Goal: Information Seeking & Learning: Learn about a topic

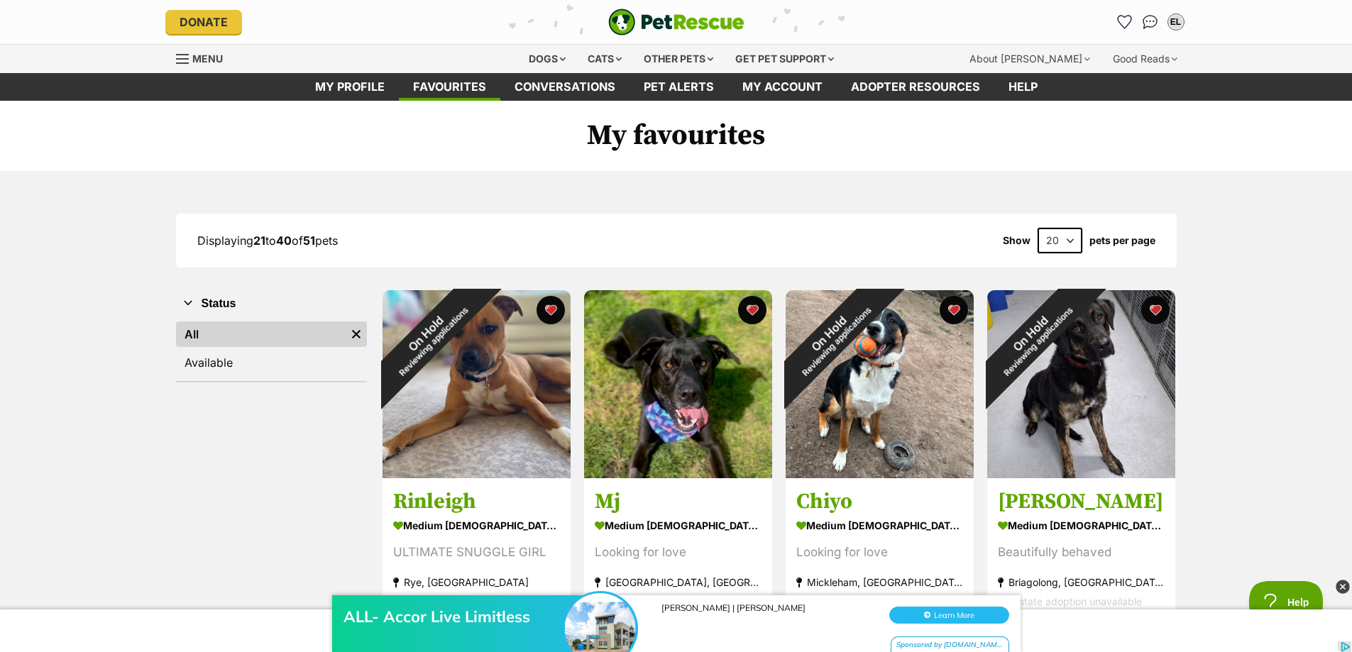
click at [201, 59] on span "Menu" at bounding box center [207, 59] width 31 height 12
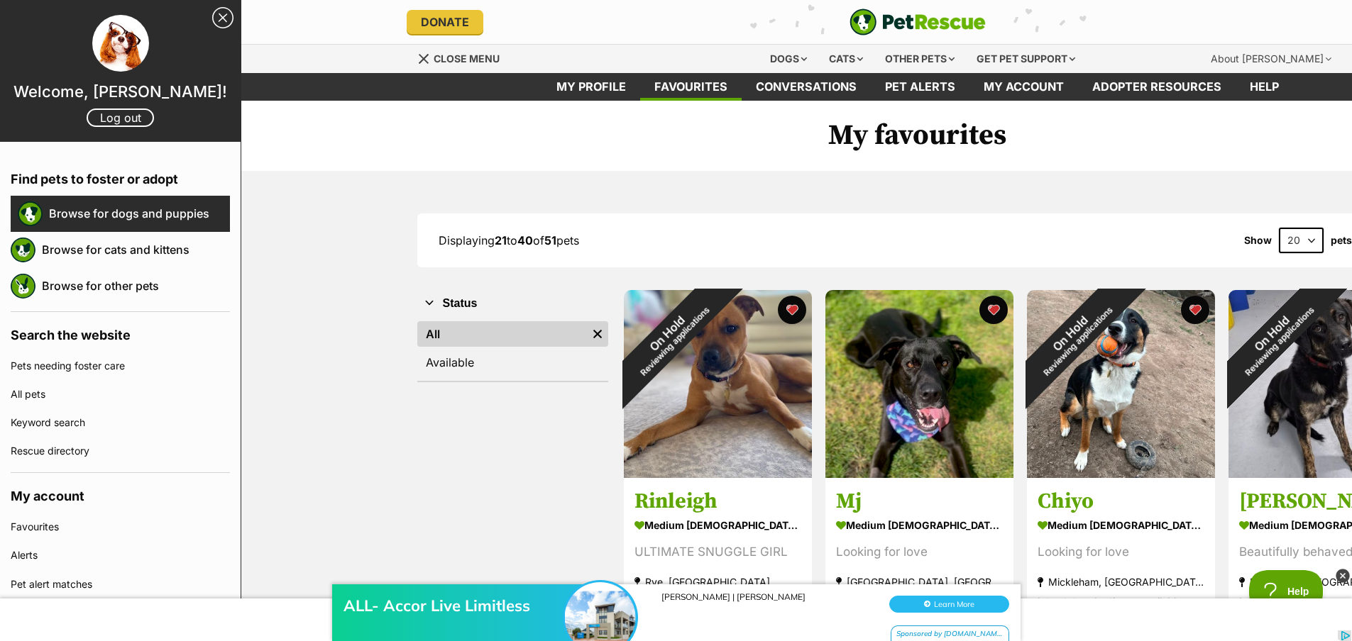
click at [170, 212] on link "Browse for dogs and puppies" at bounding box center [139, 214] width 181 height 30
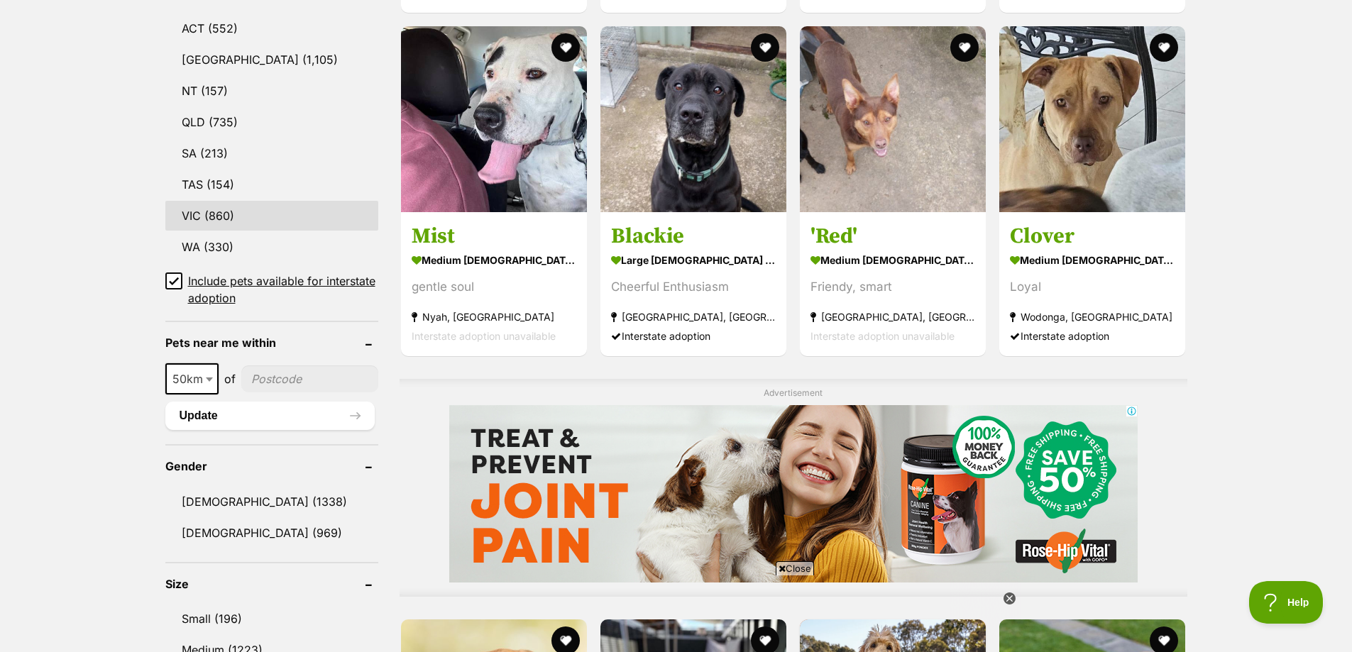
click at [216, 206] on link "VIC (860)" at bounding box center [271, 216] width 213 height 30
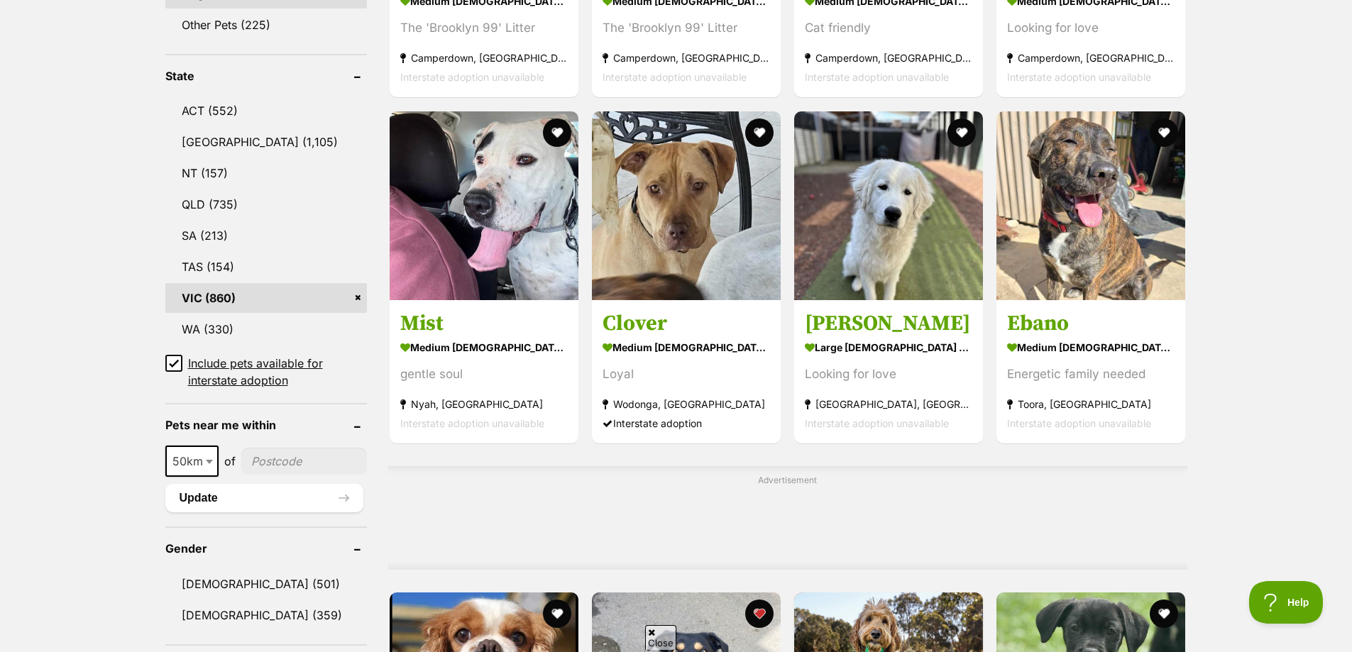
scroll to position [710, 0]
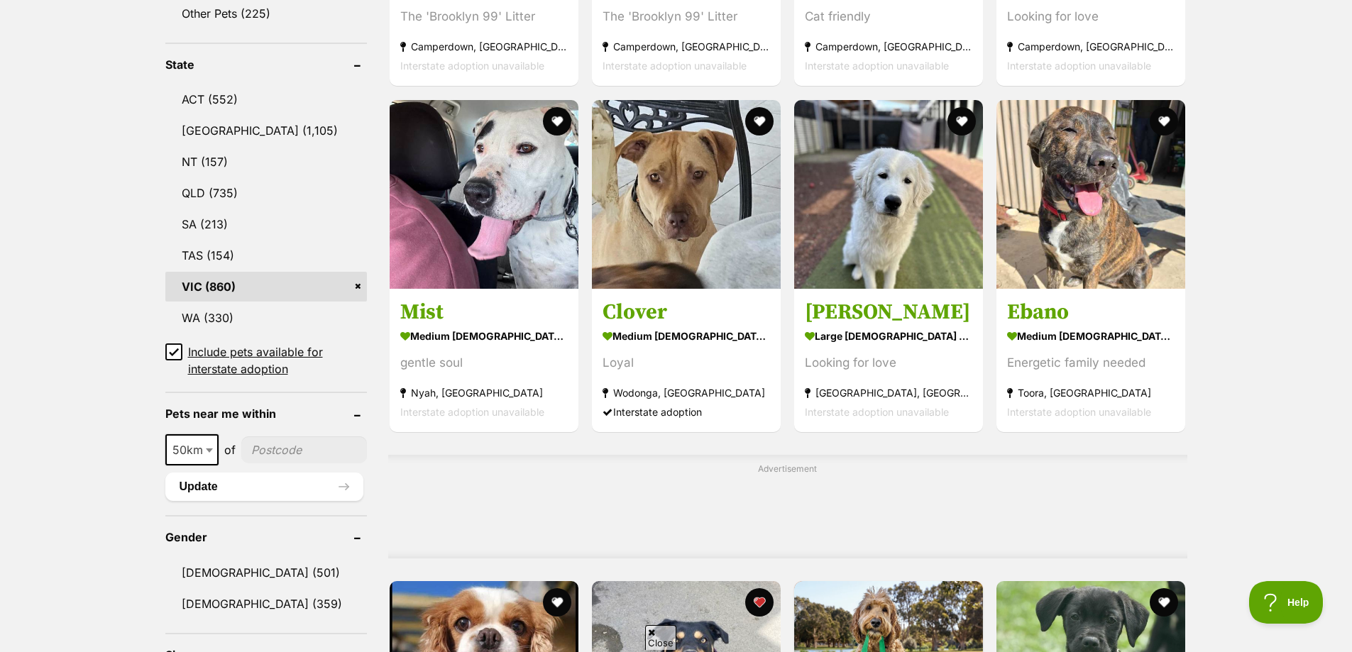
click at [178, 350] on icon at bounding box center [174, 352] width 10 height 10
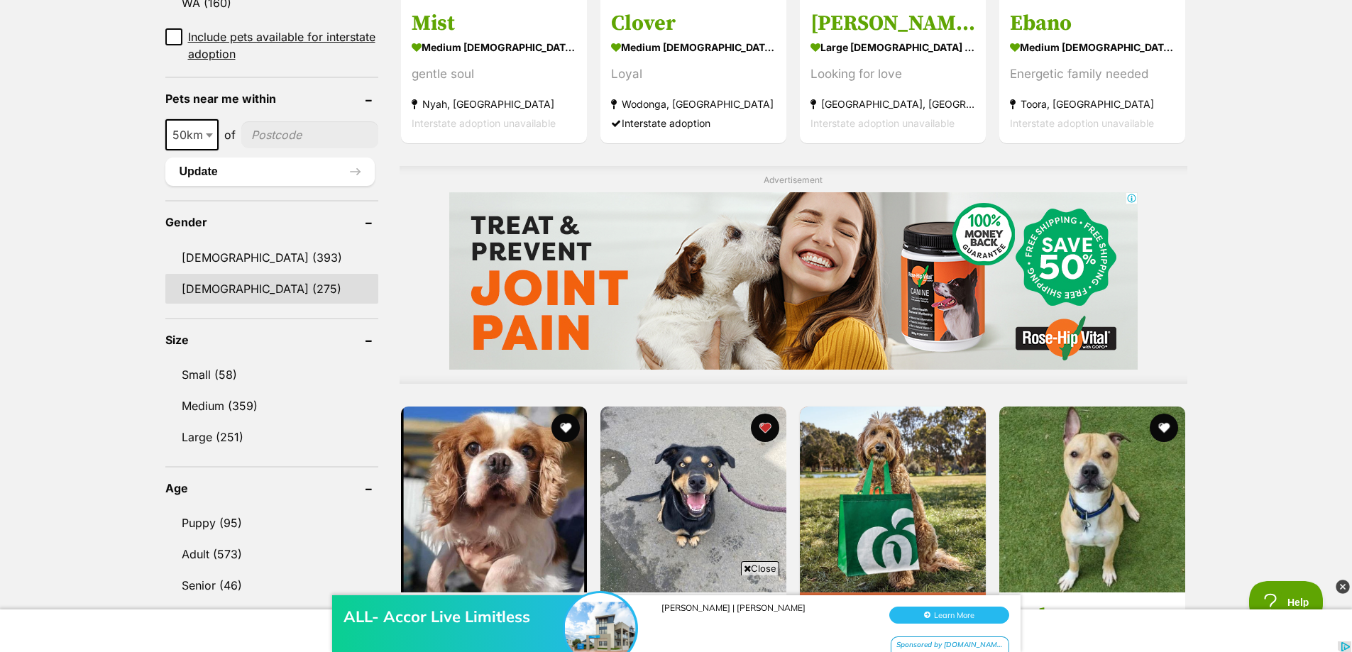
click at [234, 274] on link "Female (275)" at bounding box center [271, 289] width 213 height 30
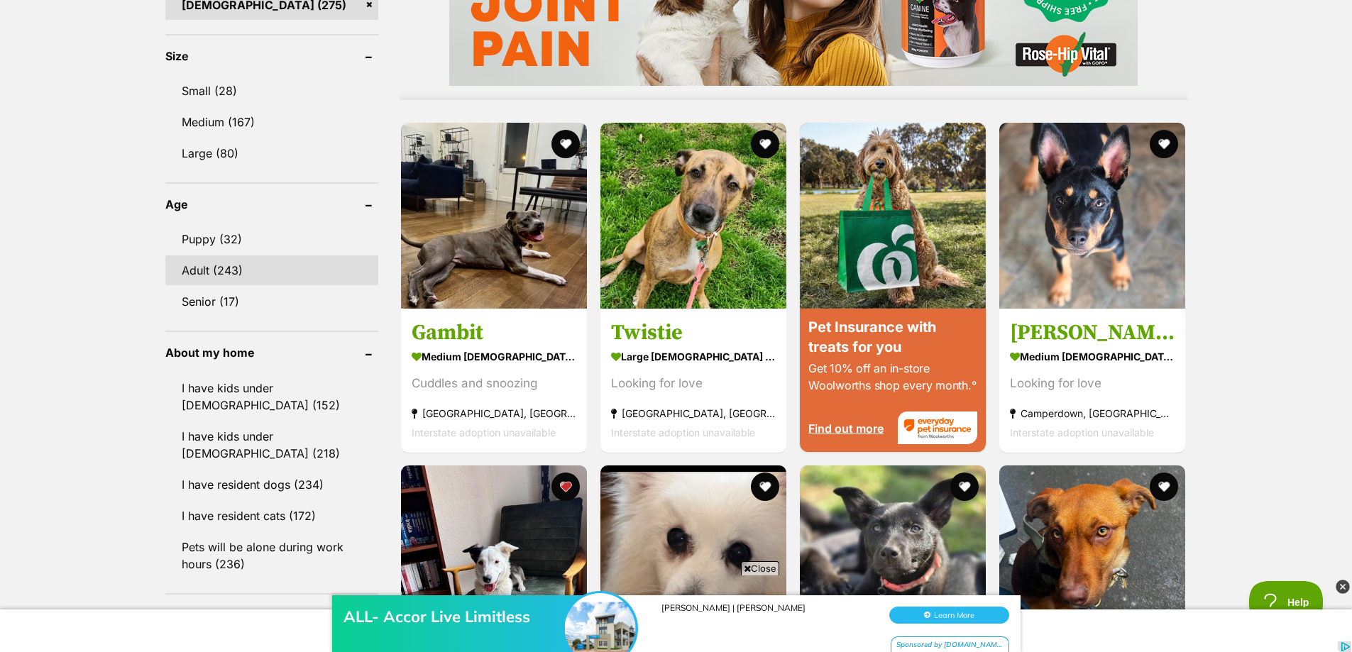
click at [202, 255] on link "Adult (243)" at bounding box center [271, 270] width 213 height 30
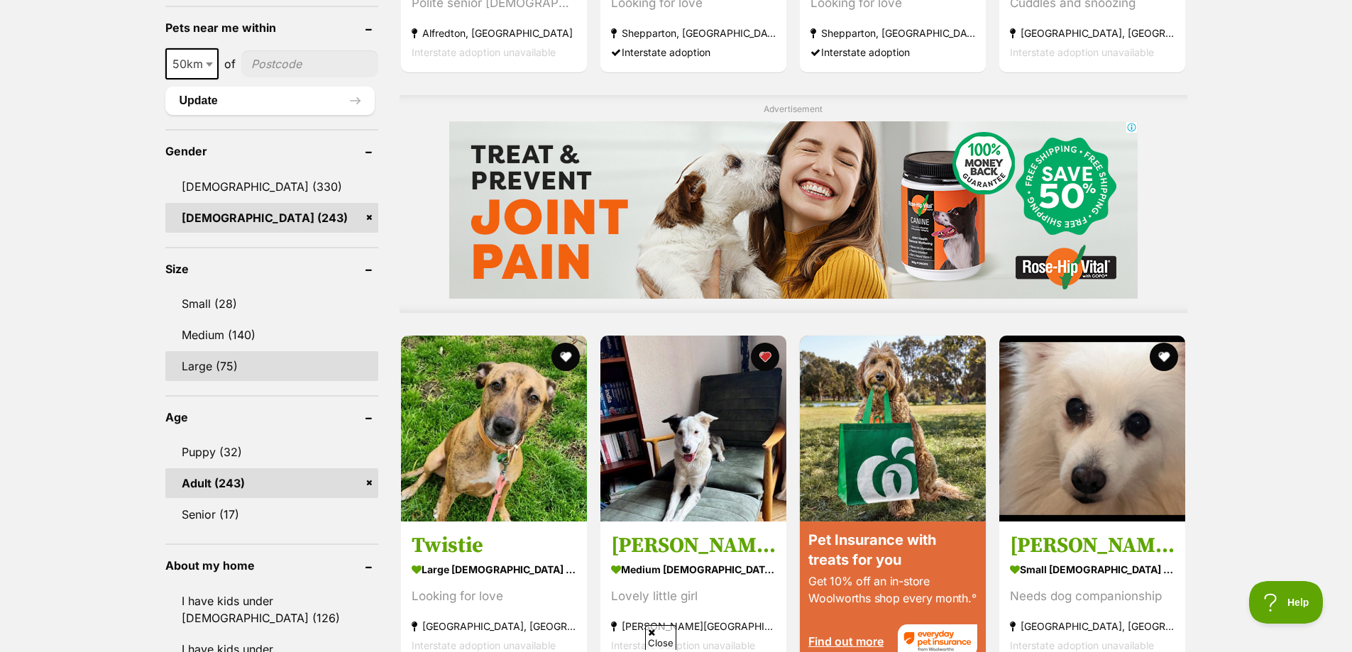
click at [205, 360] on link "Large (75)" at bounding box center [271, 366] width 213 height 30
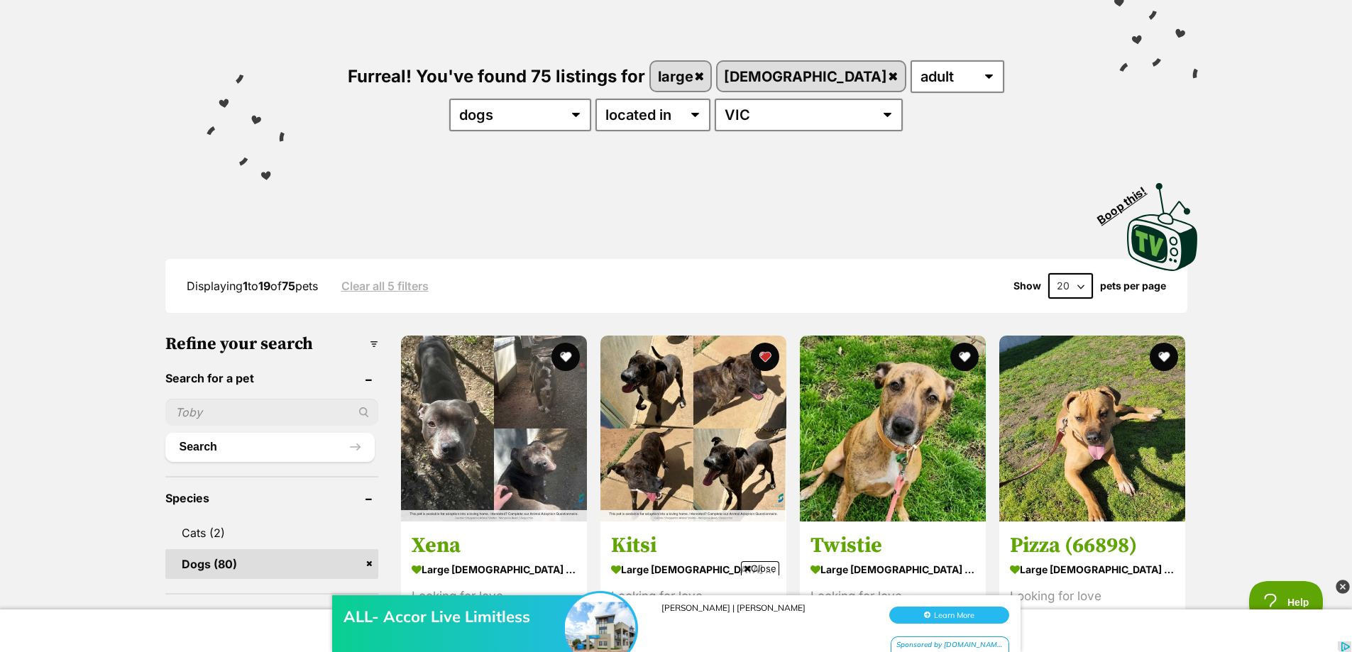
scroll to position [142, 0]
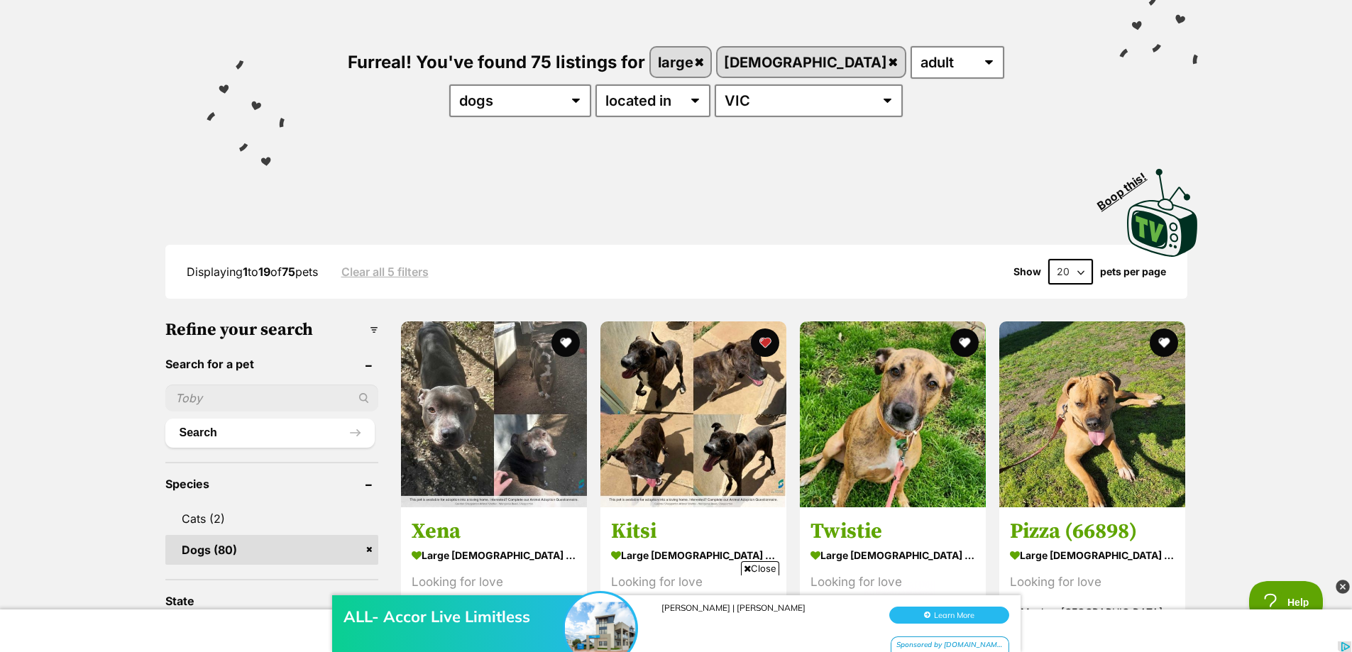
click at [1083, 268] on select "20 40 60" at bounding box center [1070, 272] width 45 height 26
select select "60"
click at [1048, 259] on select "20 40 60" at bounding box center [1070, 272] width 45 height 26
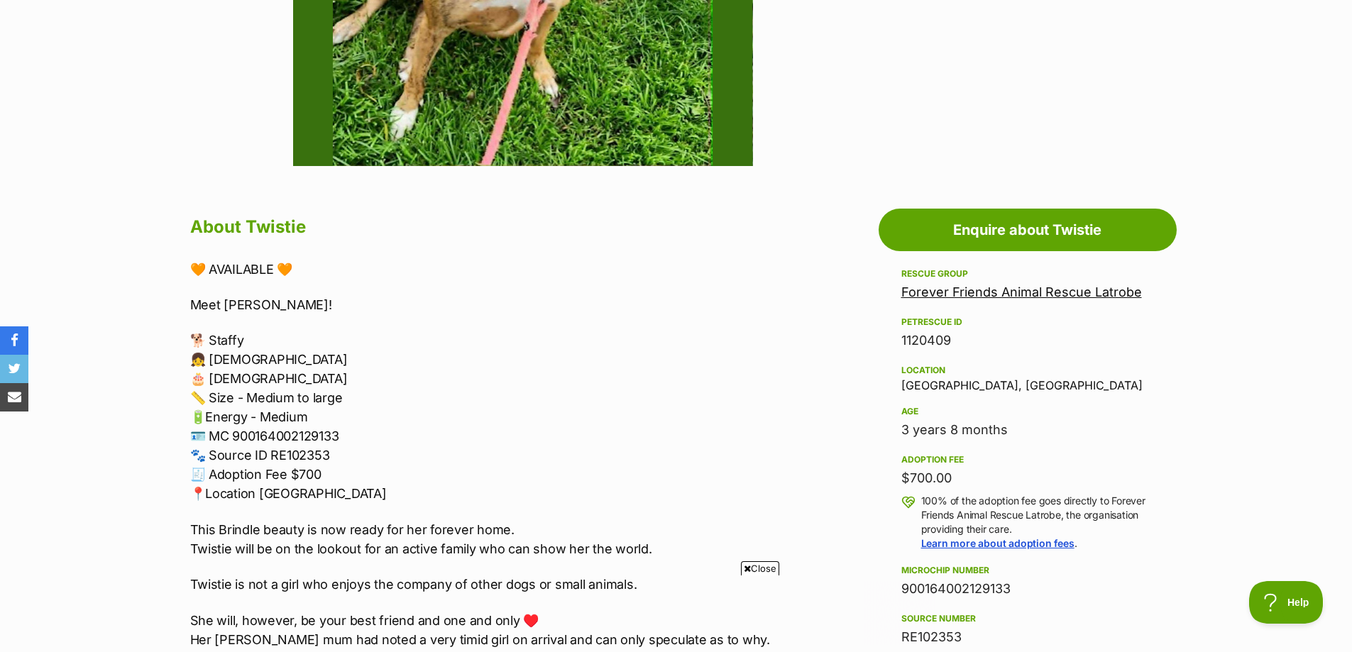
scroll to position [568, 0]
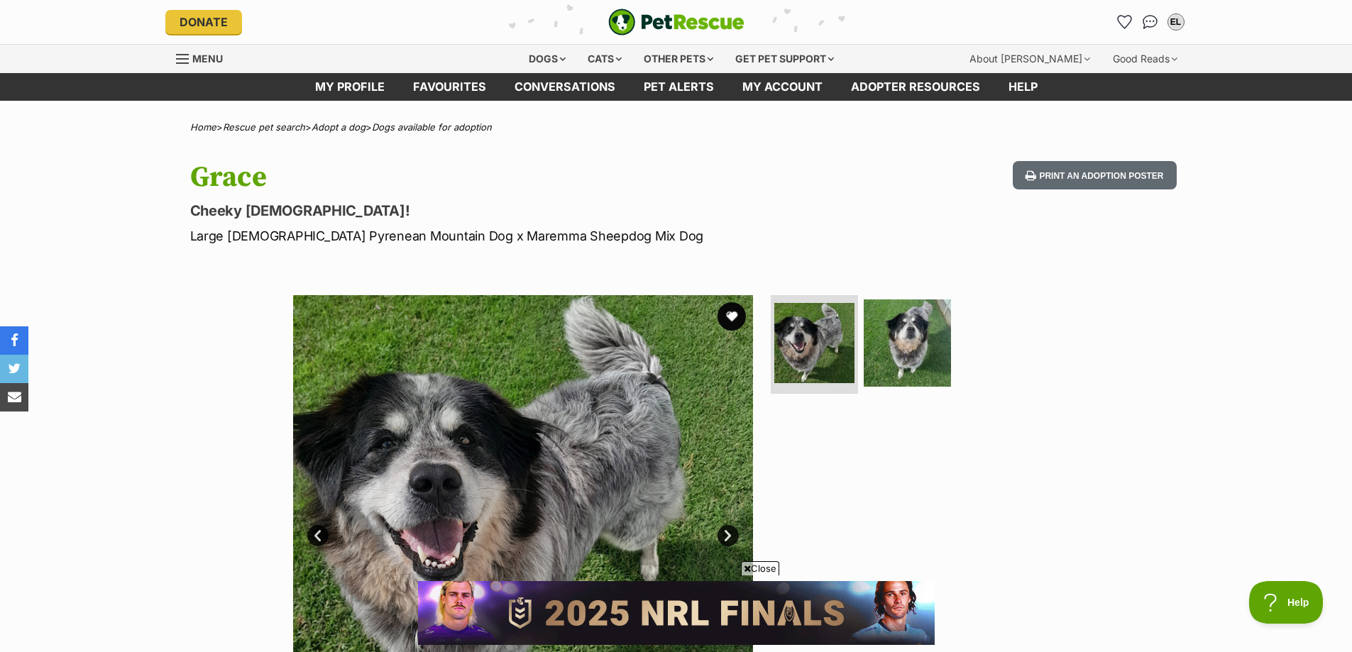
scroll to position [142, 0]
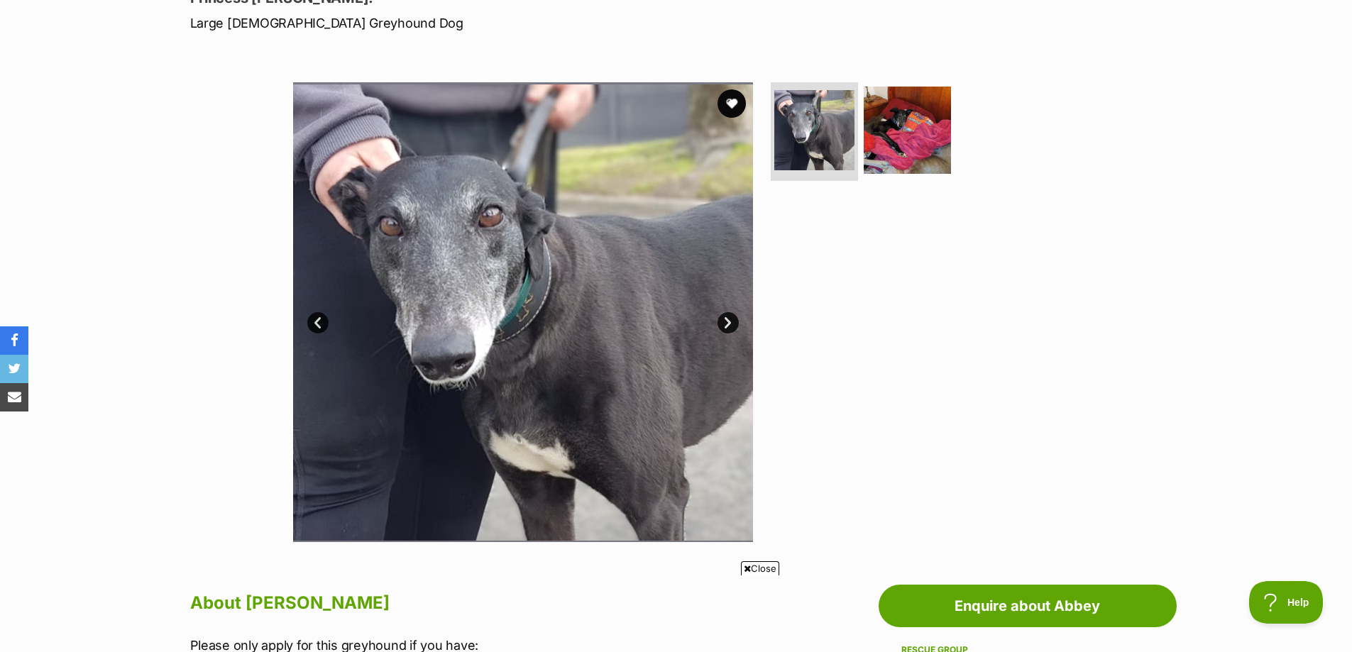
click at [729, 324] on link "Next" at bounding box center [727, 322] width 21 height 21
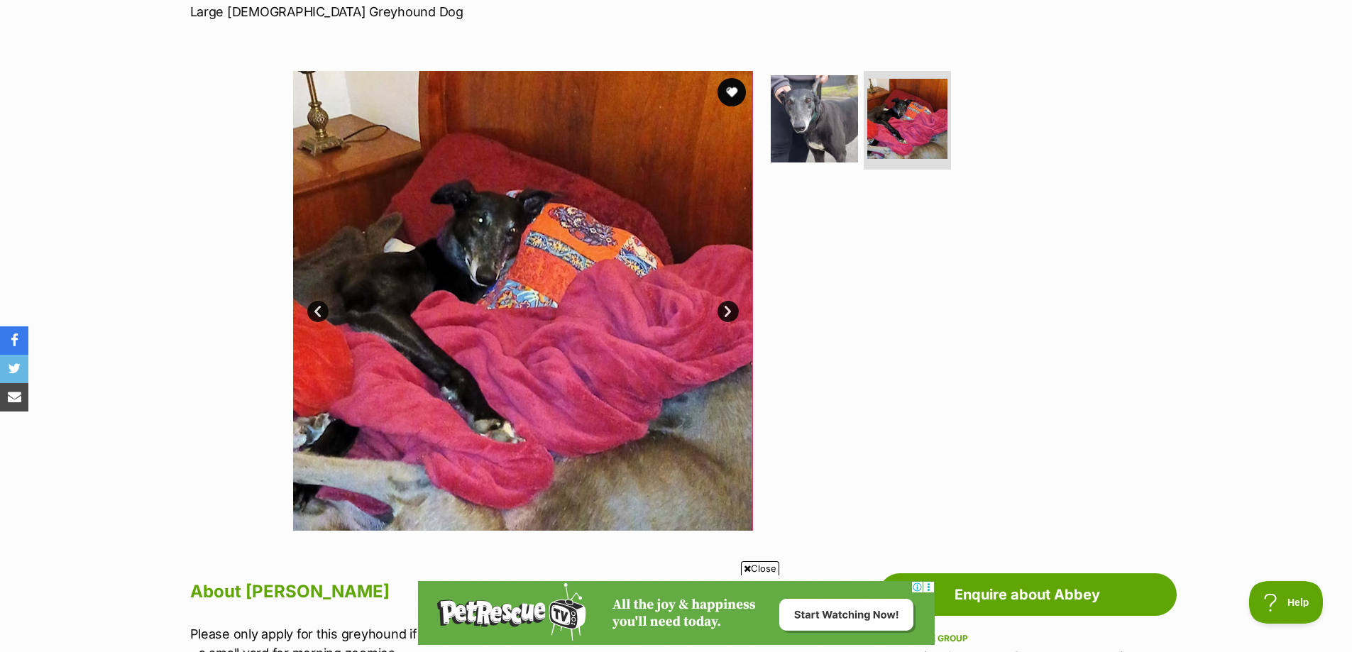
scroll to position [213, 0]
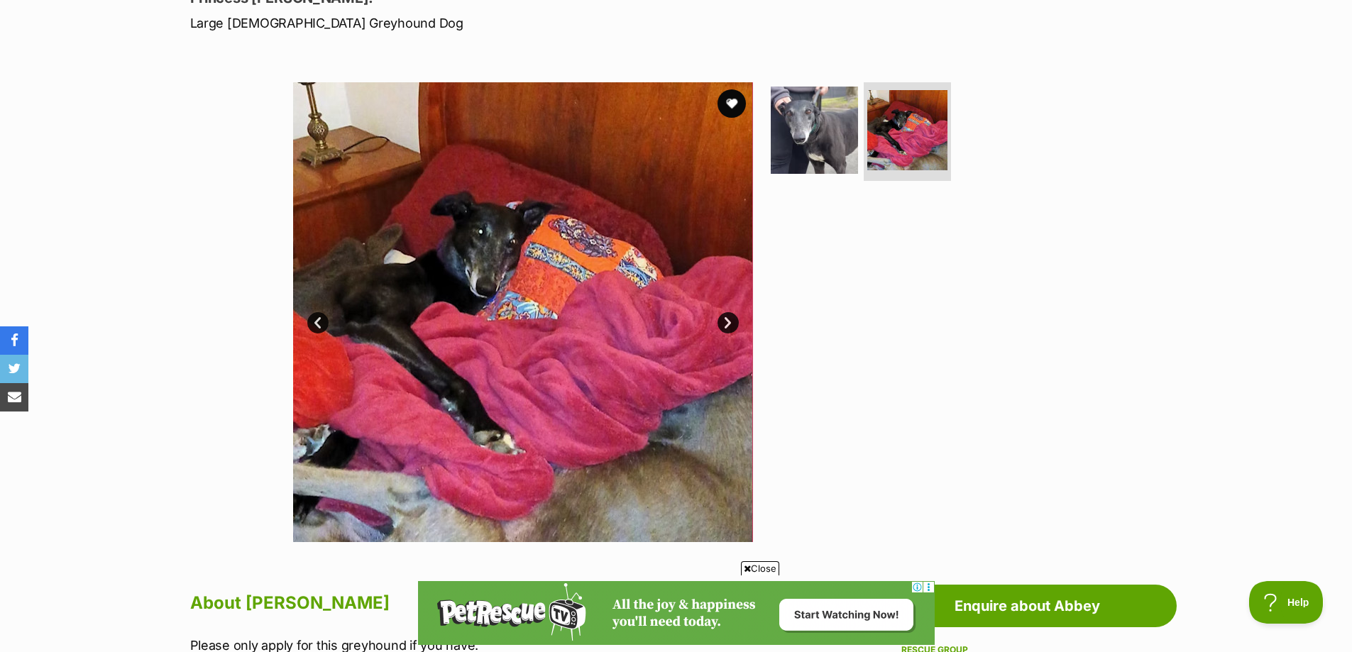
click at [182, 238] on div "Available 2 of 2 images 2 of 2 images Next Prev 1 2" at bounding box center [676, 301] width 1352 height 481
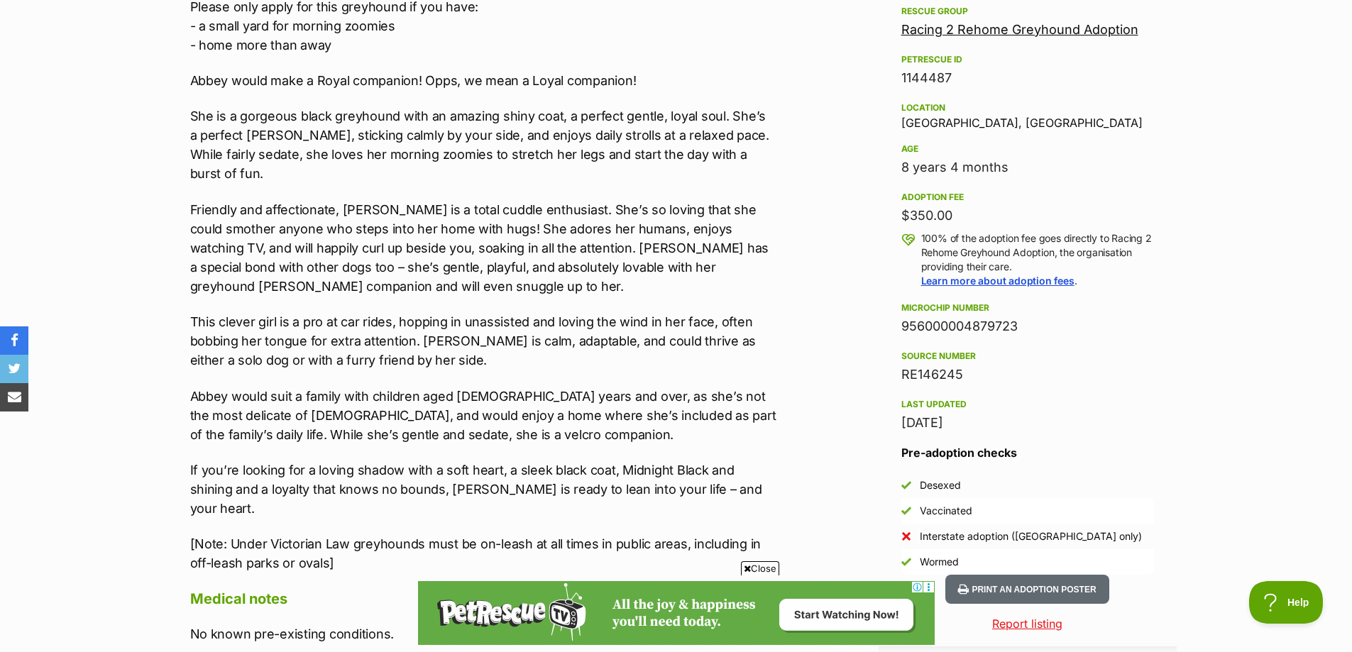
scroll to position [0, 0]
click at [279, 27] on p "Please only apply for this greyhound if you have: - a small yard for morning zo…" at bounding box center [483, 25] width 586 height 57
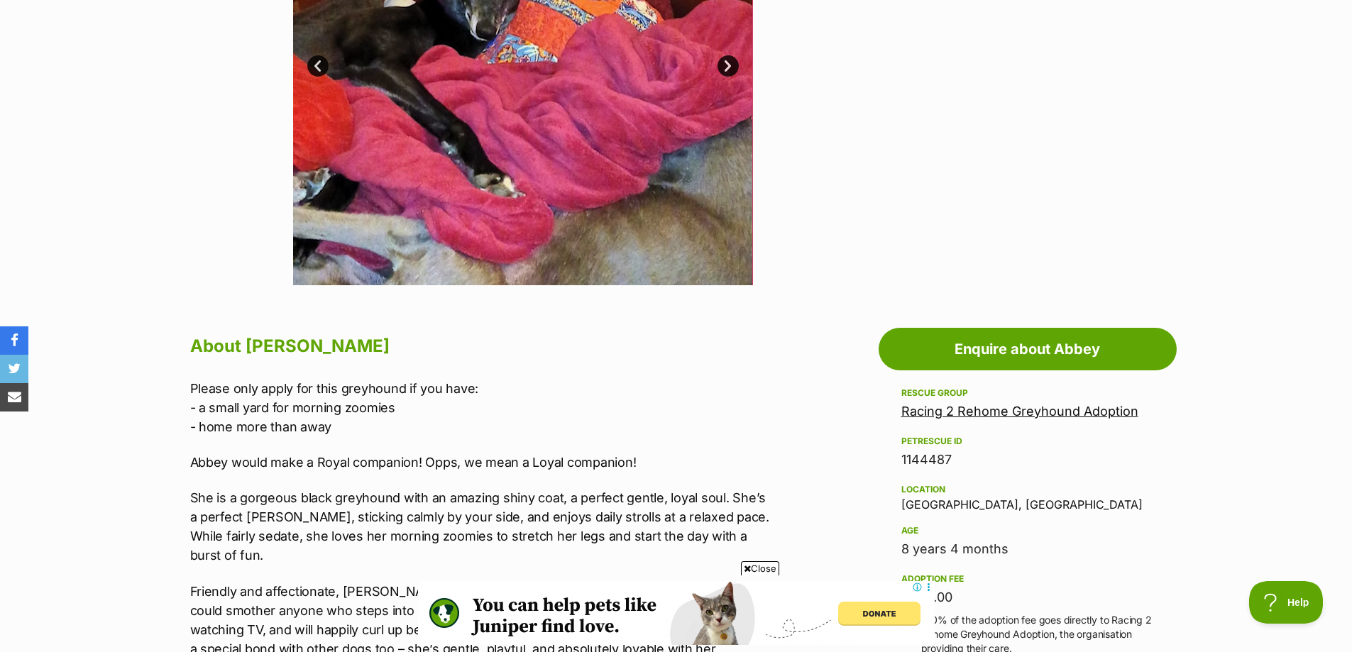
scroll to position [284, 0]
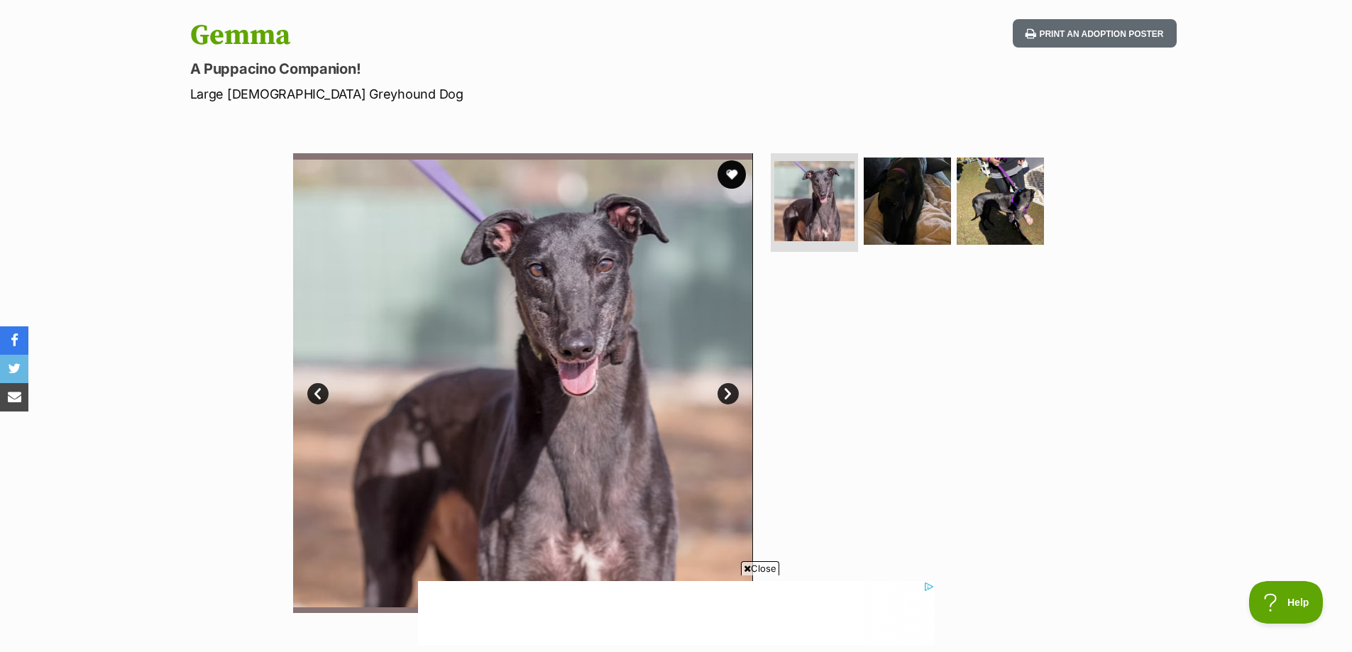
click at [730, 393] on link "Next" at bounding box center [727, 393] width 21 height 21
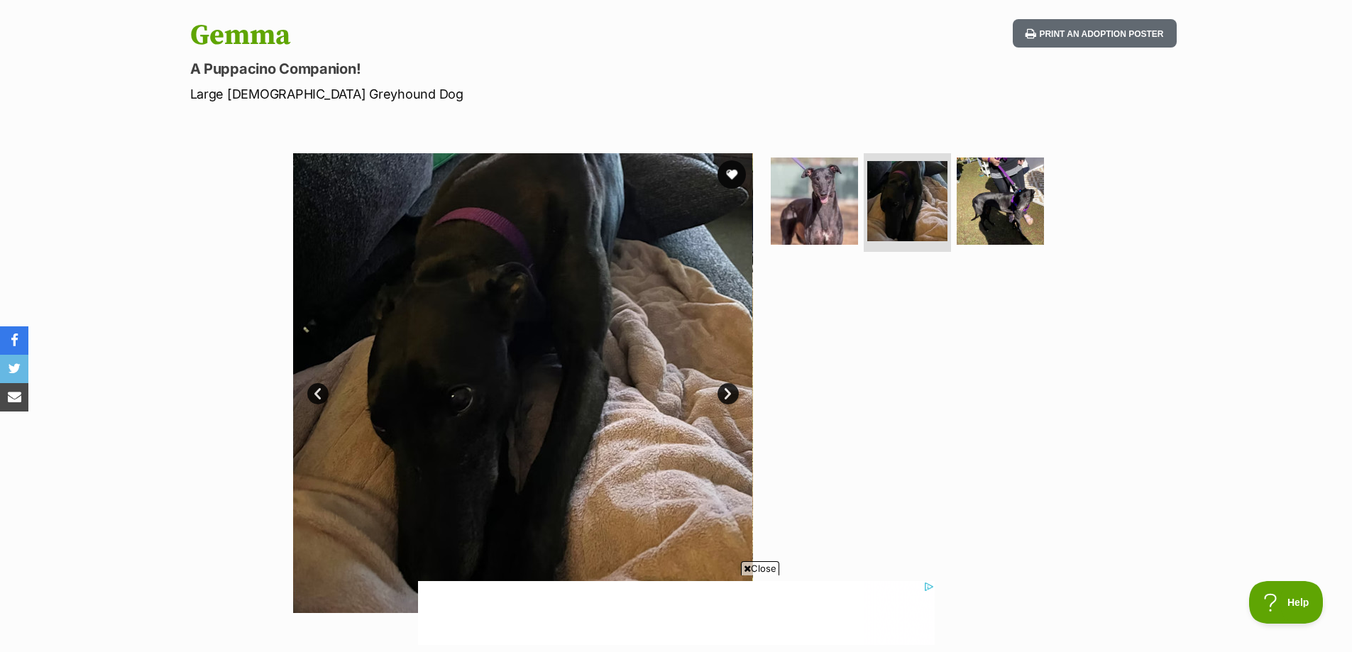
click at [730, 393] on link "Next" at bounding box center [727, 393] width 21 height 21
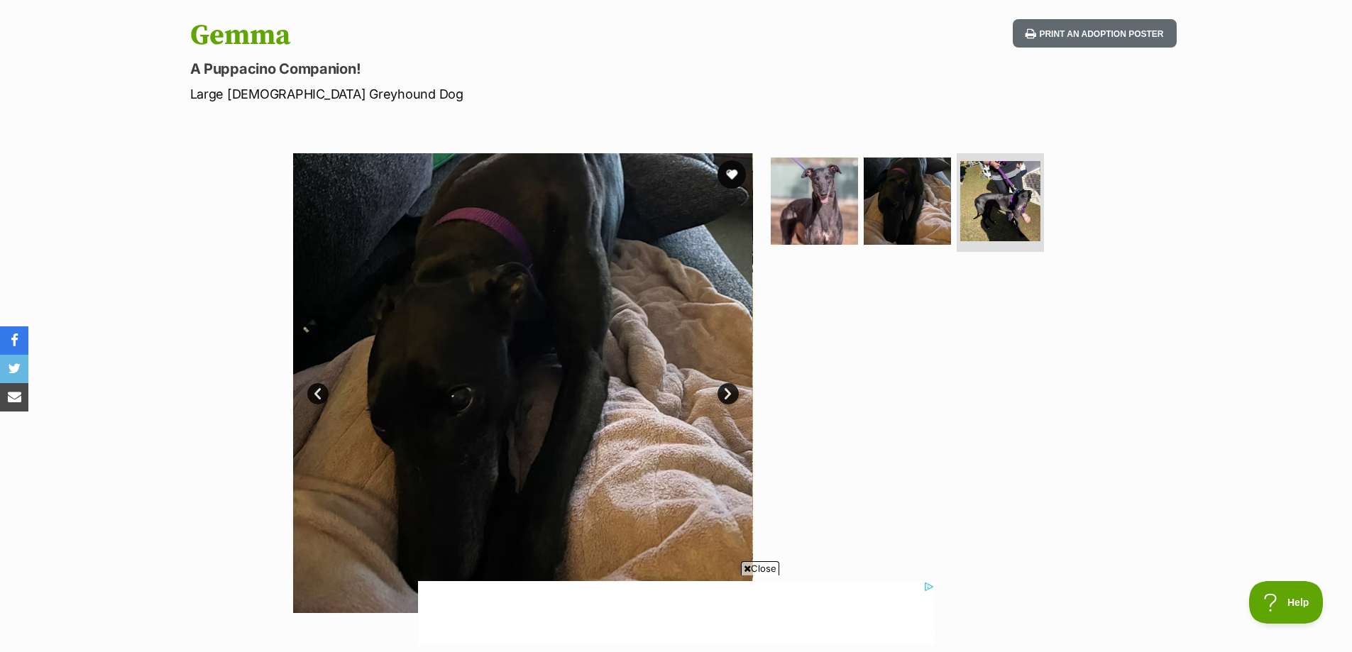
click at [730, 394] on link "Next" at bounding box center [727, 393] width 21 height 21
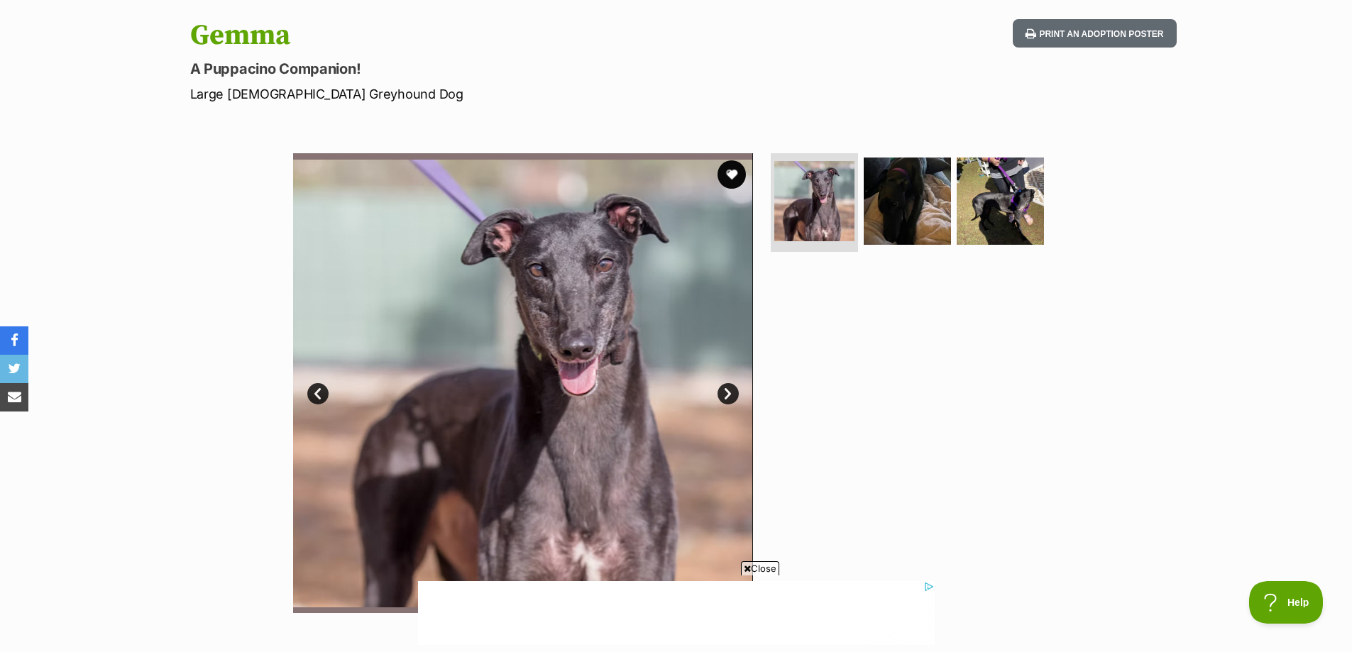
scroll to position [0, 11]
click at [729, 397] on link "Next" at bounding box center [727, 393] width 21 height 21
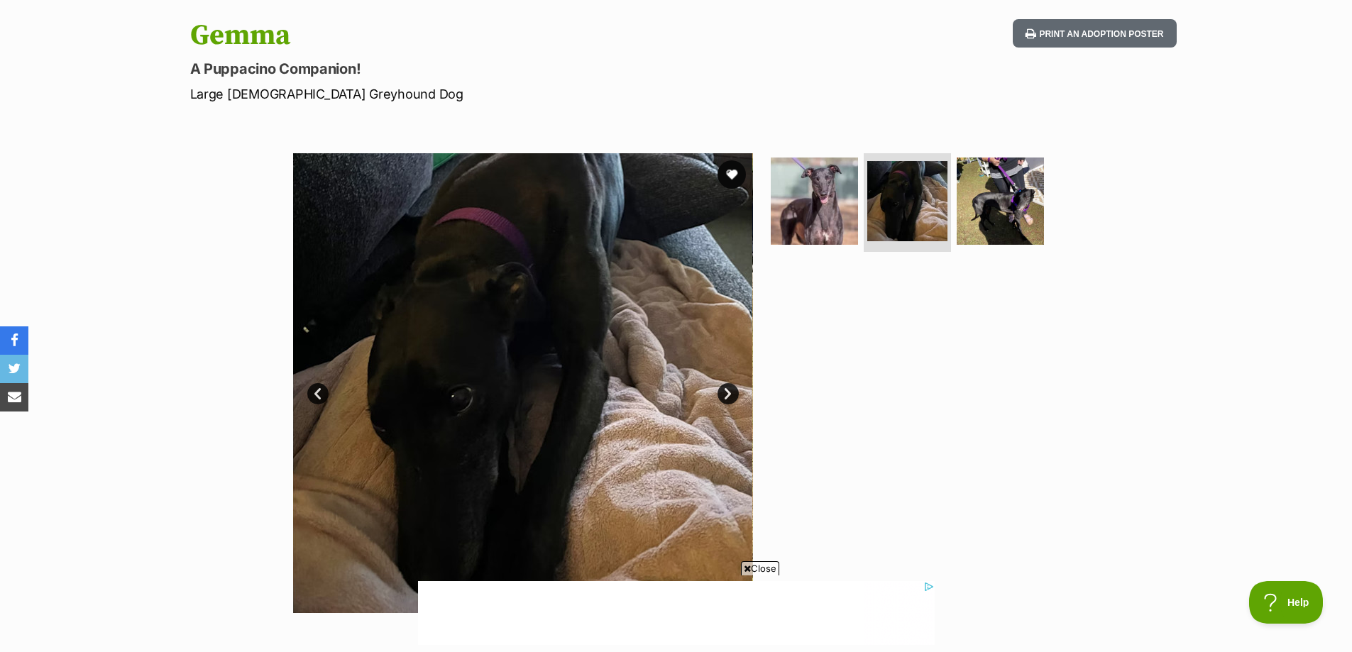
click at [729, 397] on link "Next" at bounding box center [727, 393] width 21 height 21
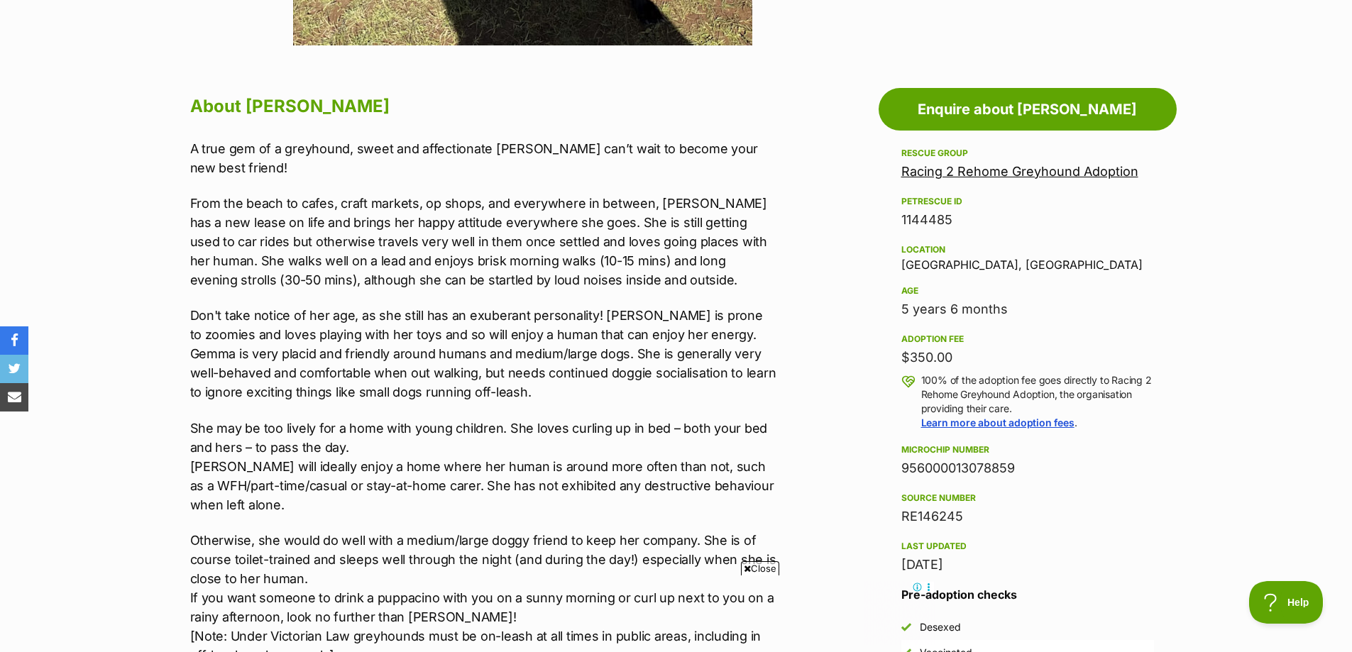
scroll to position [851, 0]
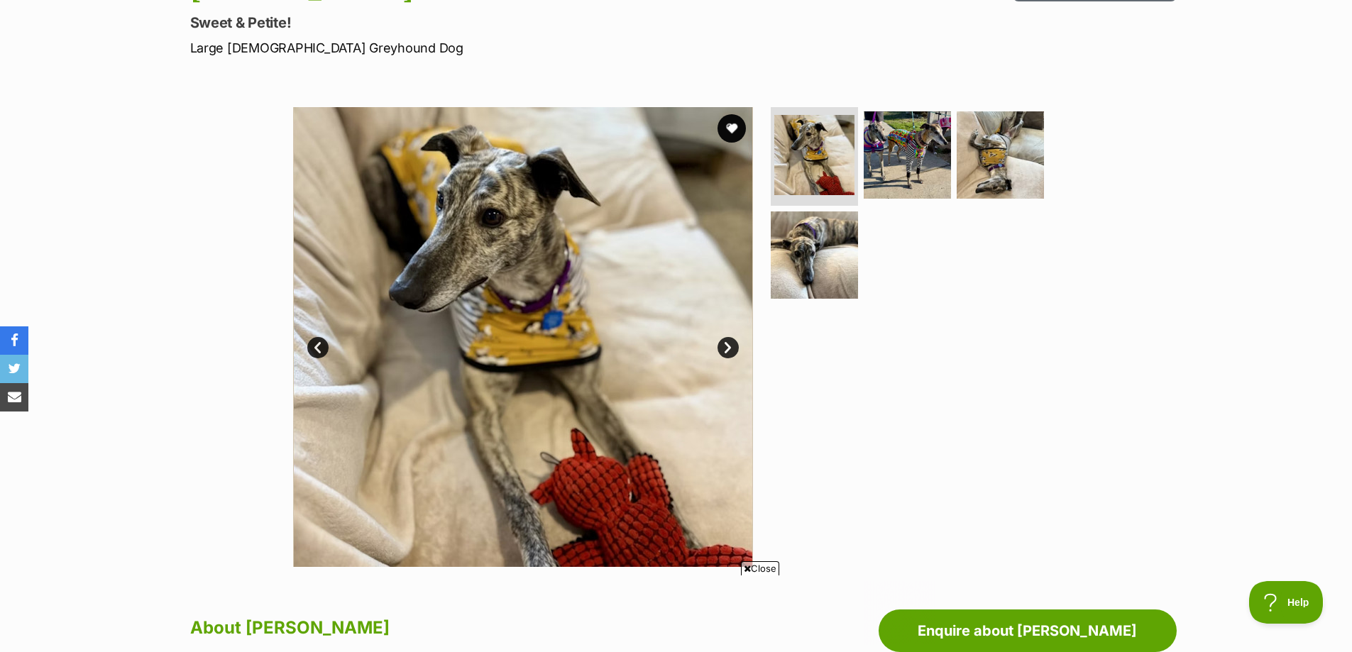
scroll to position [213, 0]
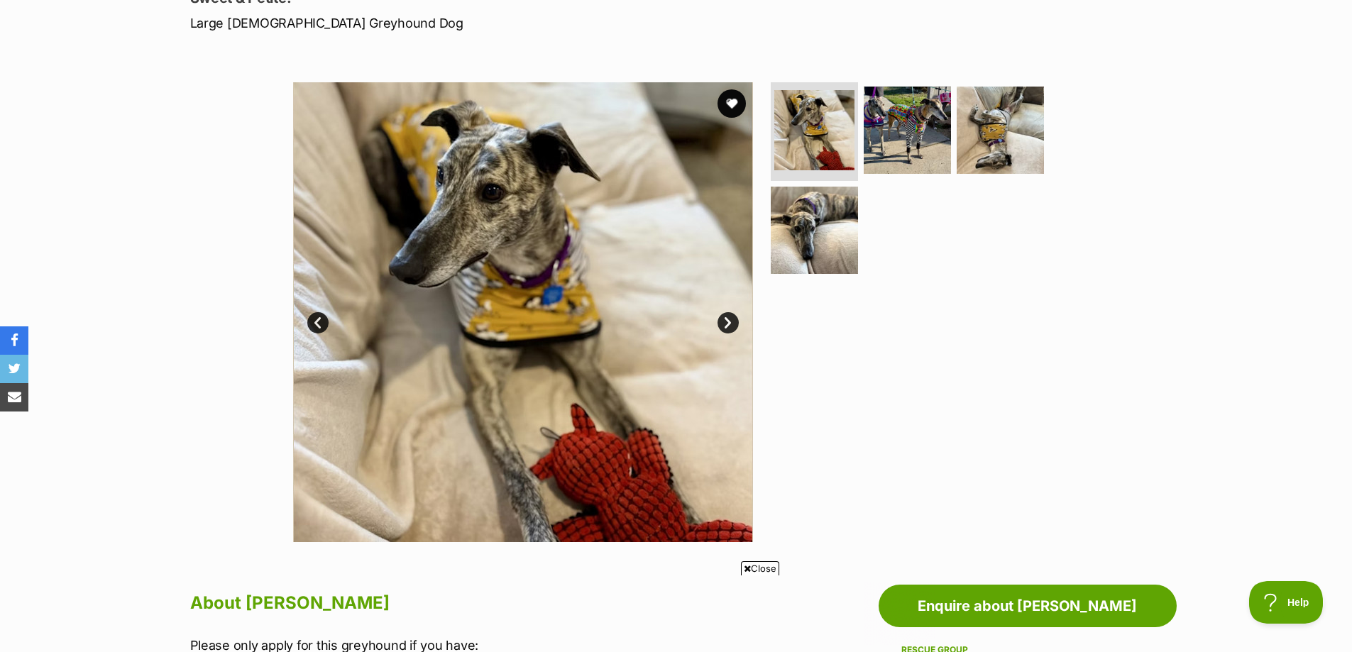
click at [724, 321] on link "Next" at bounding box center [727, 322] width 21 height 21
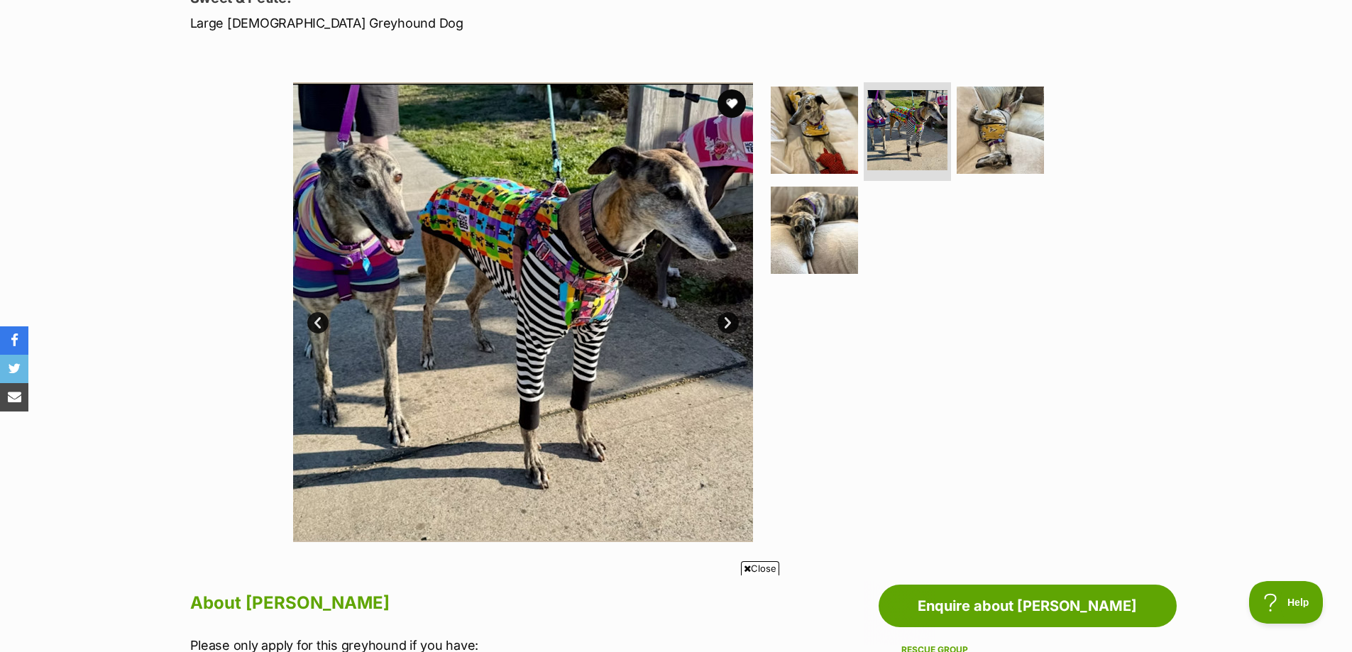
click at [724, 321] on link "Next" at bounding box center [727, 322] width 21 height 21
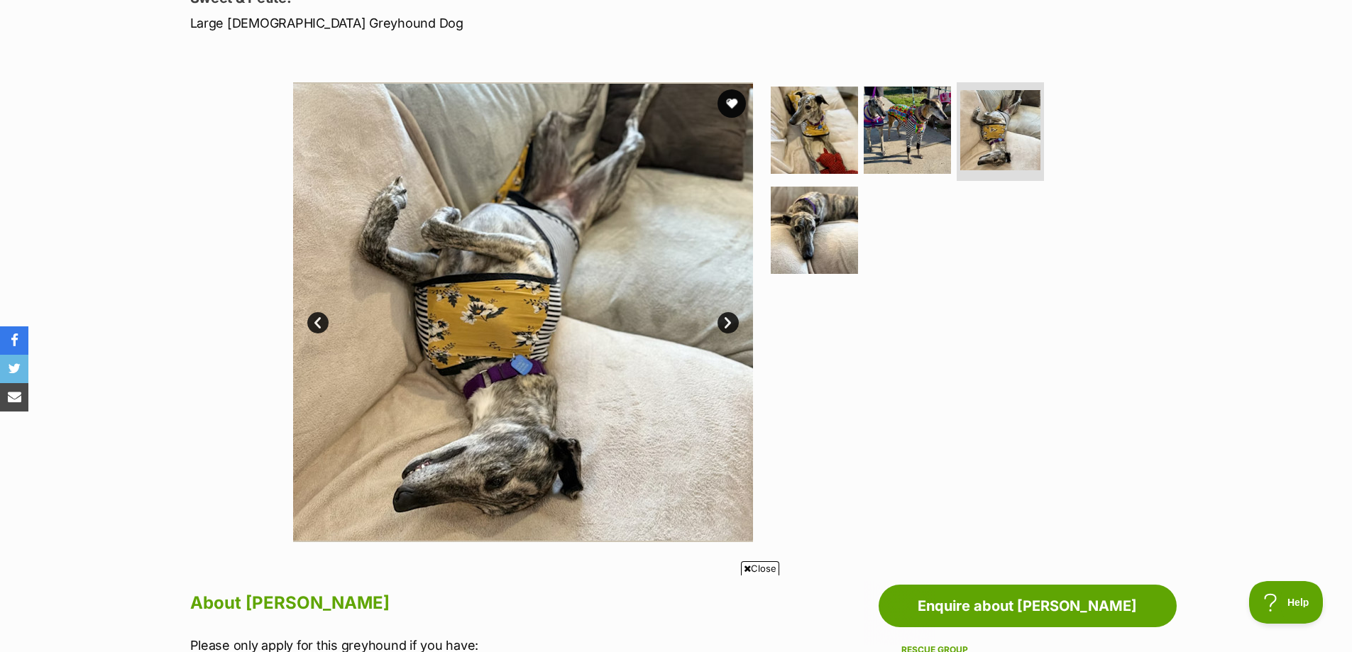
click at [724, 321] on link "Next" at bounding box center [727, 322] width 21 height 21
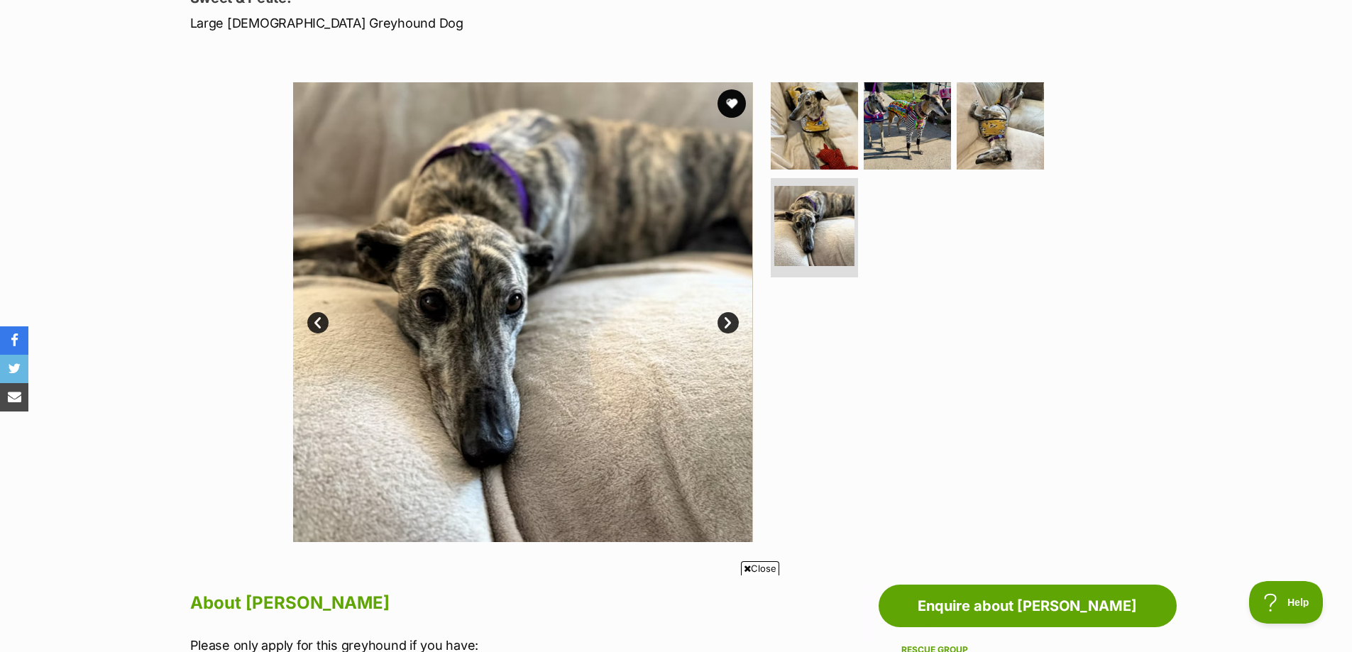
click at [724, 321] on link "Next" at bounding box center [727, 322] width 21 height 21
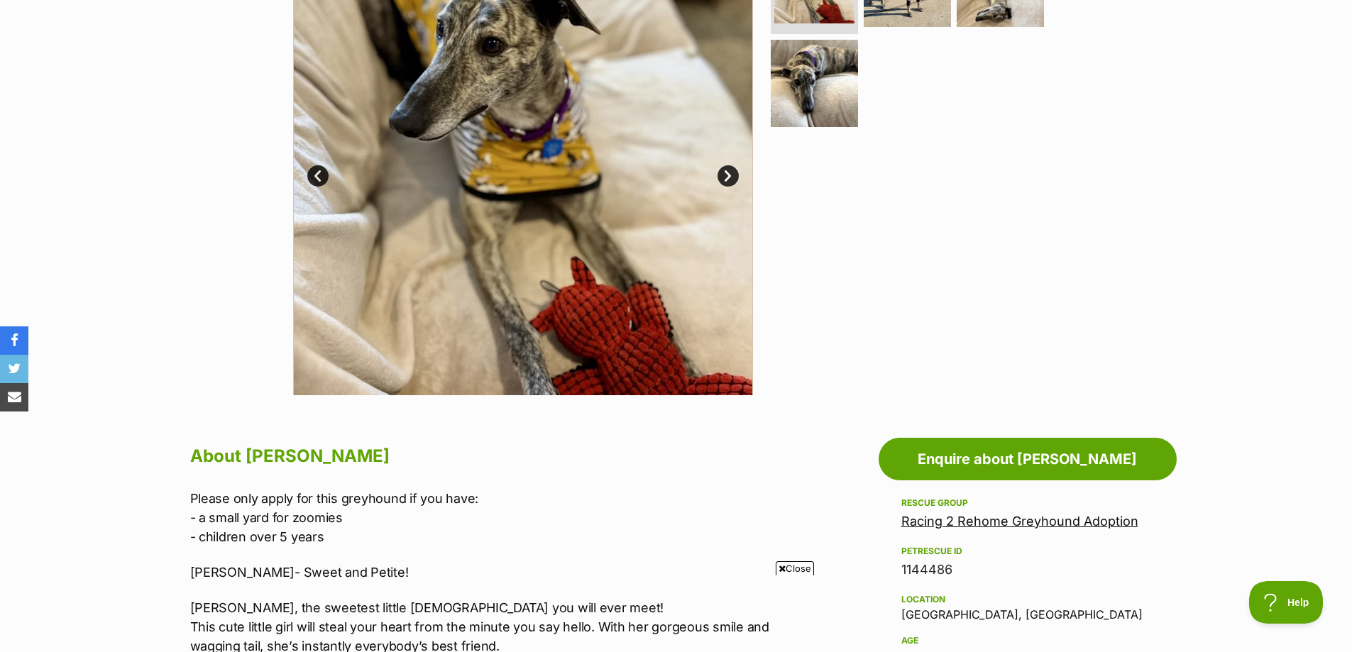
scroll to position [355, 0]
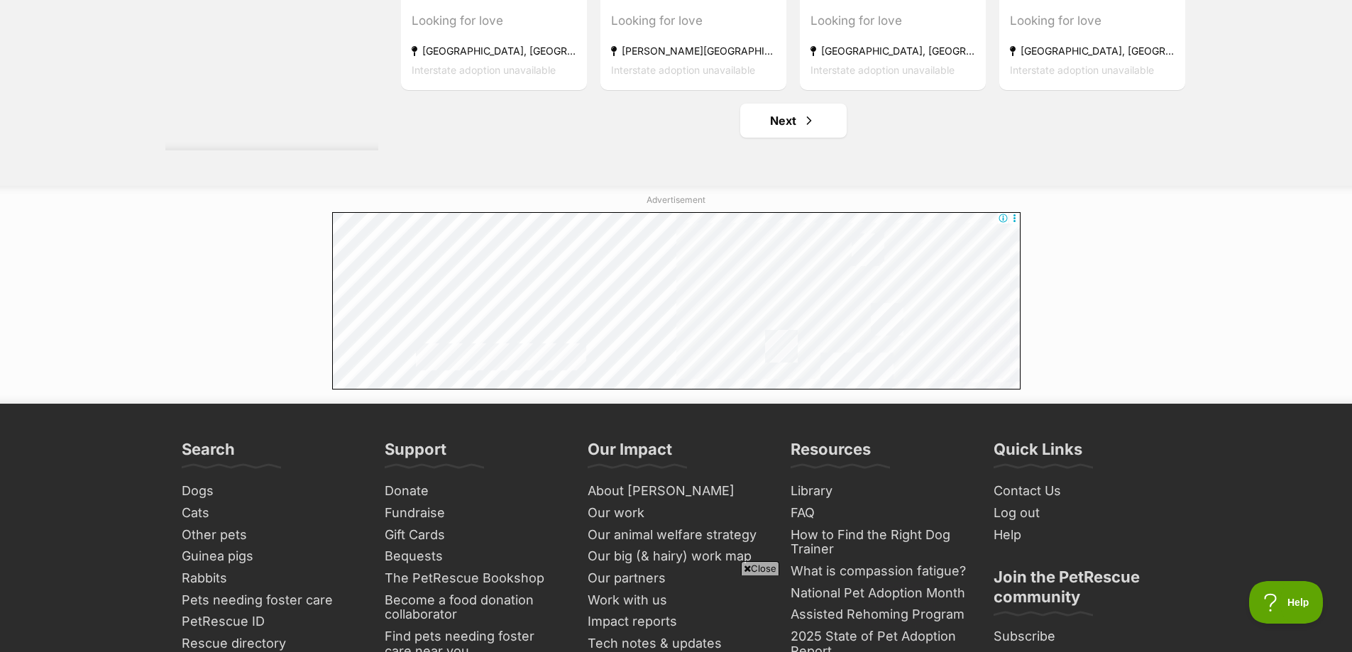
scroll to position [7717, 0]
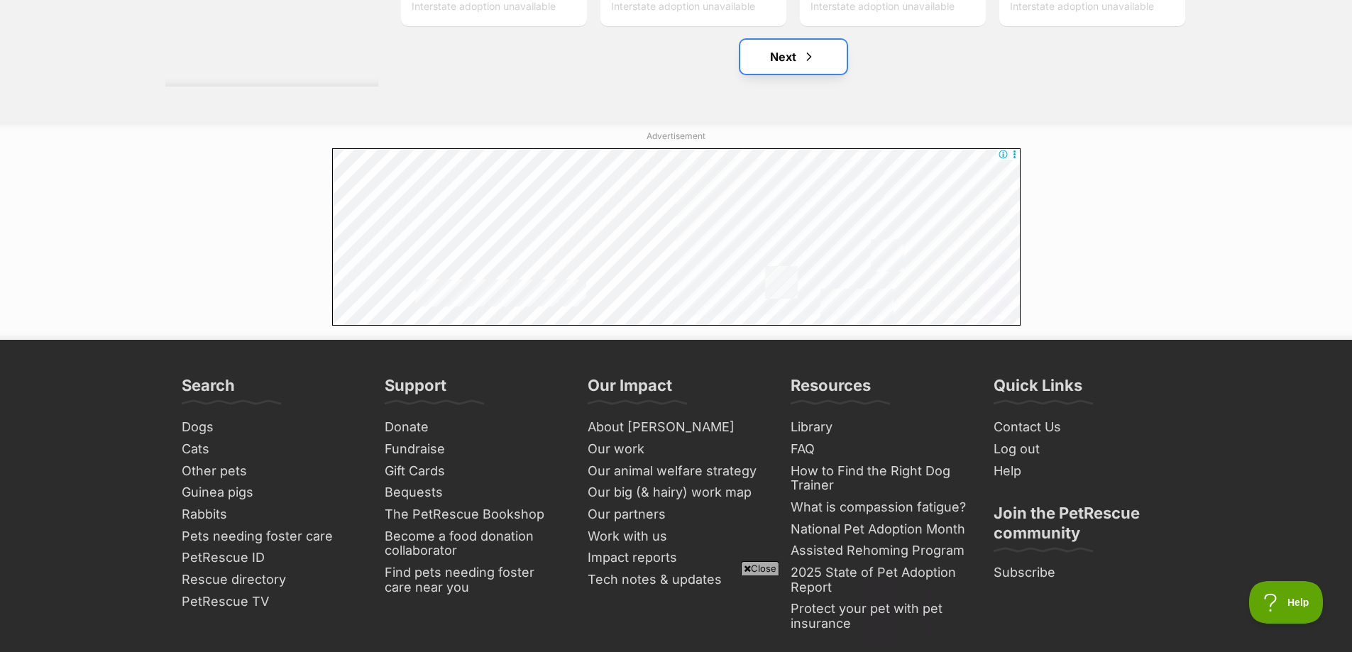
click at [772, 52] on link "Next" at bounding box center [793, 57] width 106 height 34
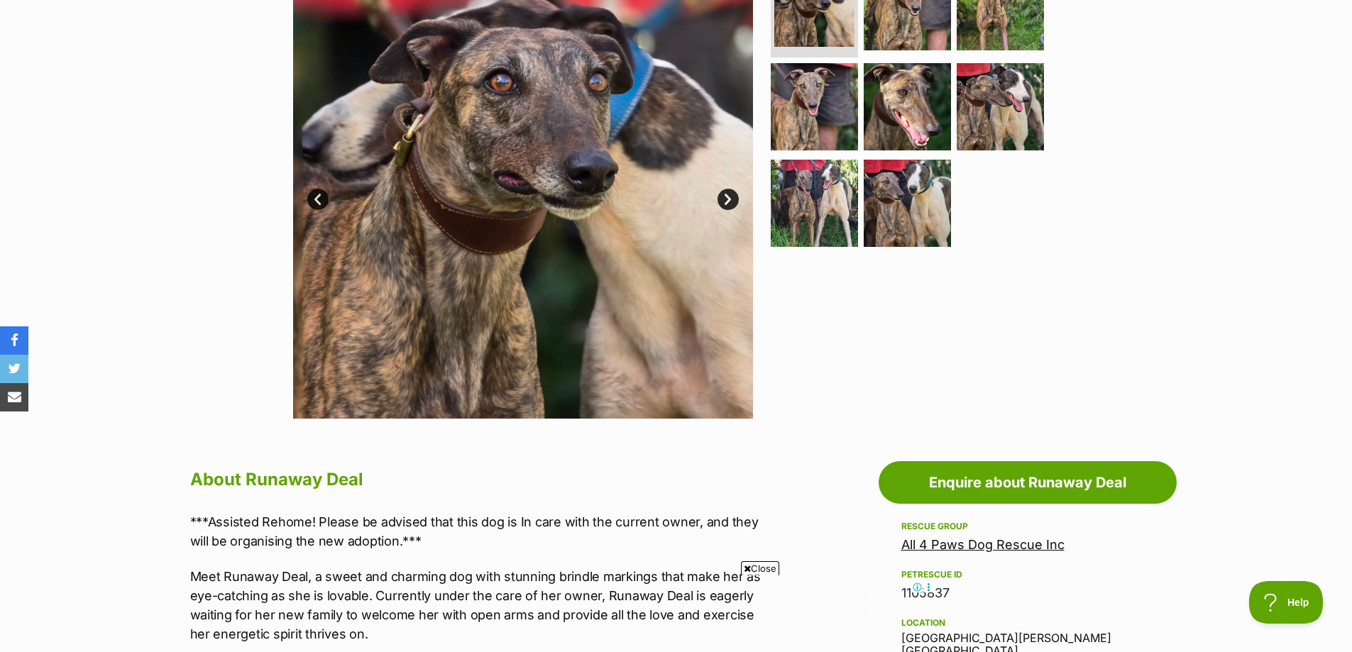
scroll to position [284, 0]
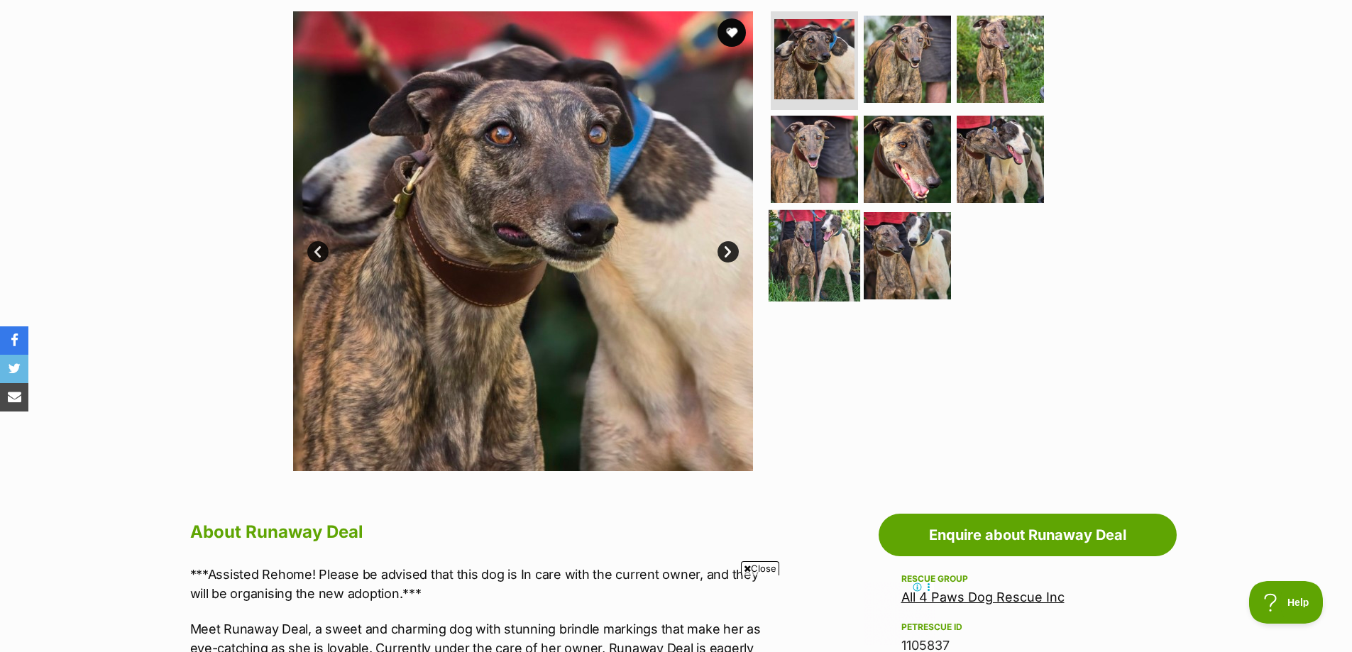
click at [798, 226] on img at bounding box center [814, 256] width 92 height 92
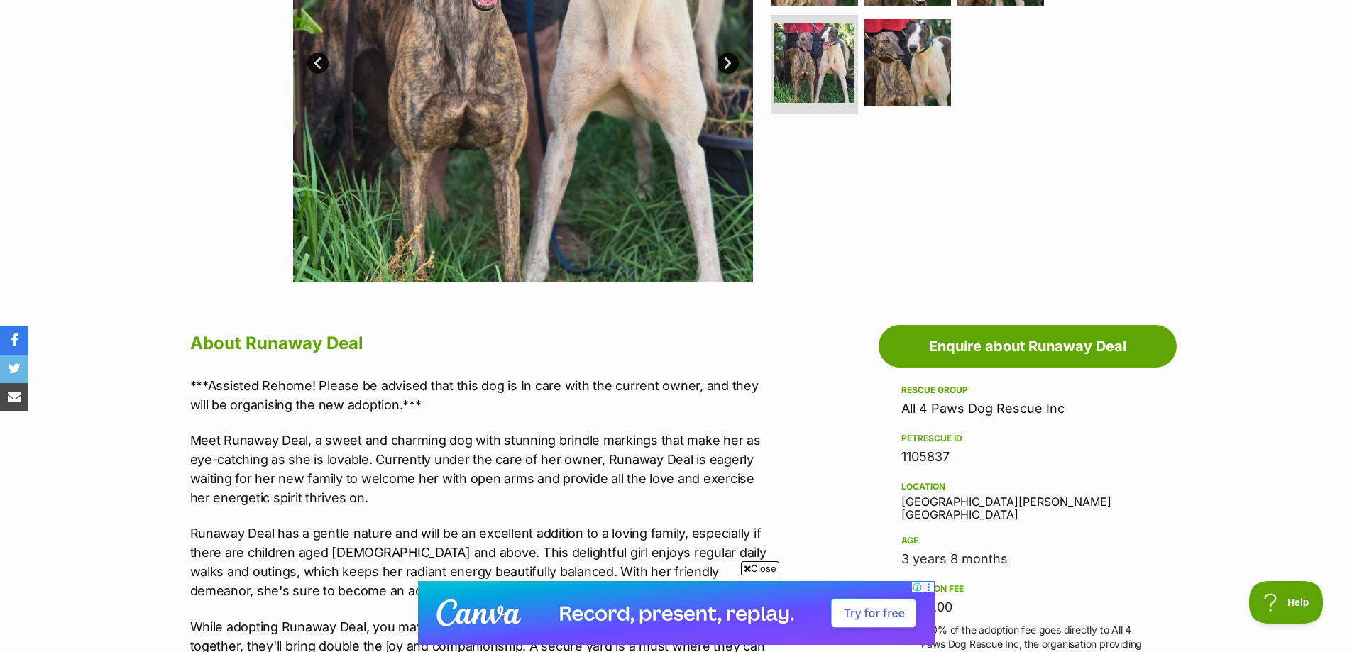
scroll to position [426, 0]
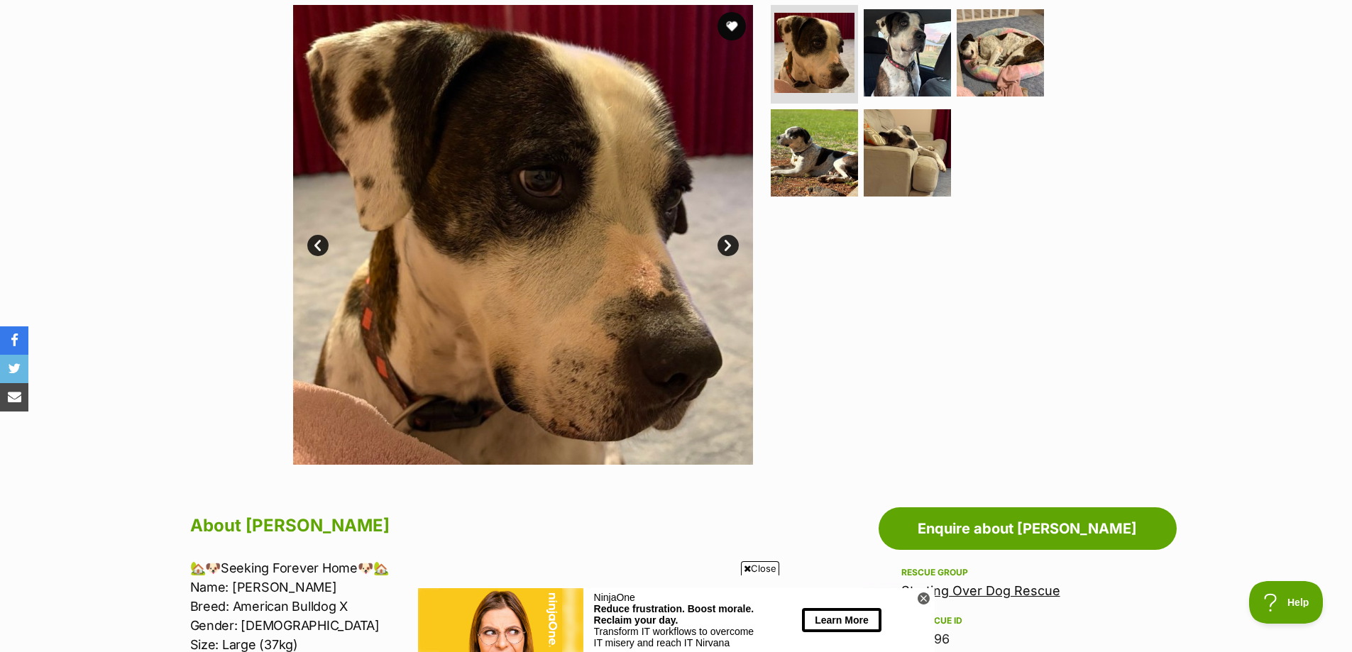
scroll to position [213, 0]
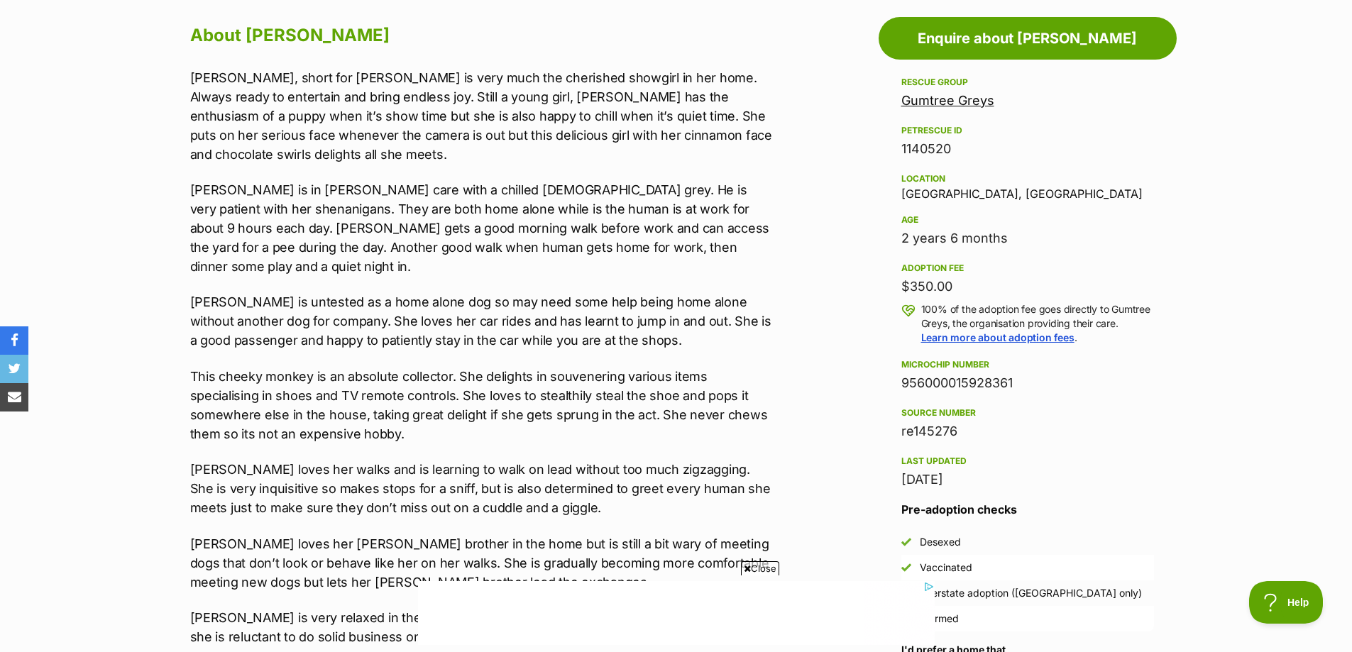
scroll to position [355, 0]
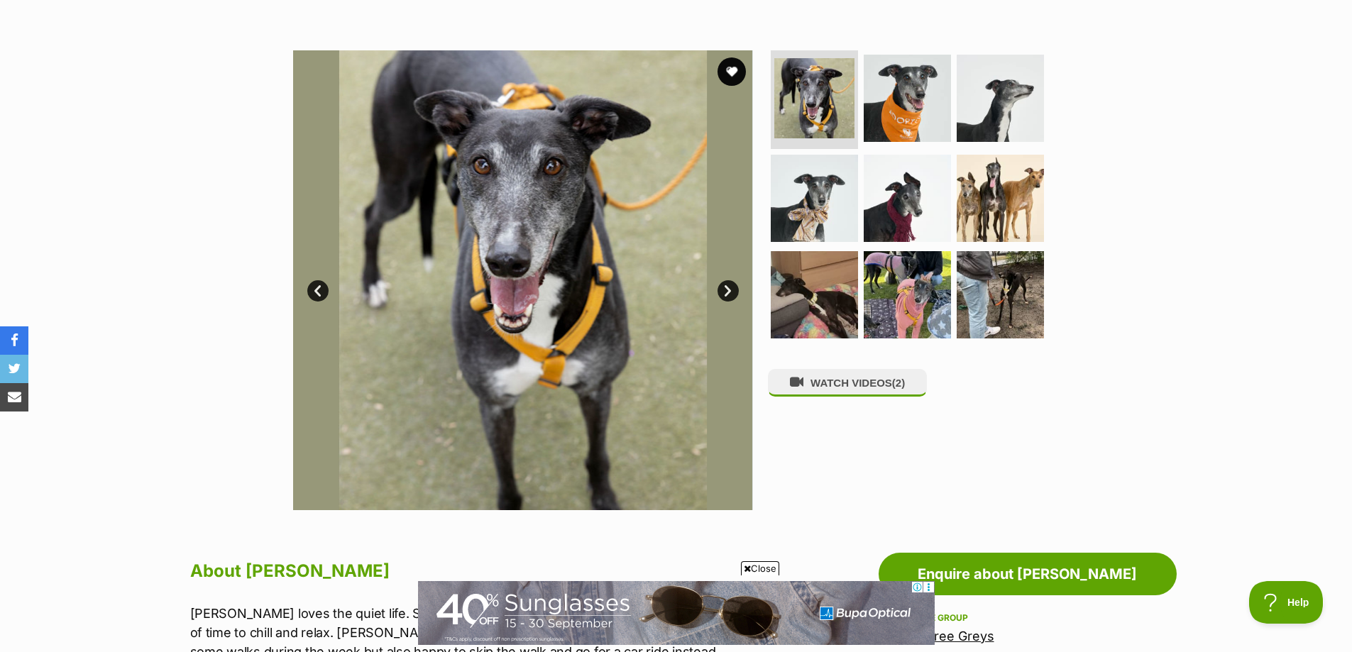
scroll to position [284, 0]
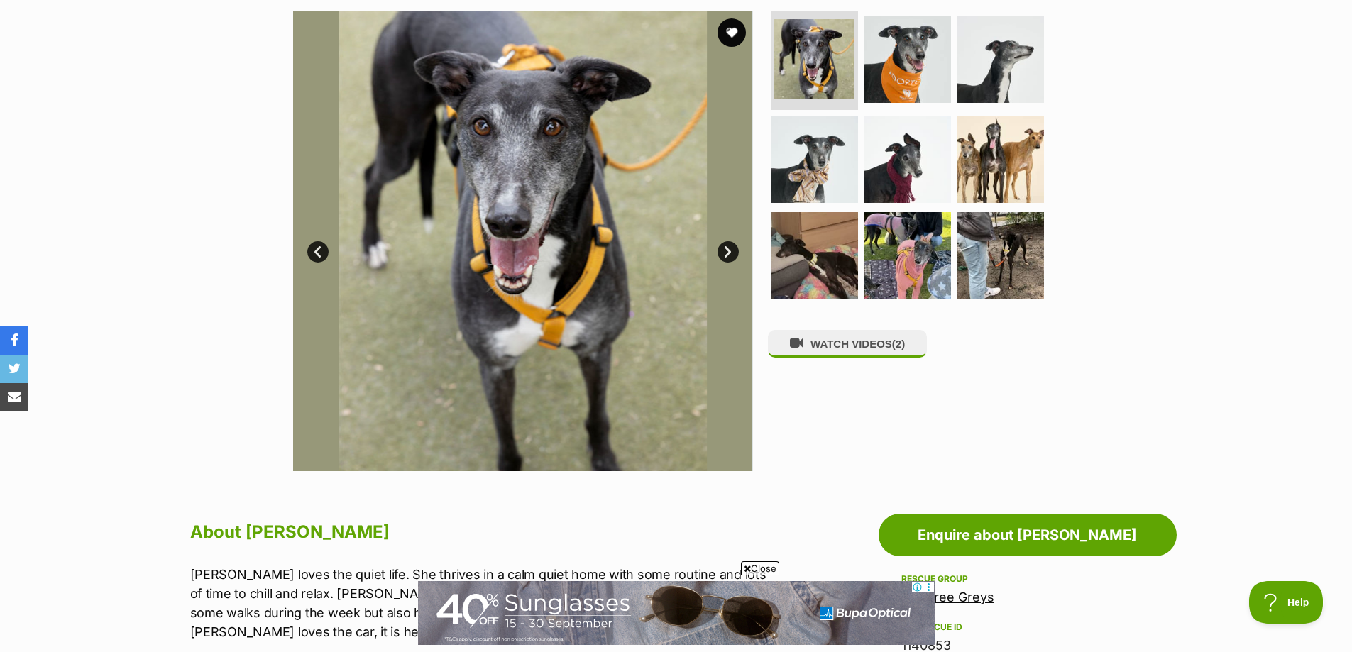
click at [726, 247] on link "Next" at bounding box center [727, 251] width 21 height 21
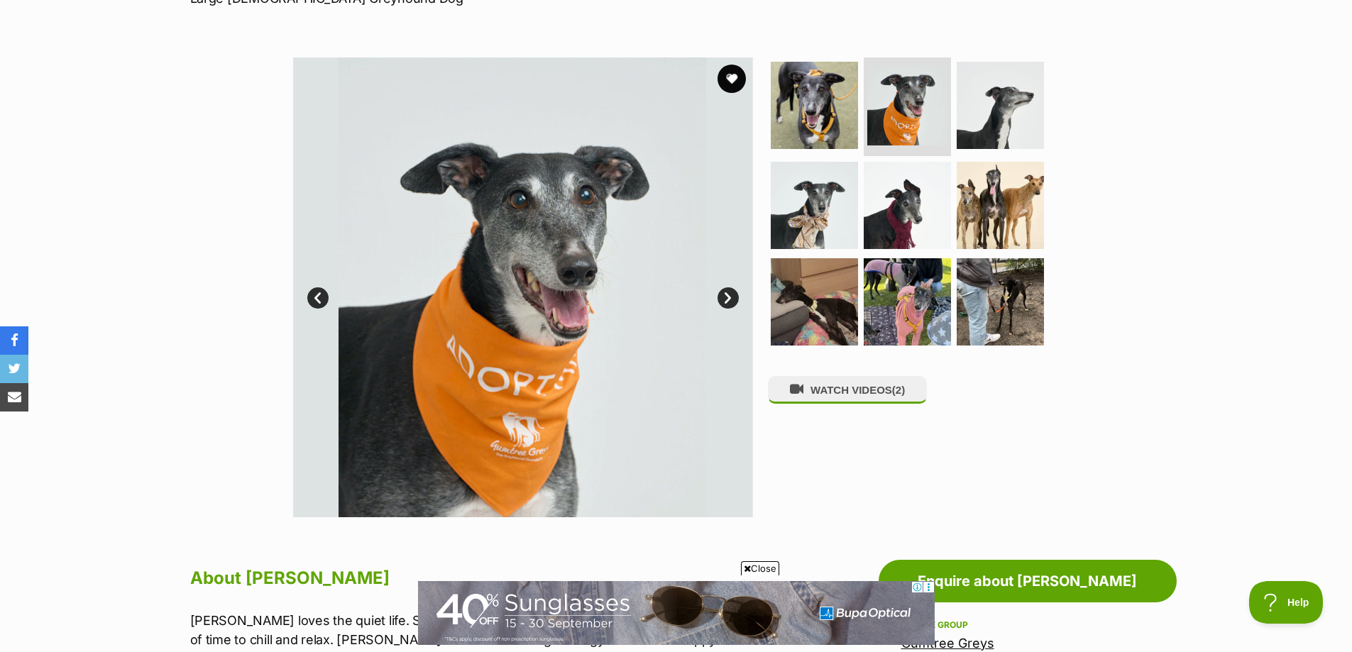
scroll to position [213, 0]
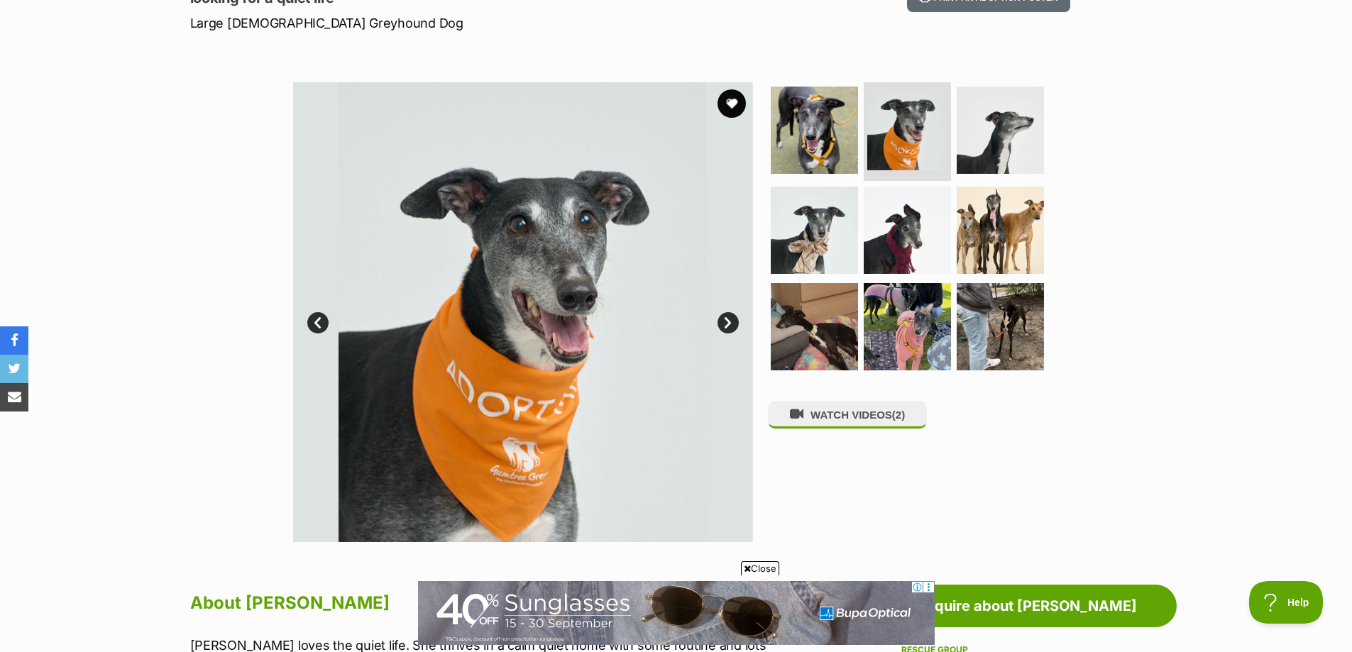
click at [730, 326] on link "Next" at bounding box center [727, 322] width 21 height 21
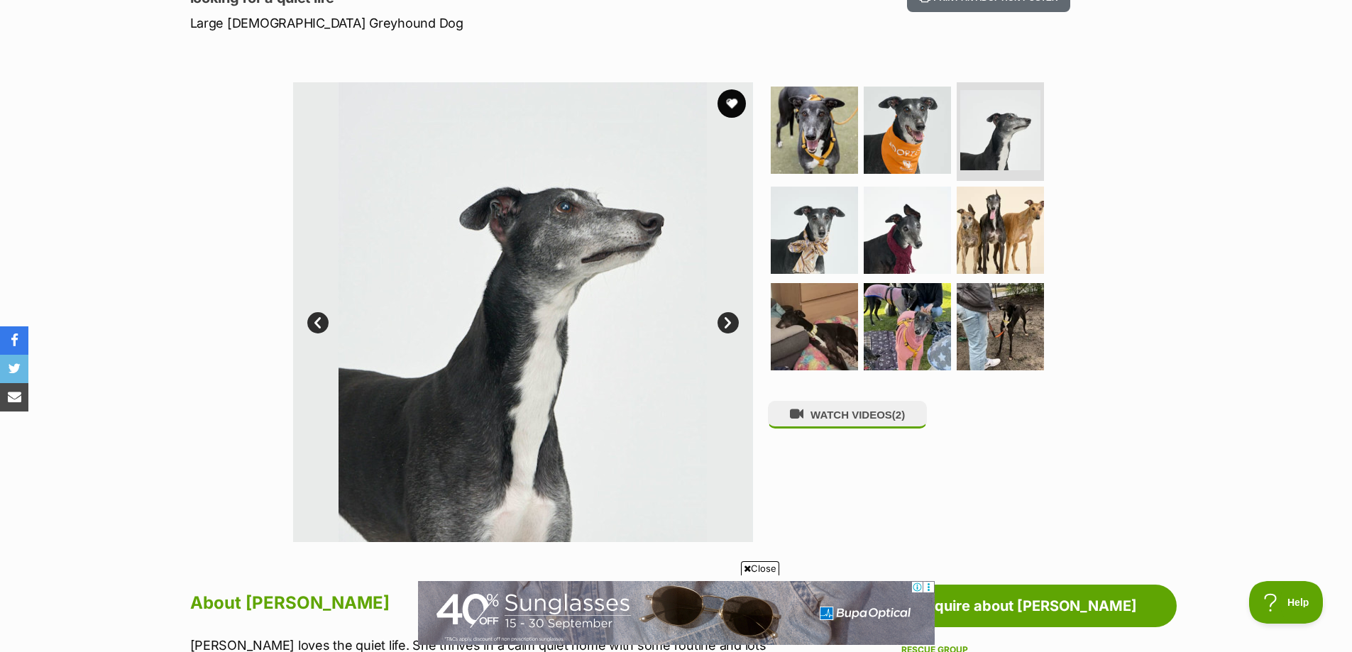
click at [730, 326] on link "Next" at bounding box center [727, 322] width 21 height 21
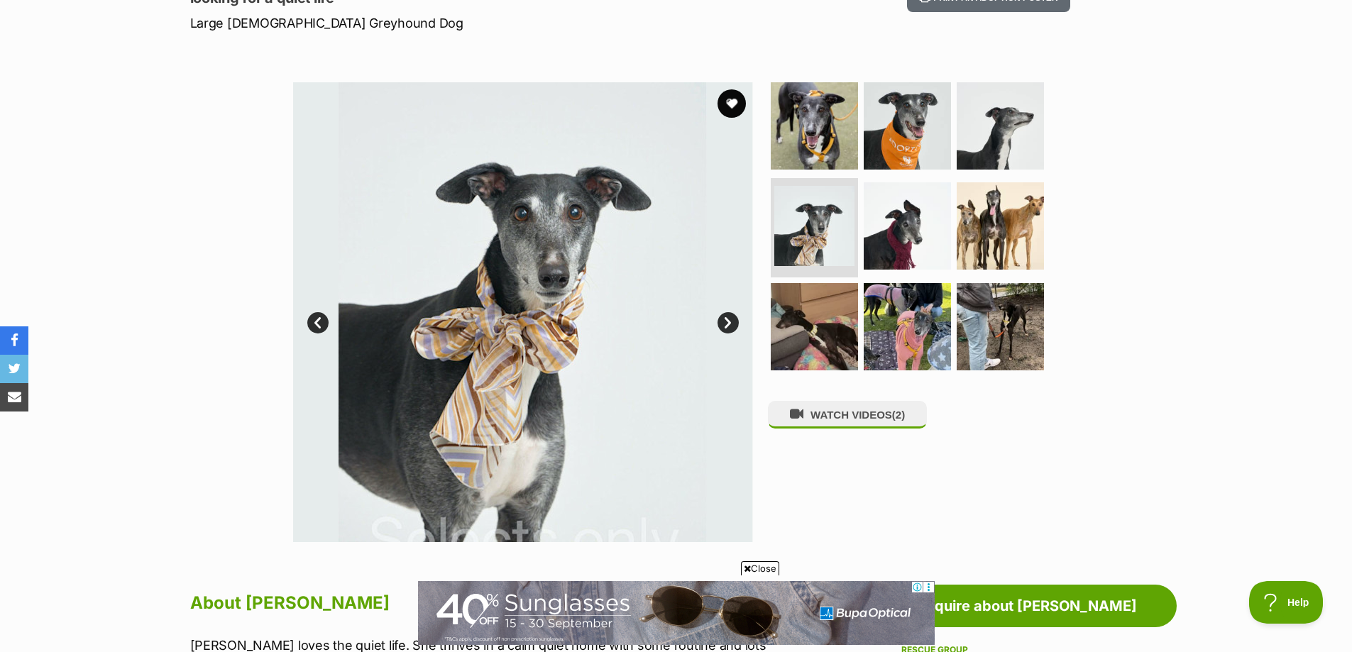
click at [730, 326] on link "Next" at bounding box center [727, 322] width 21 height 21
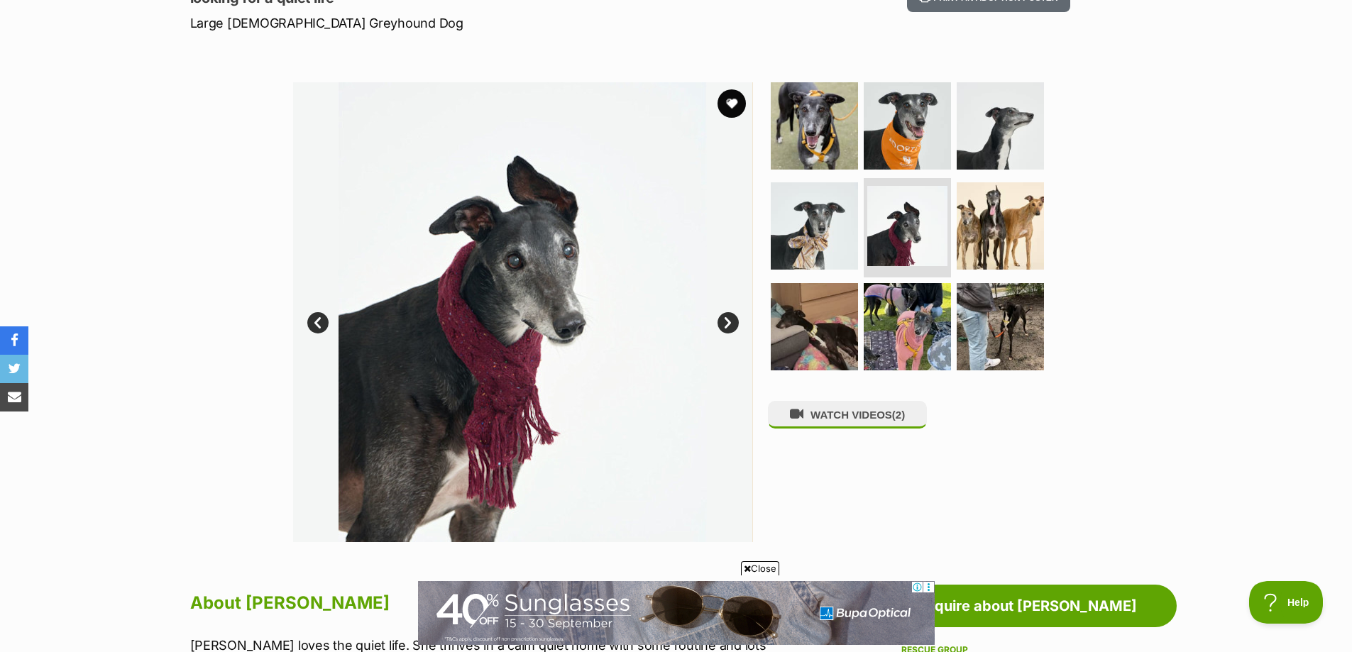
click at [730, 326] on link "Next" at bounding box center [727, 322] width 21 height 21
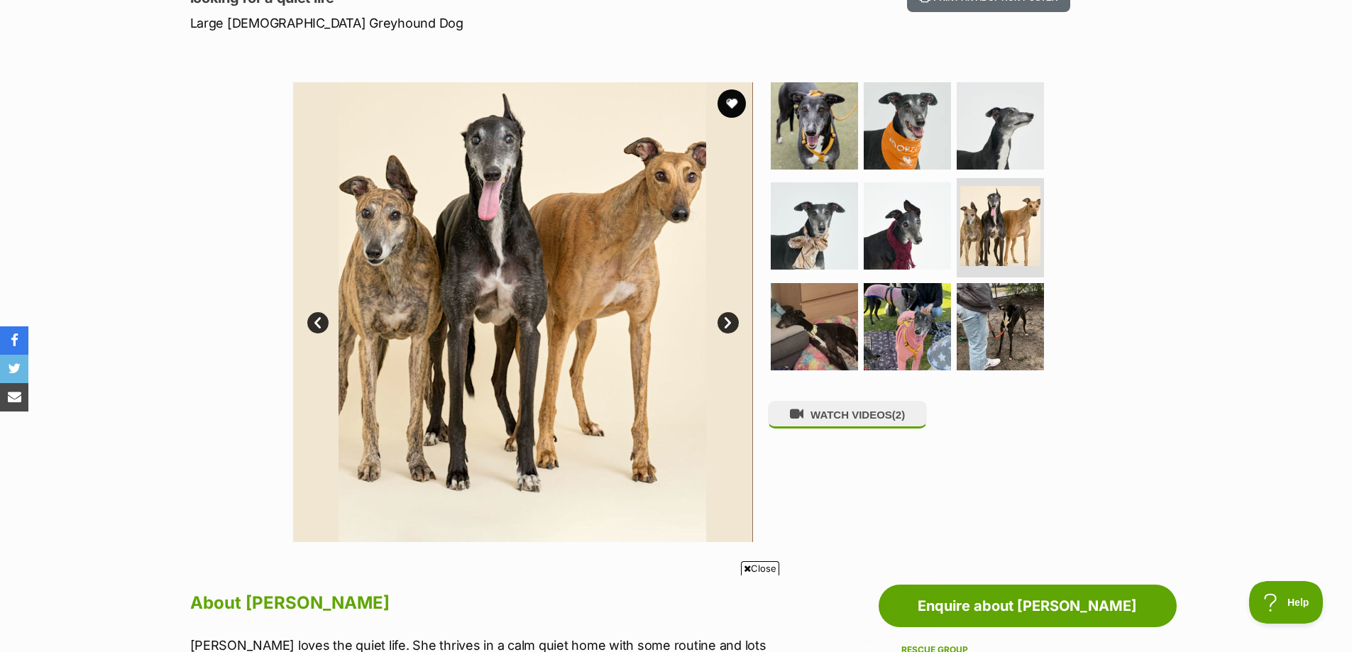
scroll to position [0, 0]
click at [730, 326] on link "Next" at bounding box center [727, 322] width 21 height 21
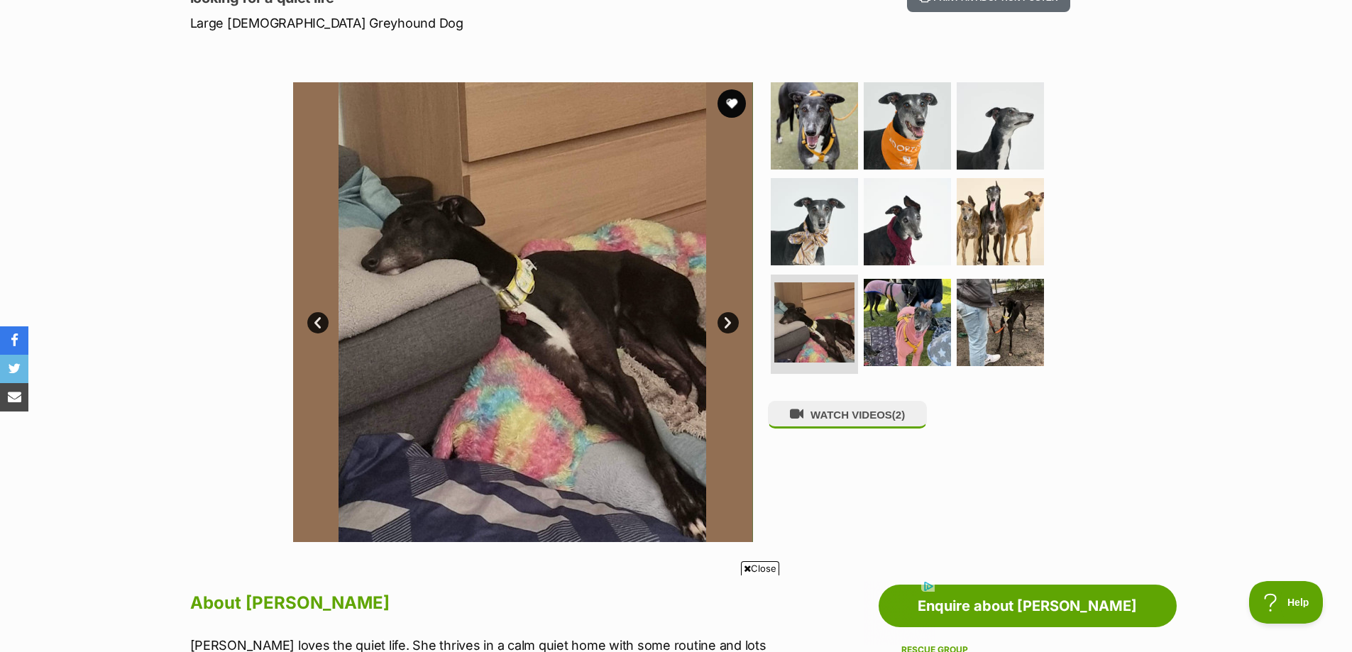
click at [730, 326] on link "Next" at bounding box center [727, 322] width 21 height 21
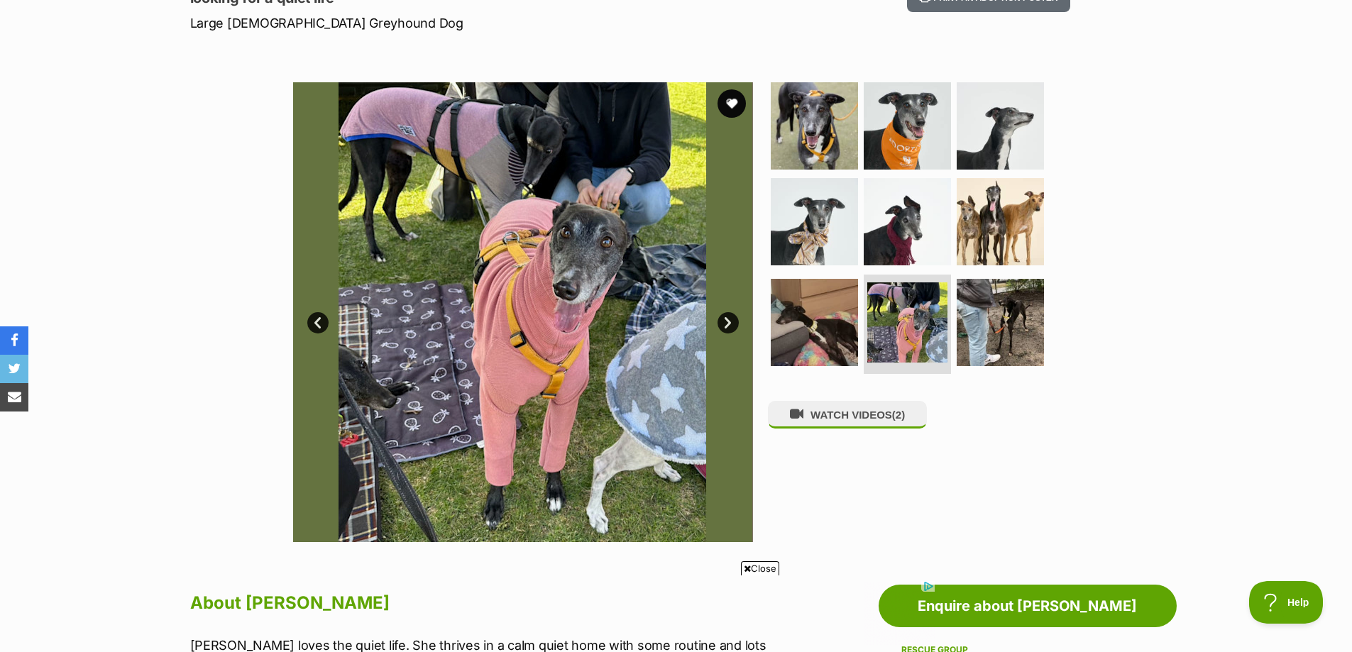
click at [730, 326] on link "Next" at bounding box center [727, 322] width 21 height 21
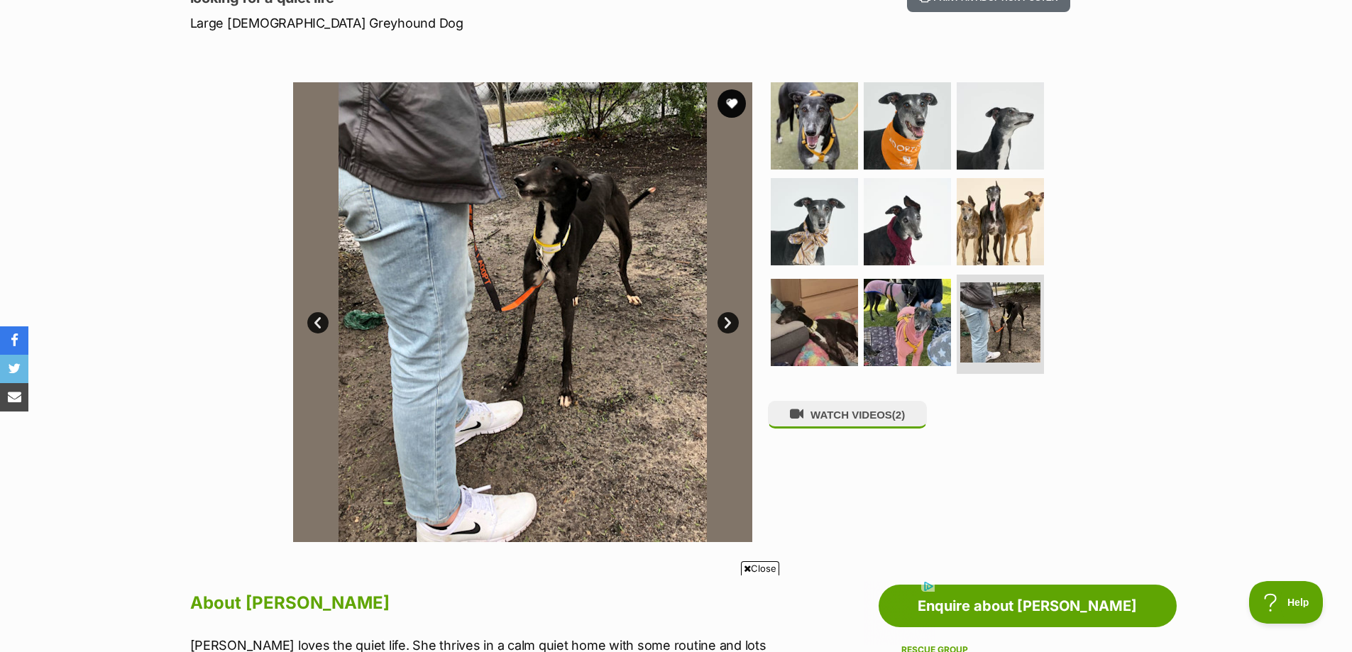
click at [730, 326] on link "Next" at bounding box center [727, 322] width 21 height 21
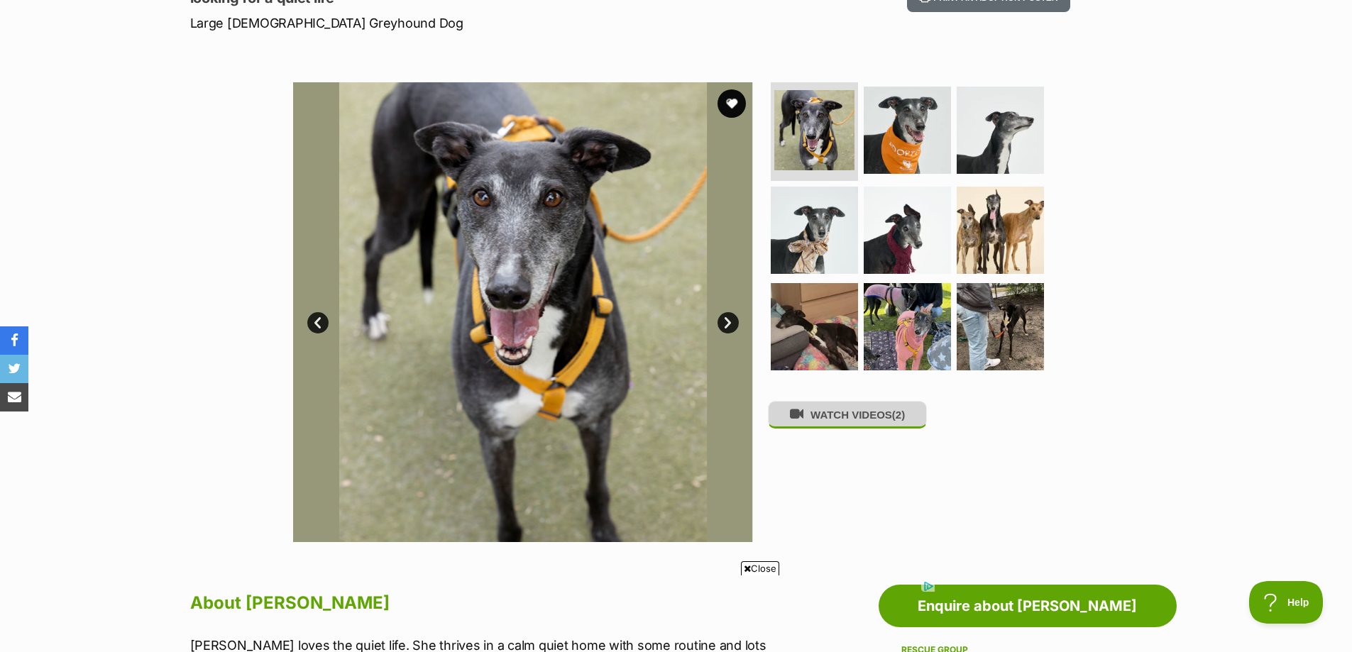
click at [839, 416] on button "WATCH VIDEOS (2)" at bounding box center [847, 415] width 159 height 28
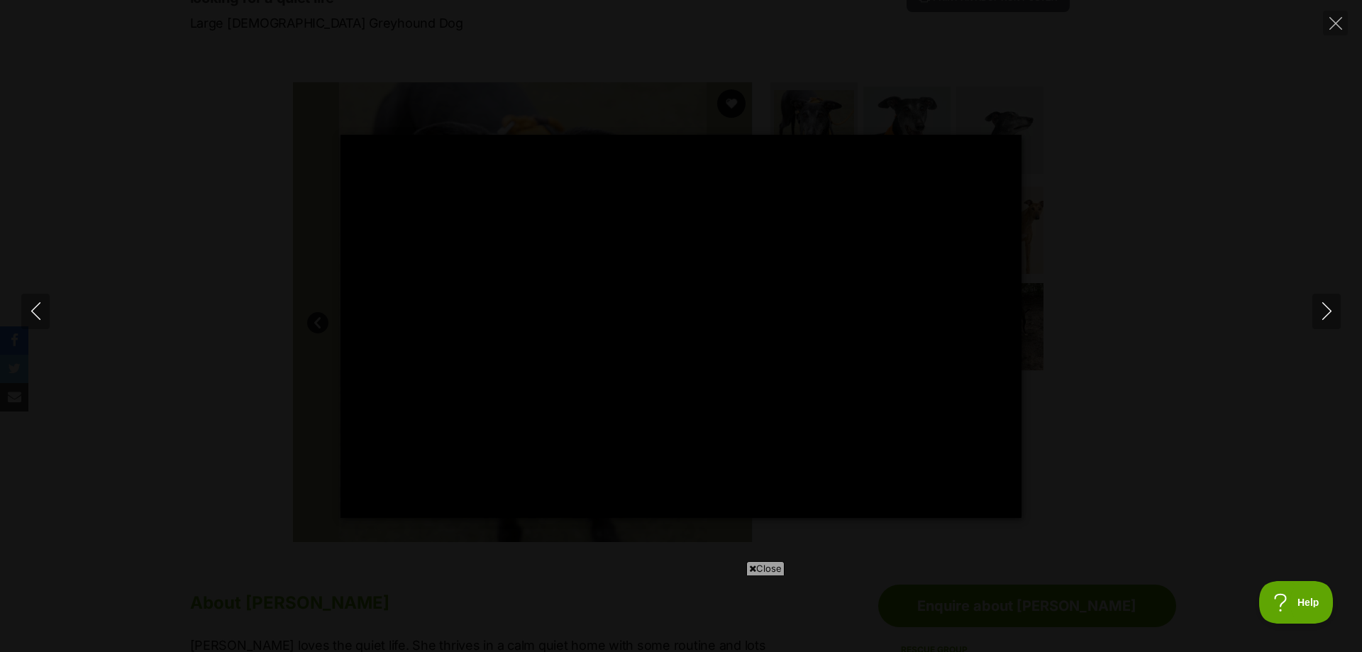
type input "100"
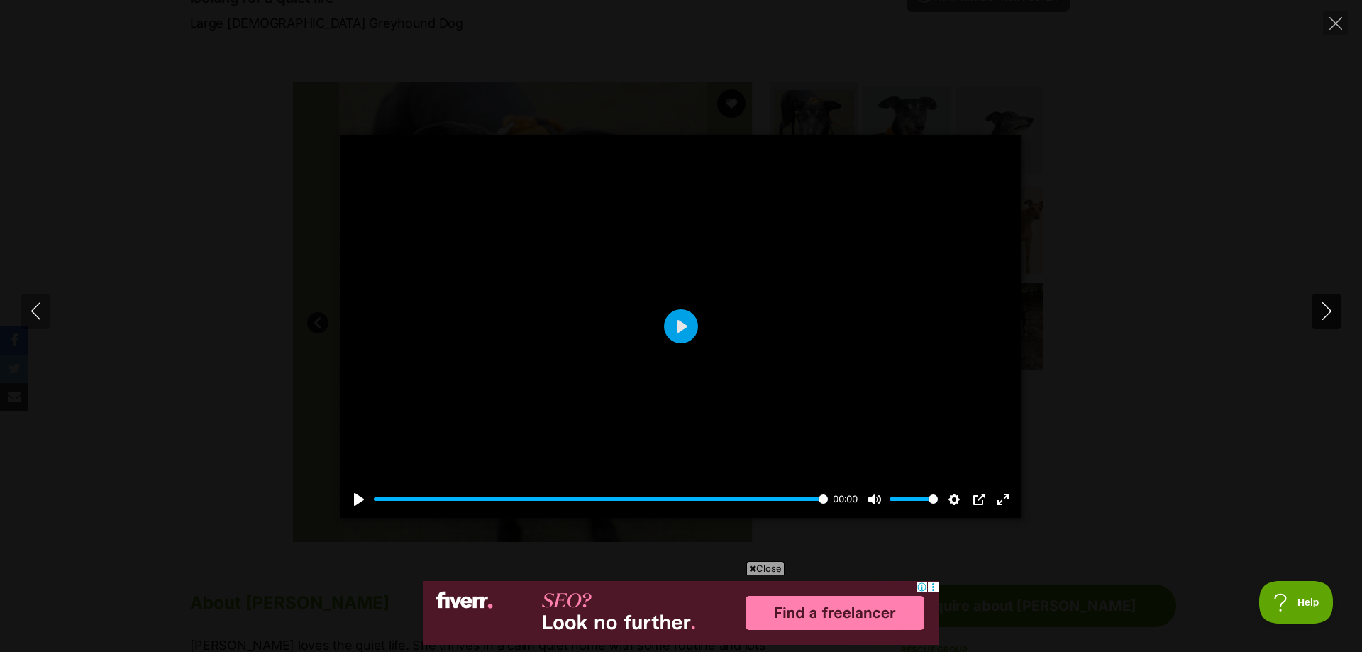
click at [1325, 314] on icon "Next" at bounding box center [1327, 311] width 18 height 18
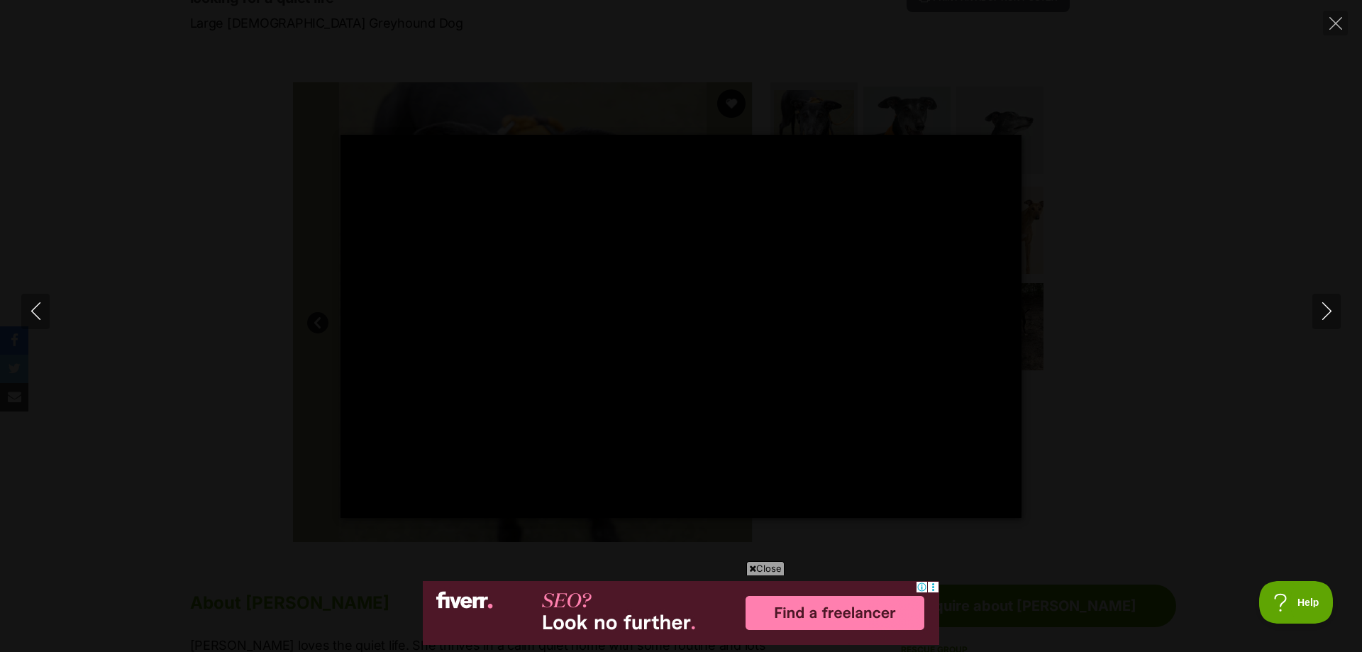
type input "100"
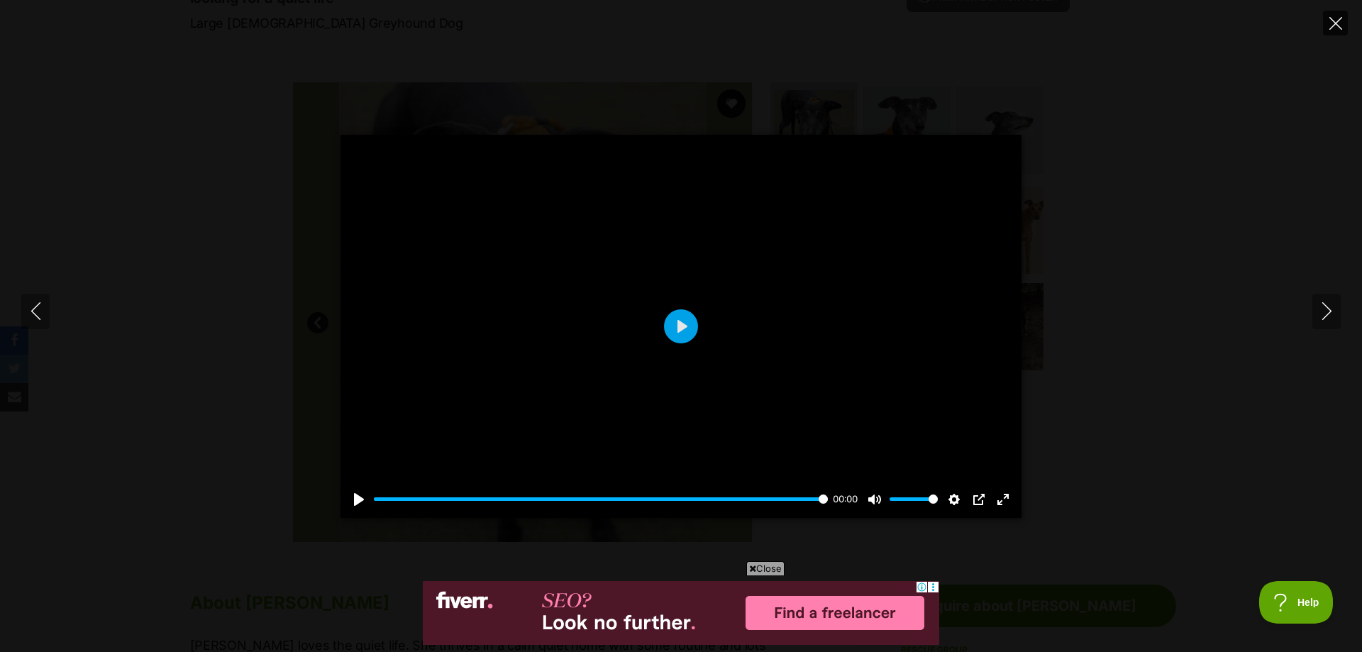
click at [1337, 27] on icon "Close" at bounding box center [1336, 23] width 13 height 13
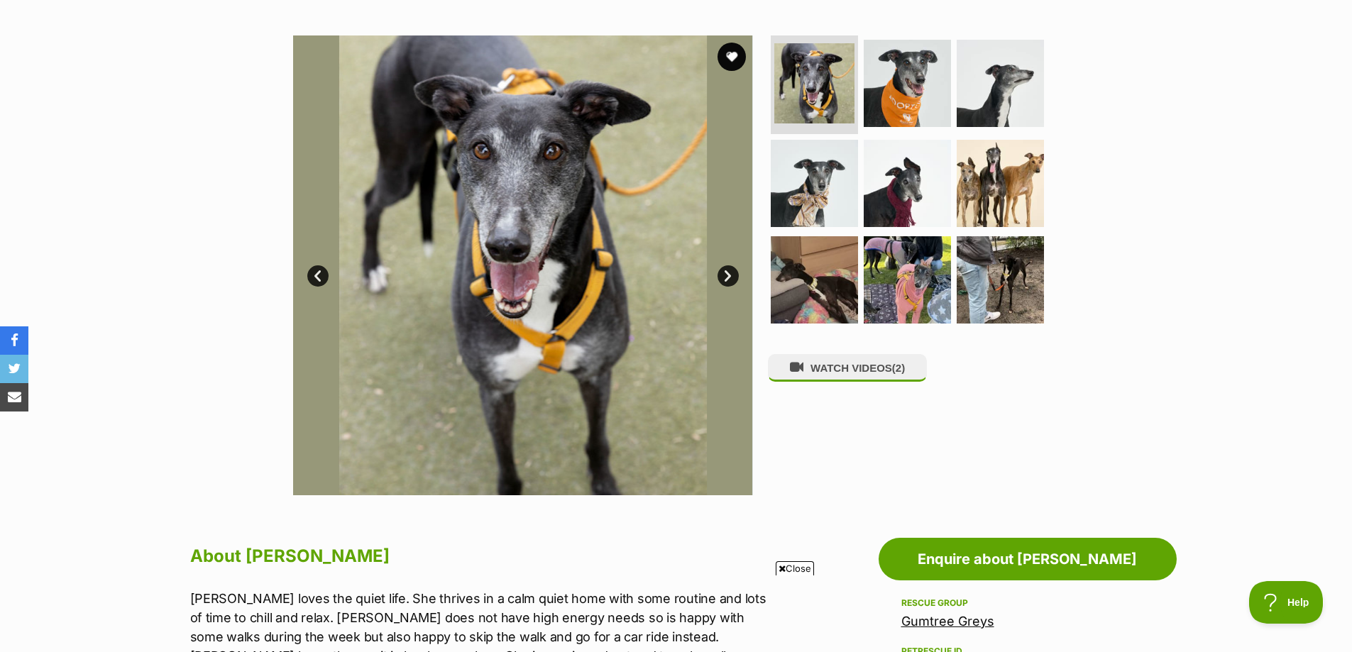
scroll to position [213, 0]
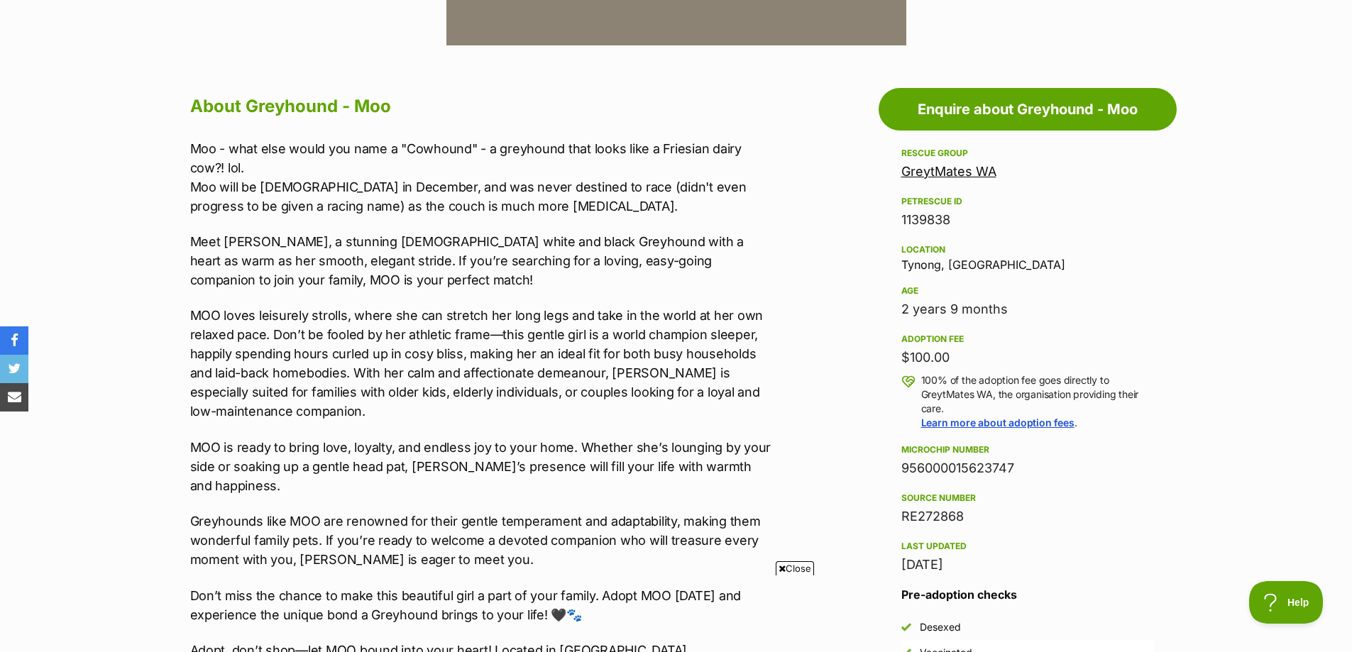
scroll to position [284, 0]
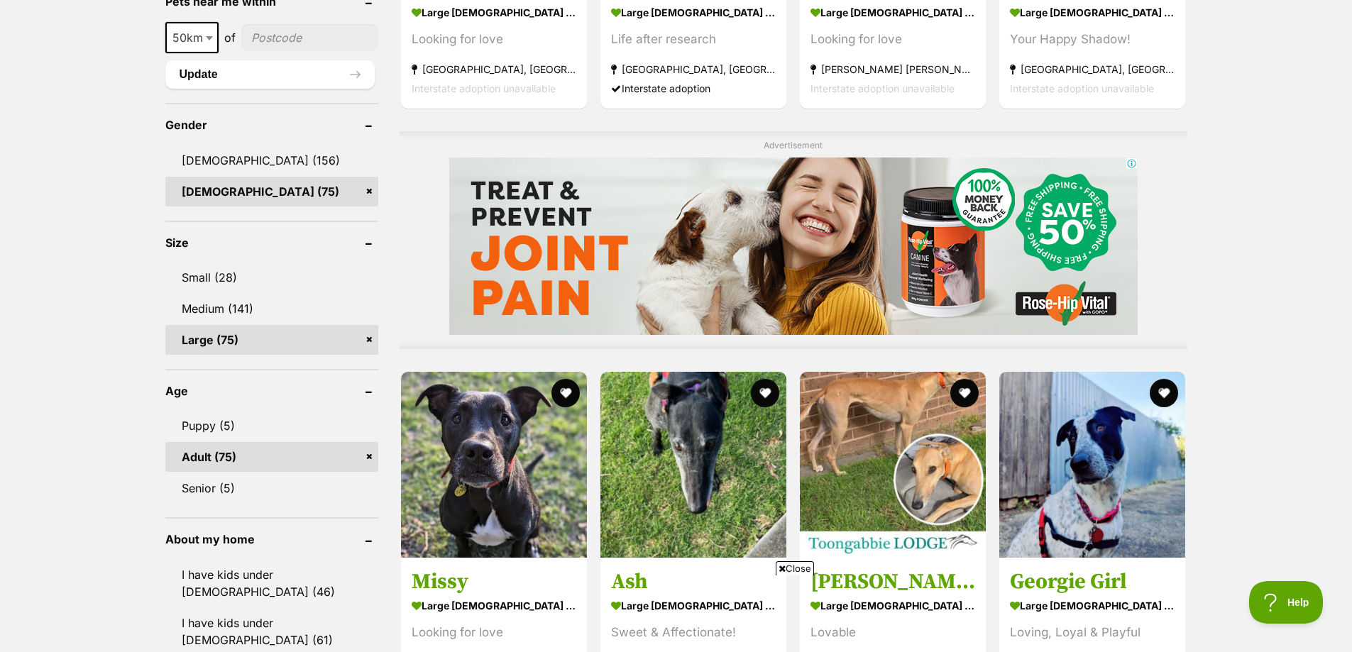
scroll to position [1072, 0]
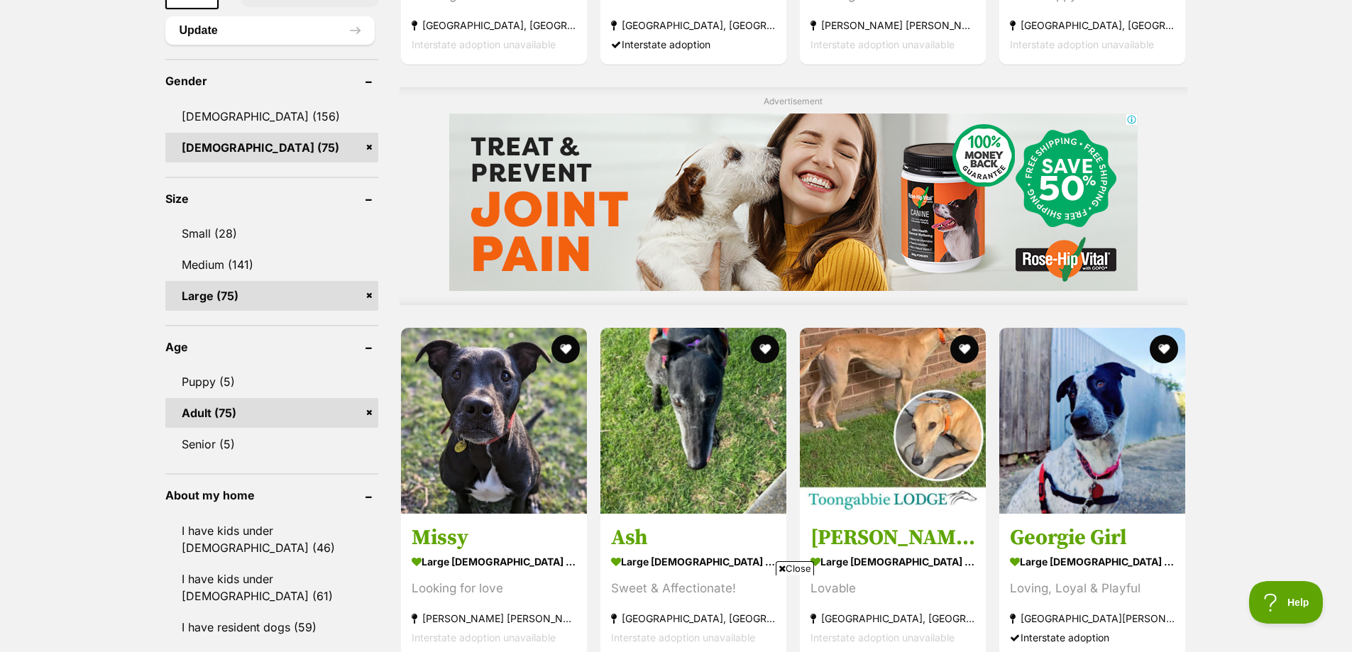
click at [367, 297] on link "Large (75)" at bounding box center [271, 296] width 213 height 30
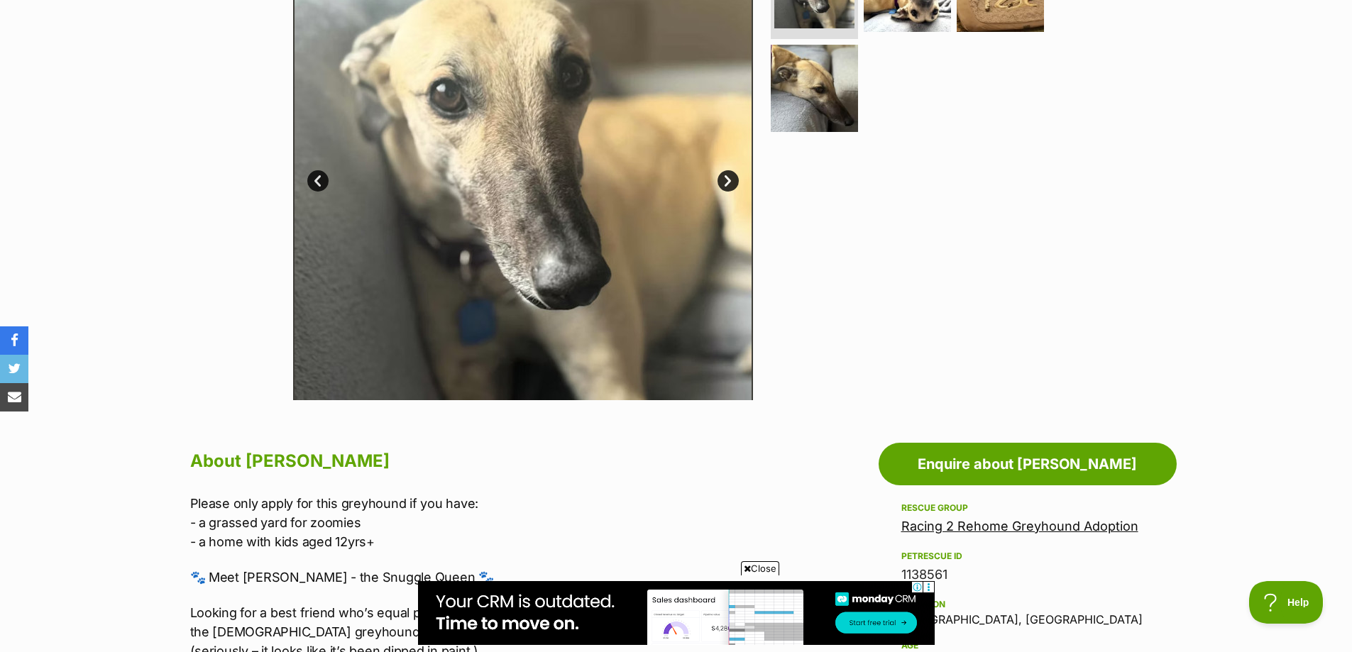
scroll to position [284, 0]
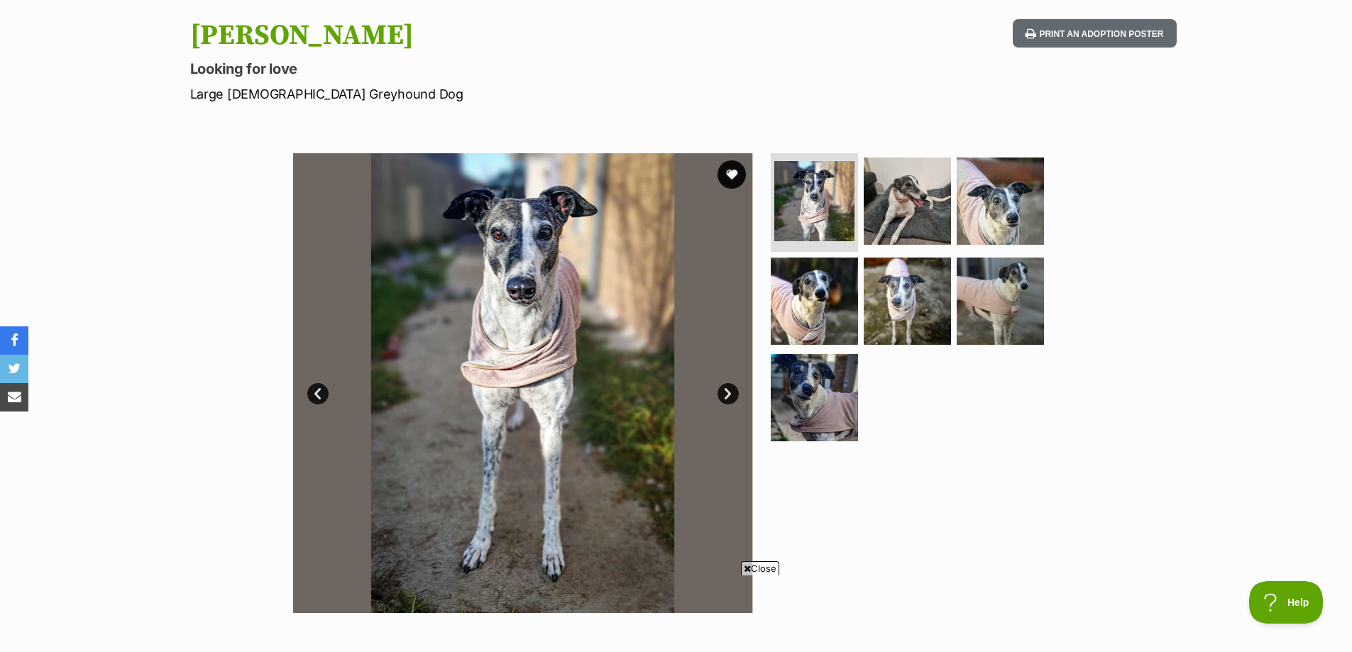
click at [733, 388] on link "Next" at bounding box center [727, 393] width 21 height 21
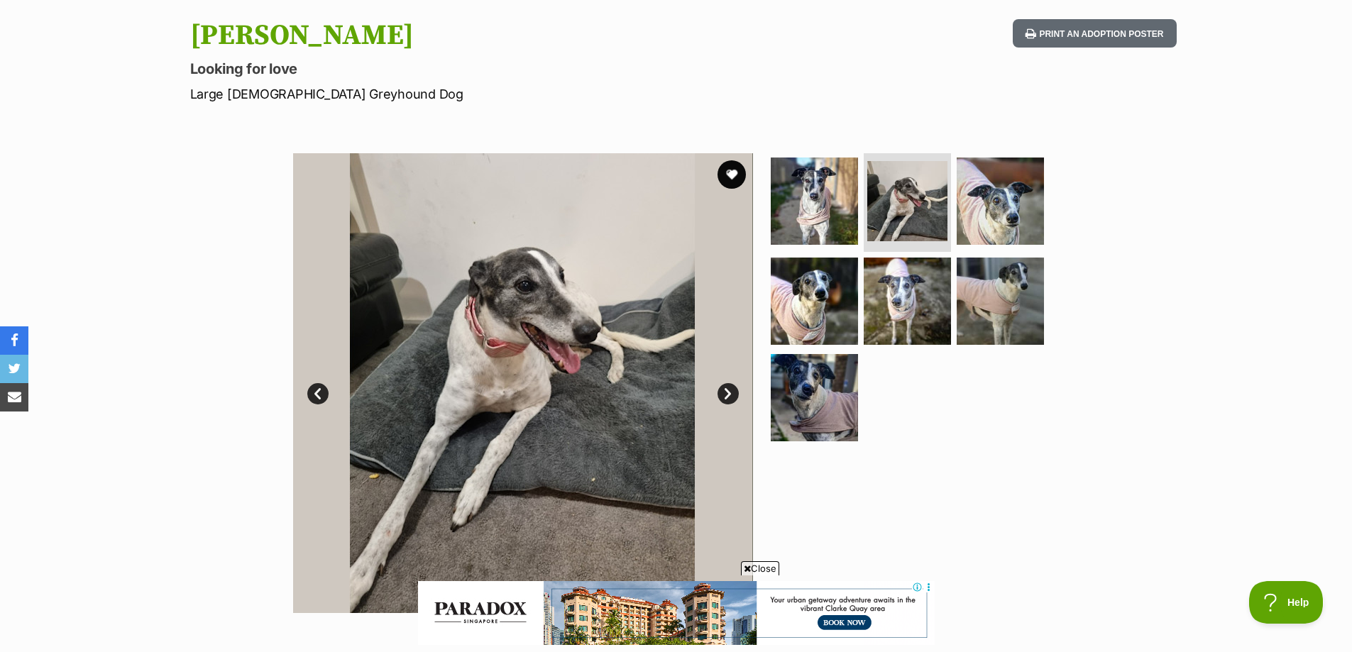
click at [733, 388] on link "Next" at bounding box center [727, 393] width 21 height 21
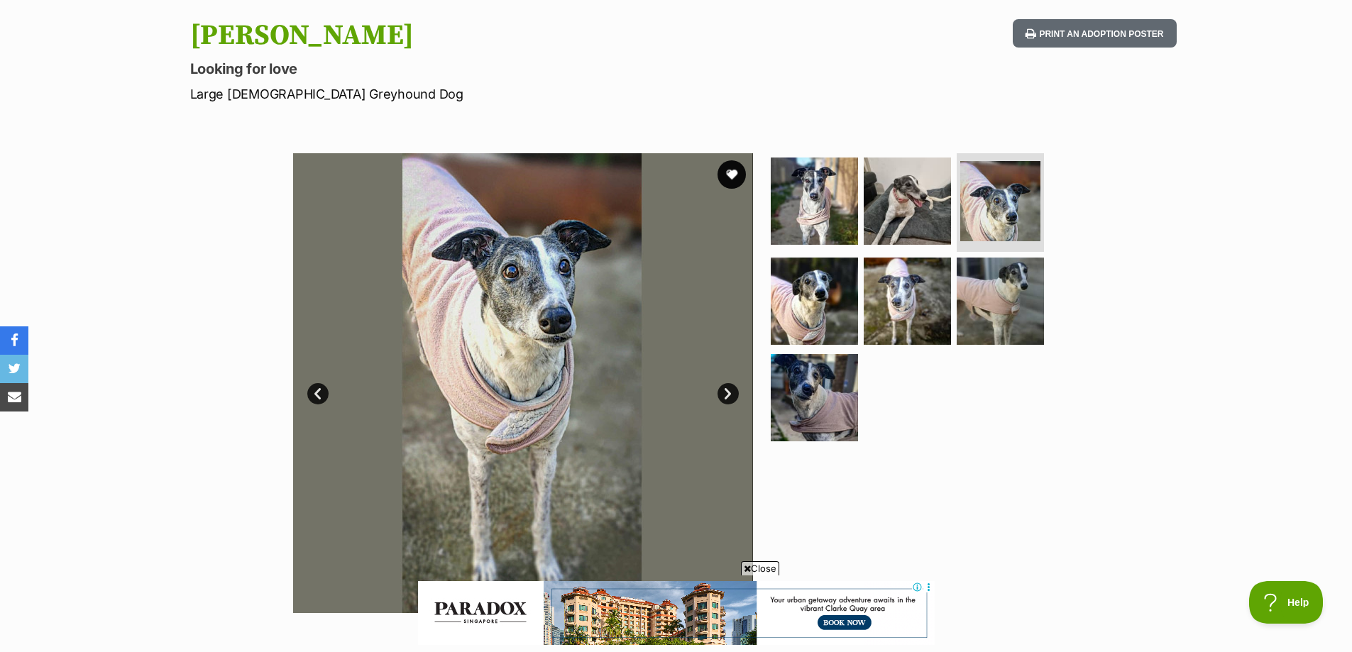
click at [733, 388] on link "Next" at bounding box center [727, 393] width 21 height 21
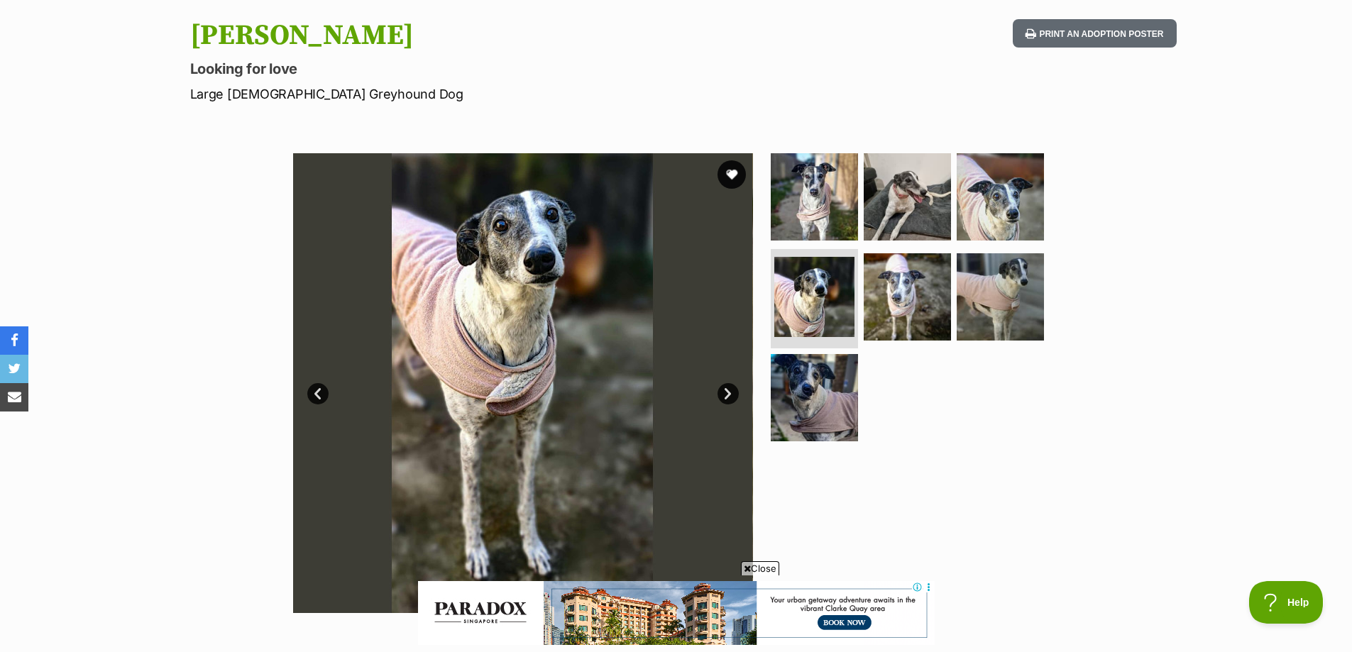
click at [733, 388] on link "Next" at bounding box center [727, 393] width 21 height 21
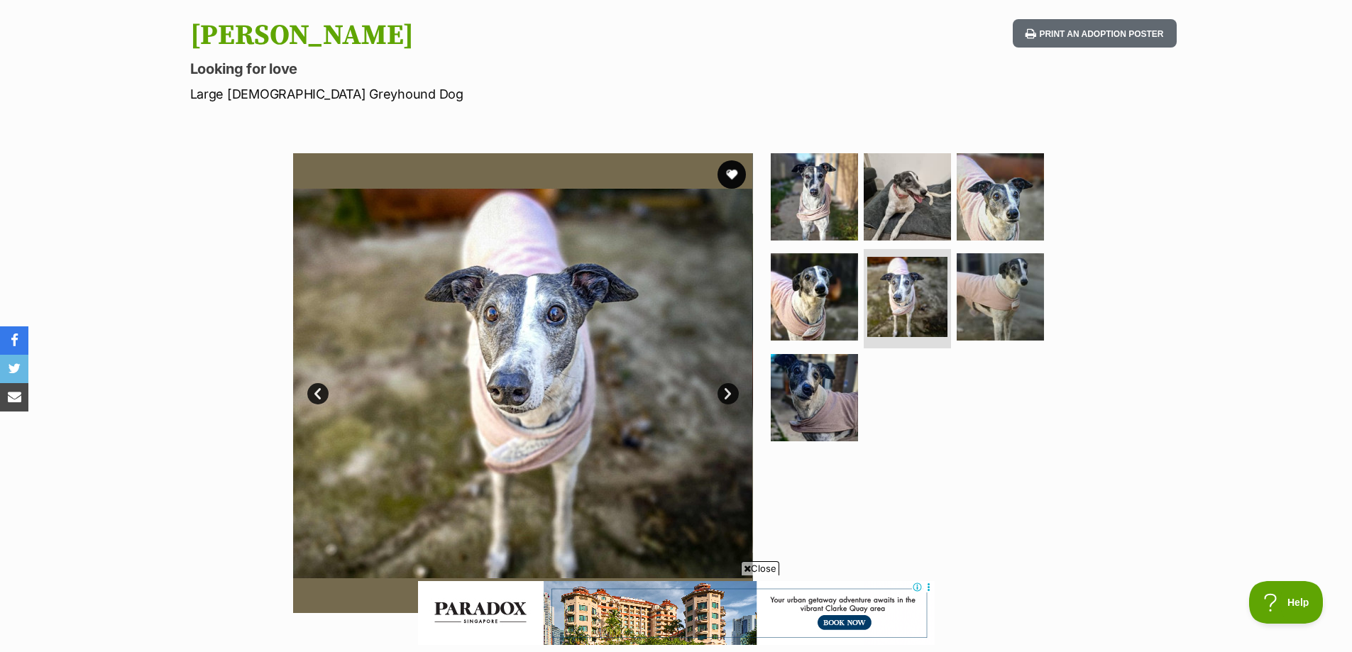
click at [732, 388] on link "Next" at bounding box center [727, 393] width 21 height 21
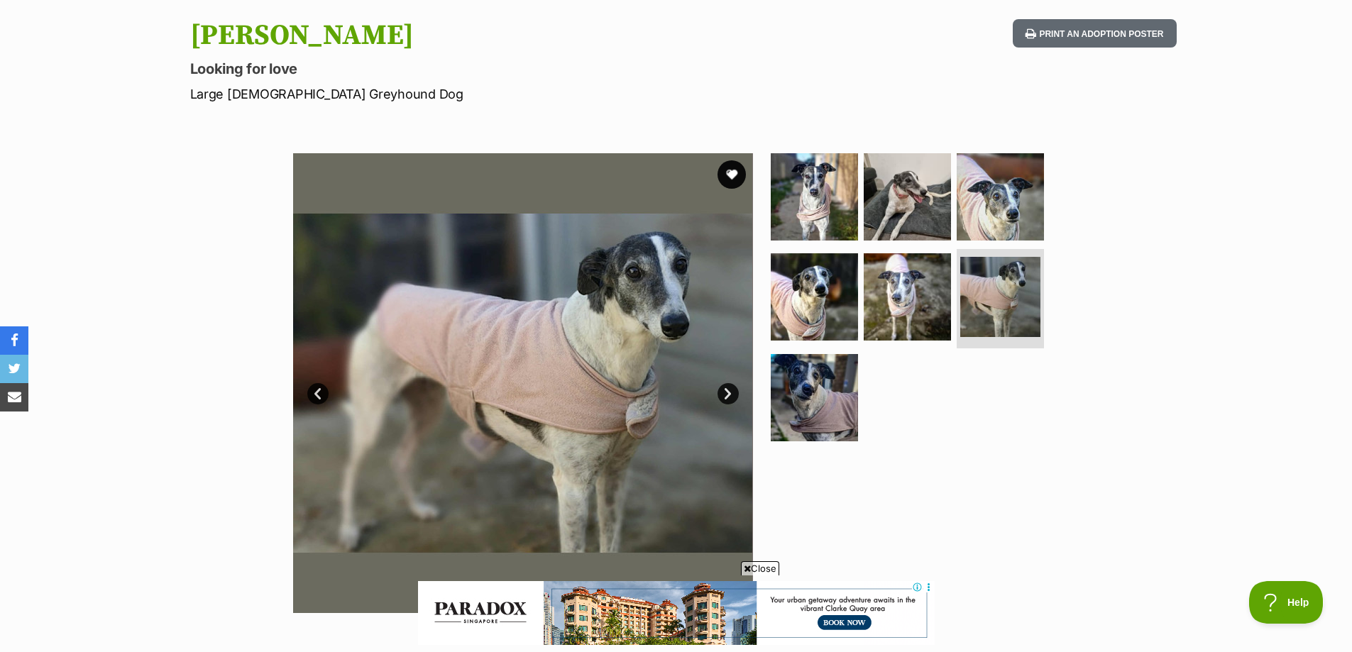
click at [732, 388] on link "Next" at bounding box center [727, 393] width 21 height 21
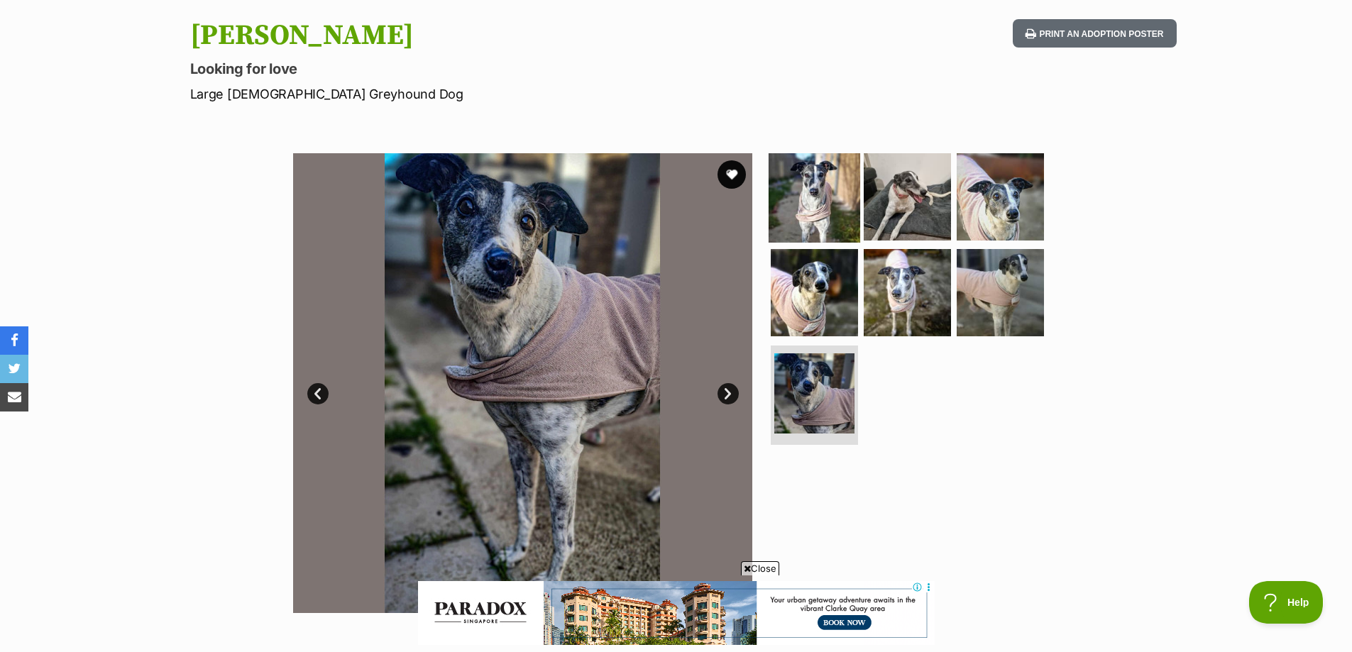
click at [806, 206] on img at bounding box center [814, 196] width 92 height 92
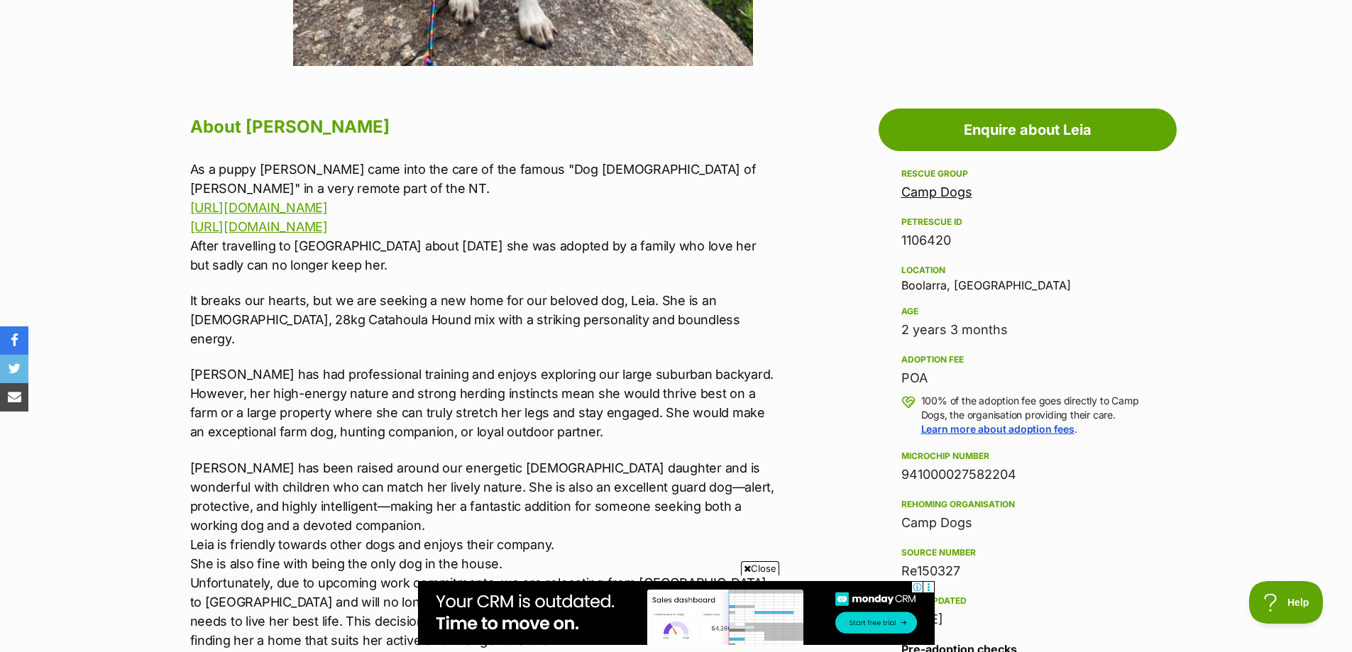
scroll to position [497, 0]
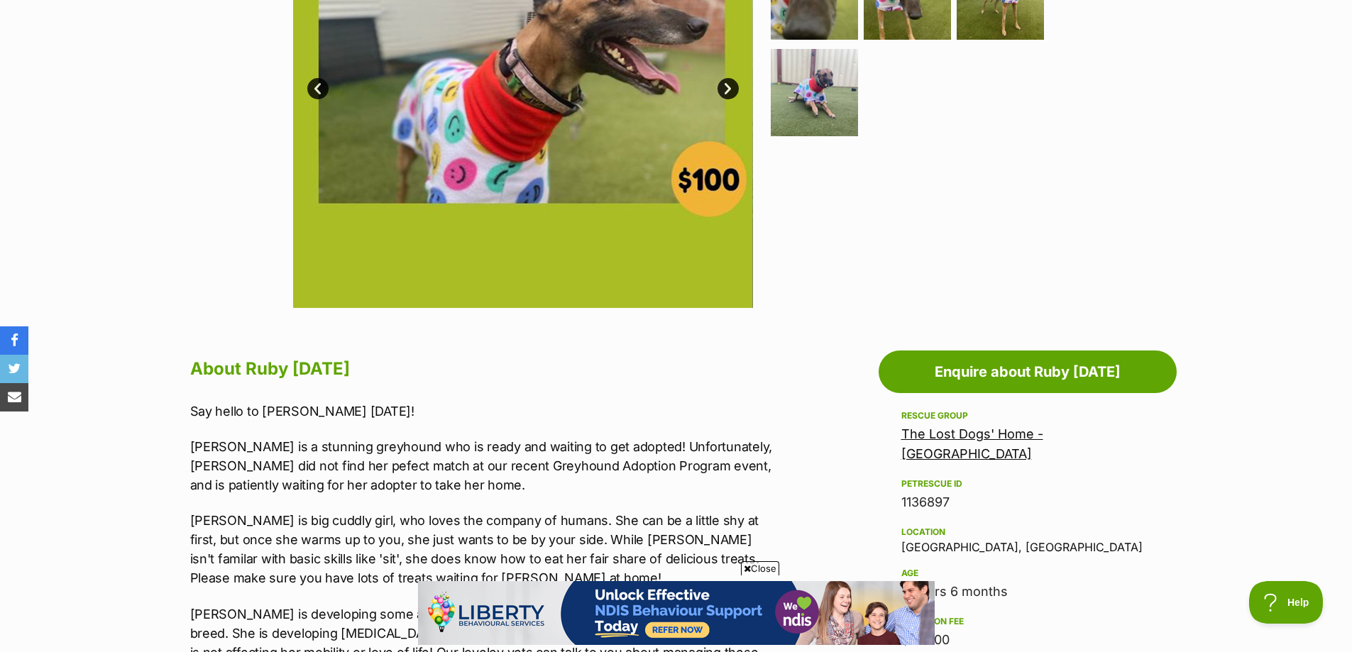
scroll to position [213, 0]
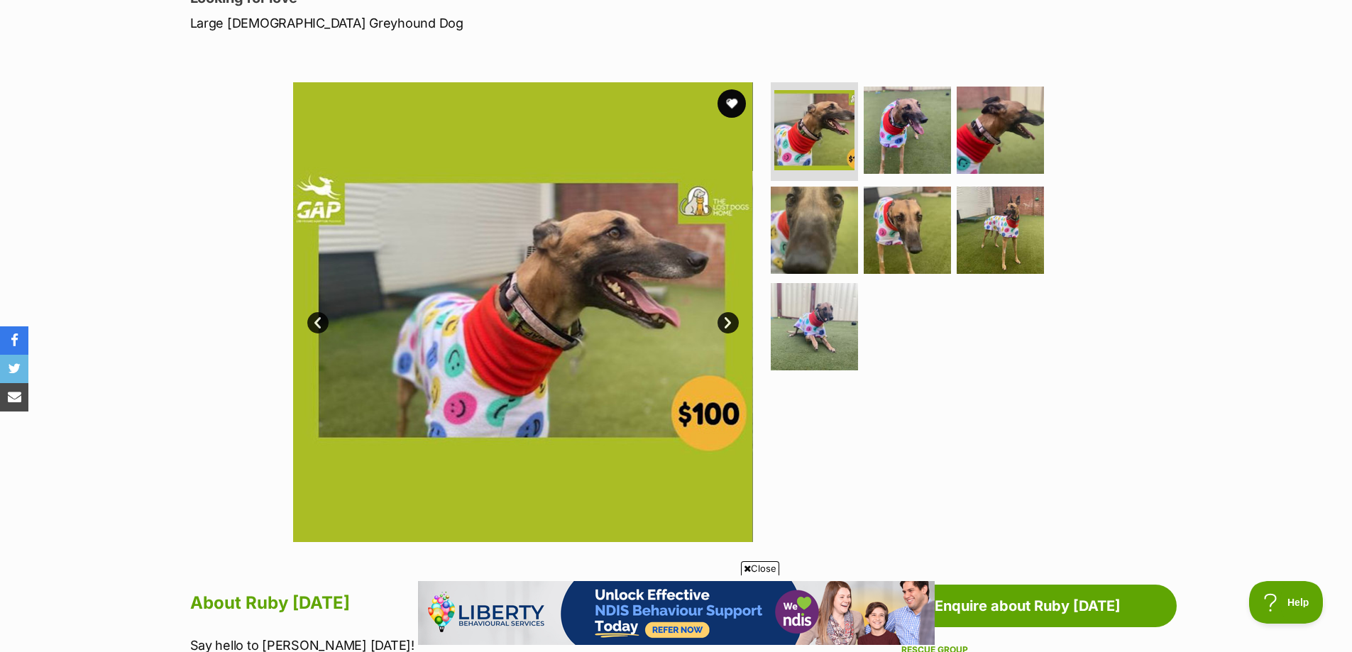
click at [731, 324] on link "Next" at bounding box center [727, 322] width 21 height 21
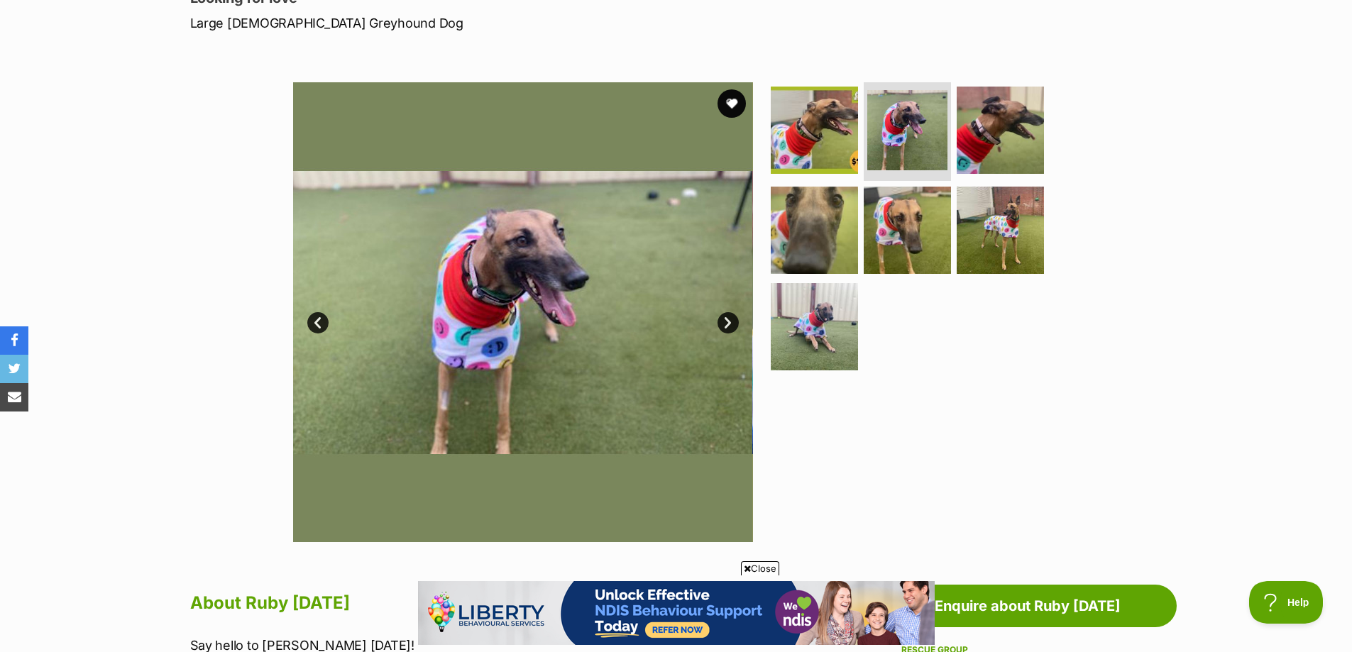
click at [731, 324] on link "Next" at bounding box center [727, 322] width 21 height 21
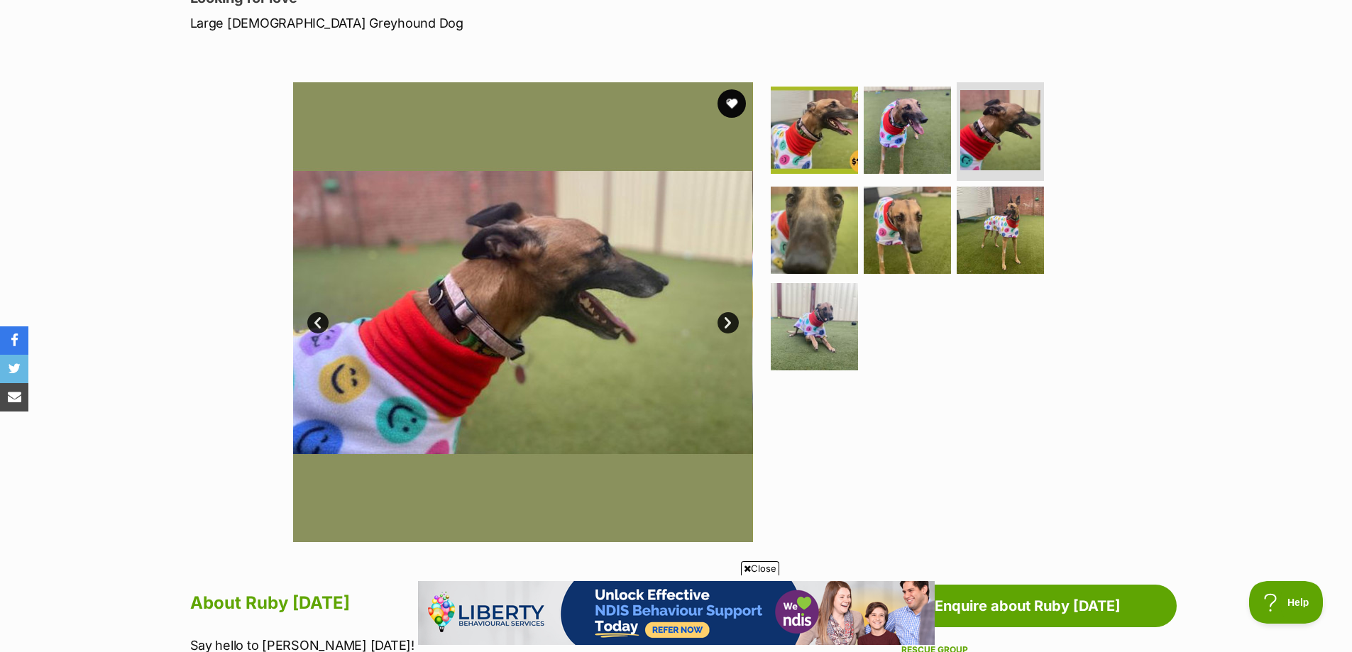
click at [731, 324] on link "Next" at bounding box center [727, 322] width 21 height 21
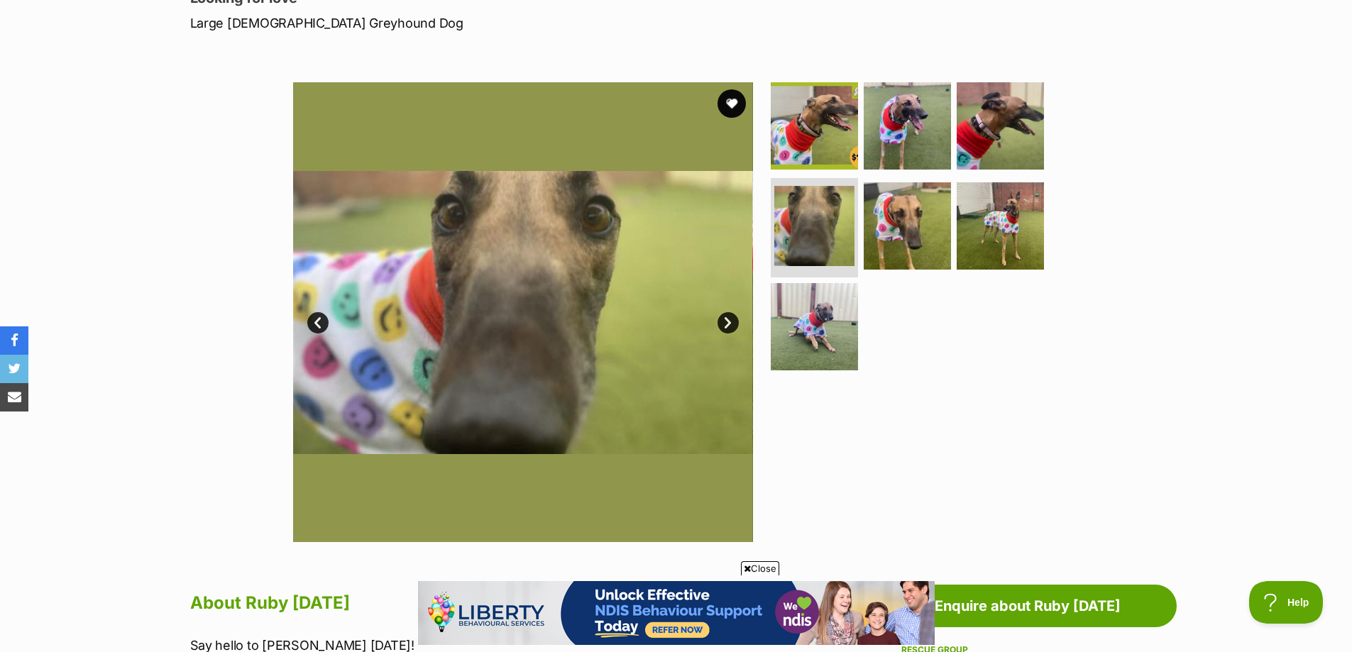
click at [731, 324] on link "Next" at bounding box center [727, 322] width 21 height 21
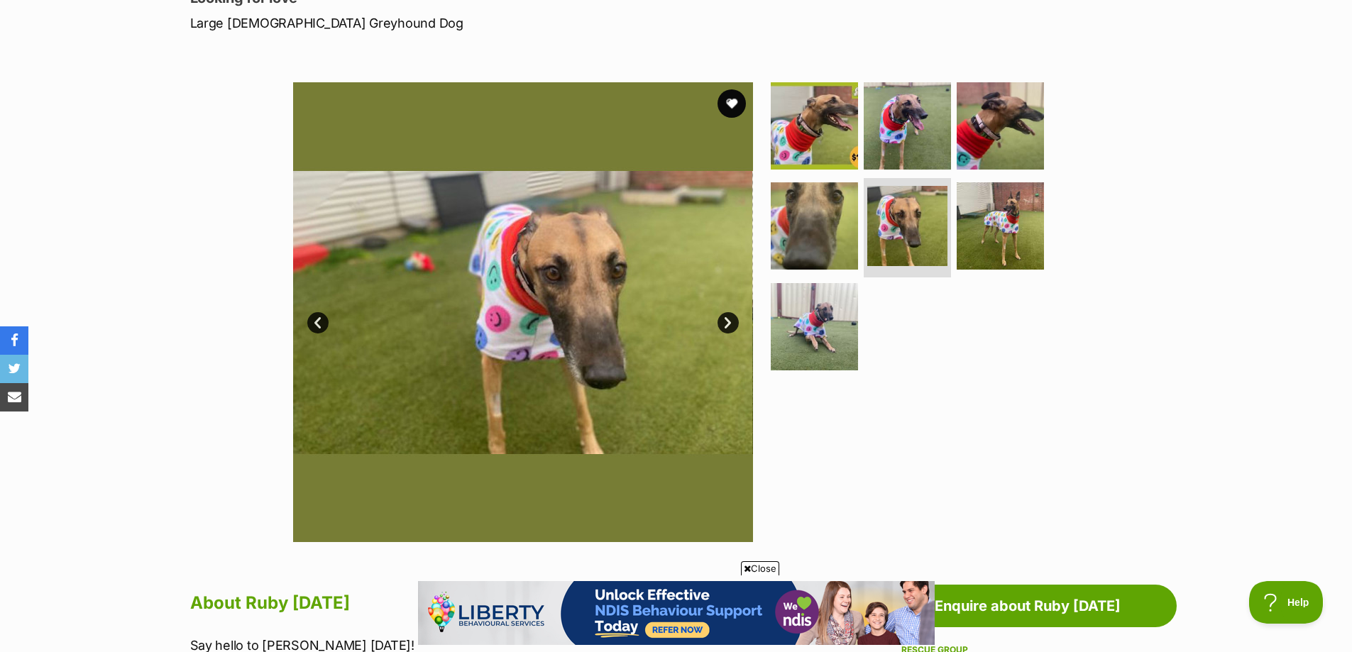
click at [731, 324] on link "Next" at bounding box center [727, 322] width 21 height 21
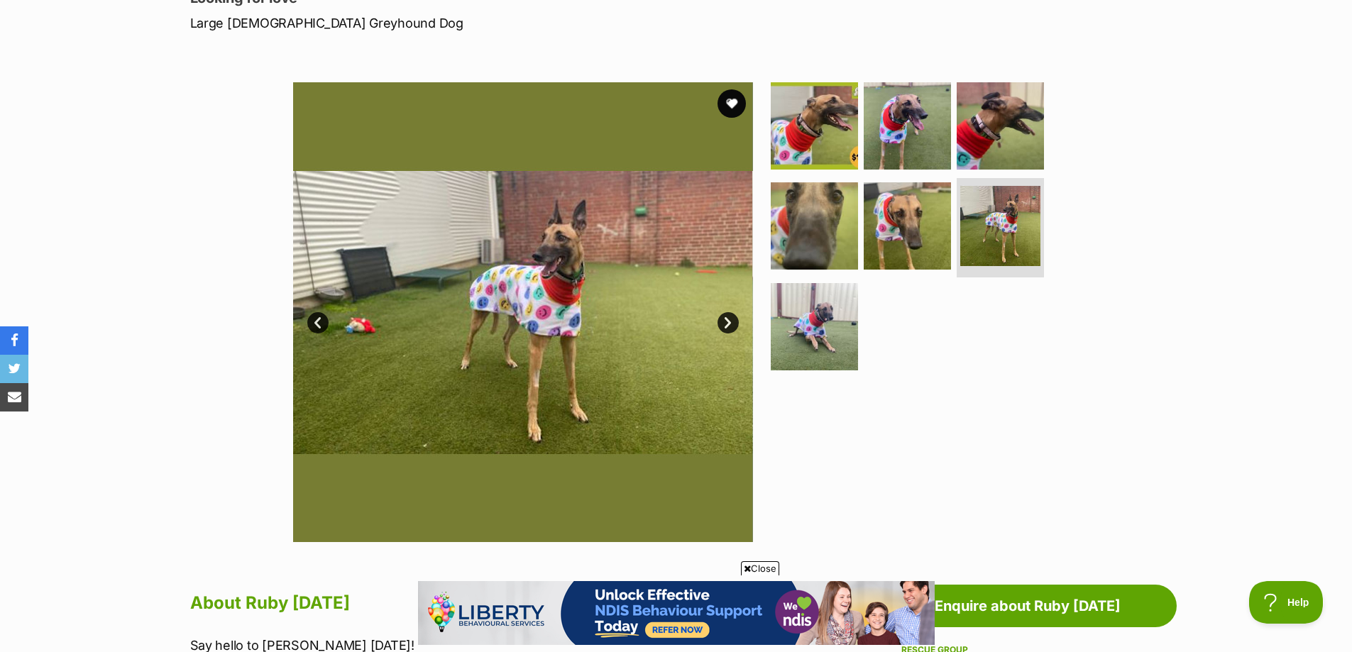
click at [731, 324] on link "Next" at bounding box center [727, 322] width 21 height 21
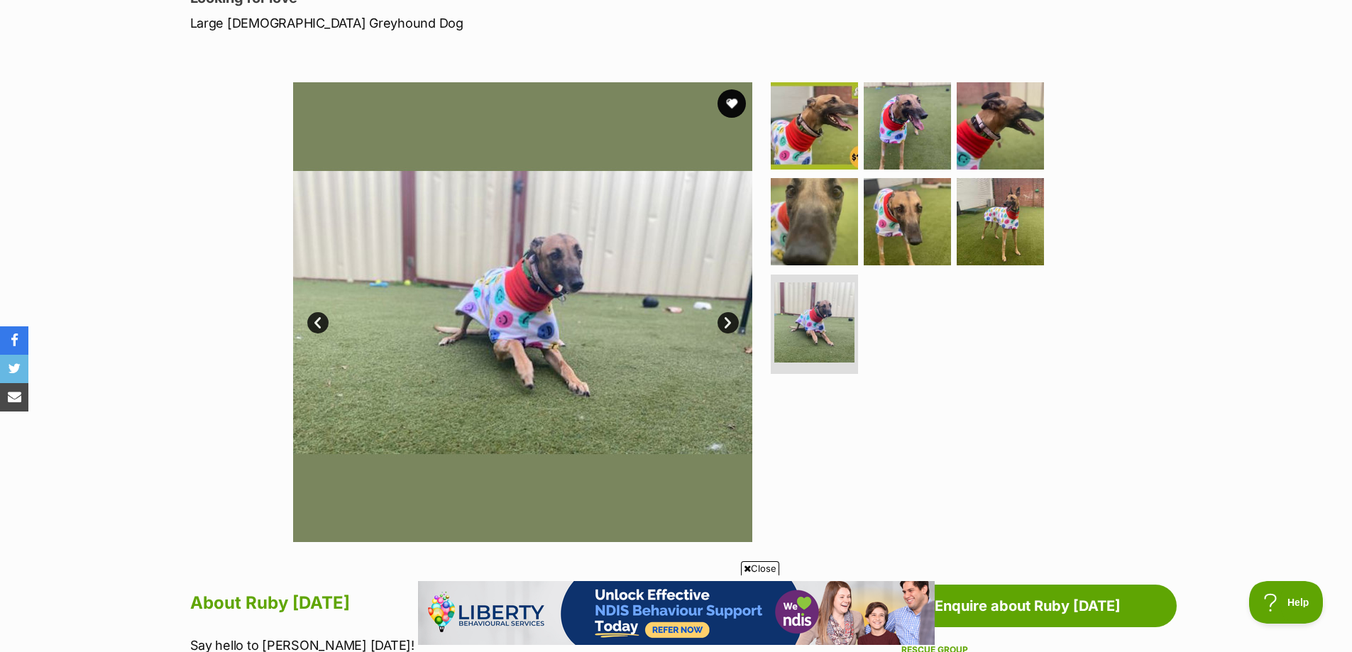
click at [731, 324] on link "Next" at bounding box center [727, 322] width 21 height 21
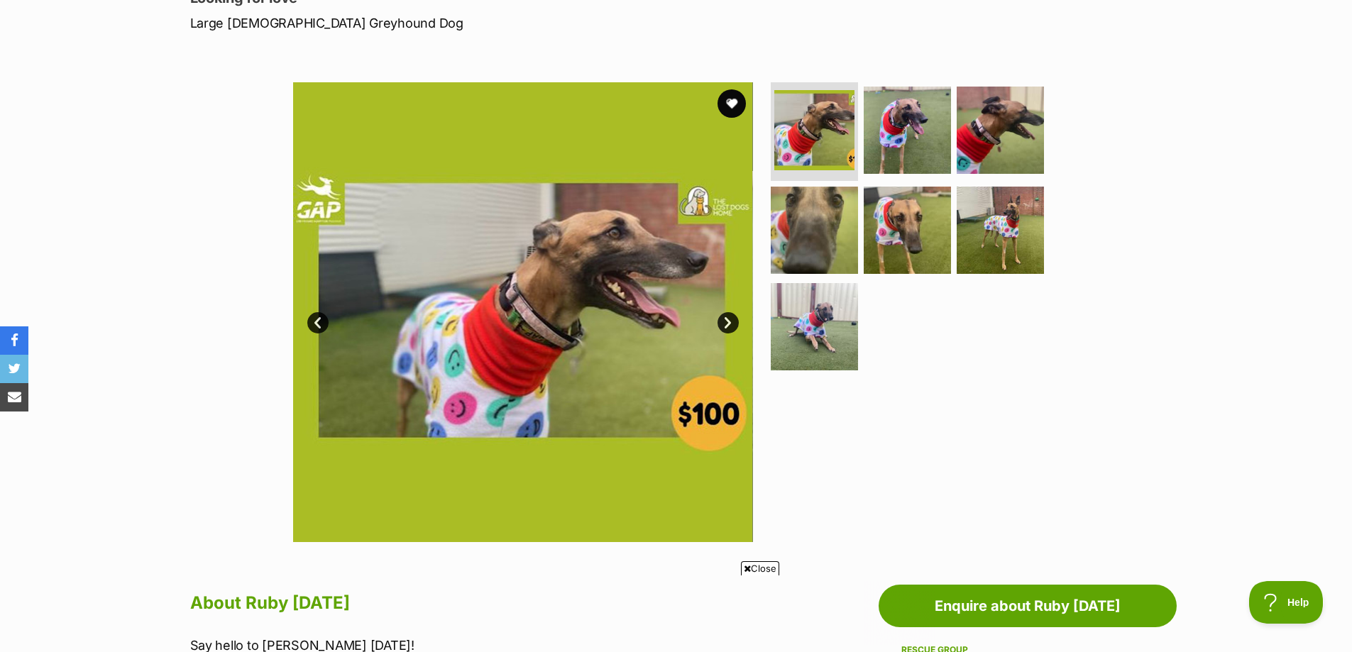
scroll to position [0, 0]
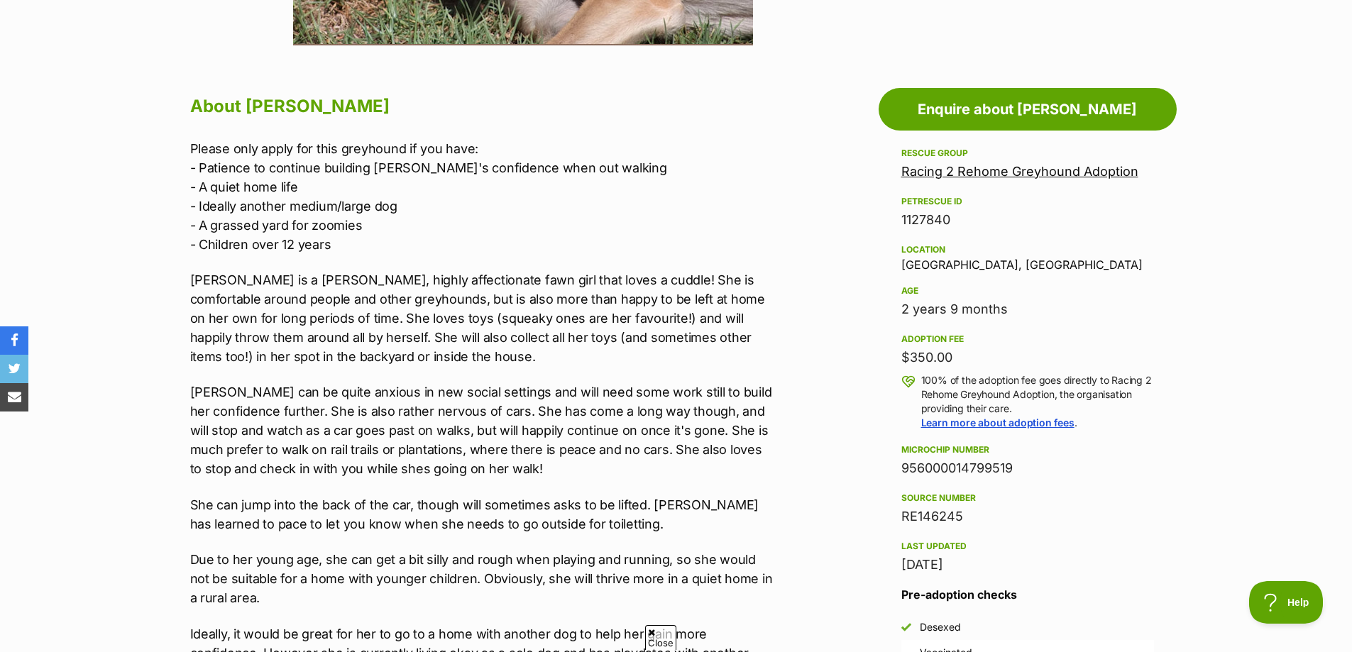
scroll to position [780, 0]
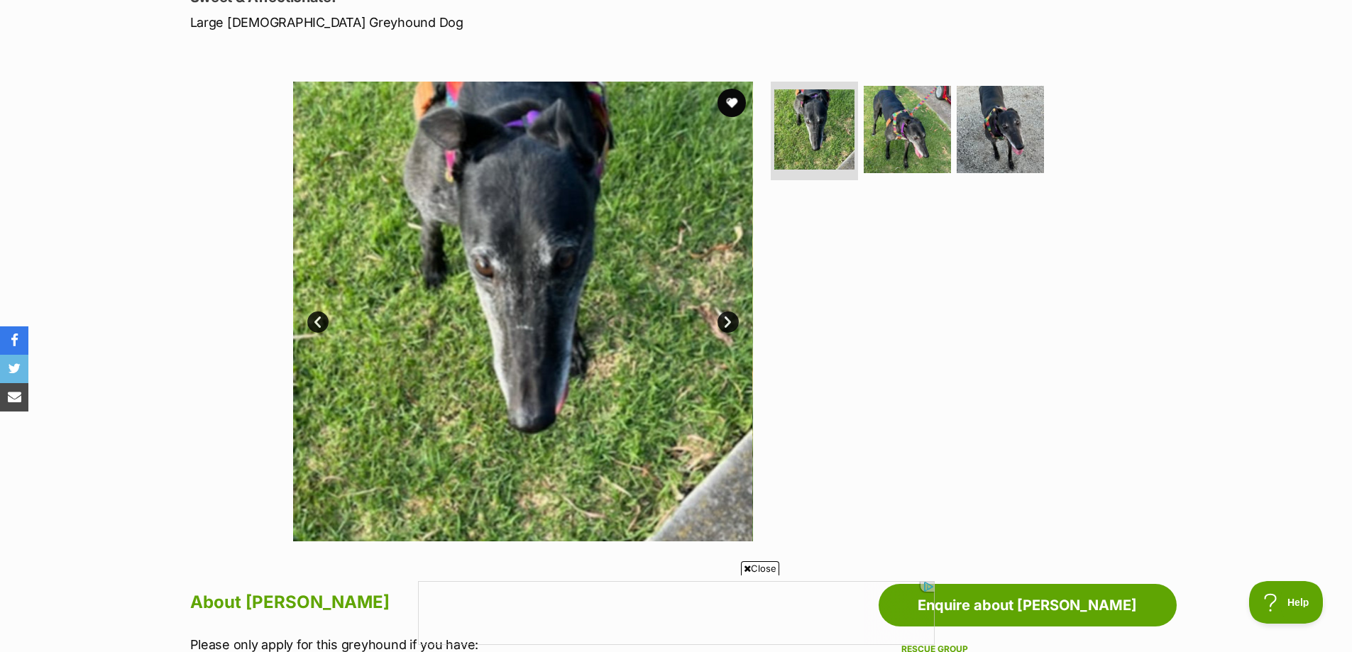
scroll to position [213, 0]
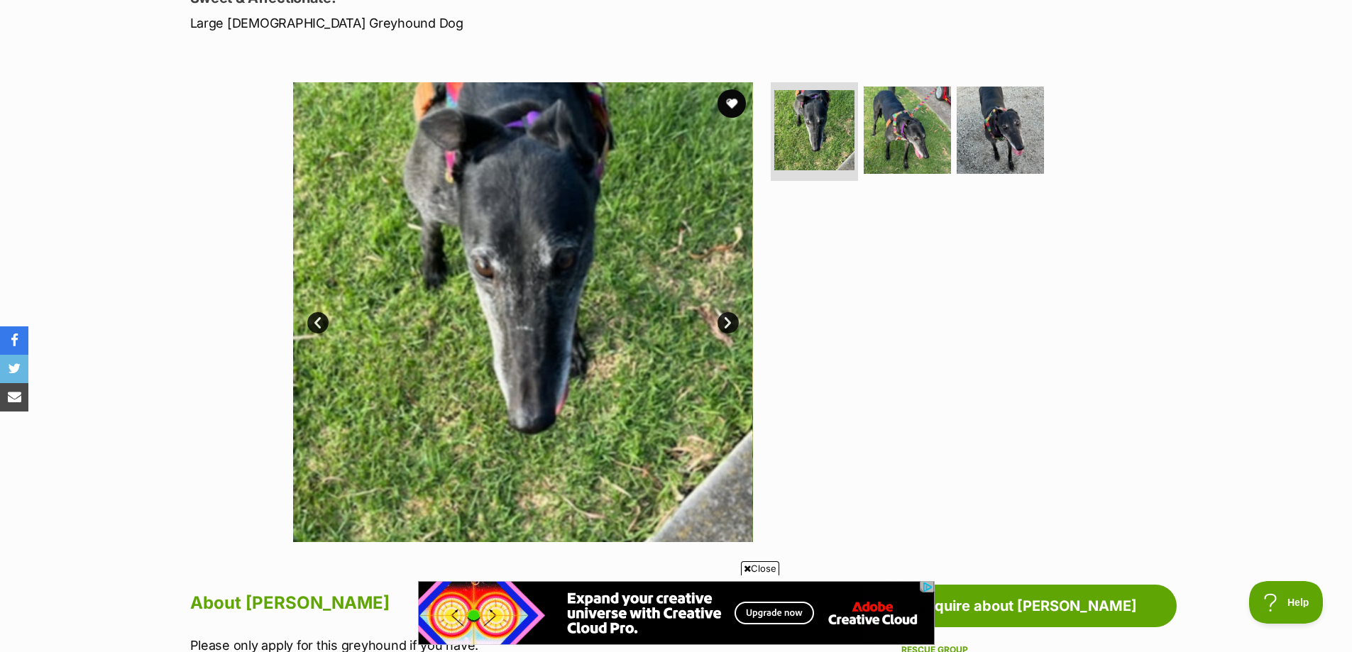
click at [730, 324] on link "Next" at bounding box center [727, 322] width 21 height 21
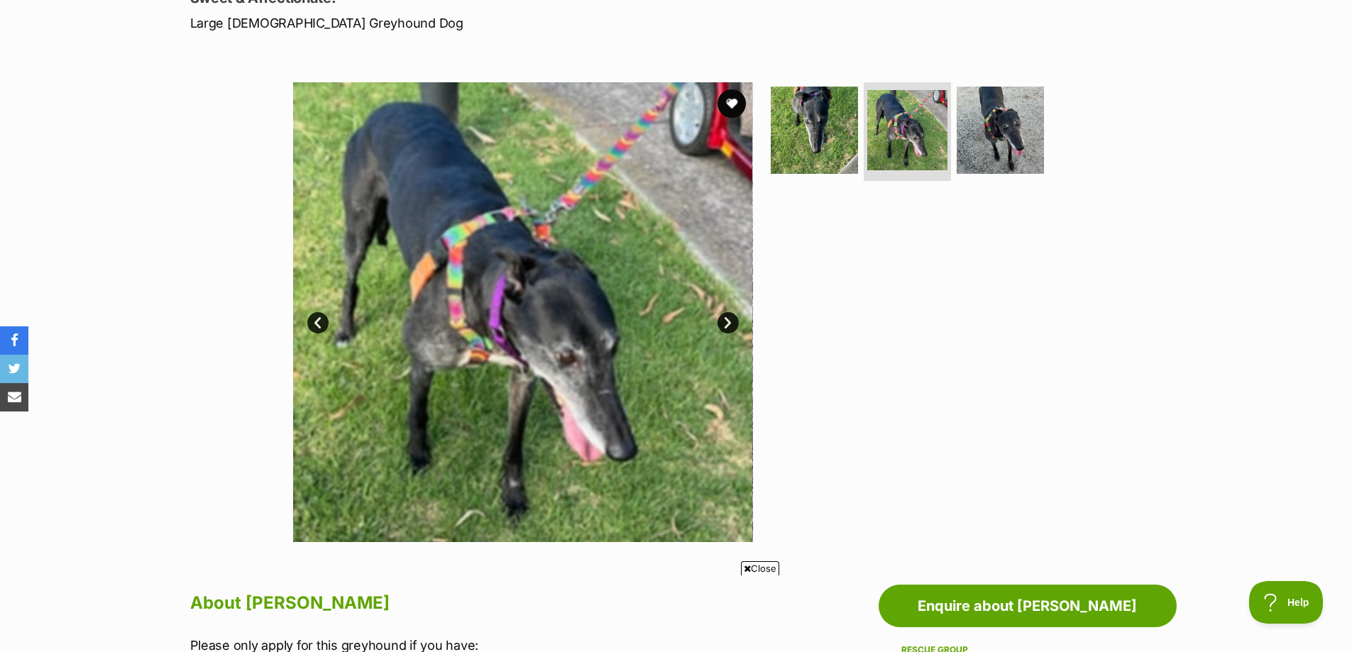
scroll to position [0, 0]
click at [730, 324] on link "Next" at bounding box center [727, 322] width 21 height 21
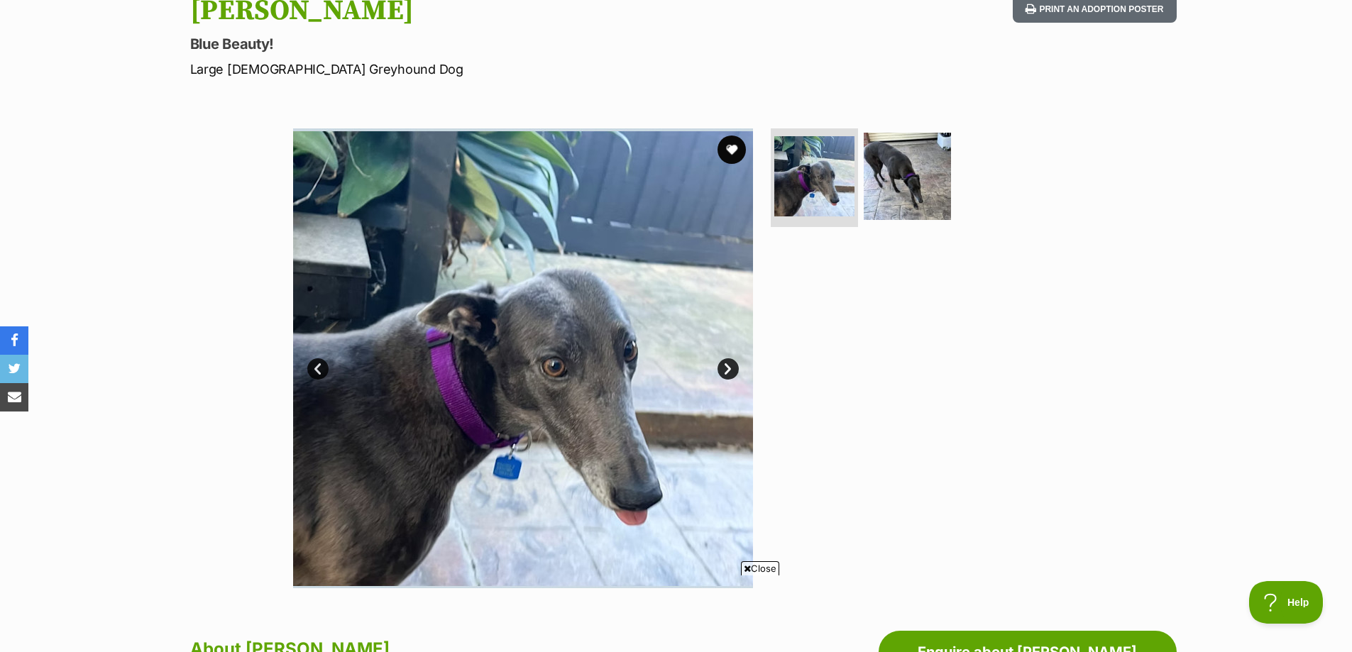
scroll to position [142, 0]
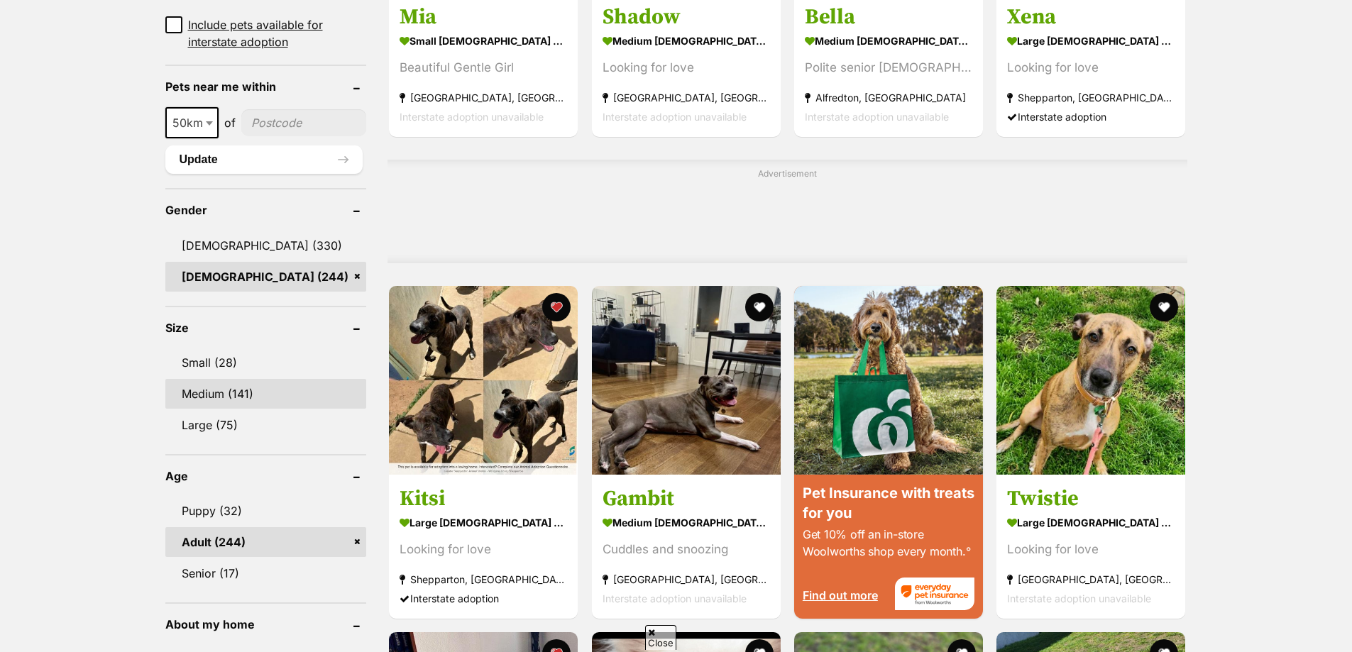
scroll to position [1005, 0]
click at [243, 392] on link "Medium (141)" at bounding box center [266, 394] width 202 height 30
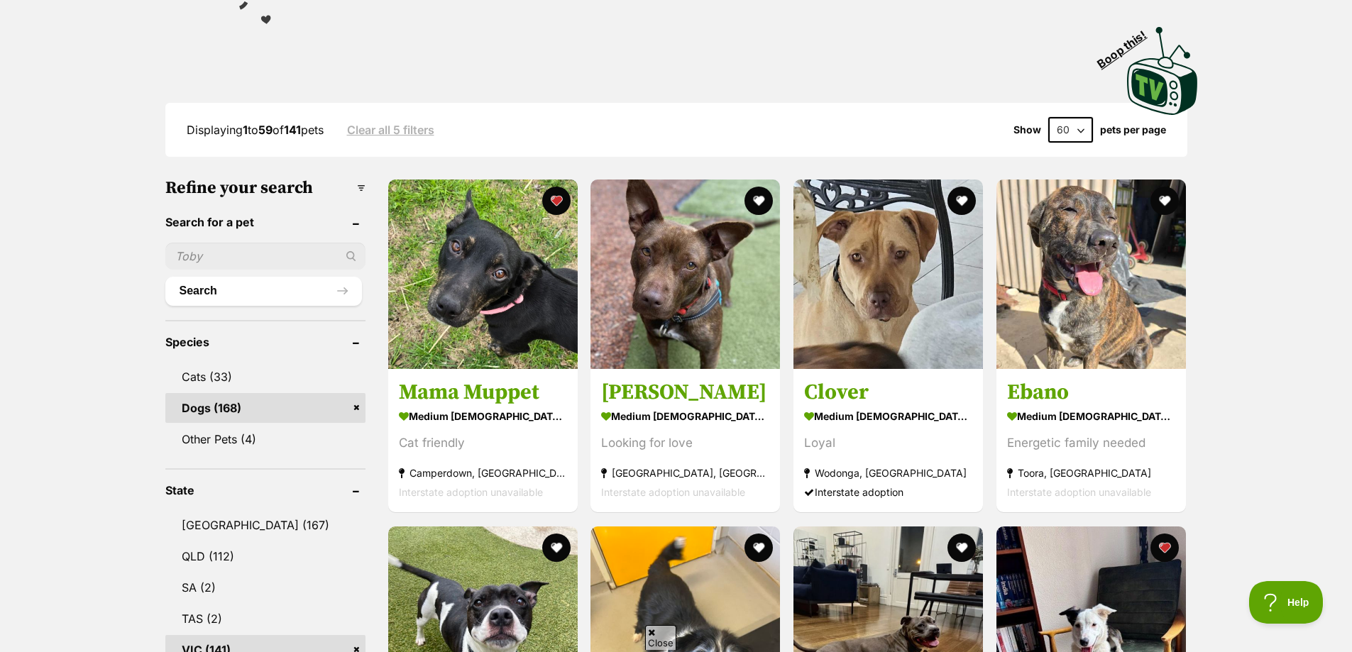
click at [1081, 129] on select "20 40 60" at bounding box center [1070, 130] width 45 height 26
drag, startPoint x: 1081, startPoint y: 128, endPoint x: 1110, endPoint y: 131, distance: 29.2
click at [1081, 128] on select "20 40 60" at bounding box center [1070, 130] width 45 height 26
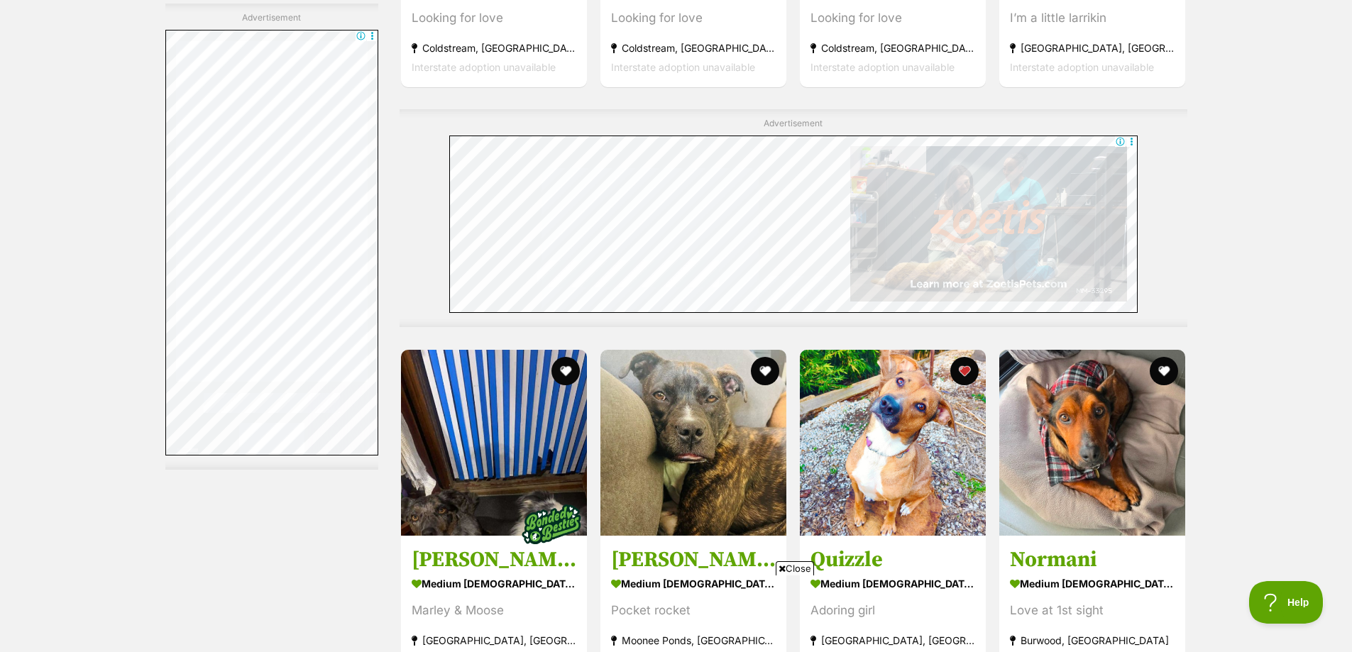
scroll to position [5818, 0]
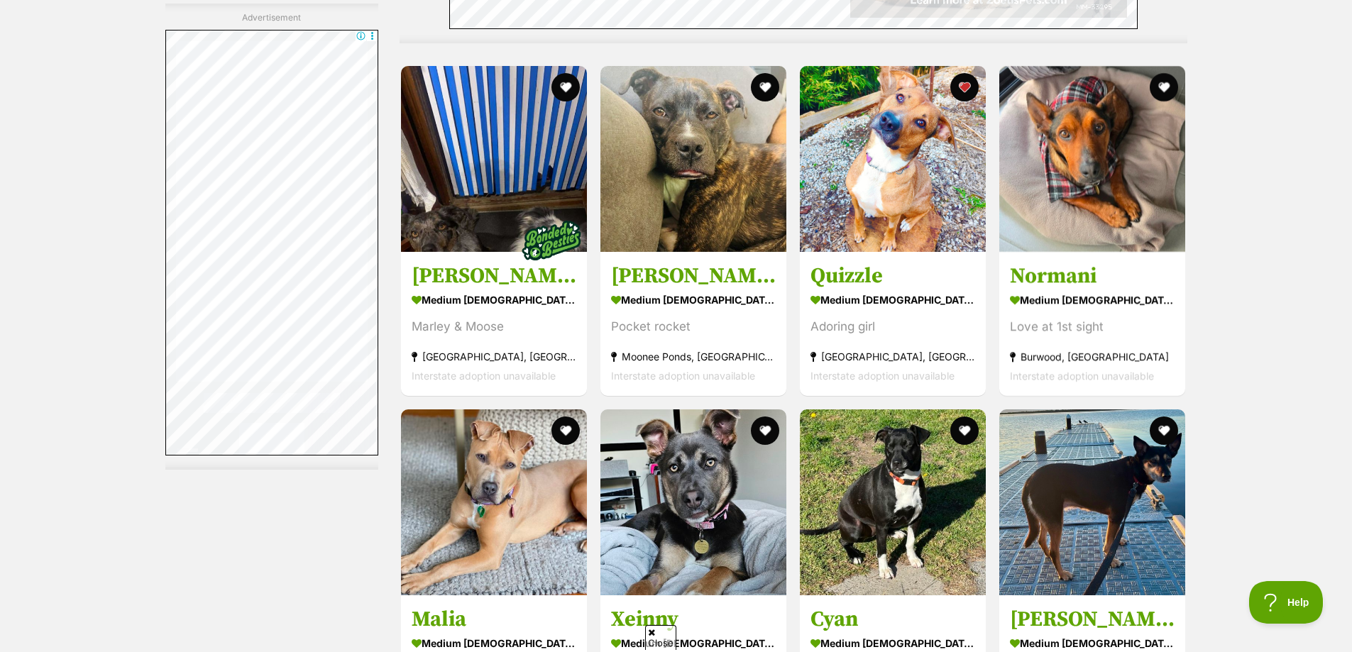
drag, startPoint x: 1090, startPoint y: 160, endPoint x: 1275, endPoint y: 211, distance: 191.9
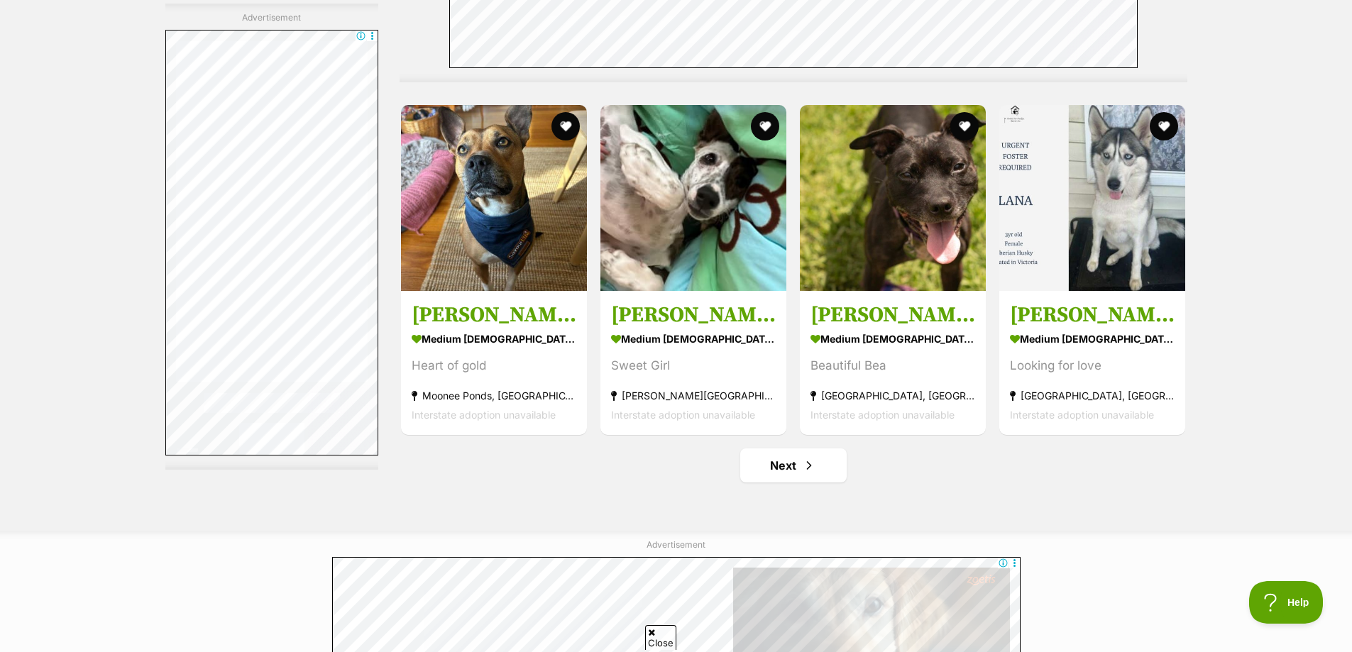
scroll to position [7334, 0]
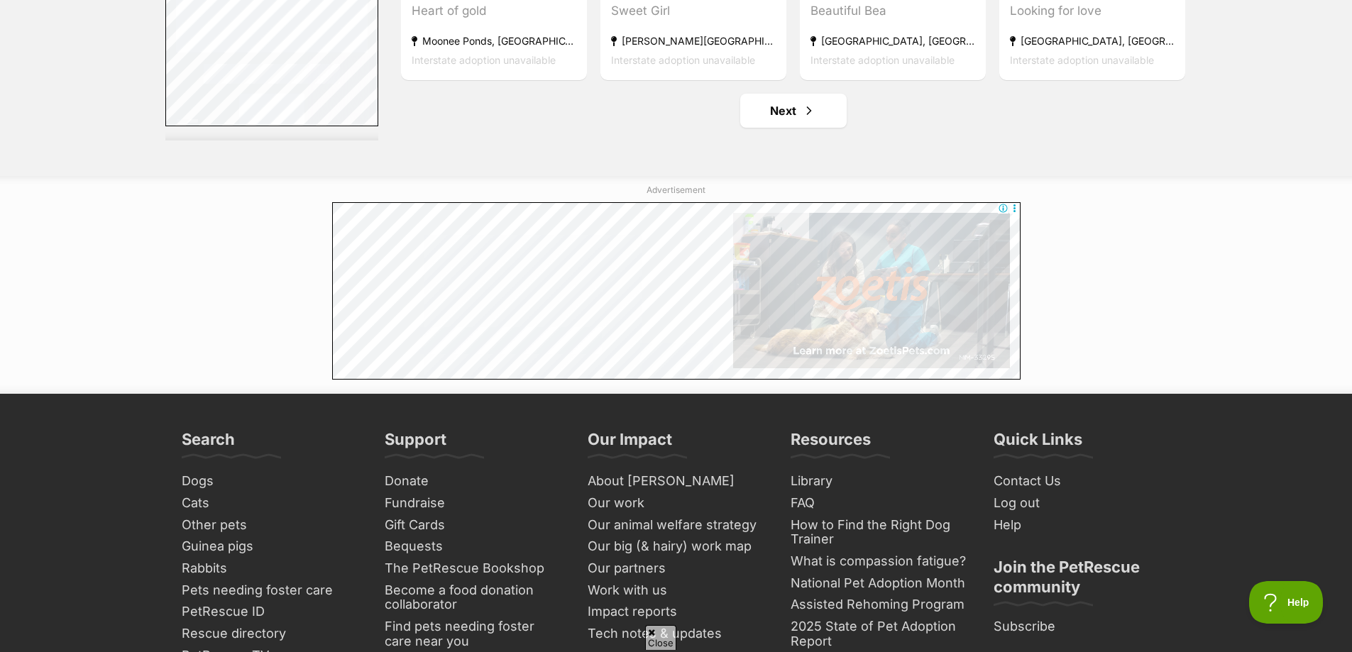
scroll to position [0, 0]
click at [797, 112] on link "Next" at bounding box center [793, 111] width 106 height 34
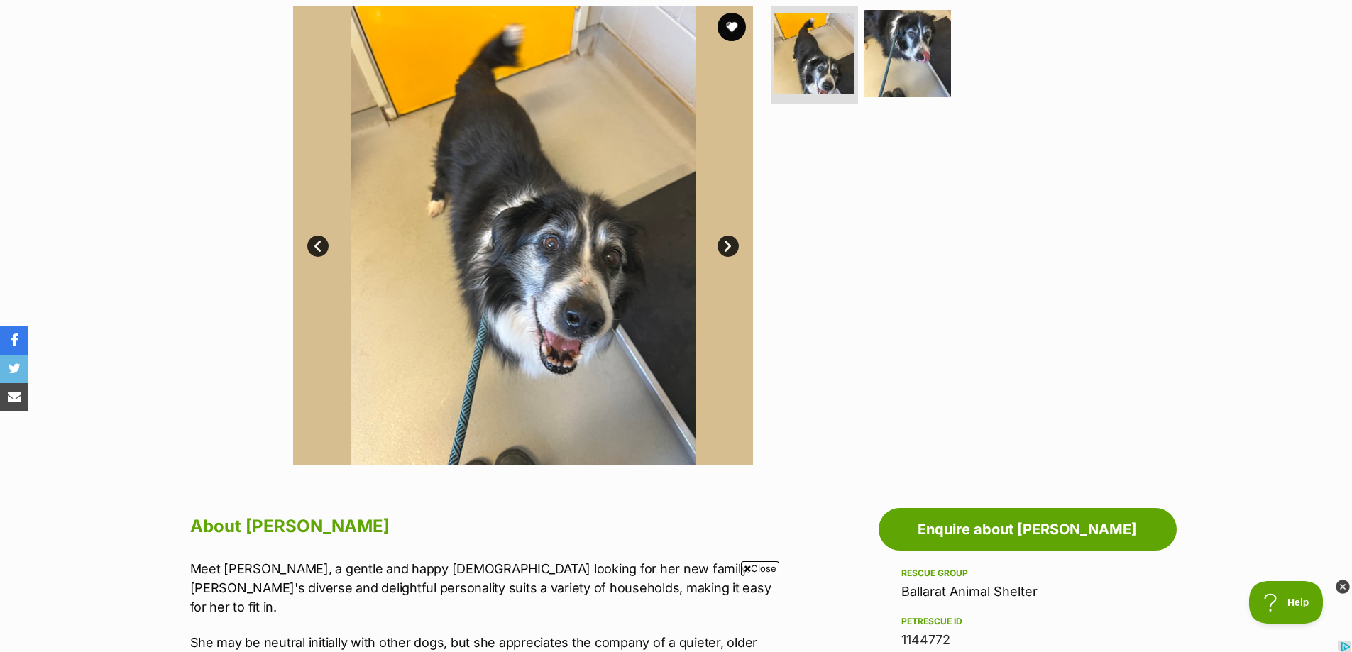
scroll to position [213, 0]
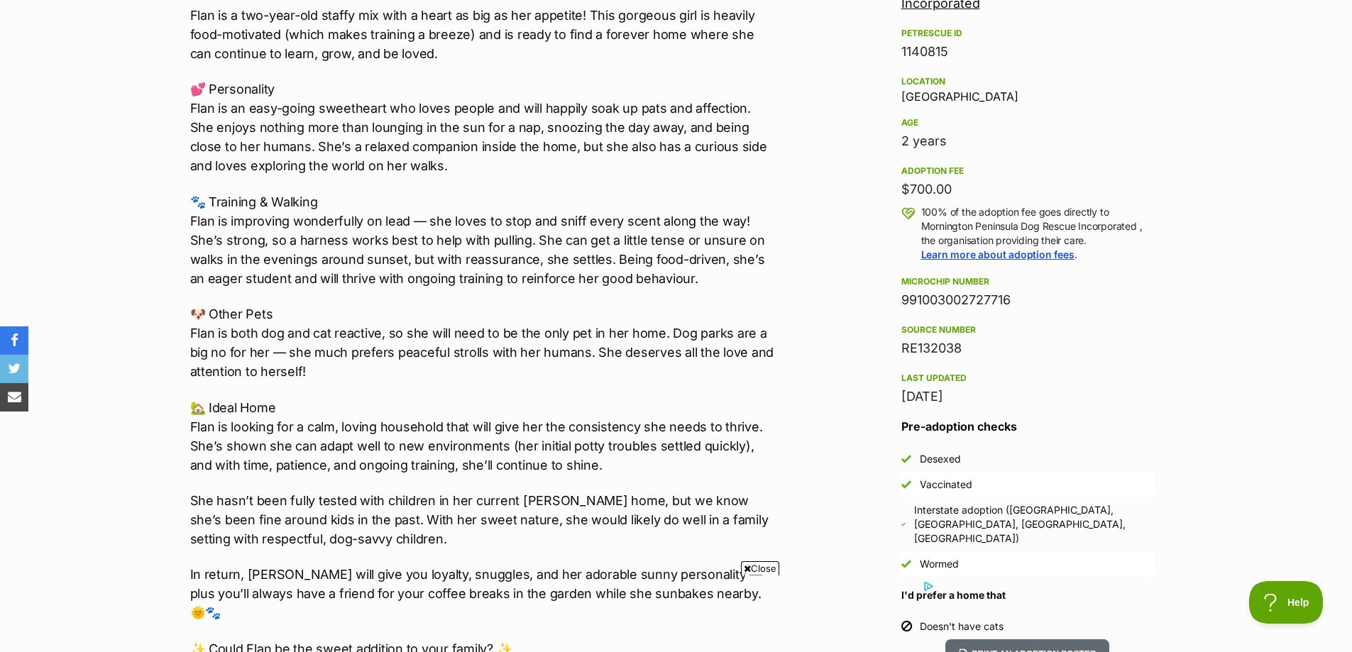
scroll to position [922, 0]
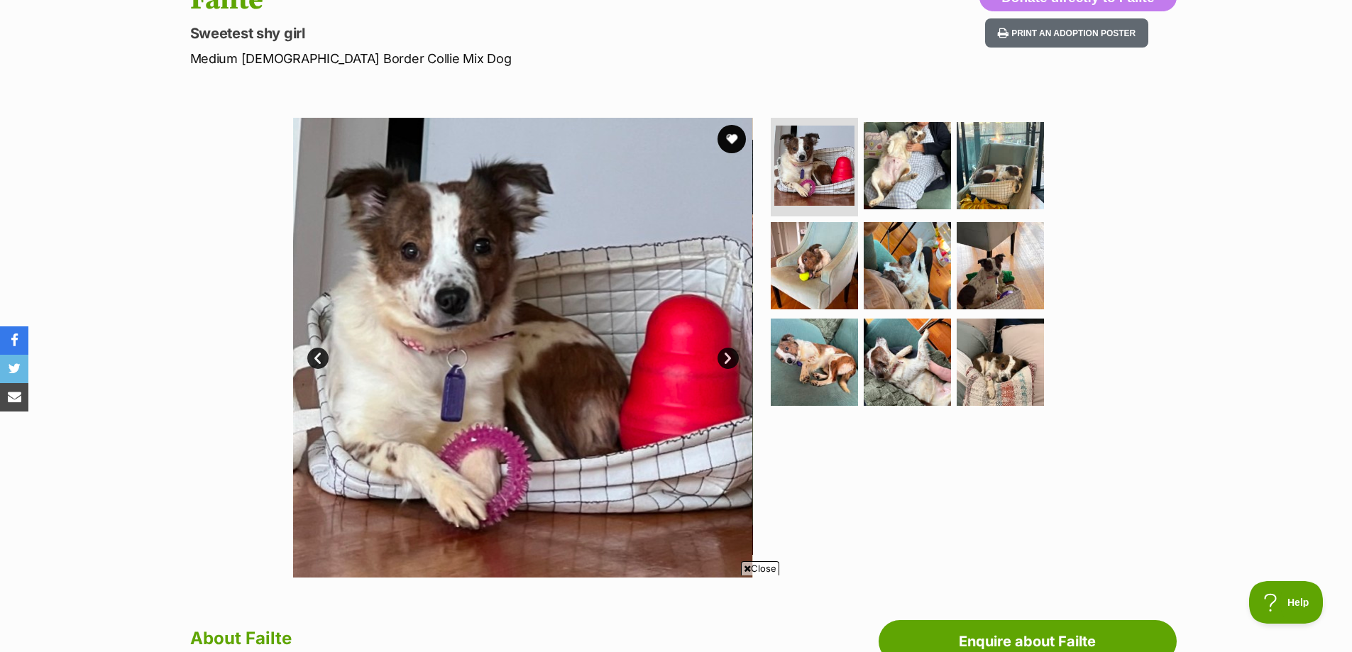
scroll to position [213, 0]
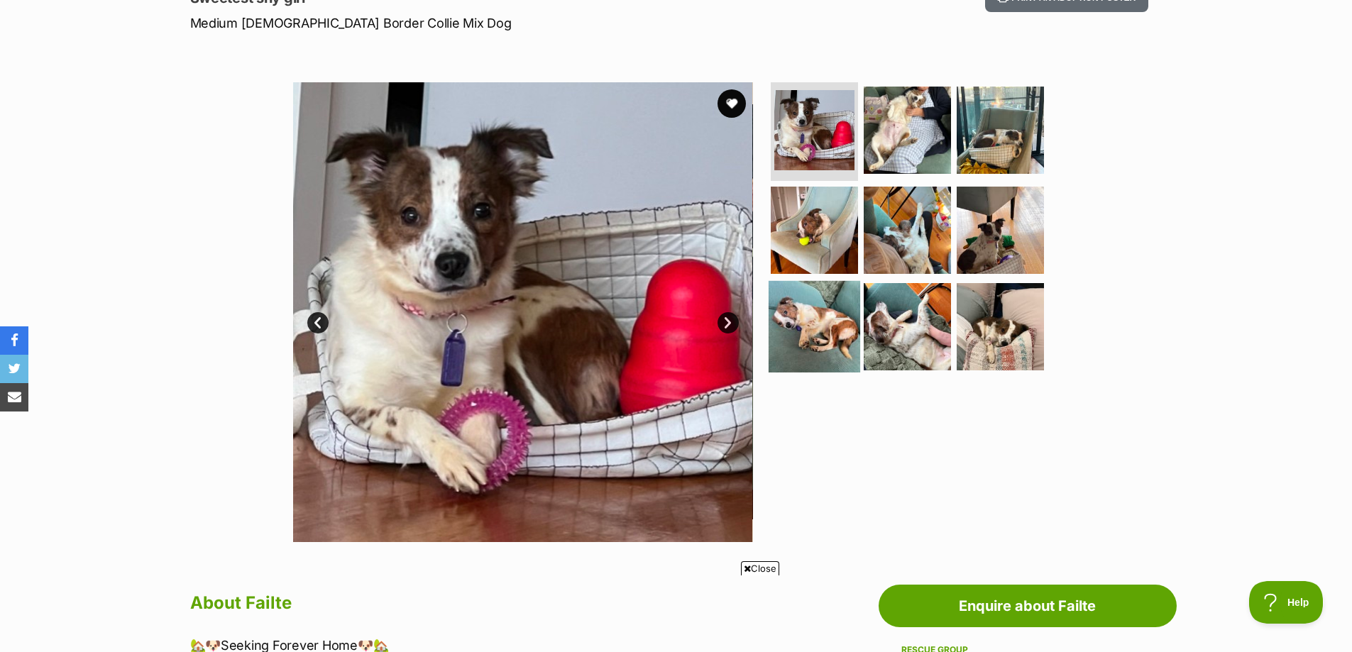
click at [829, 298] on img at bounding box center [814, 327] width 92 height 92
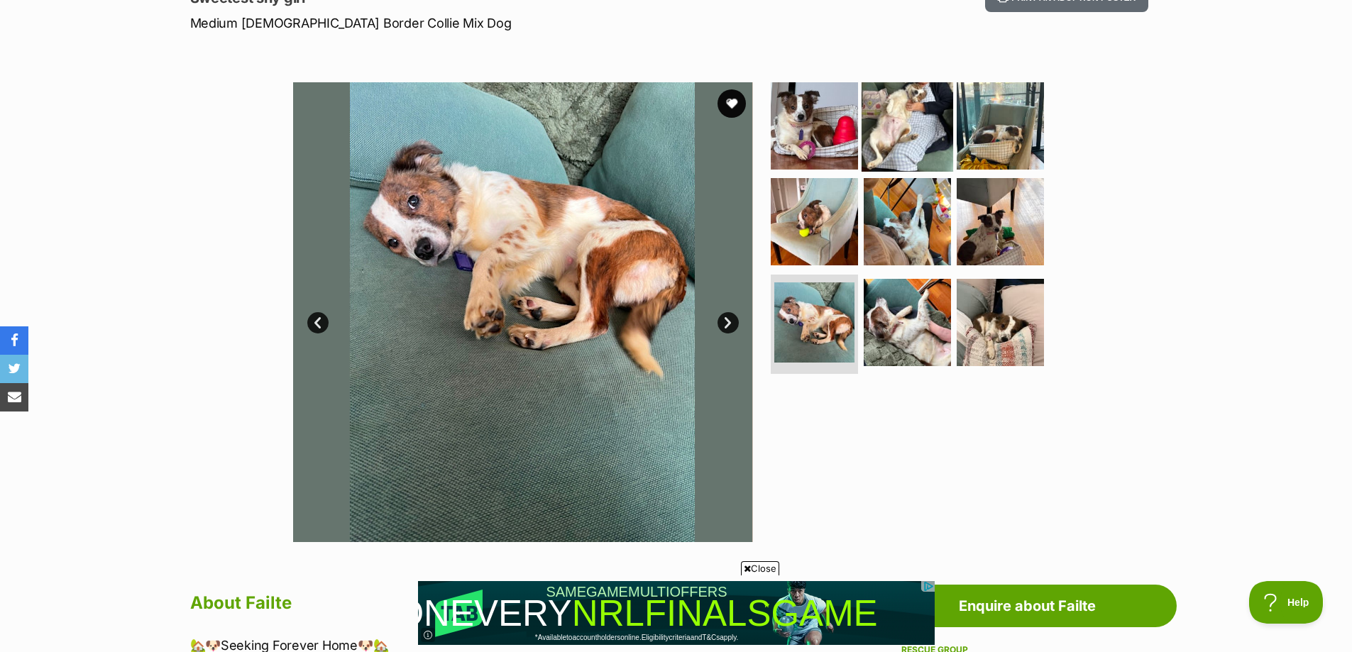
click at [911, 129] on img at bounding box center [907, 125] width 92 height 92
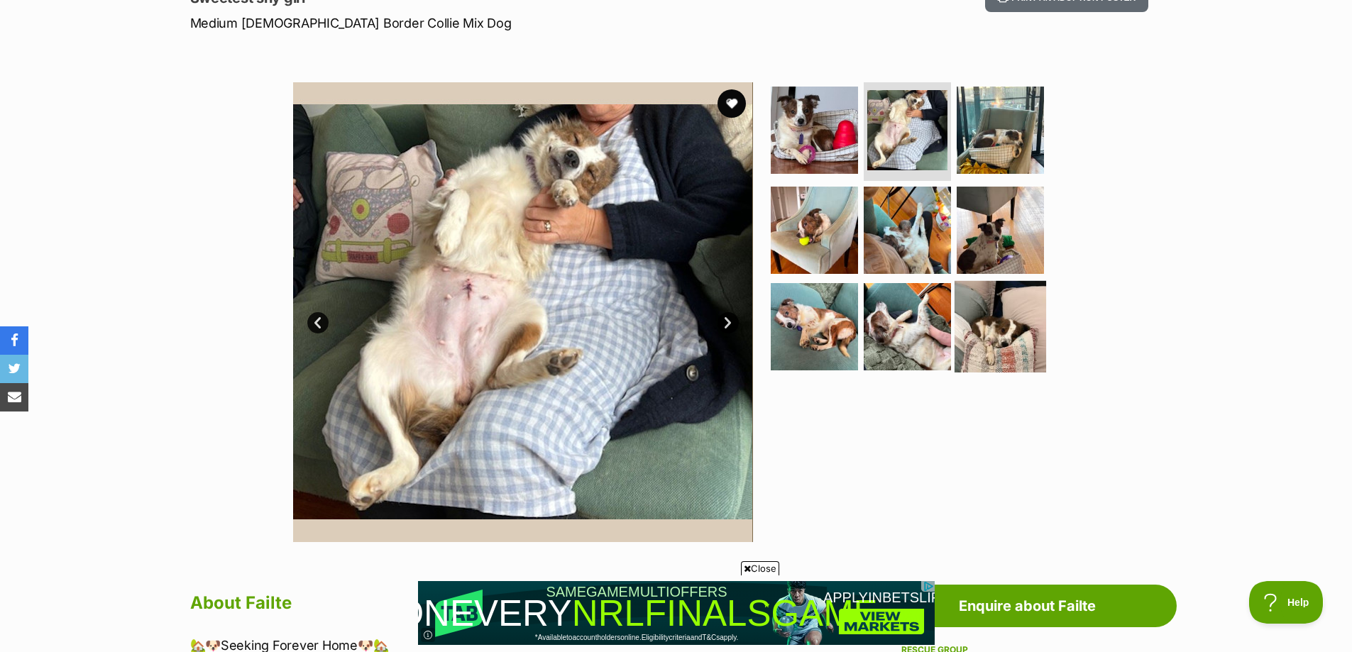
click at [1001, 314] on img at bounding box center [1000, 327] width 92 height 92
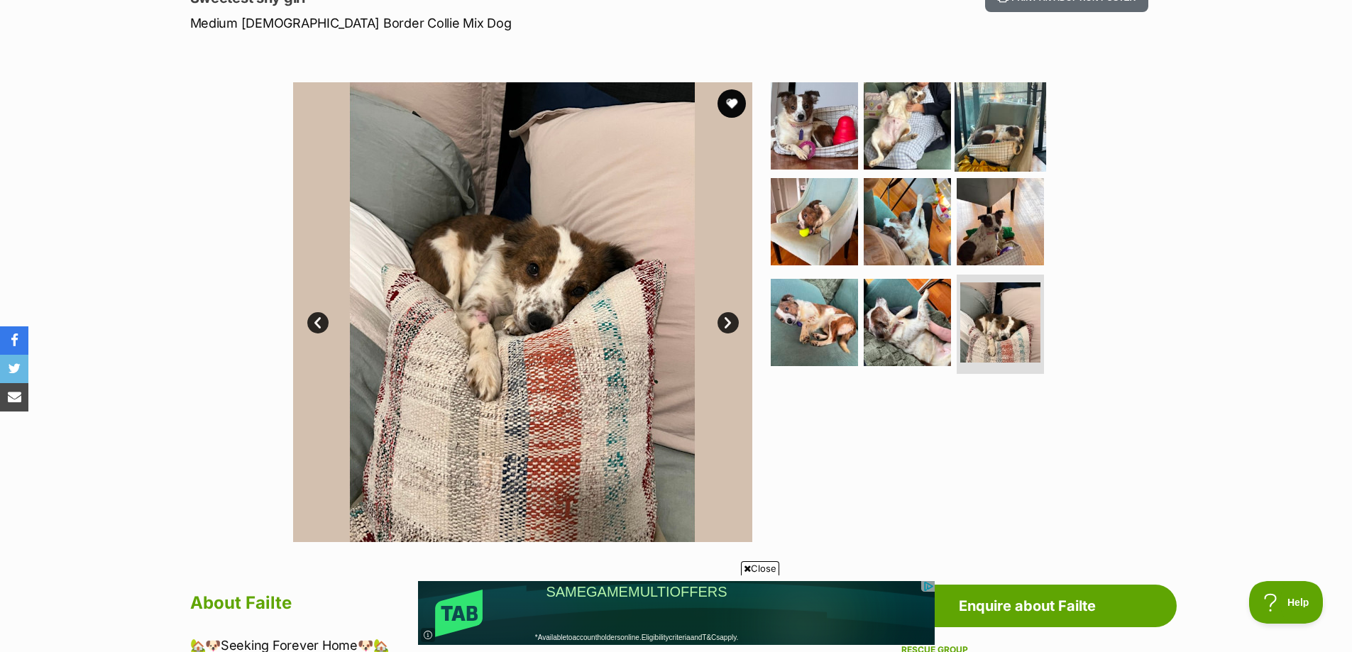
click at [997, 131] on img at bounding box center [1000, 125] width 92 height 92
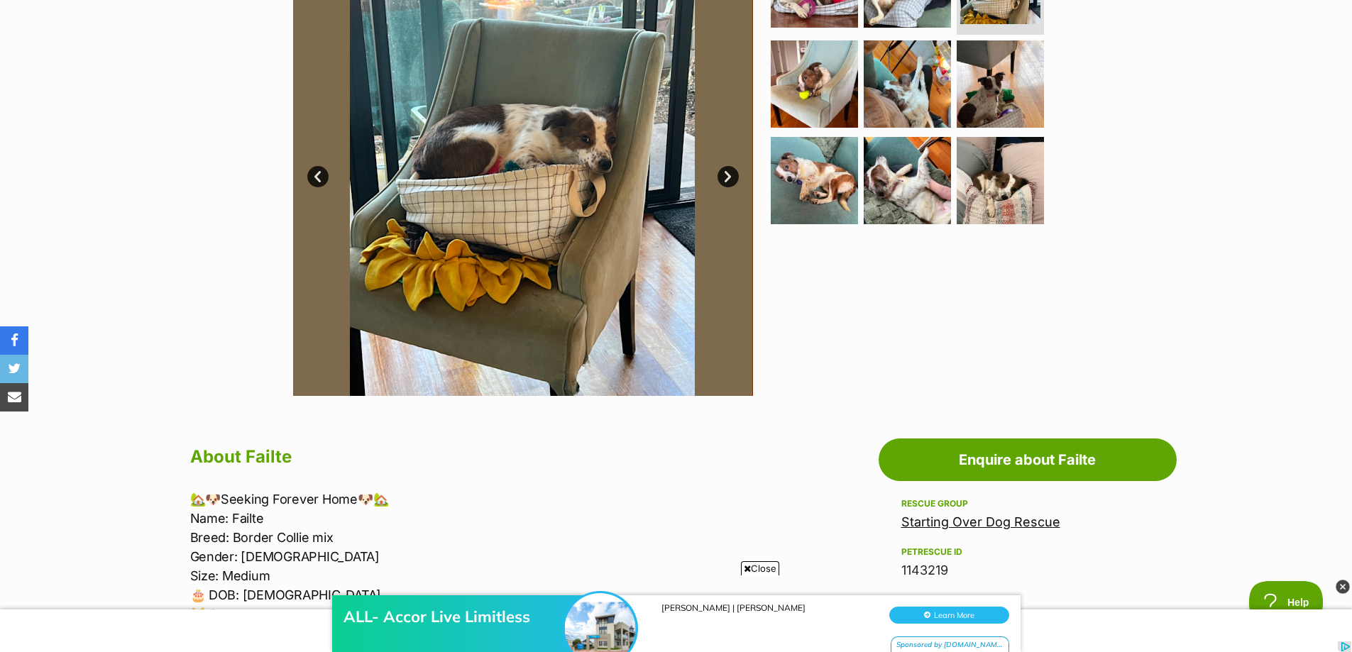
scroll to position [355, 0]
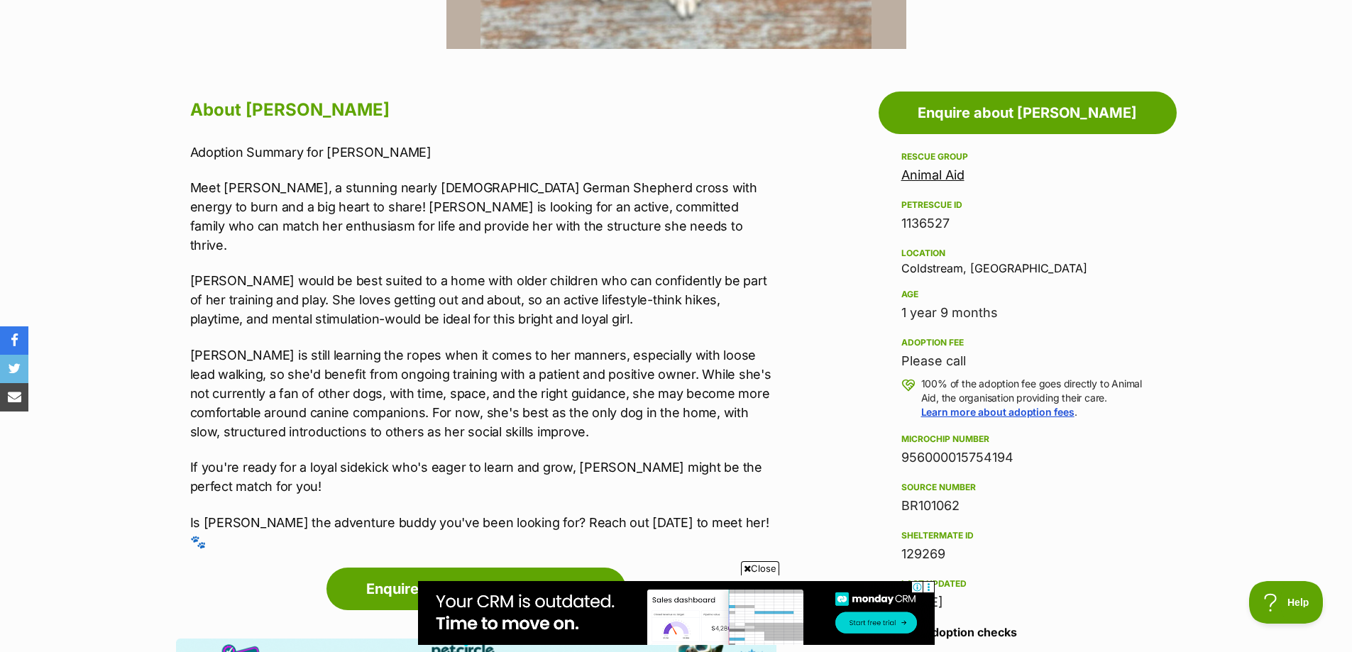
scroll to position [710, 0]
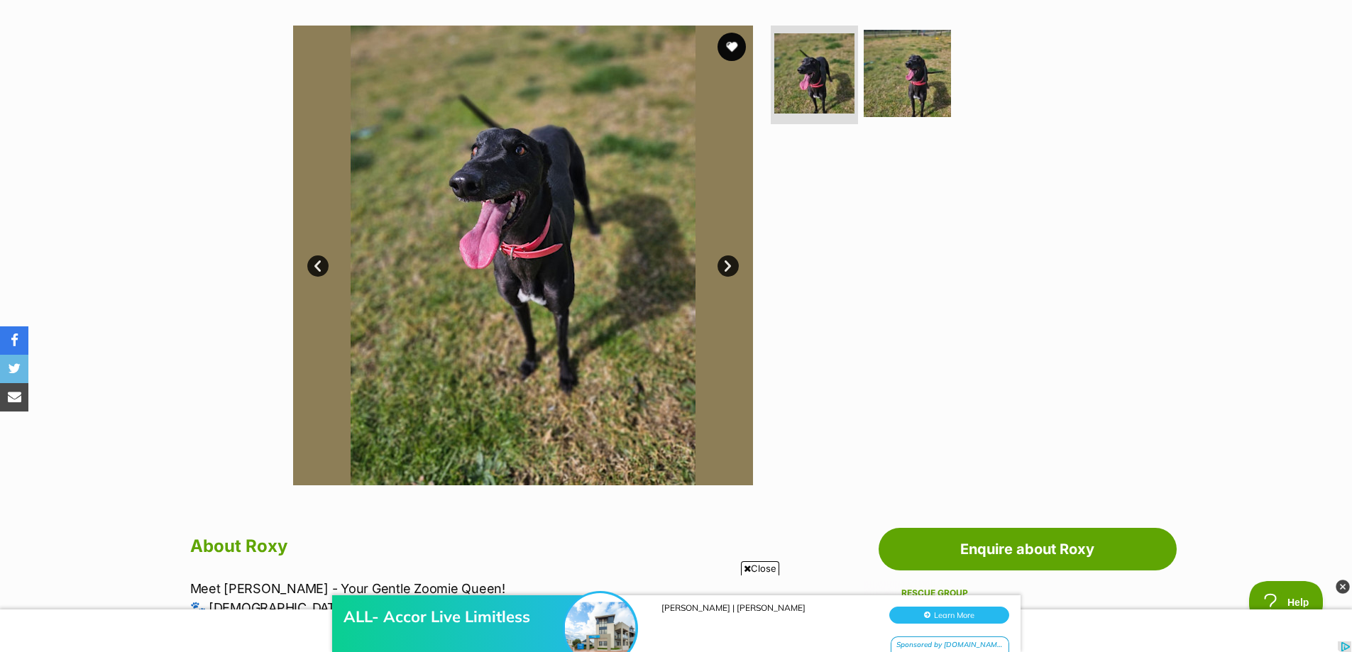
scroll to position [213, 0]
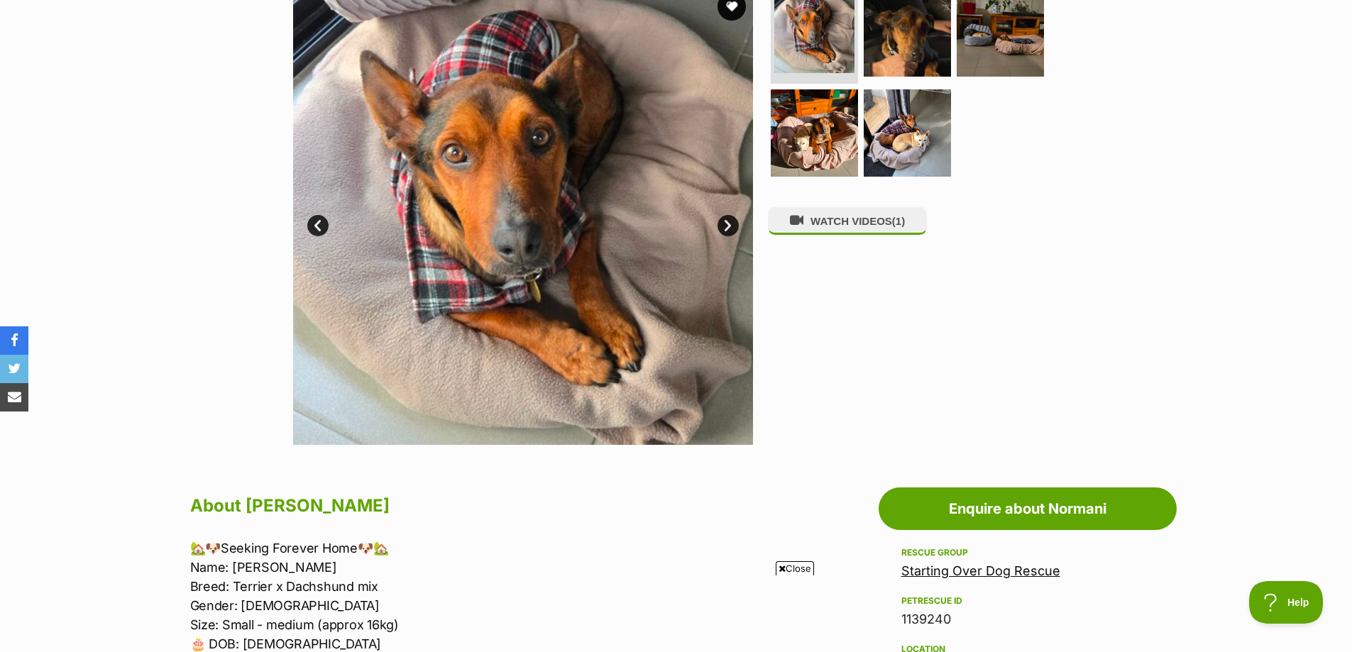
scroll to position [284, 0]
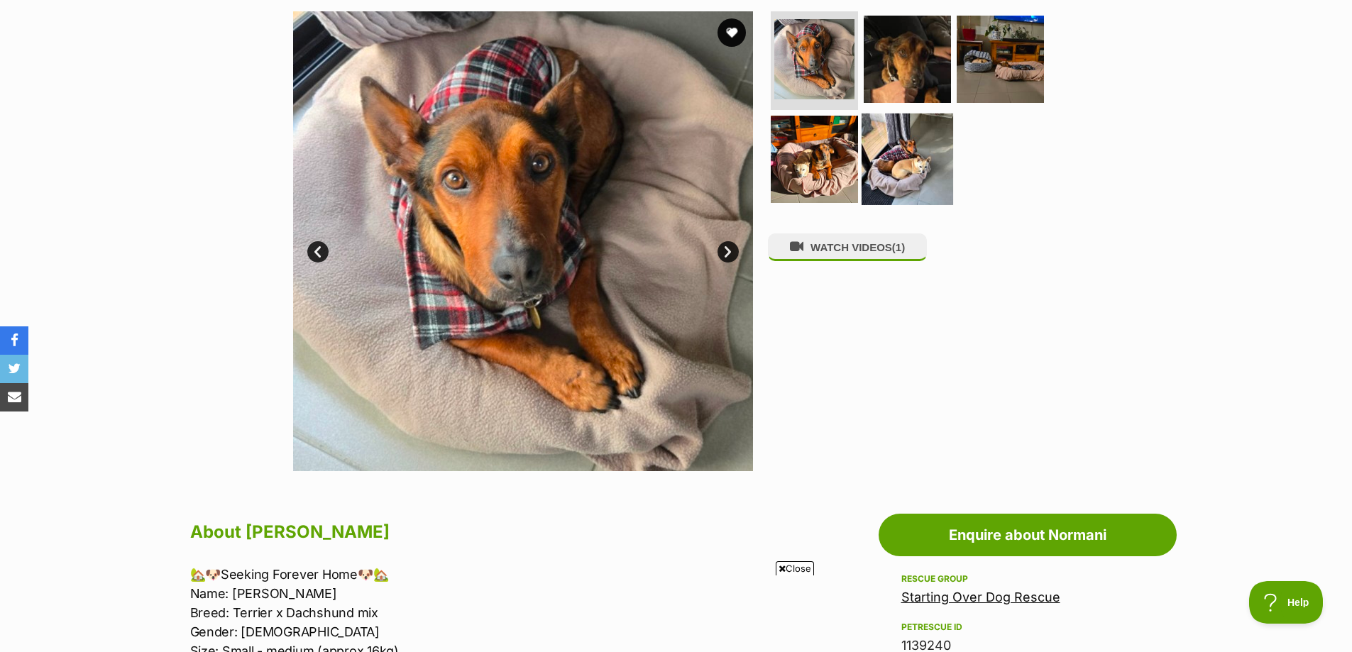
click at [900, 142] on img at bounding box center [907, 160] width 92 height 92
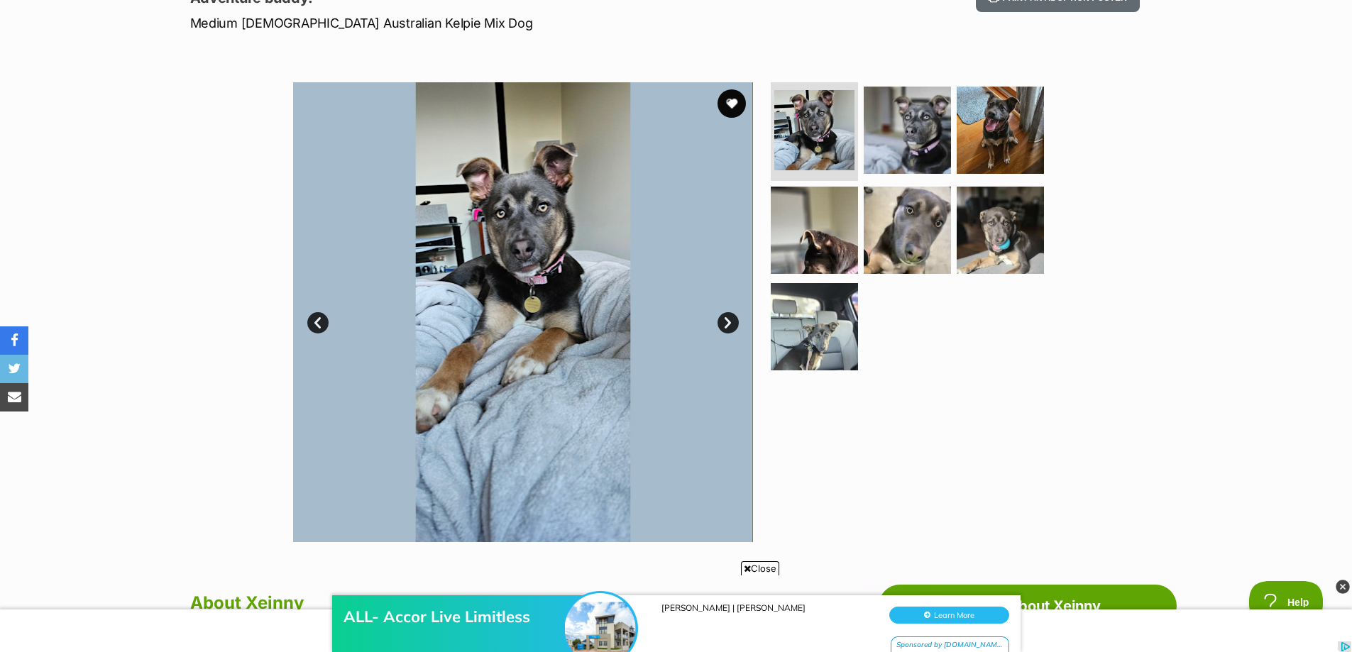
scroll to position [568, 0]
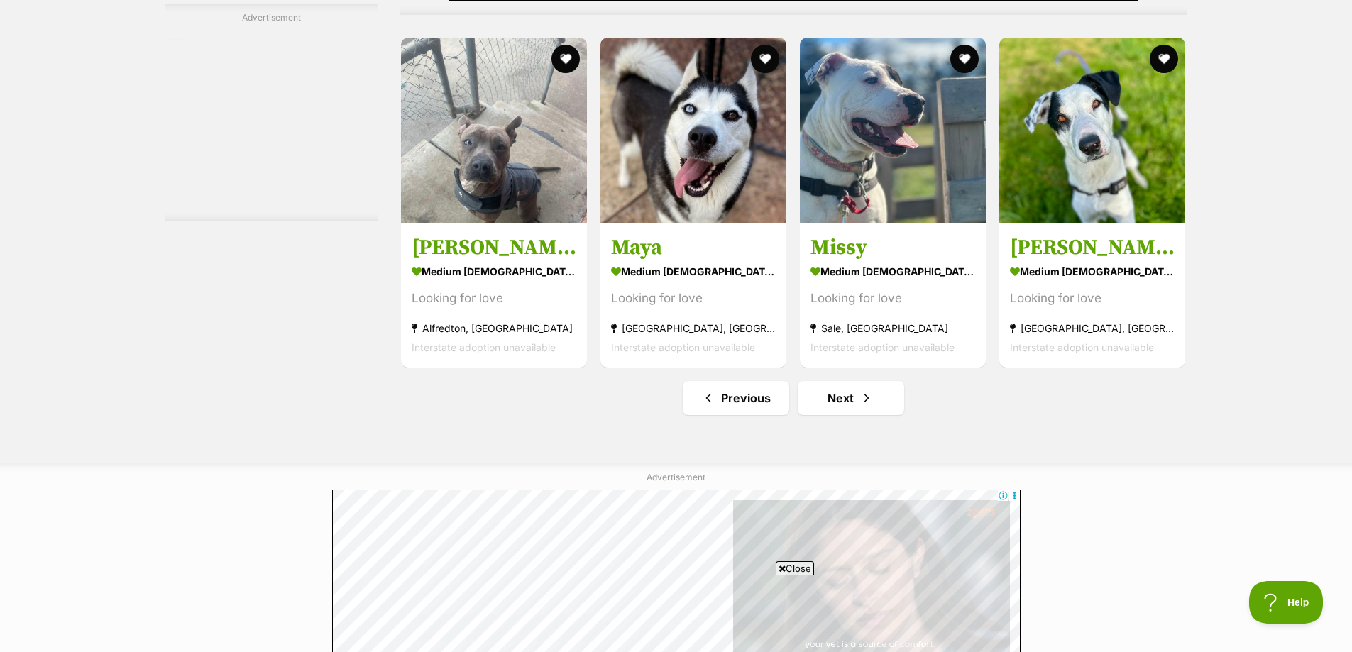
scroll to position [7379, 0]
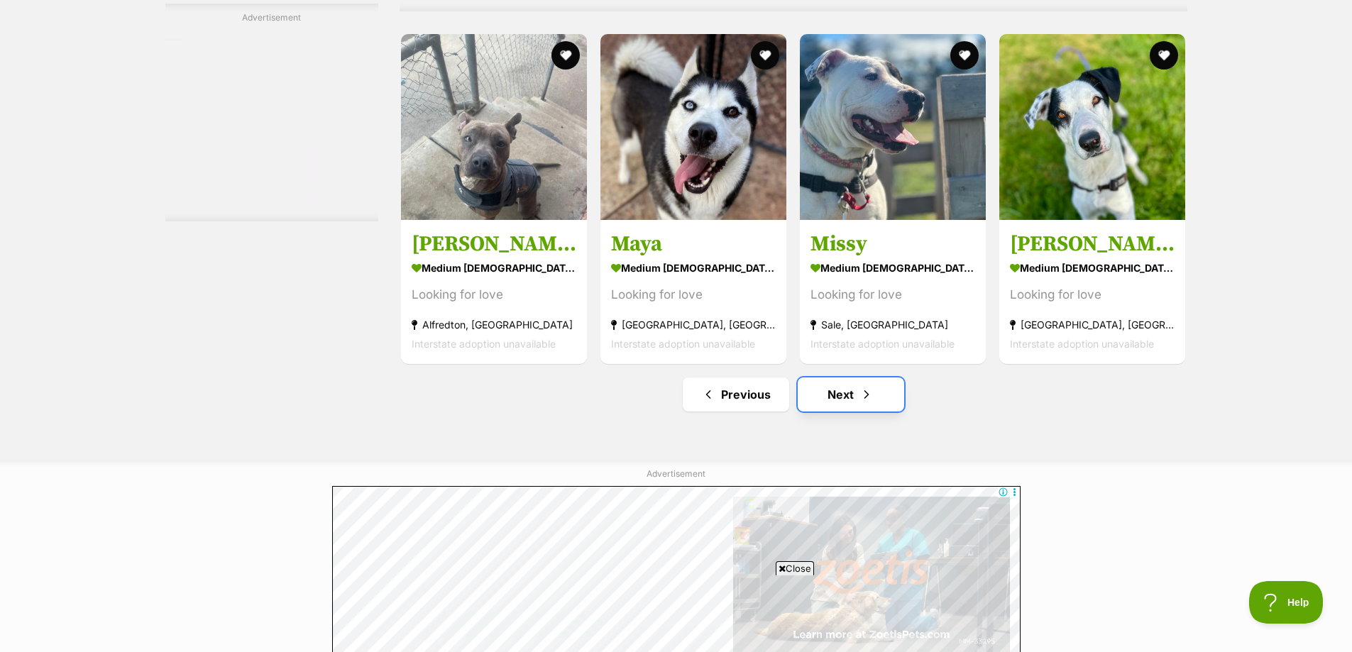
click at [869, 399] on span "Next page" at bounding box center [866, 394] width 14 height 17
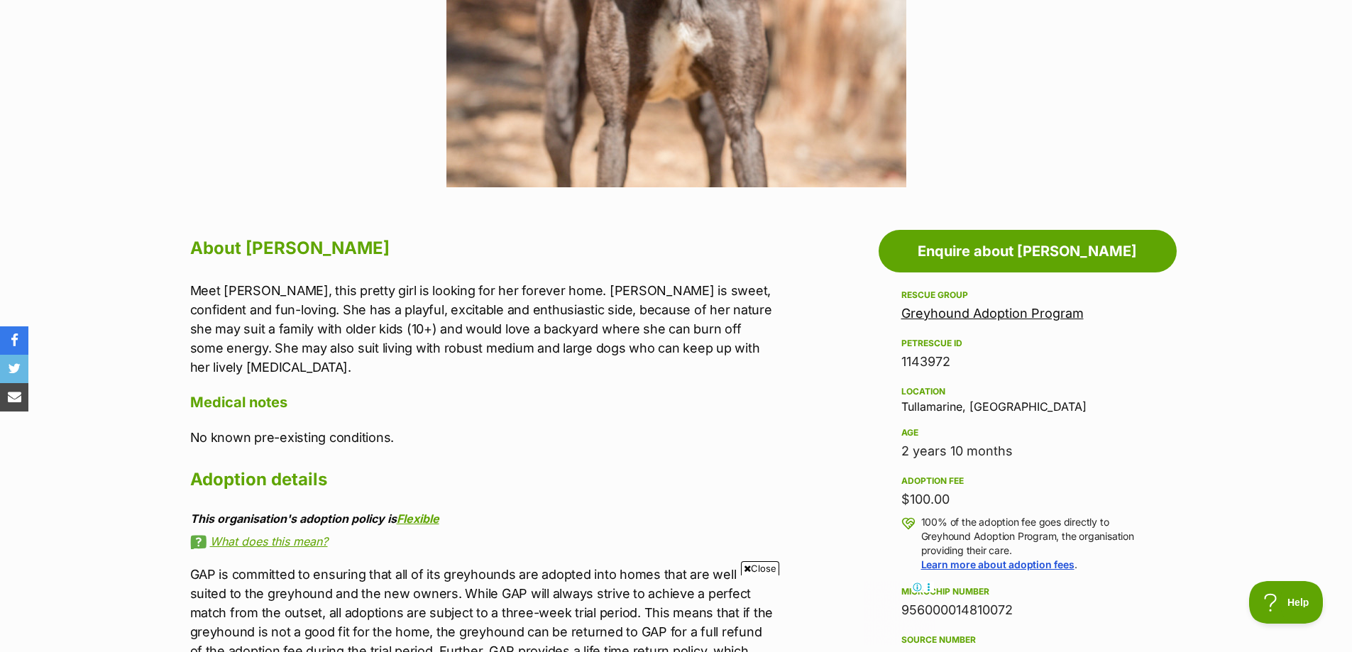
scroll to position [639, 0]
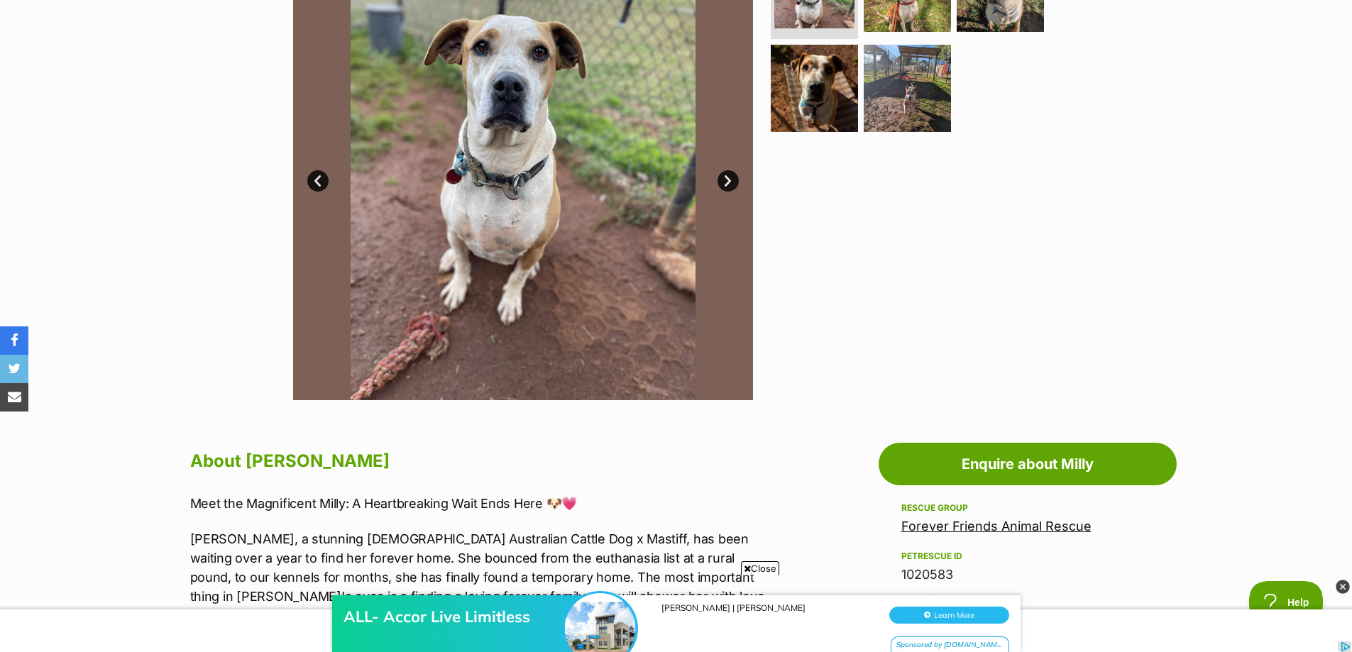
scroll to position [284, 0]
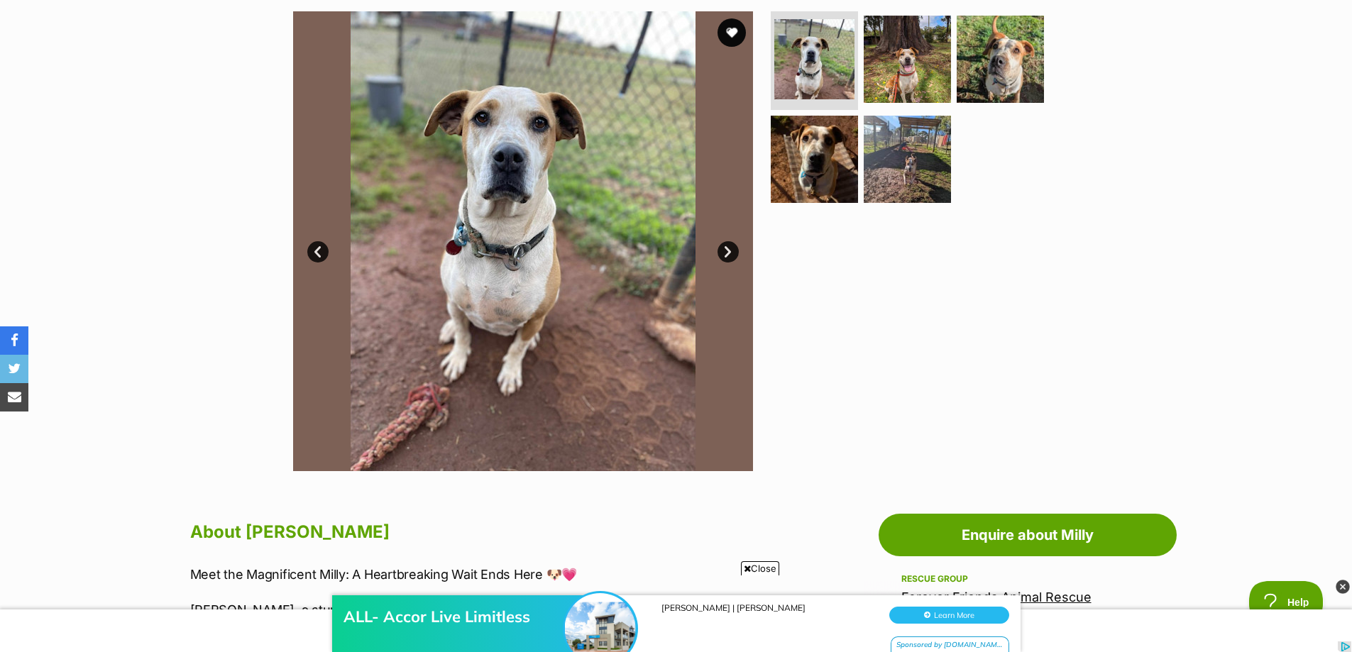
click at [728, 251] on link "Next" at bounding box center [727, 251] width 21 height 21
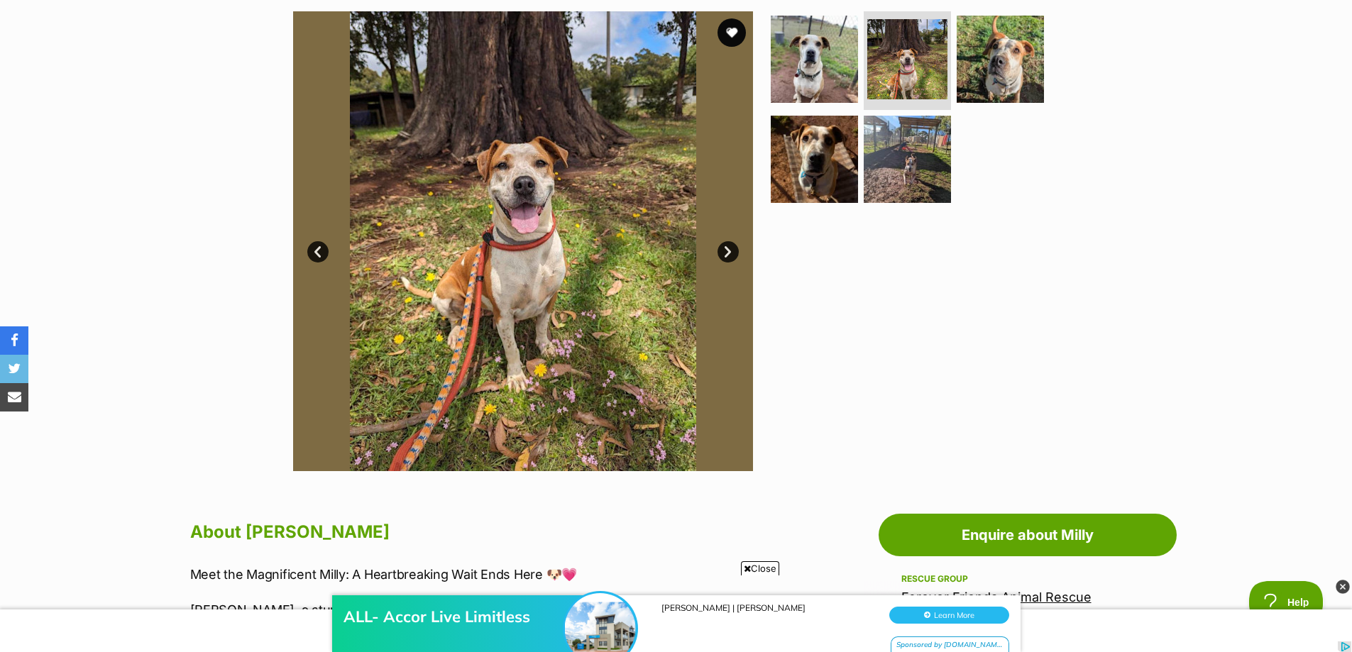
click at [728, 251] on link "Next" at bounding box center [727, 251] width 21 height 21
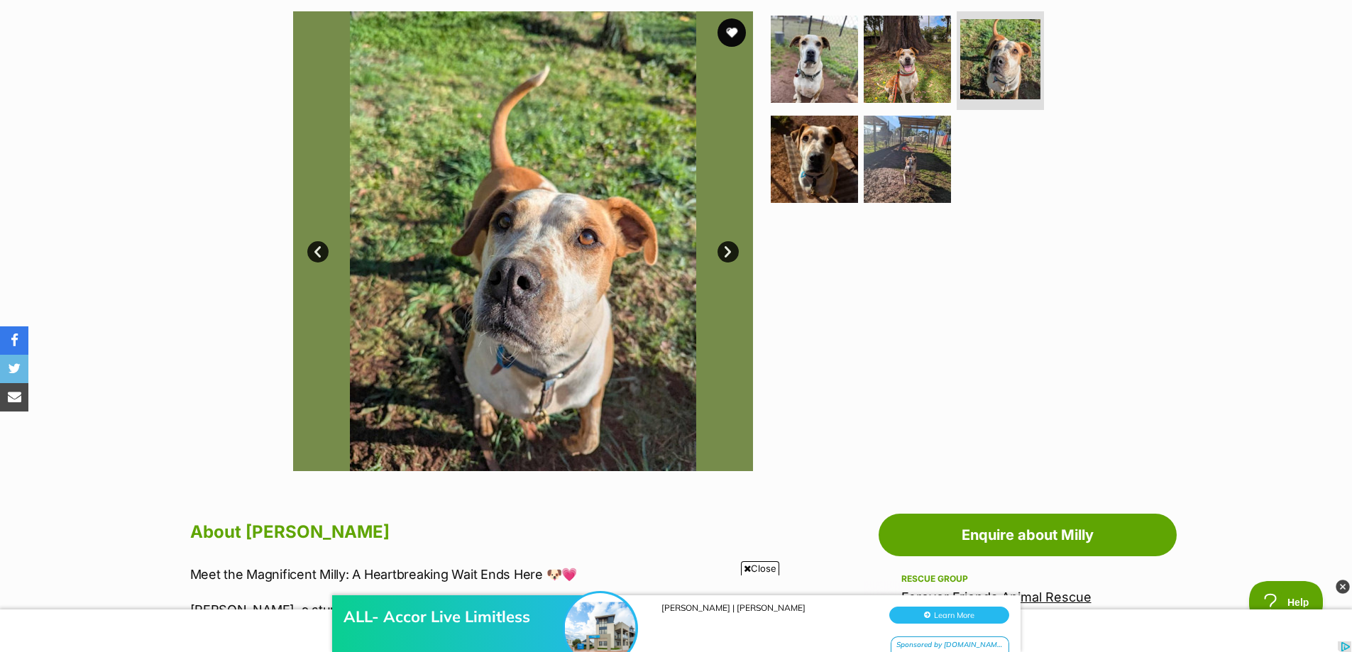
click at [728, 251] on link "Next" at bounding box center [727, 251] width 21 height 21
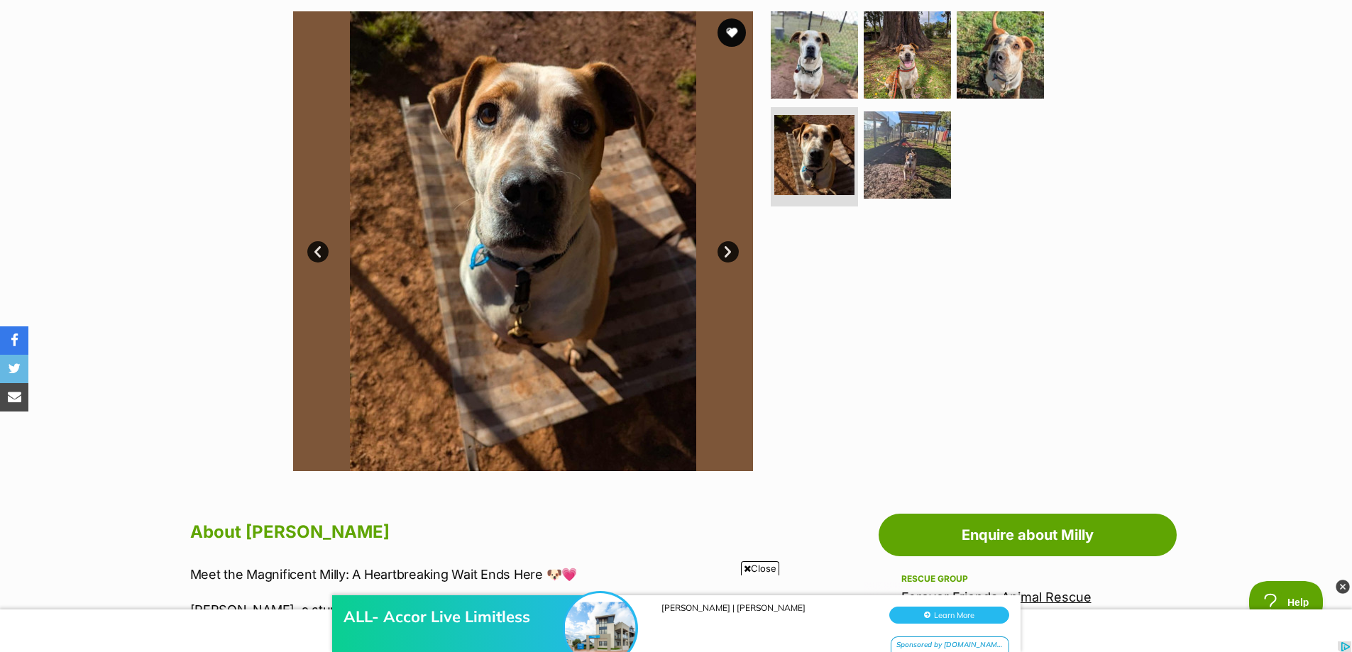
click at [728, 251] on link "Next" at bounding box center [727, 251] width 21 height 21
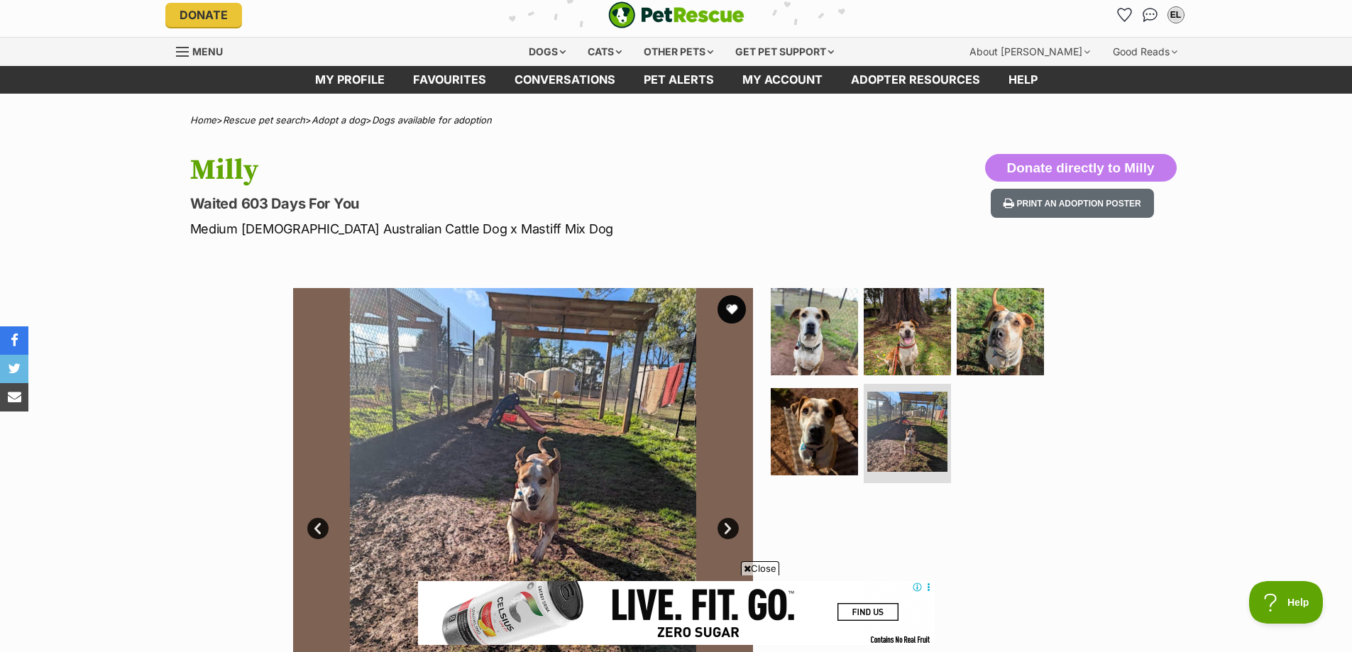
scroll to position [0, 0]
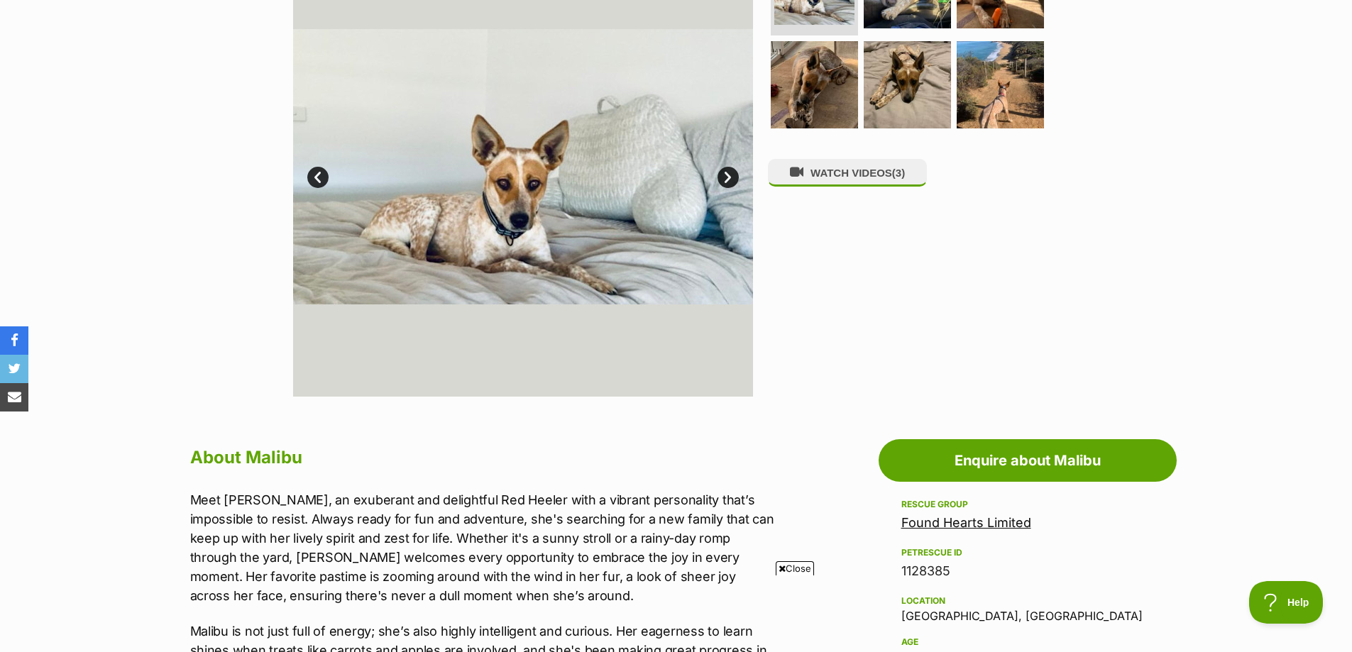
scroll to position [284, 0]
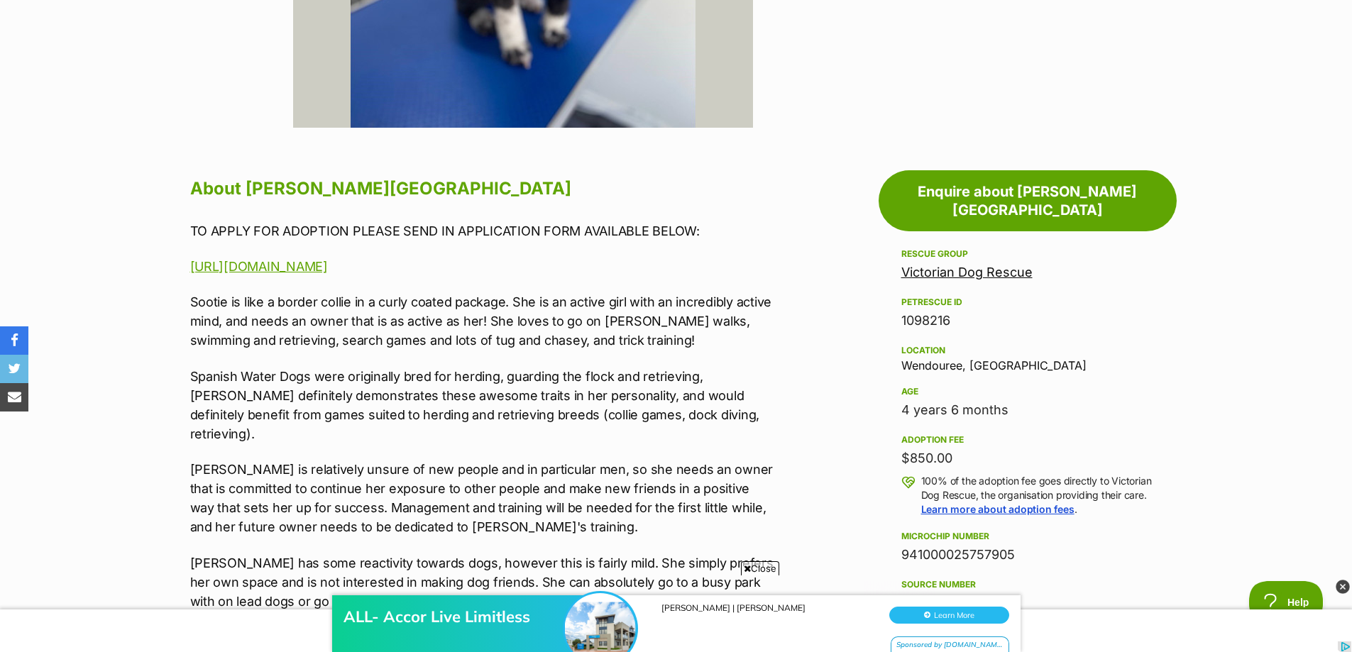
scroll to position [639, 0]
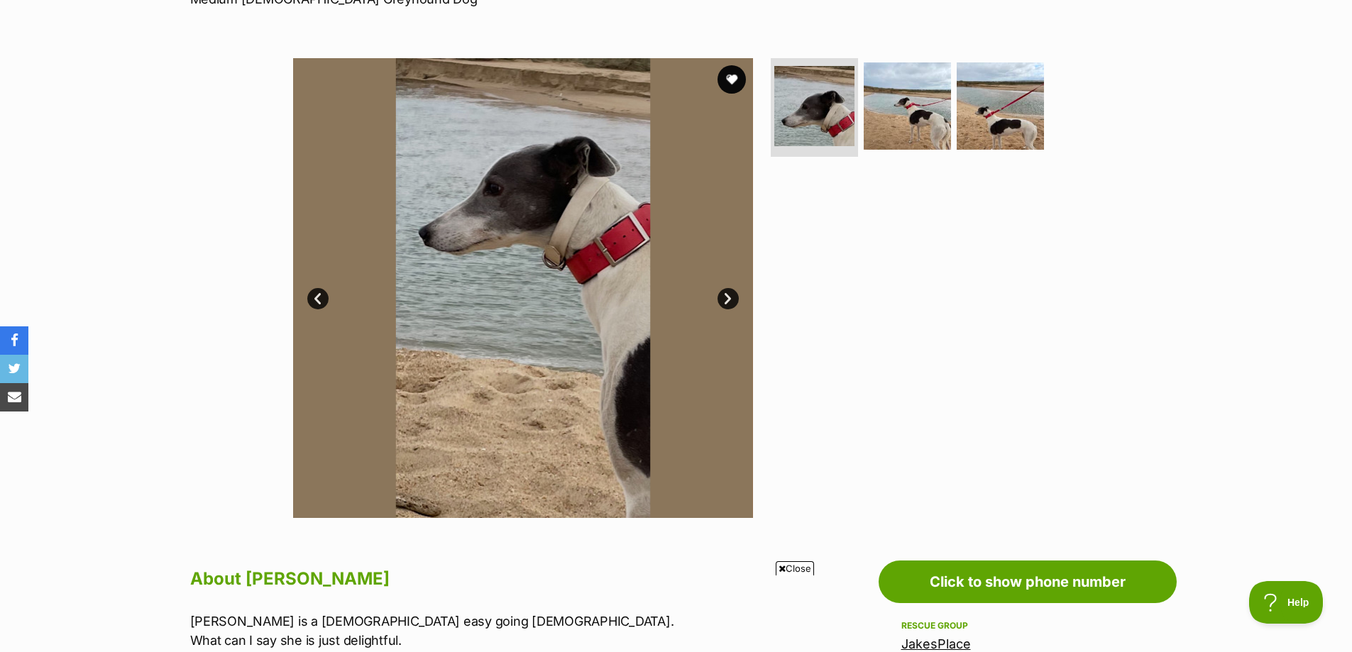
scroll to position [213, 0]
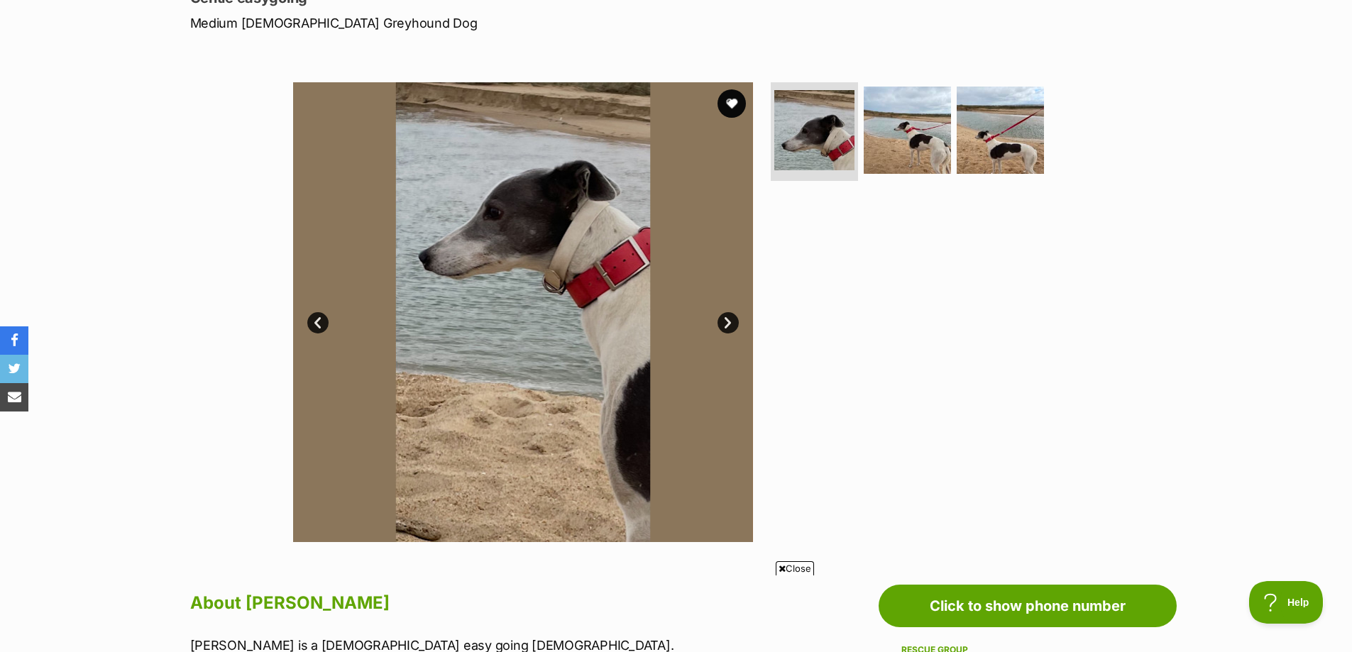
click at [730, 323] on link "Next" at bounding box center [727, 322] width 21 height 21
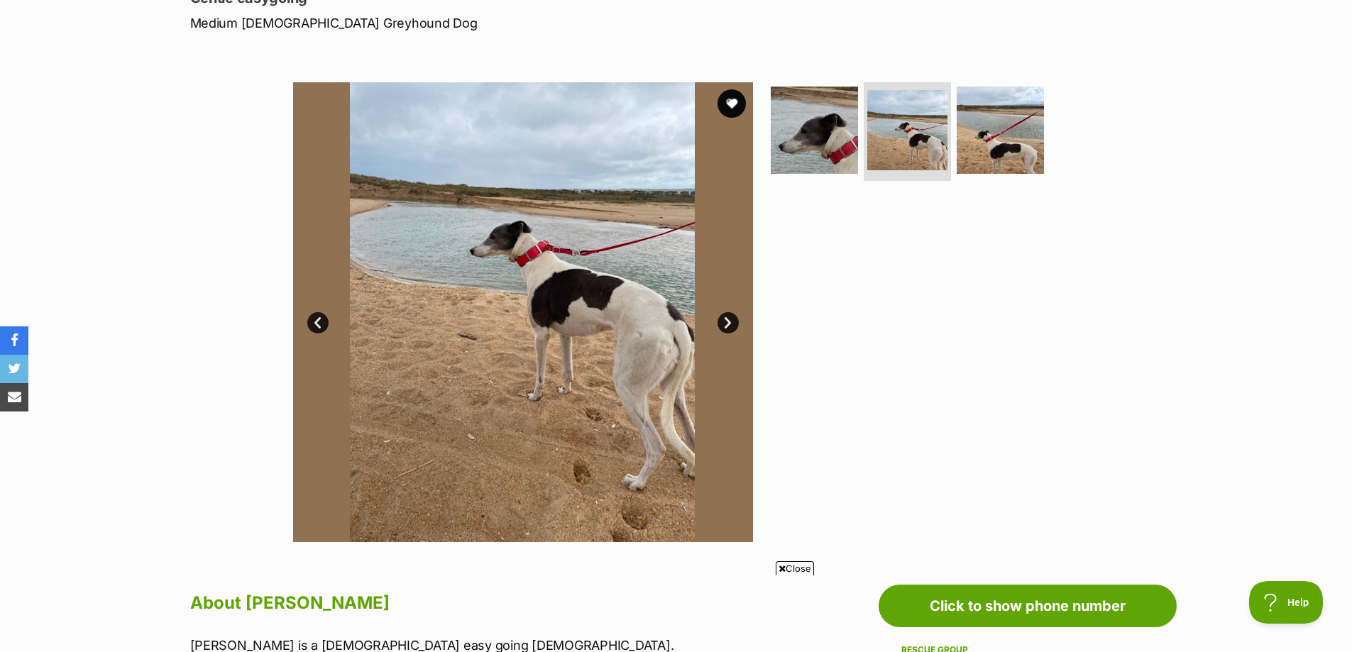
click at [730, 323] on link "Next" at bounding box center [727, 322] width 21 height 21
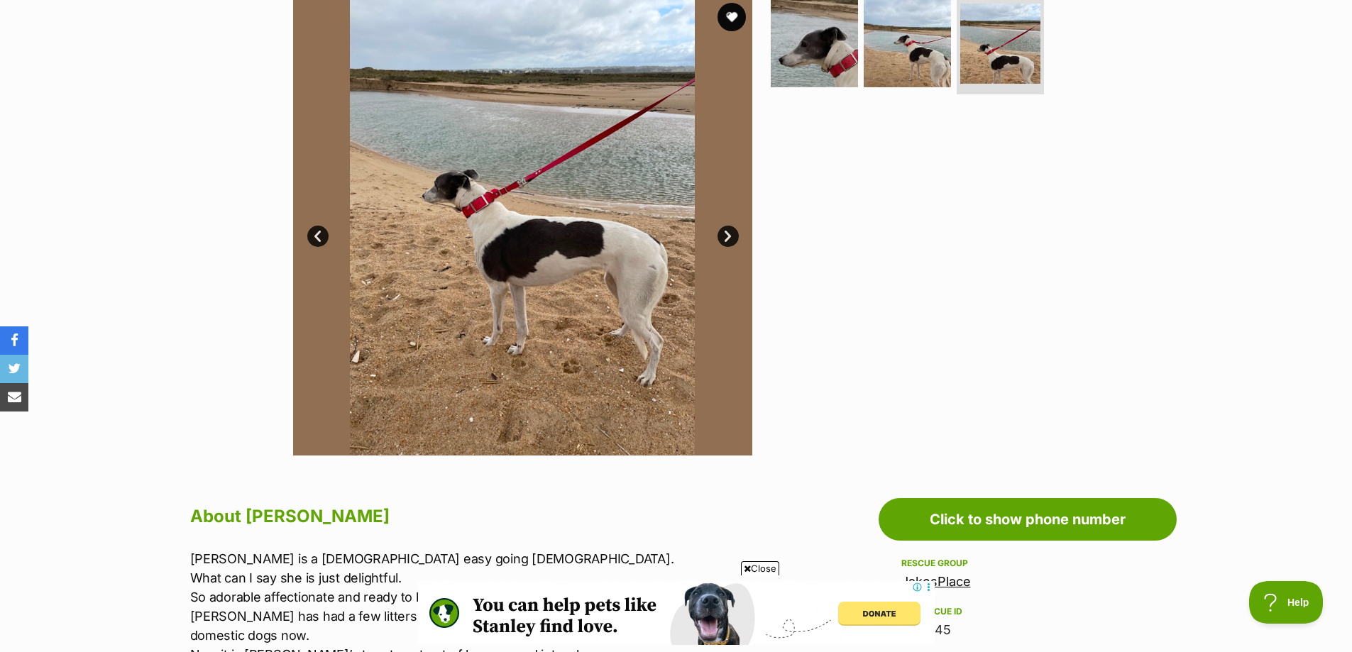
scroll to position [284, 0]
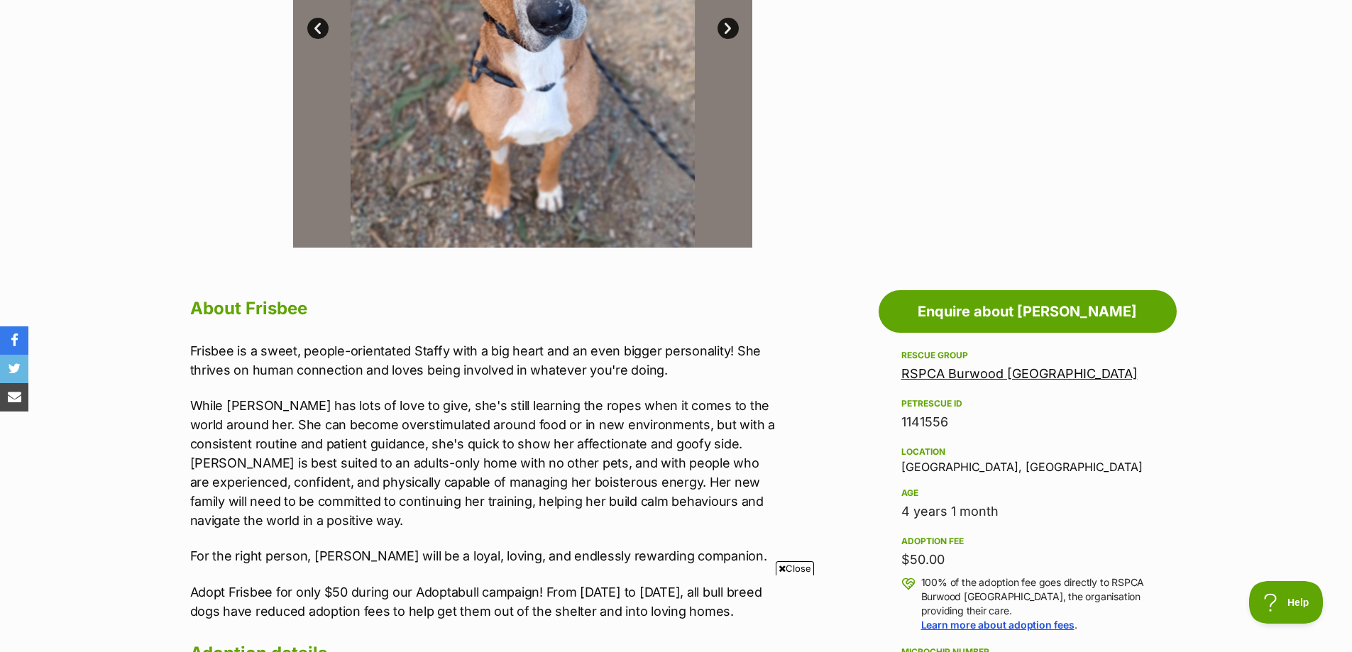
scroll to position [284, 0]
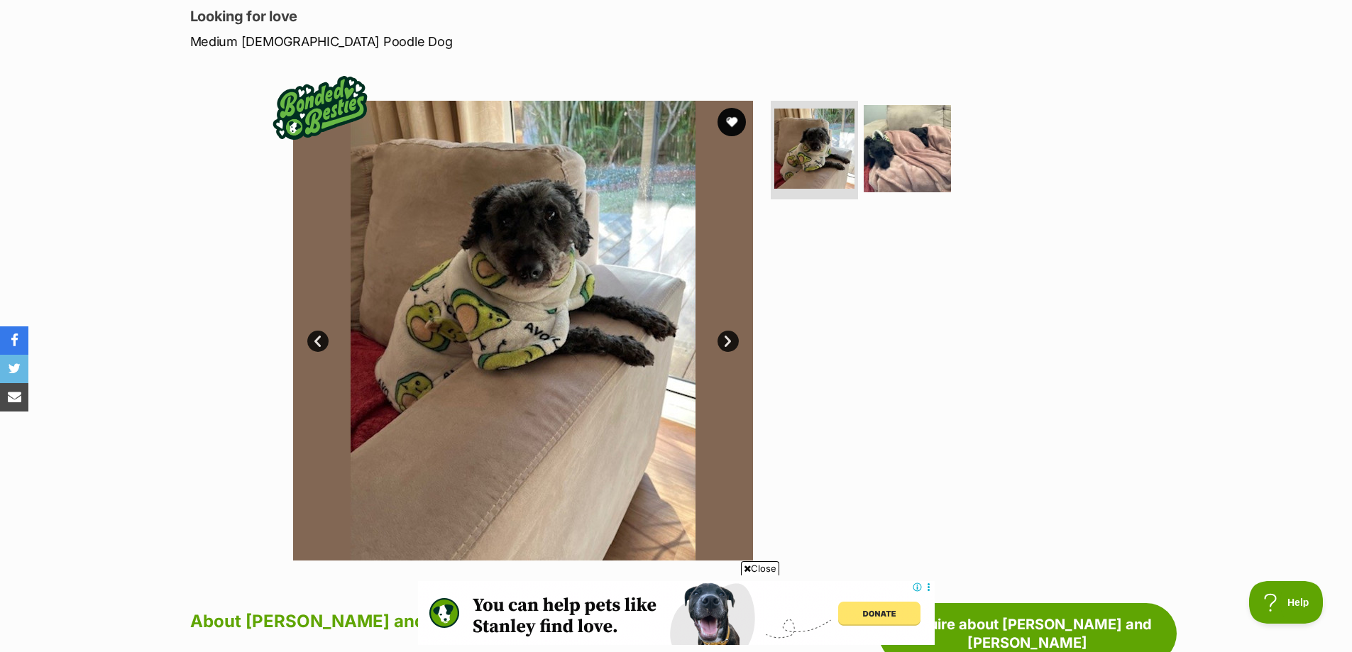
scroll to position [213, 0]
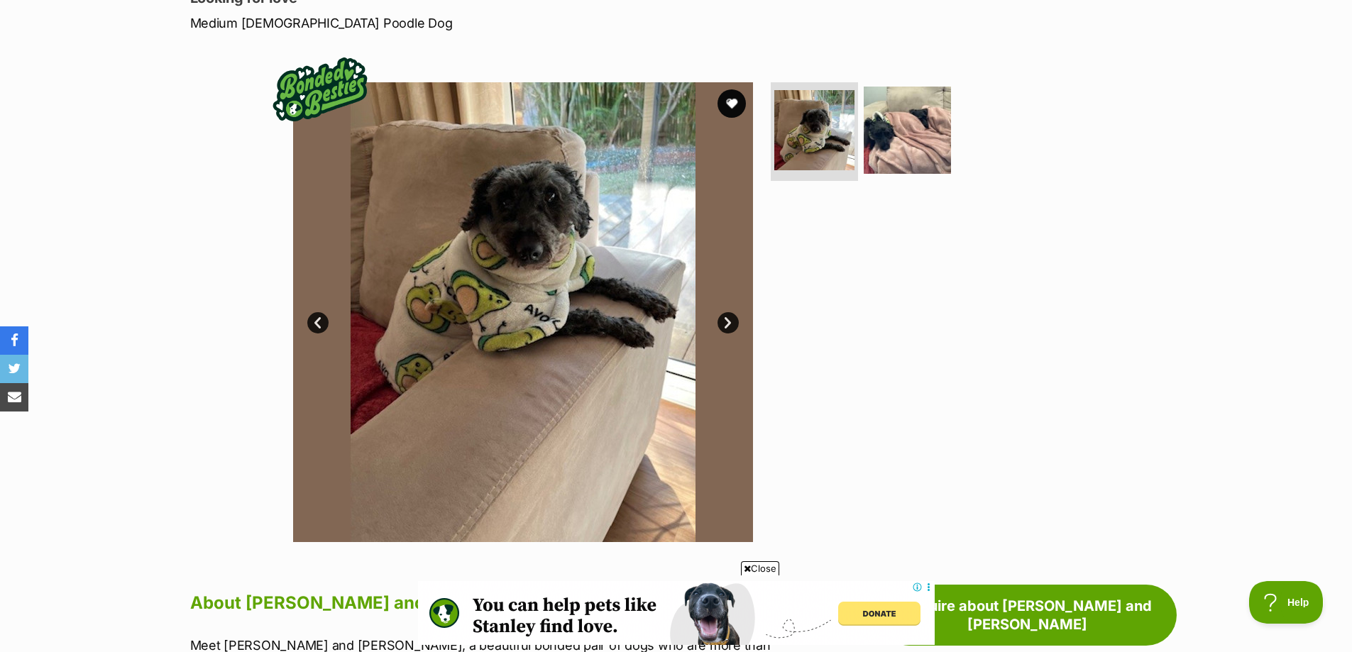
click at [732, 321] on link "Next" at bounding box center [727, 322] width 21 height 21
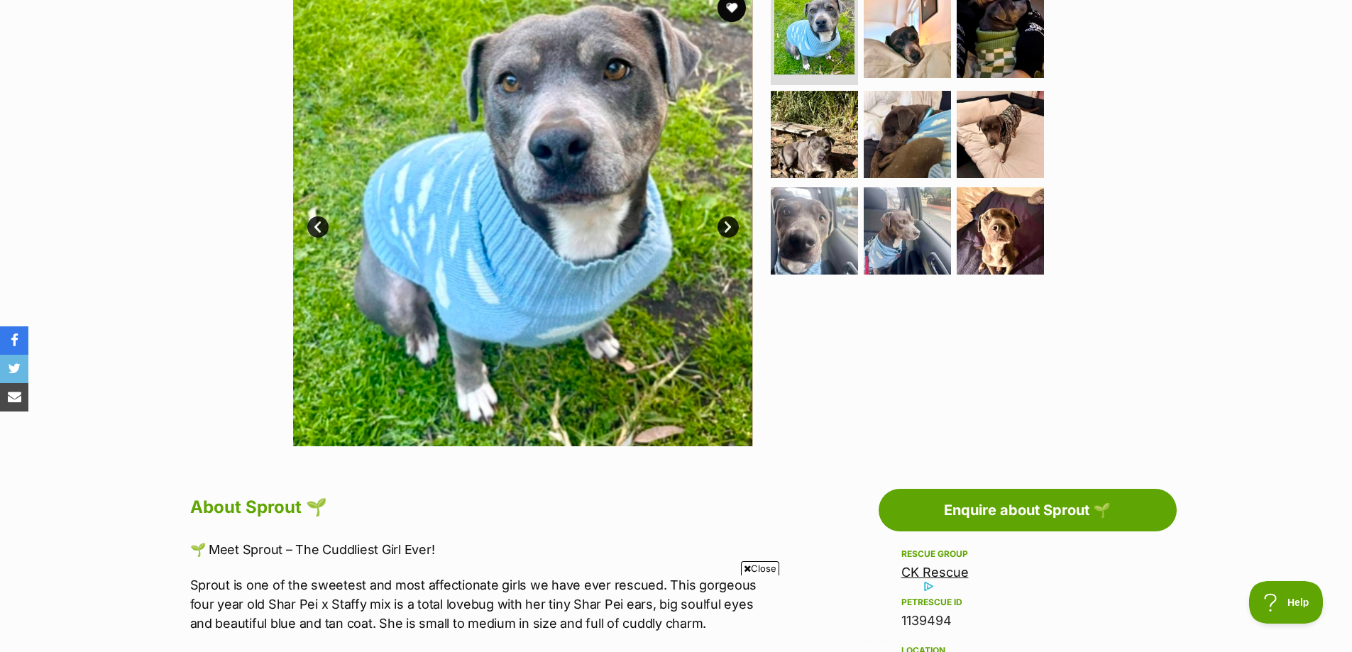
scroll to position [284, 0]
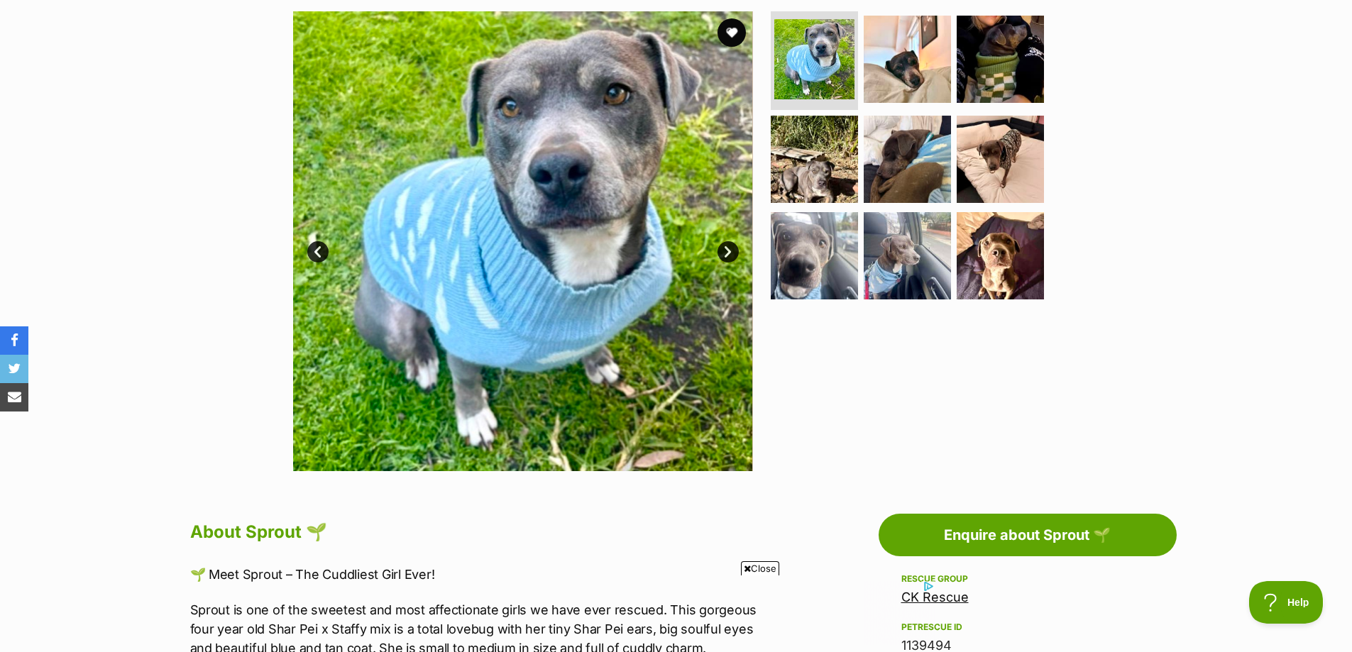
click at [734, 245] on link "Next" at bounding box center [727, 251] width 21 height 21
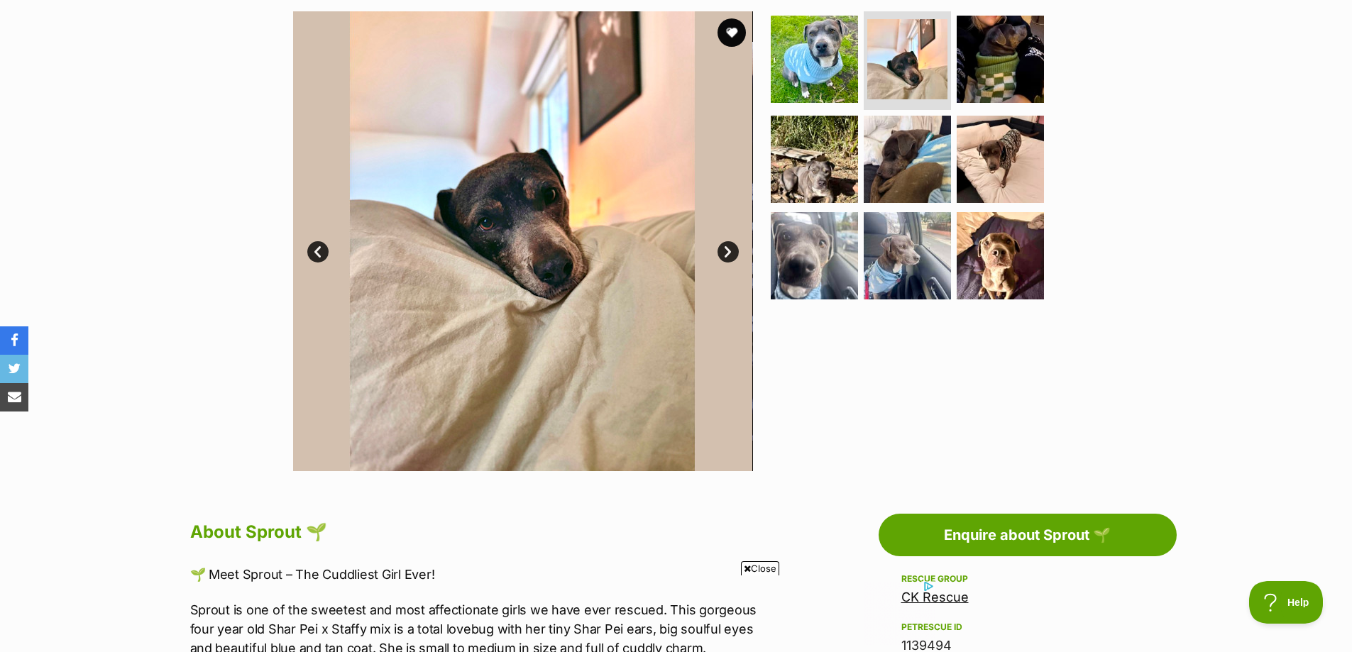
click at [733, 248] on link "Next" at bounding box center [727, 251] width 21 height 21
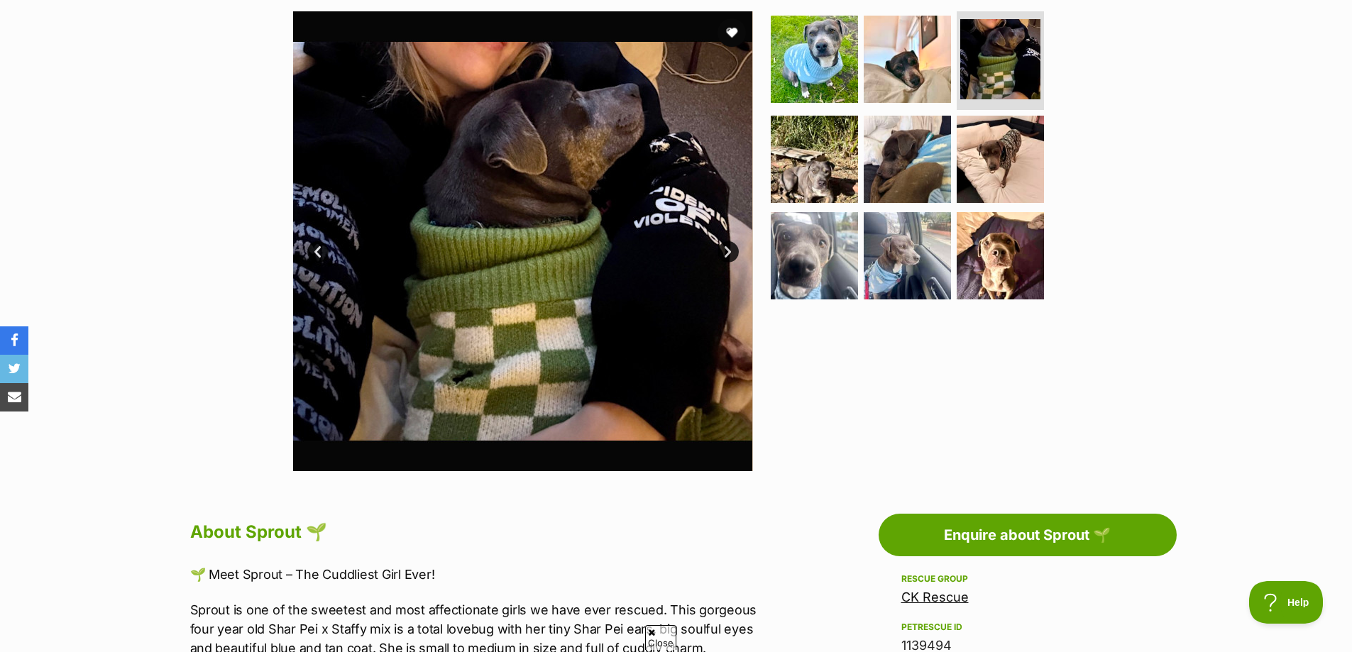
scroll to position [0, 0]
click at [733, 248] on link "Next" at bounding box center [727, 251] width 21 height 21
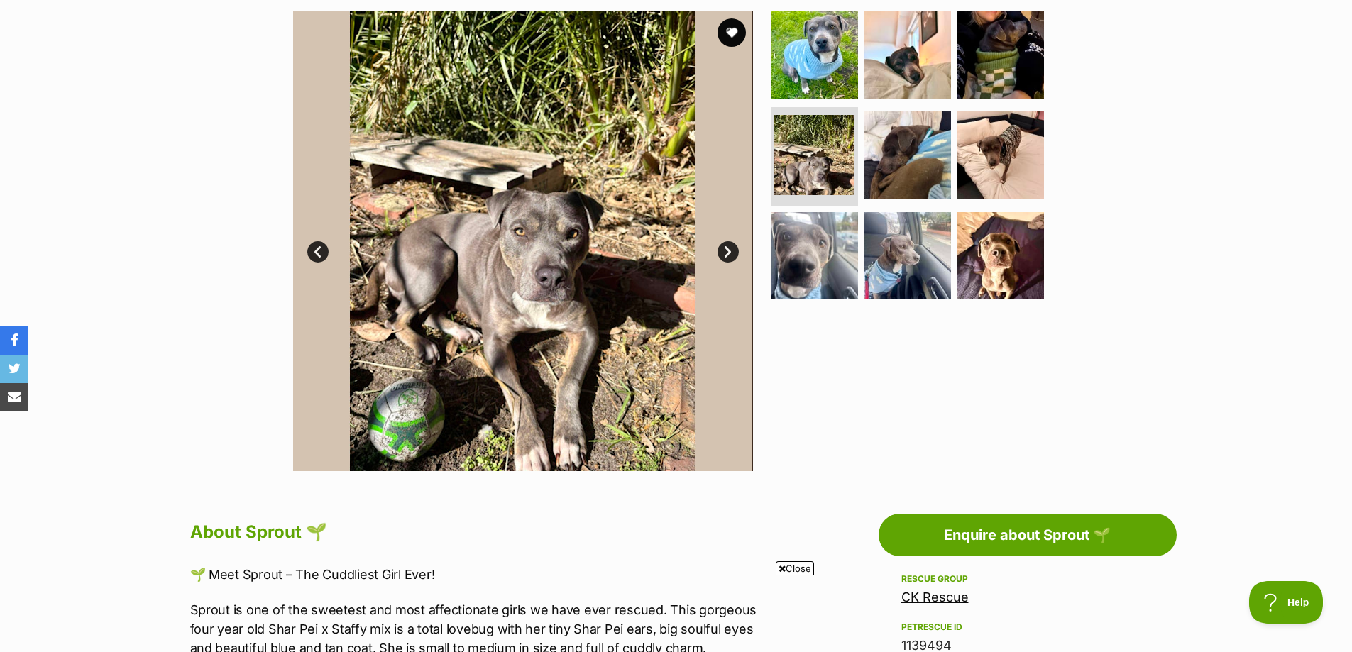
click at [728, 256] on link "Next" at bounding box center [727, 251] width 21 height 21
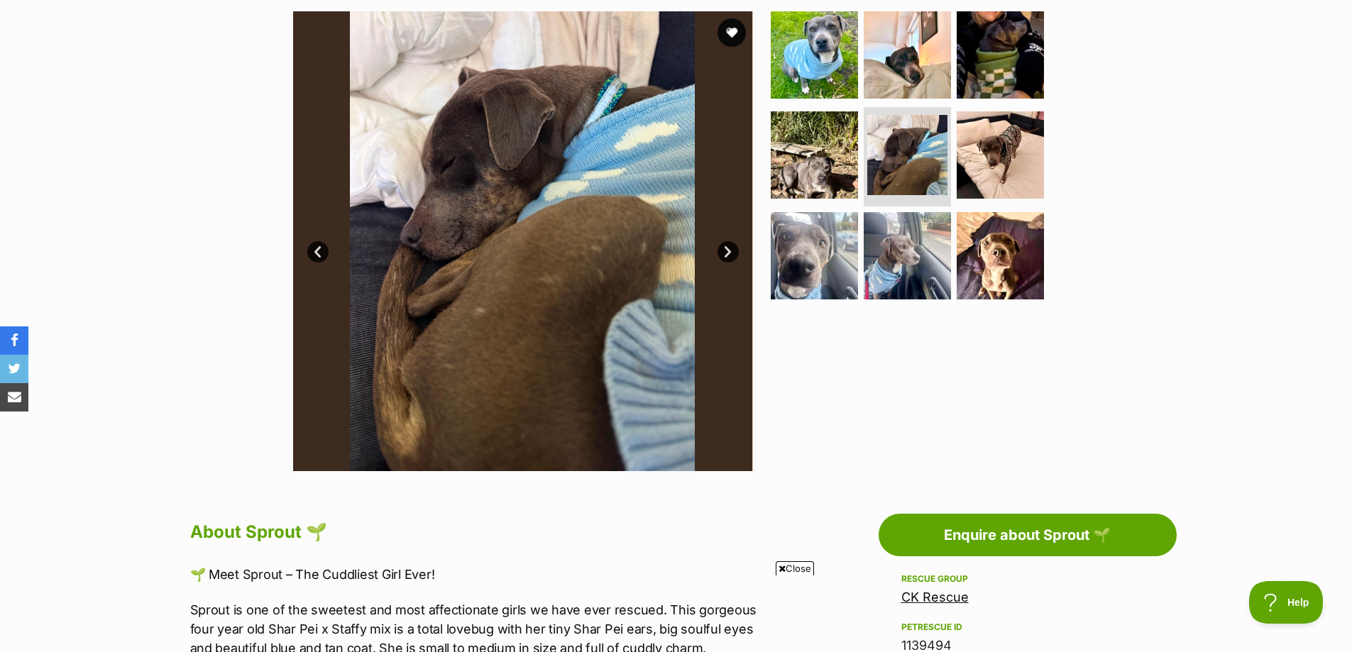
click at [727, 257] on link "Next" at bounding box center [727, 251] width 21 height 21
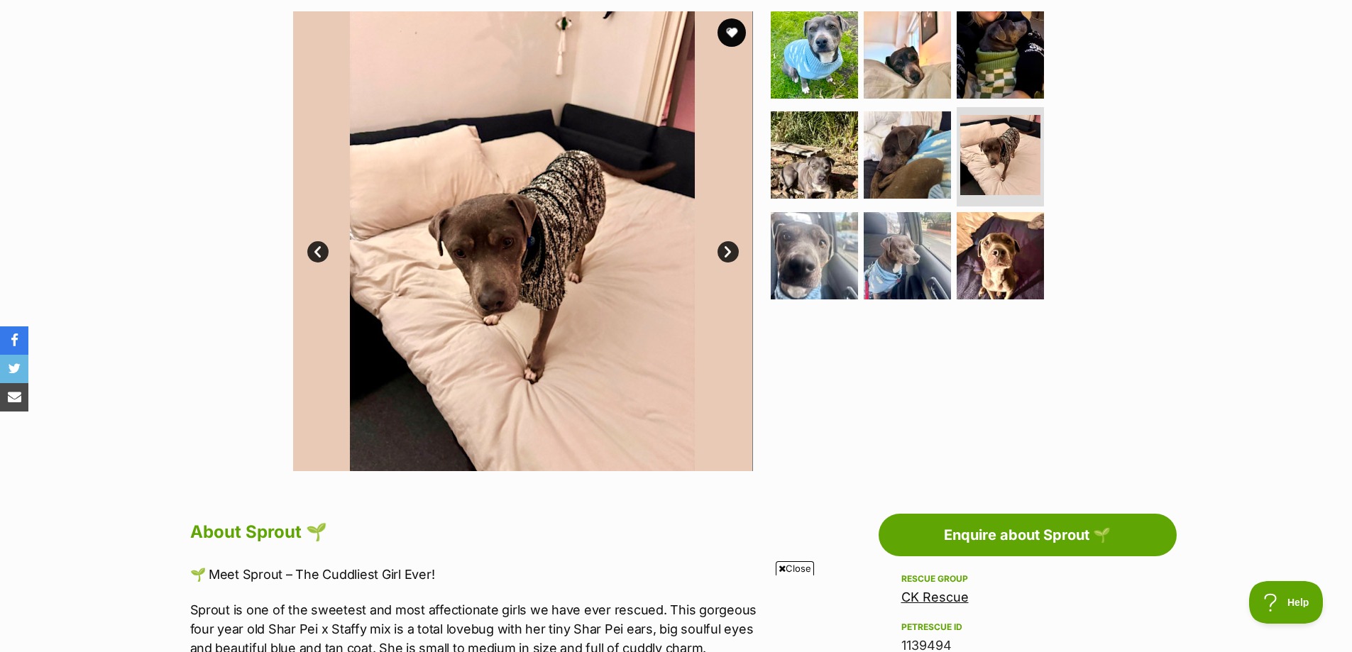
click at [727, 257] on link "Next" at bounding box center [727, 251] width 21 height 21
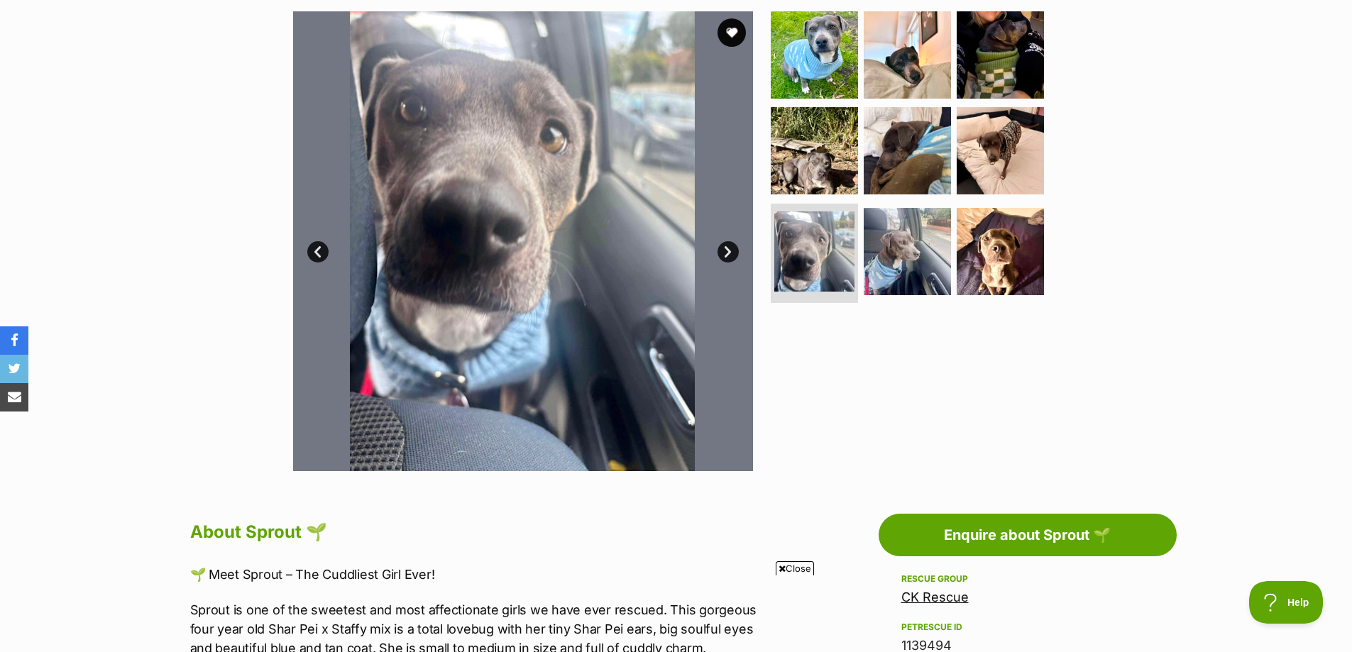
click at [727, 257] on link "Next" at bounding box center [727, 251] width 21 height 21
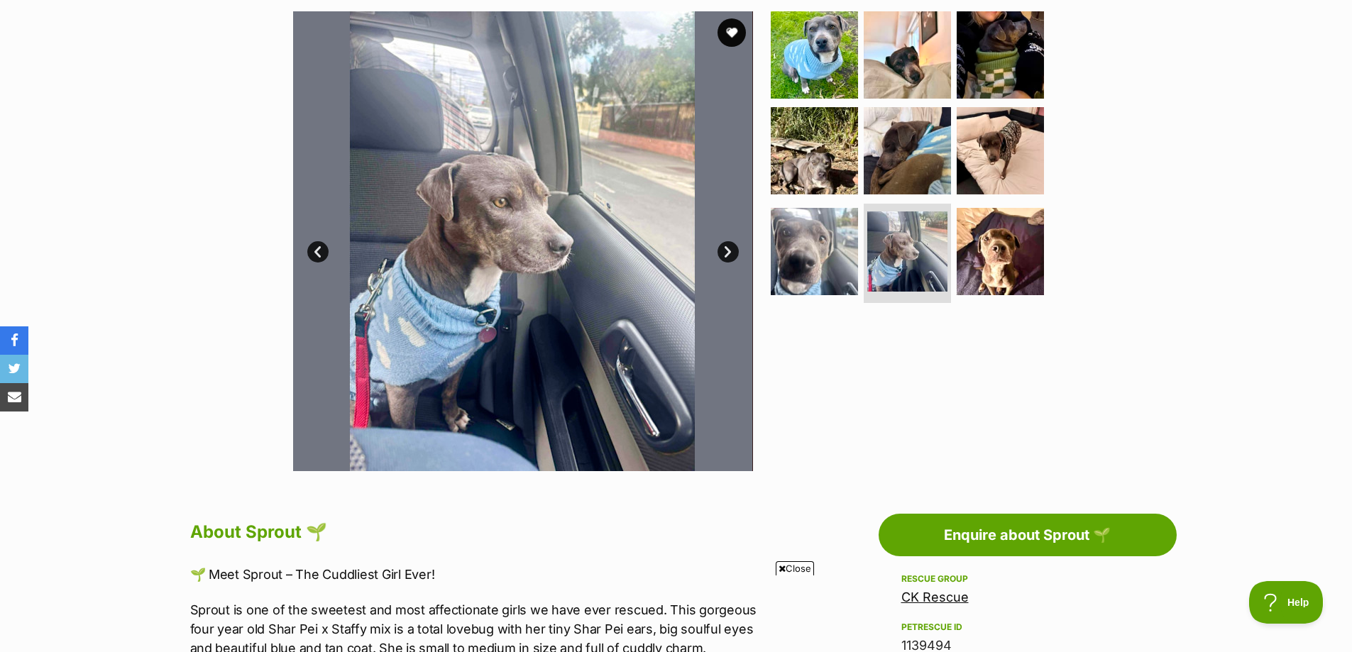
click at [727, 257] on link "Next" at bounding box center [727, 251] width 21 height 21
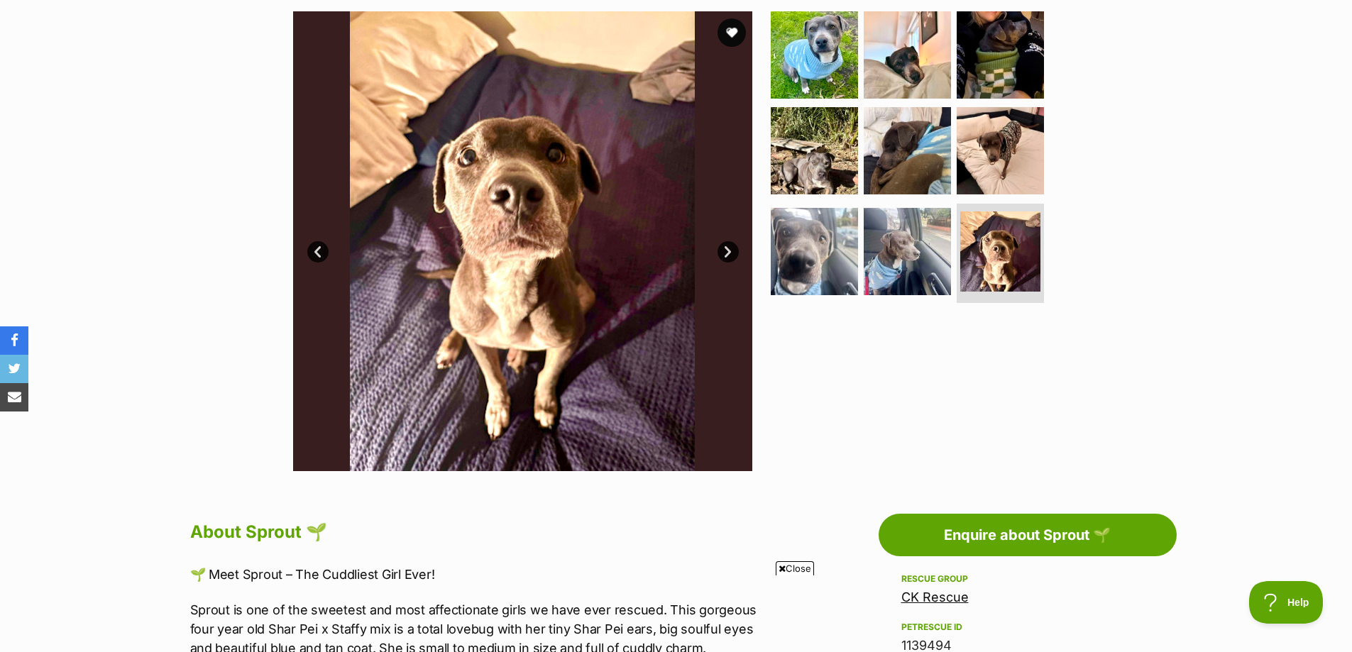
click at [319, 250] on link "Prev" at bounding box center [317, 251] width 21 height 21
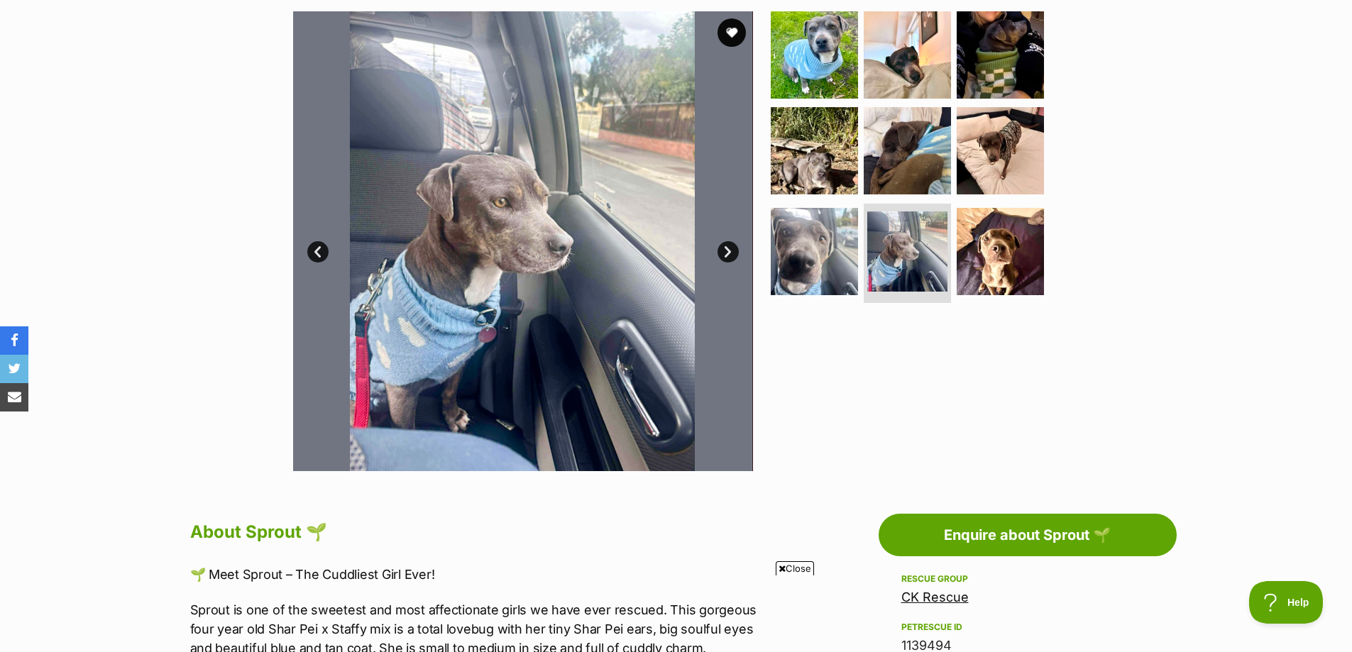
click at [727, 251] on link "Next" at bounding box center [727, 251] width 21 height 21
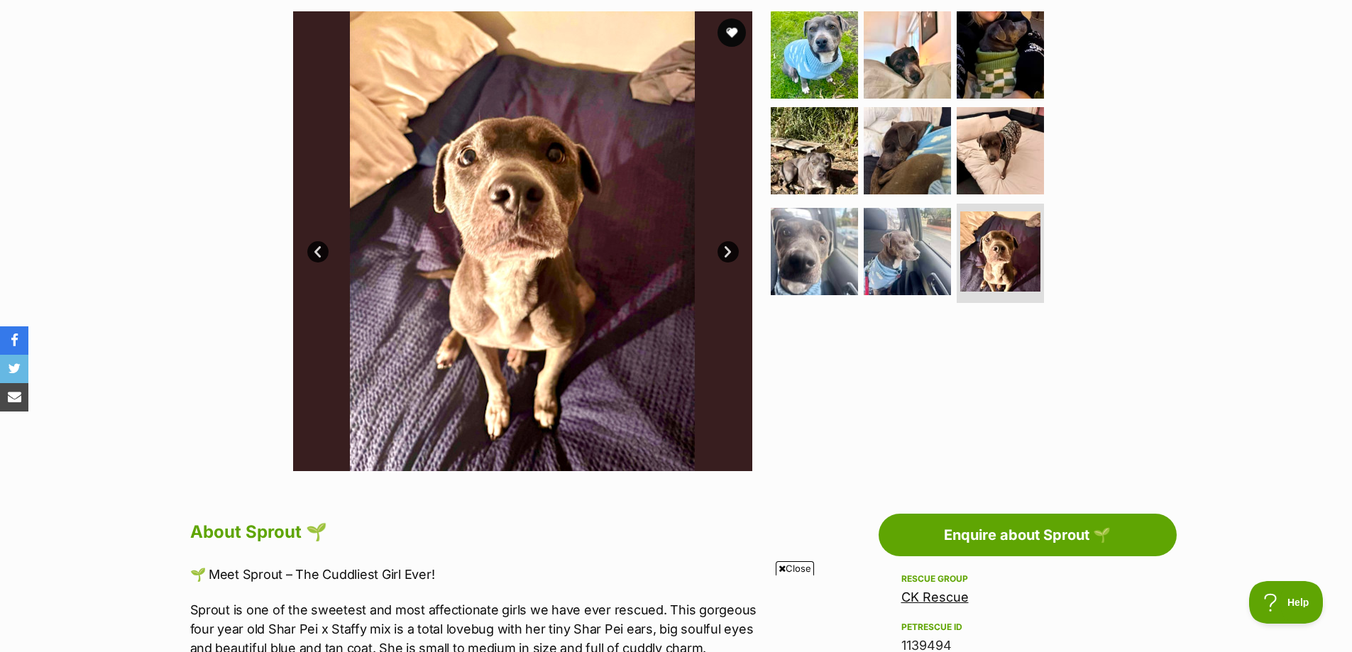
click at [727, 251] on link "Next" at bounding box center [727, 251] width 21 height 21
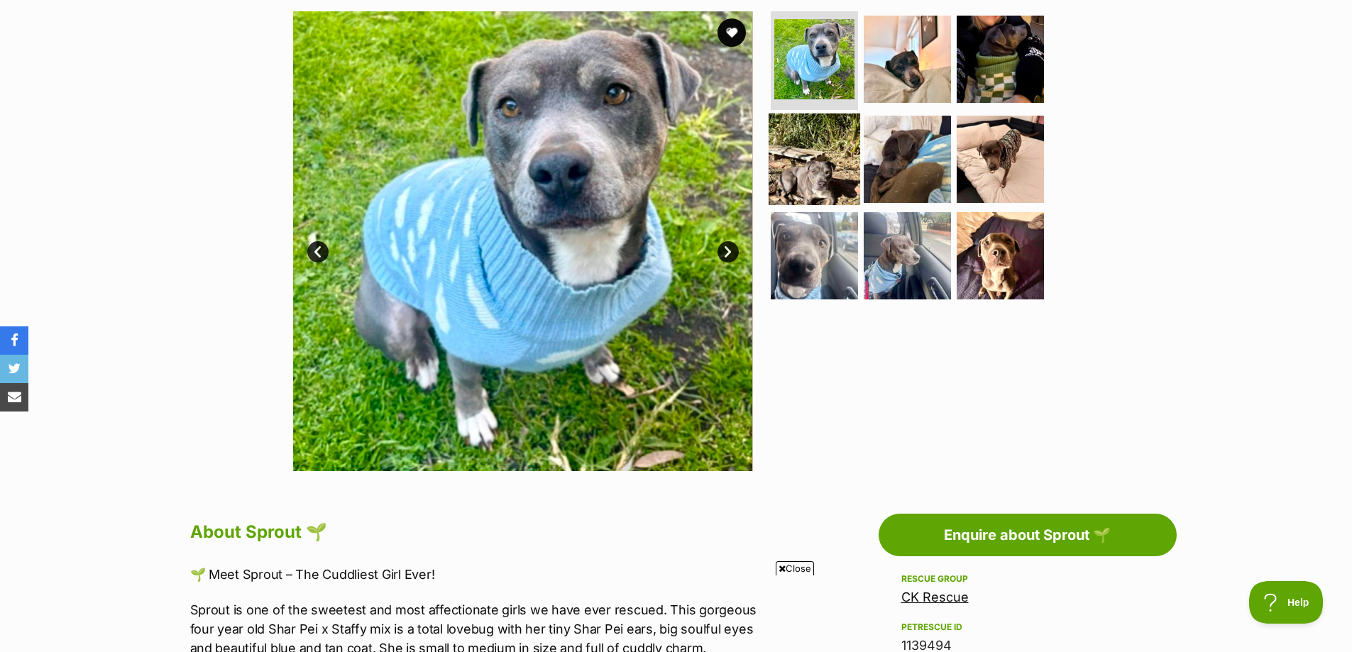
click at [810, 167] on img at bounding box center [814, 160] width 92 height 92
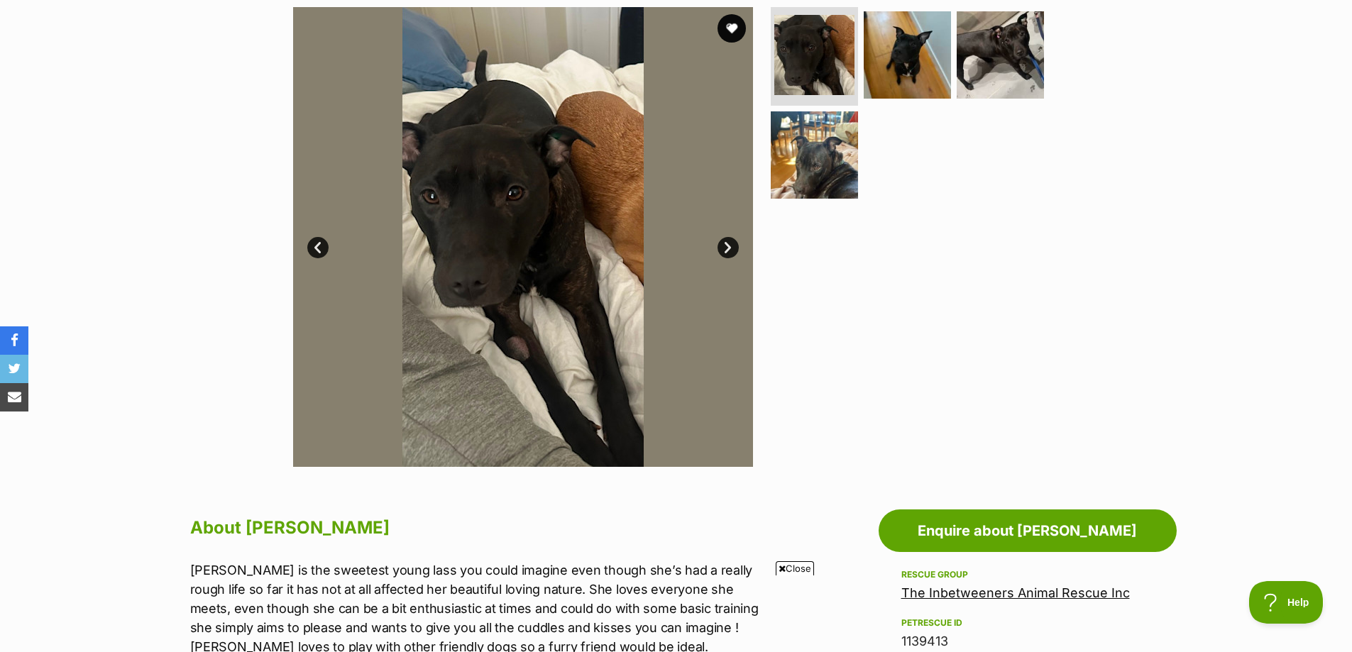
scroll to position [284, 0]
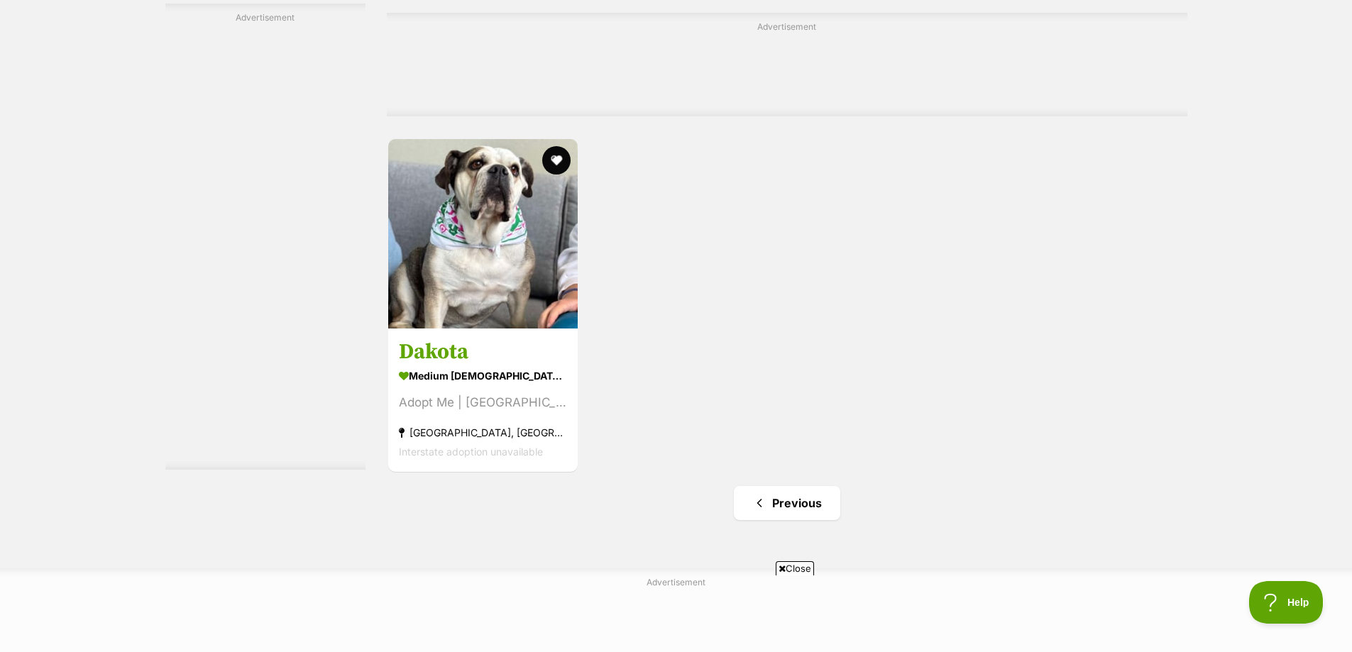
scroll to position [2696, 0]
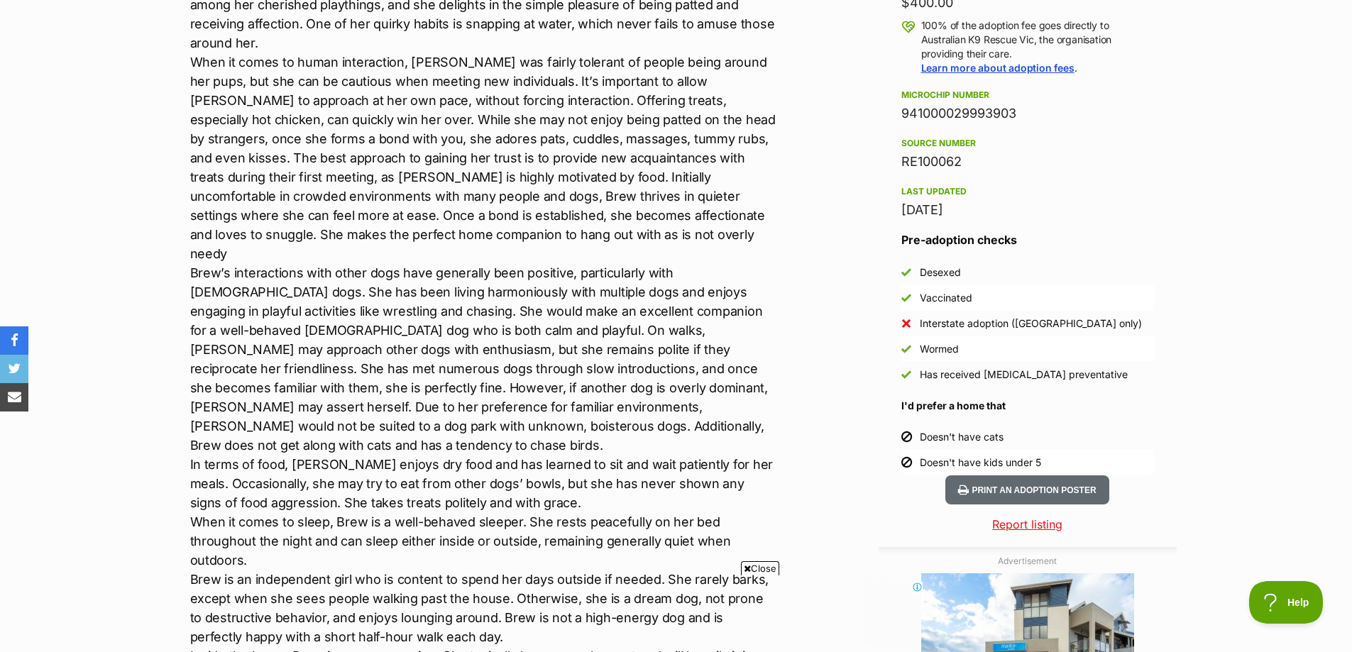
scroll to position [710, 0]
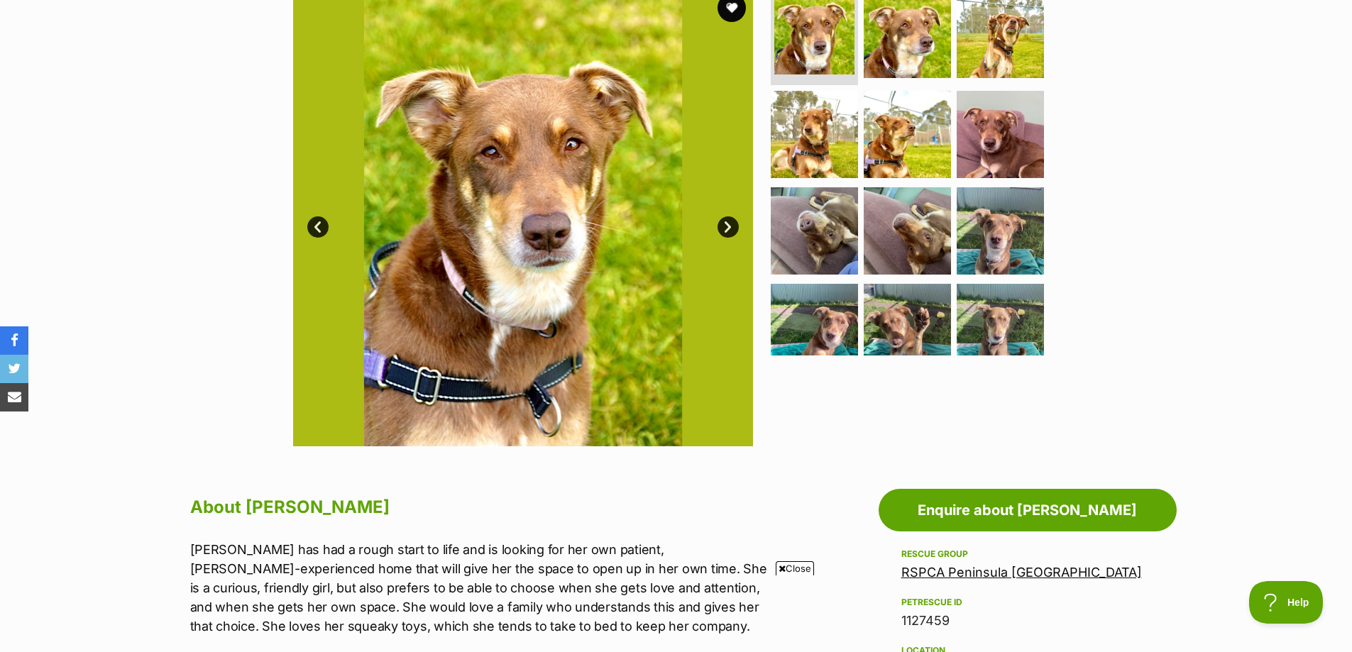
scroll to position [284, 0]
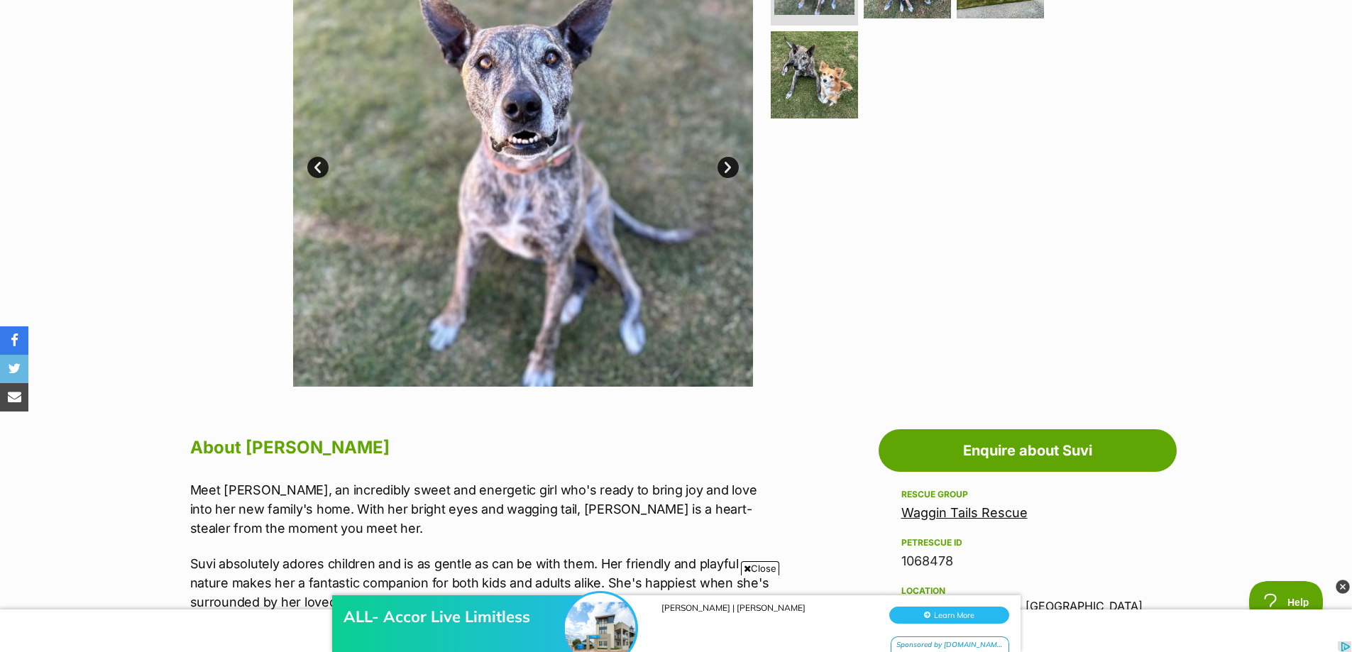
scroll to position [355, 0]
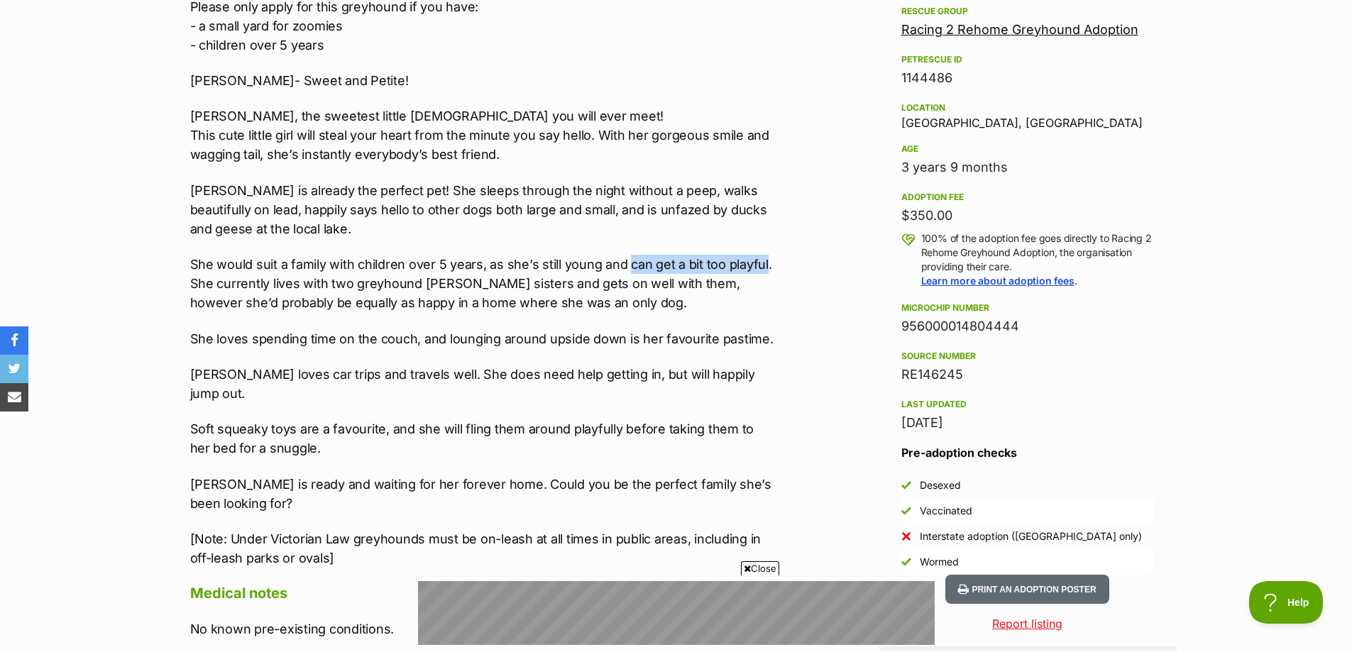
drag, startPoint x: 627, startPoint y: 263, endPoint x: 762, endPoint y: 267, distance: 134.9
click at [762, 267] on p "She would suit a family with children over 5 years, as she’s still young and ca…" at bounding box center [483, 283] width 586 height 57
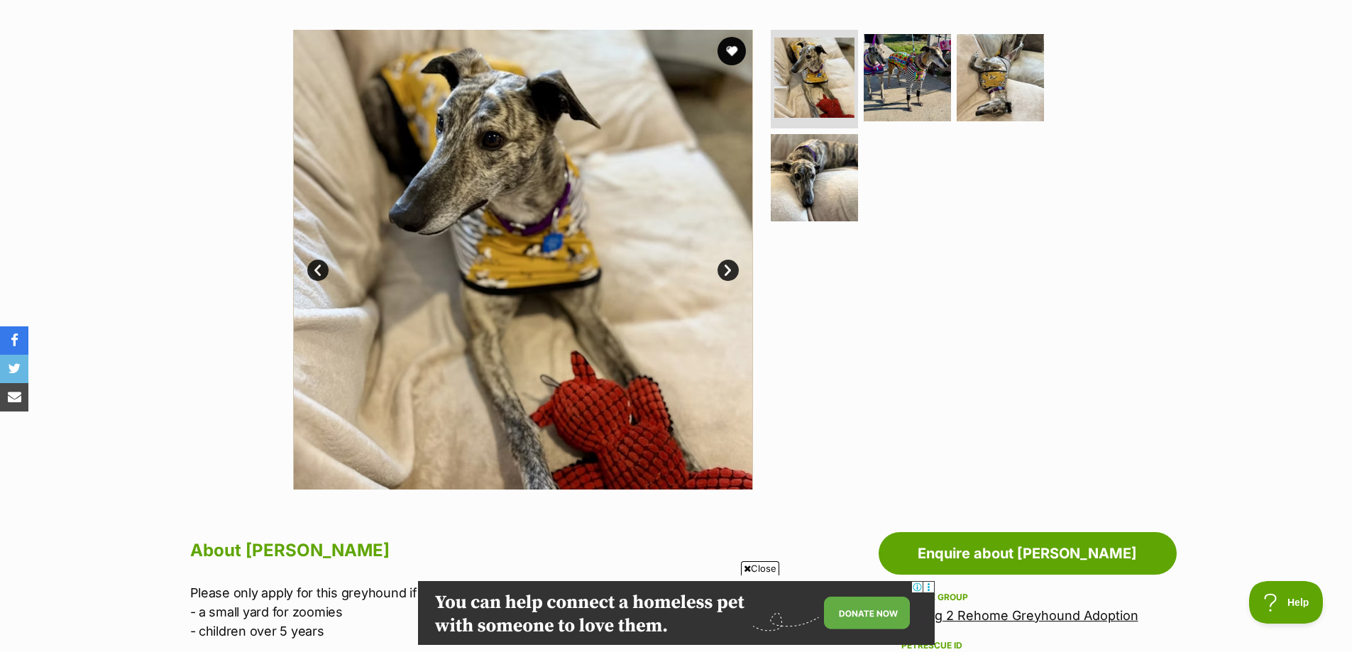
scroll to position [213, 0]
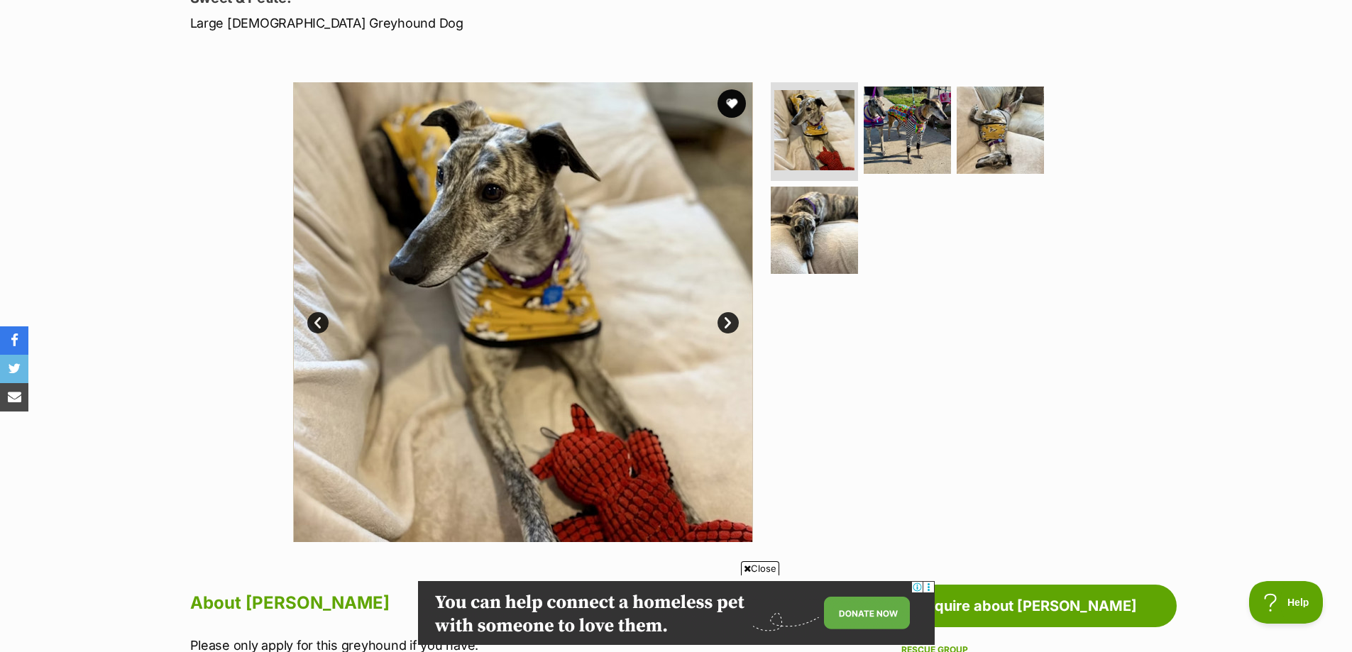
click at [729, 321] on link "Next" at bounding box center [727, 322] width 21 height 21
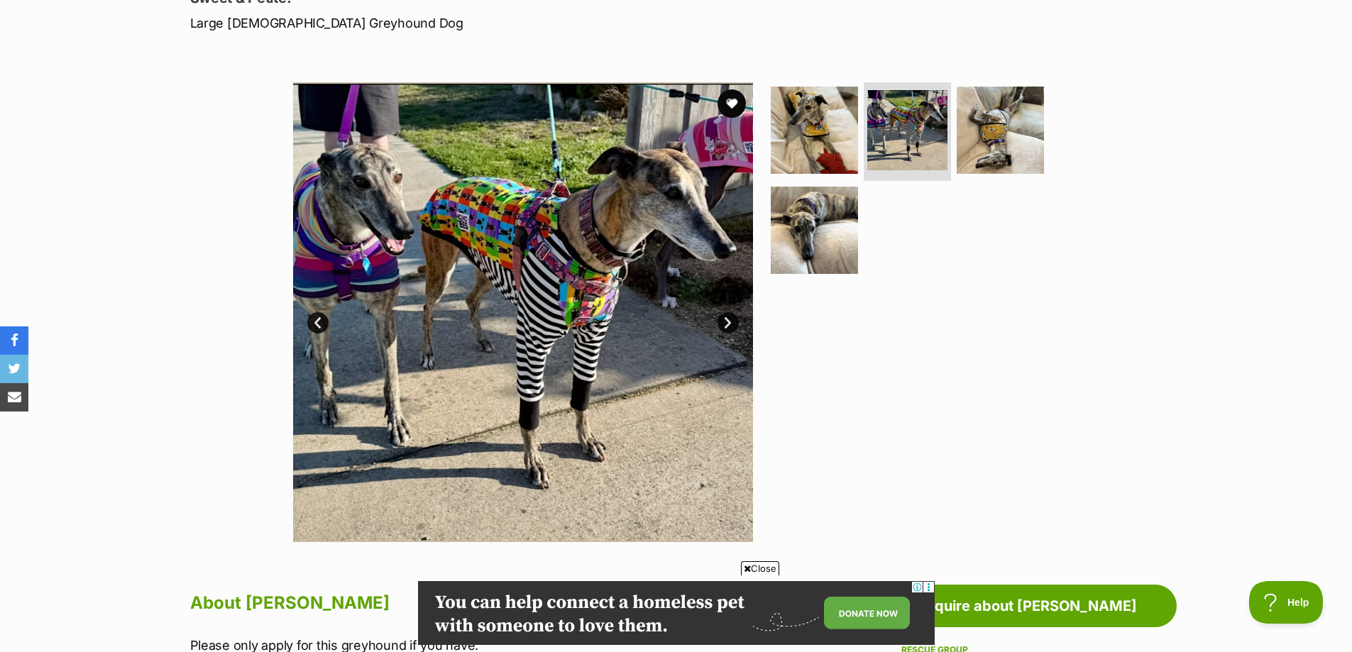
scroll to position [0, 0]
click at [1002, 137] on img at bounding box center [1000, 130] width 92 height 92
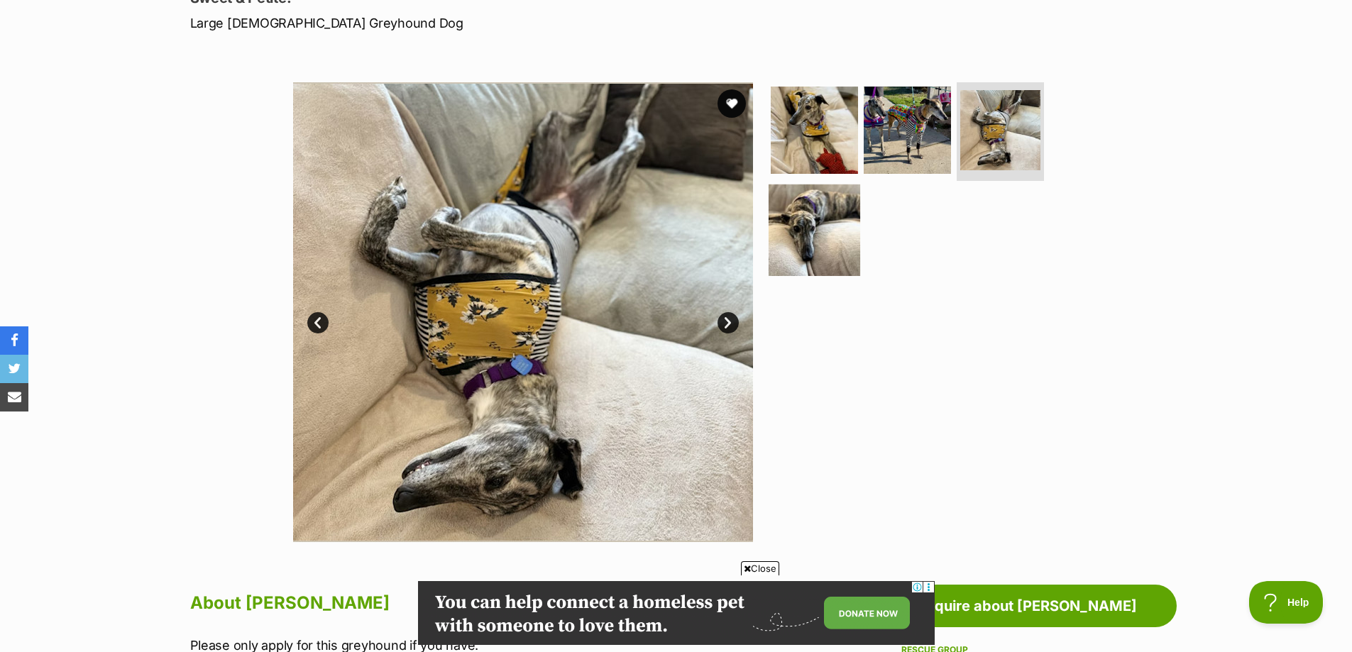
click at [825, 214] on img at bounding box center [814, 230] width 92 height 92
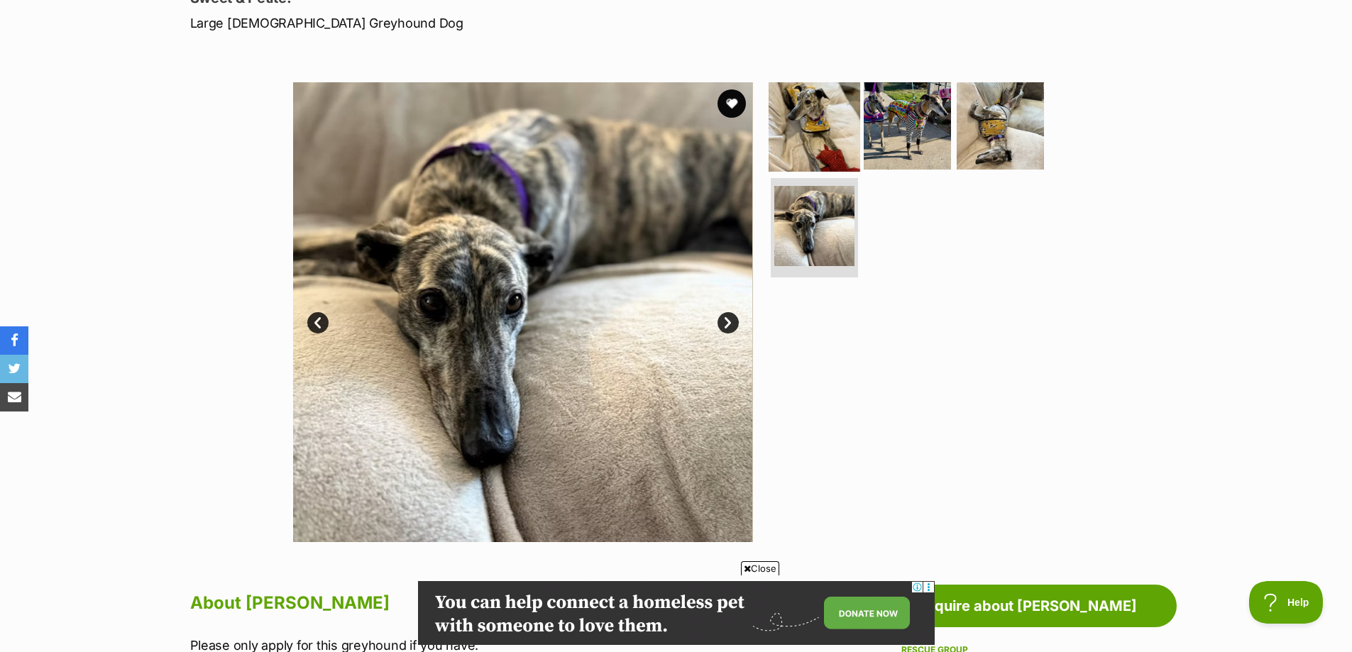
click at [828, 117] on img at bounding box center [814, 125] width 92 height 92
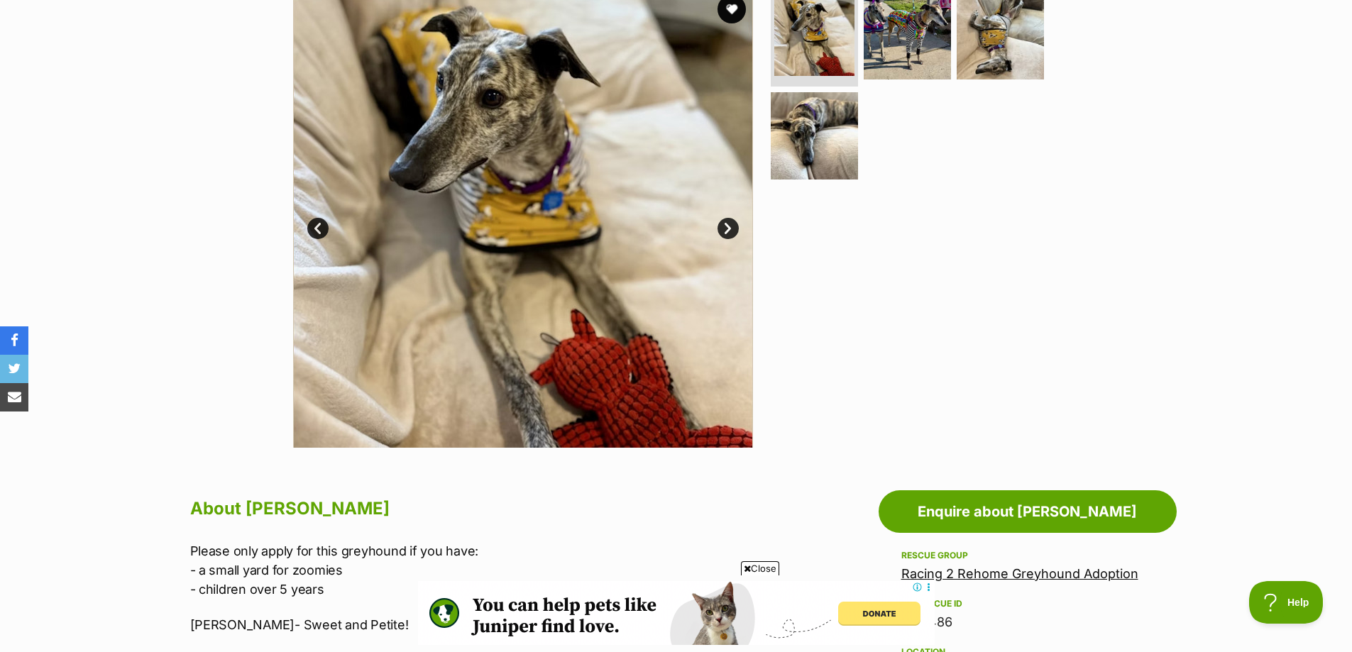
scroll to position [284, 0]
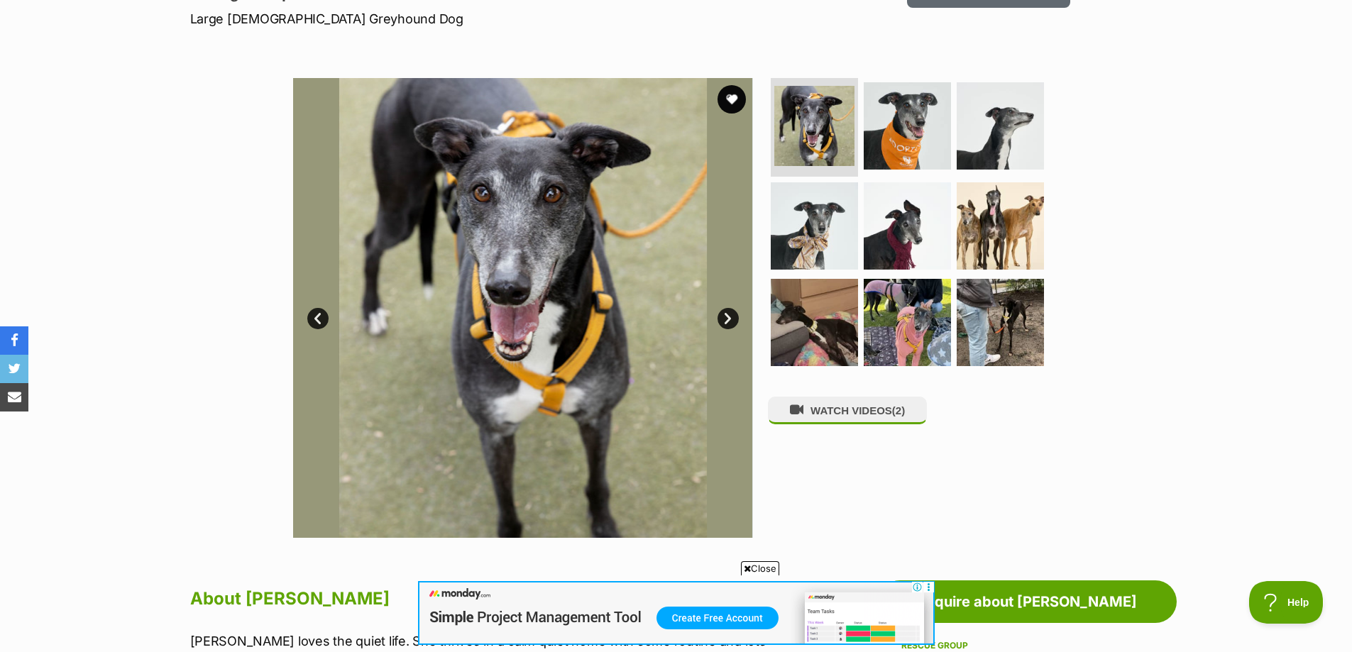
scroll to position [213, 0]
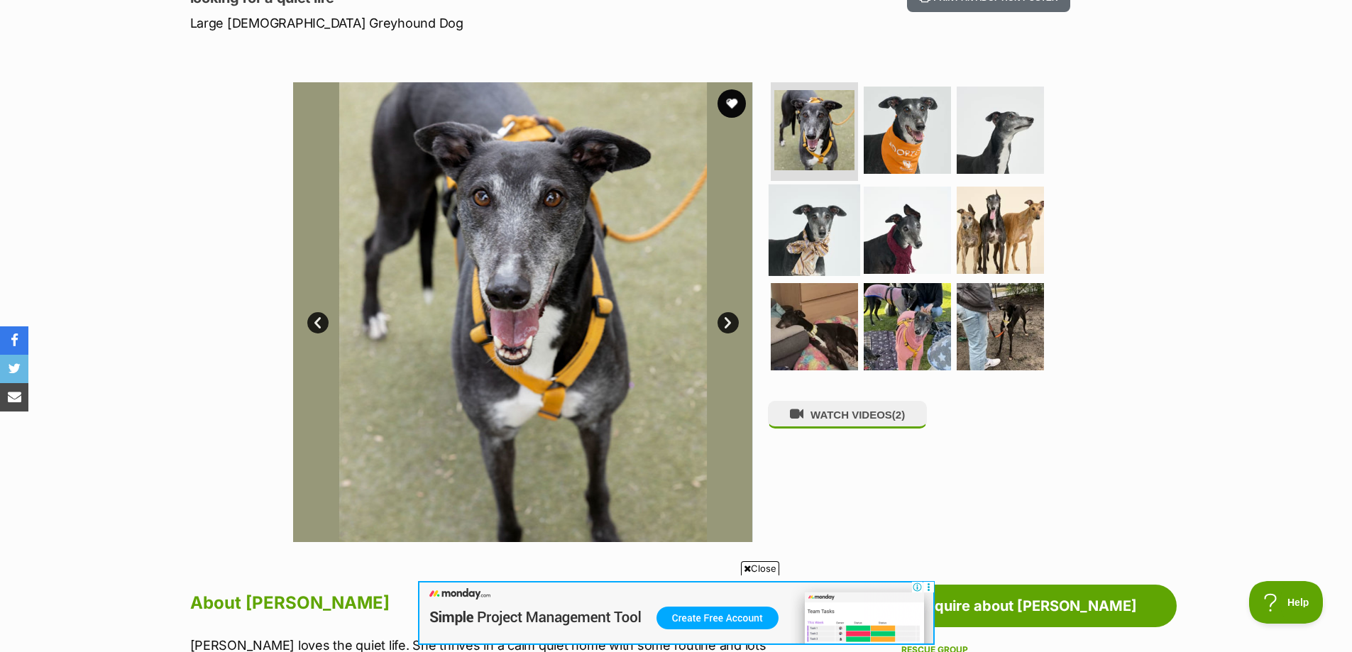
click at [809, 211] on img at bounding box center [814, 230] width 92 height 92
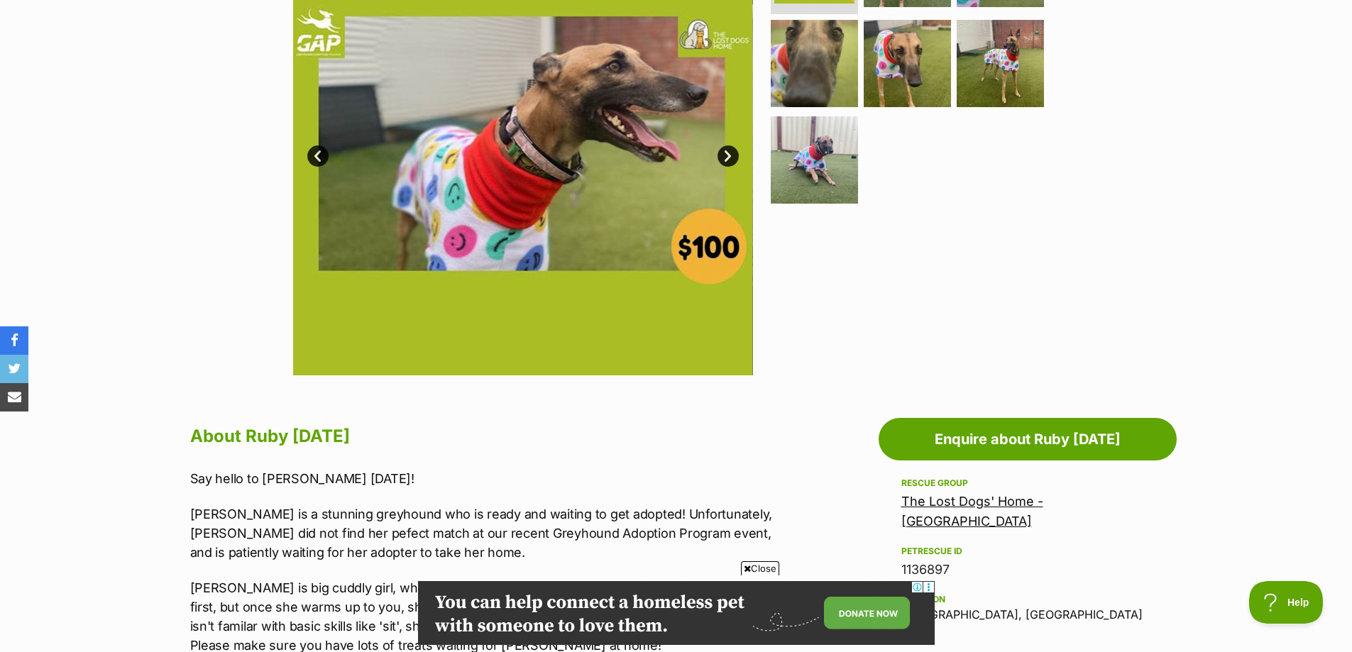
scroll to position [355, 0]
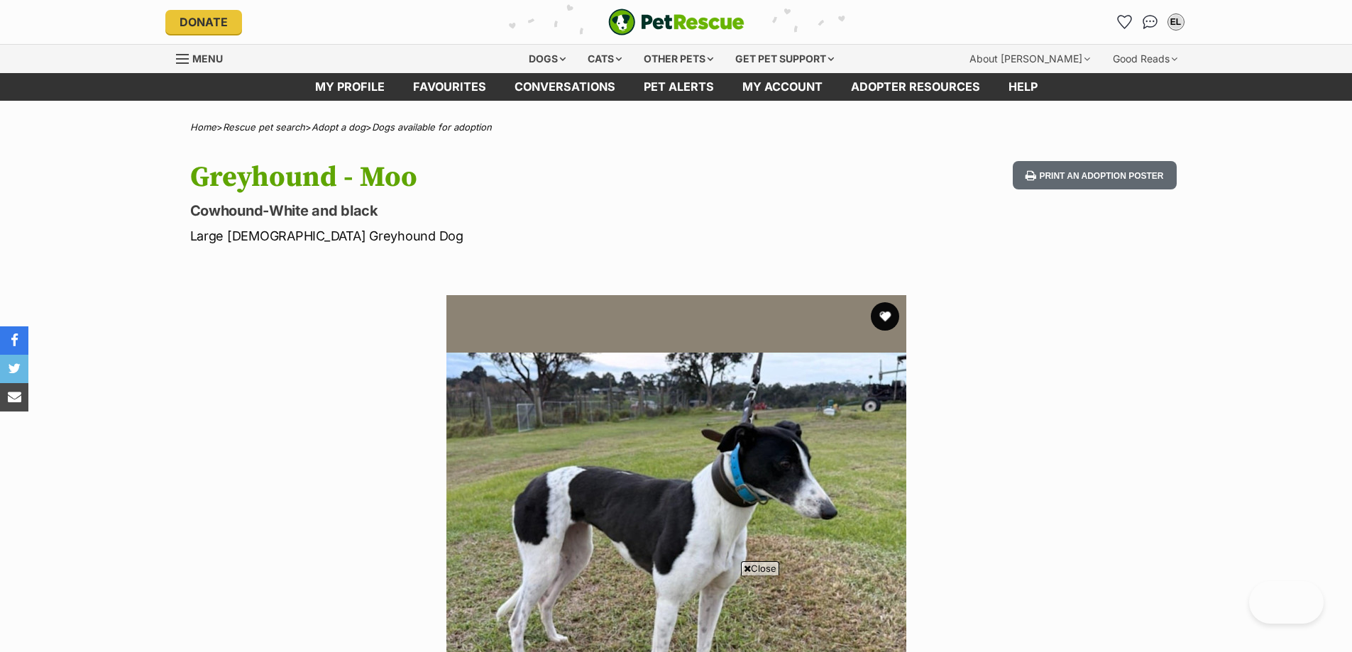
scroll to position [639, 0]
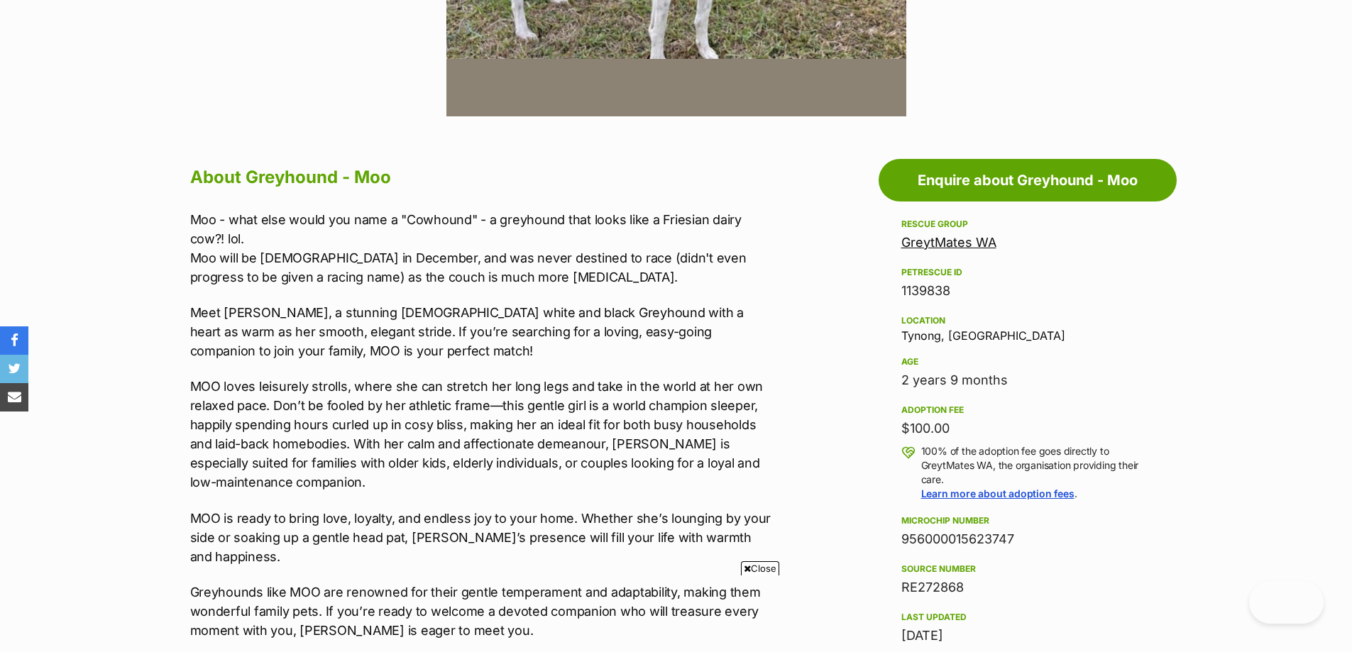
click at [568, 434] on p "MOO loves leisurely strolls, where she can stretch her long legs and take in th…" at bounding box center [483, 434] width 586 height 115
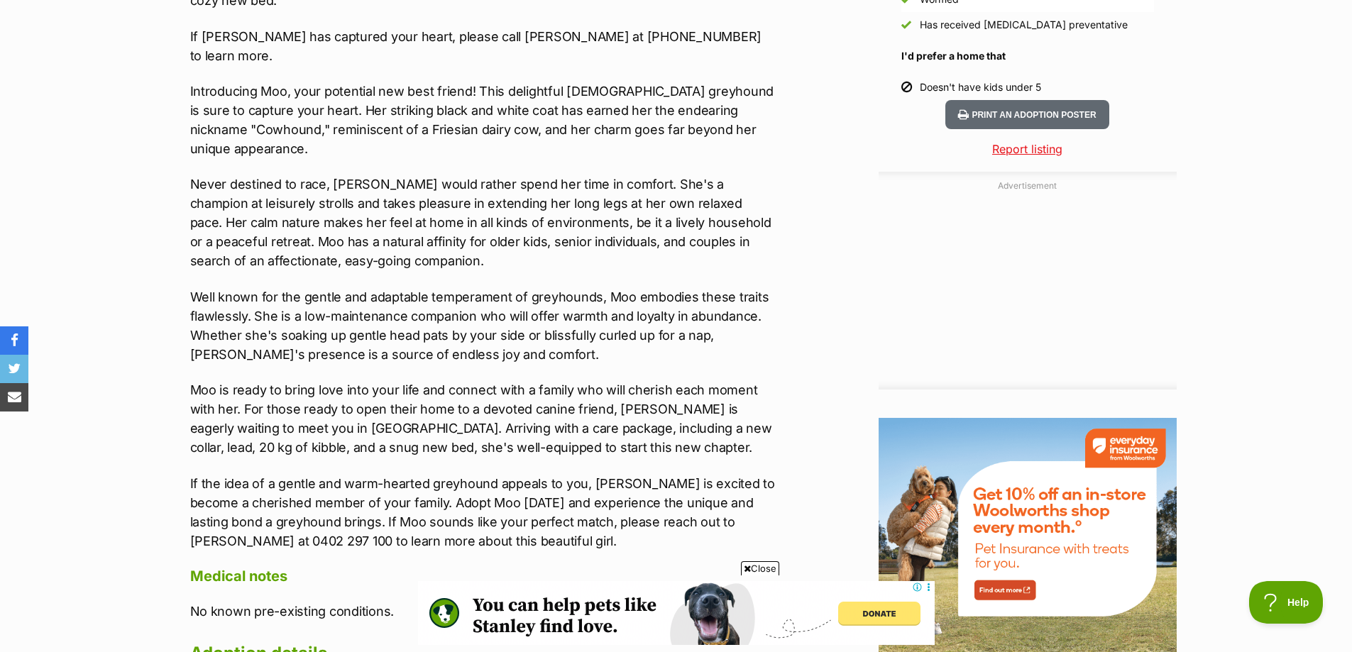
scroll to position [1419, 0]
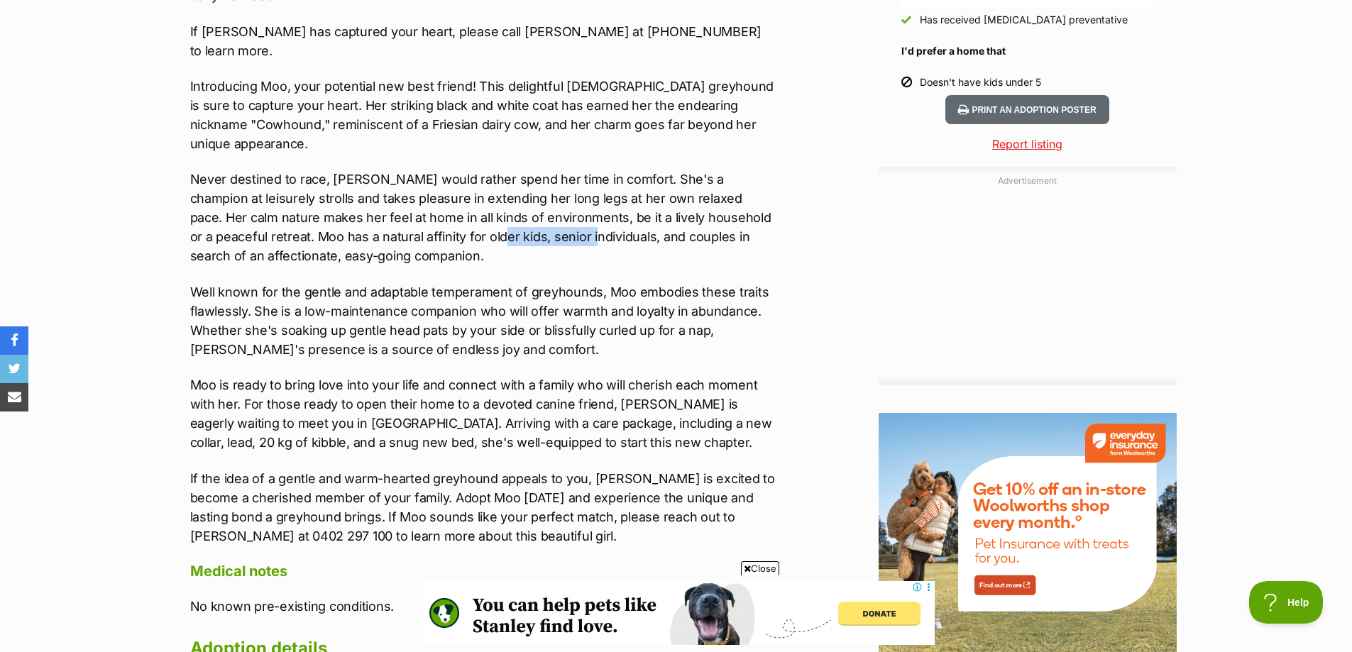
drag, startPoint x: 430, startPoint y: 199, endPoint x: 528, endPoint y: 199, distance: 97.9
click at [528, 199] on p "Never destined to race, [PERSON_NAME] would rather spend her time in comfort. S…" at bounding box center [483, 218] width 586 height 96
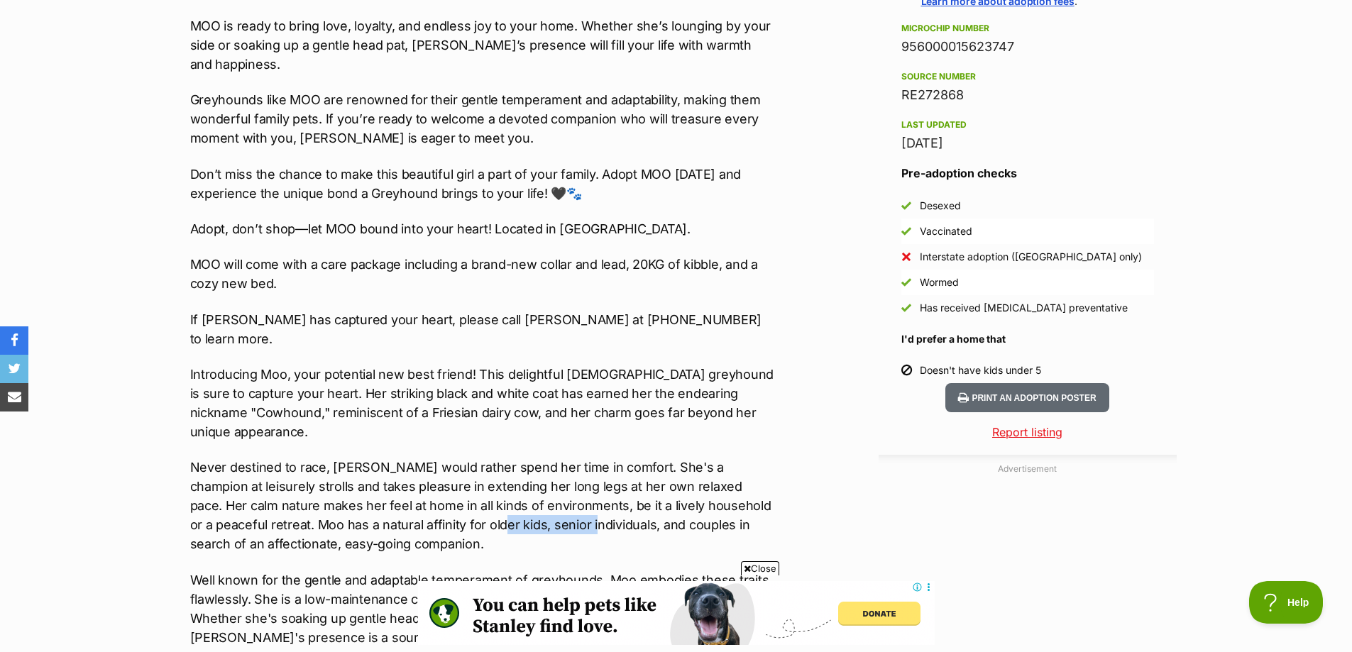
scroll to position [1135, 0]
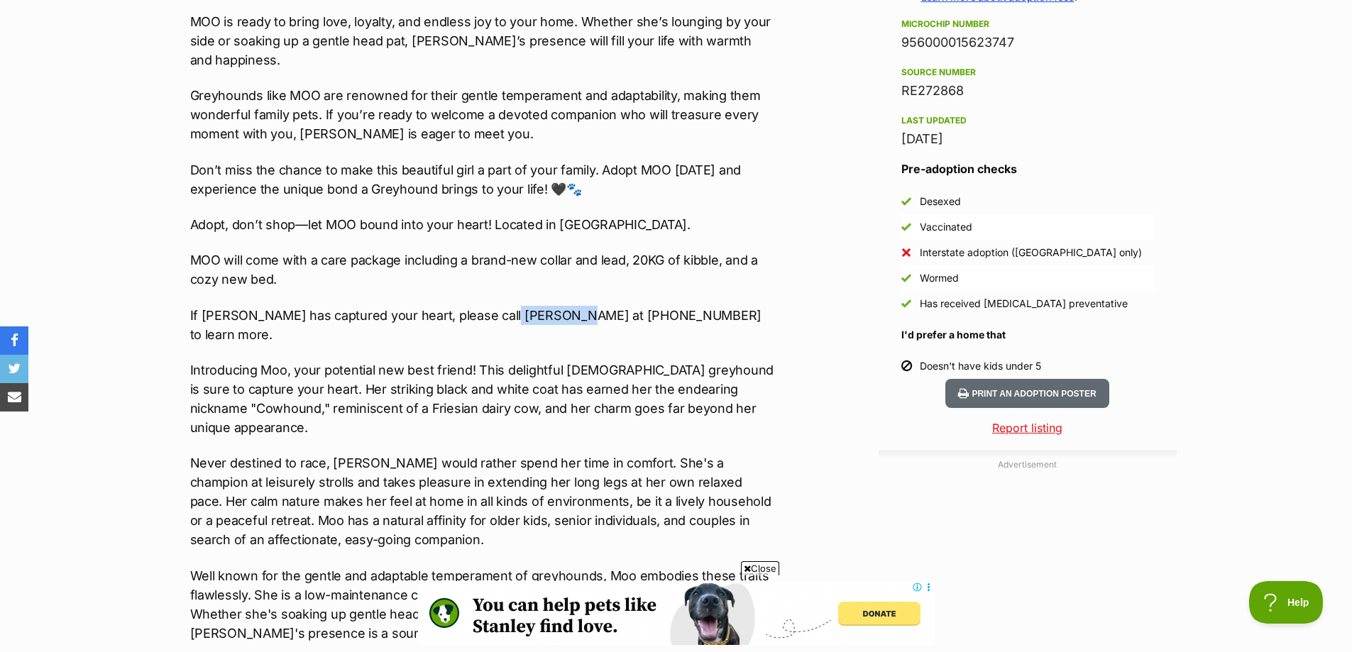
drag, startPoint x: 503, startPoint y: 287, endPoint x: 574, endPoint y: 298, distance: 71.7
click at [575, 306] on p "If [PERSON_NAME] has captured your heart, please call [PERSON_NAME] at [PHONE_N…" at bounding box center [483, 325] width 586 height 38
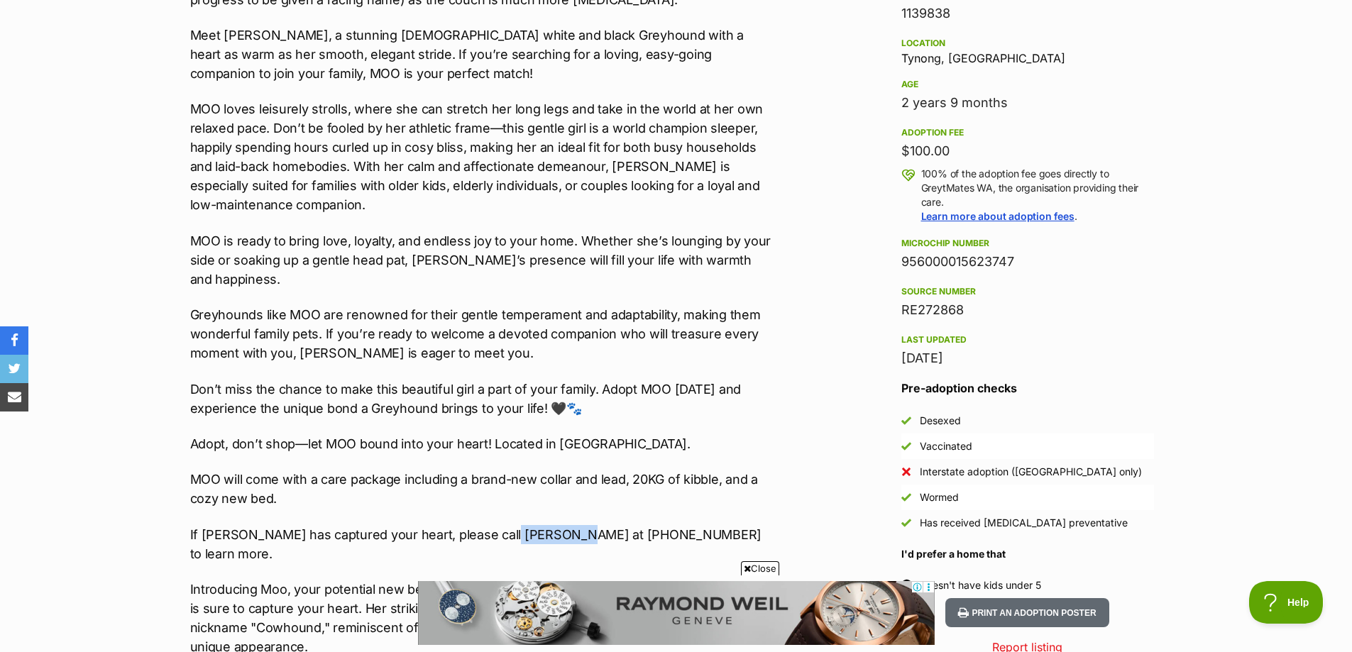
scroll to position [1064, 0]
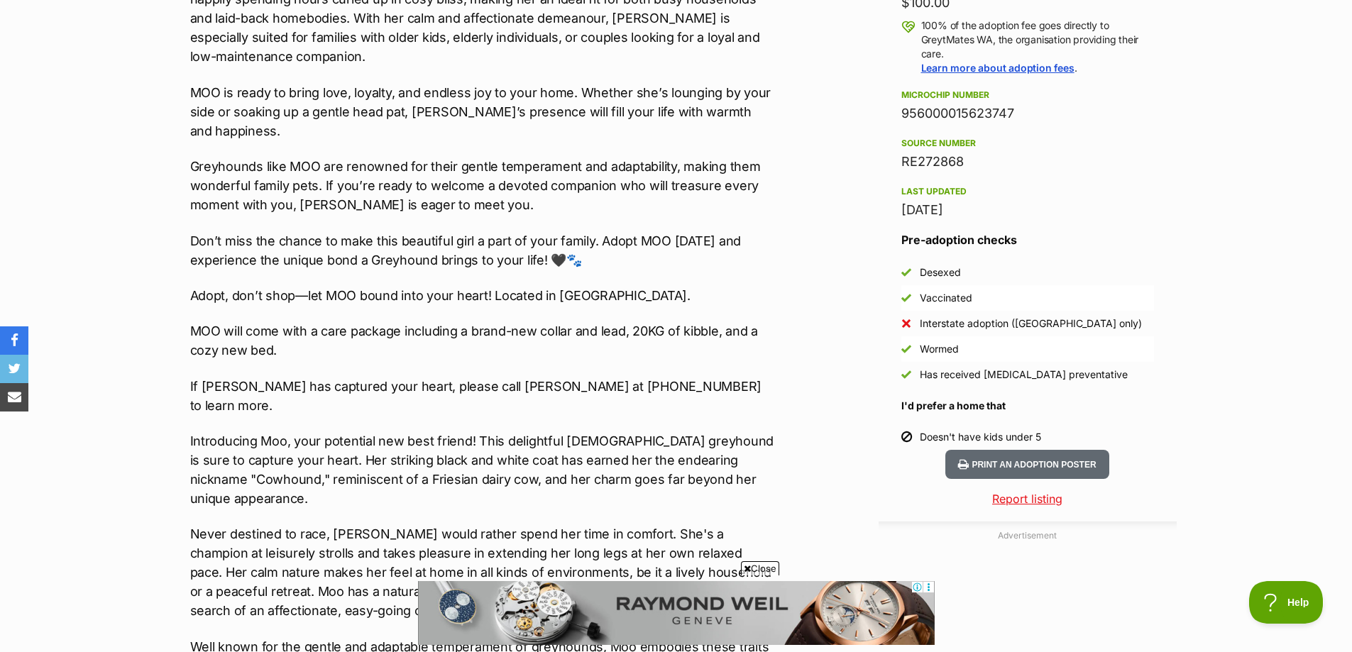
click at [369, 231] on p "Don’t miss the chance to make this beautiful girl a part of your family. Adopt …" at bounding box center [483, 250] width 586 height 38
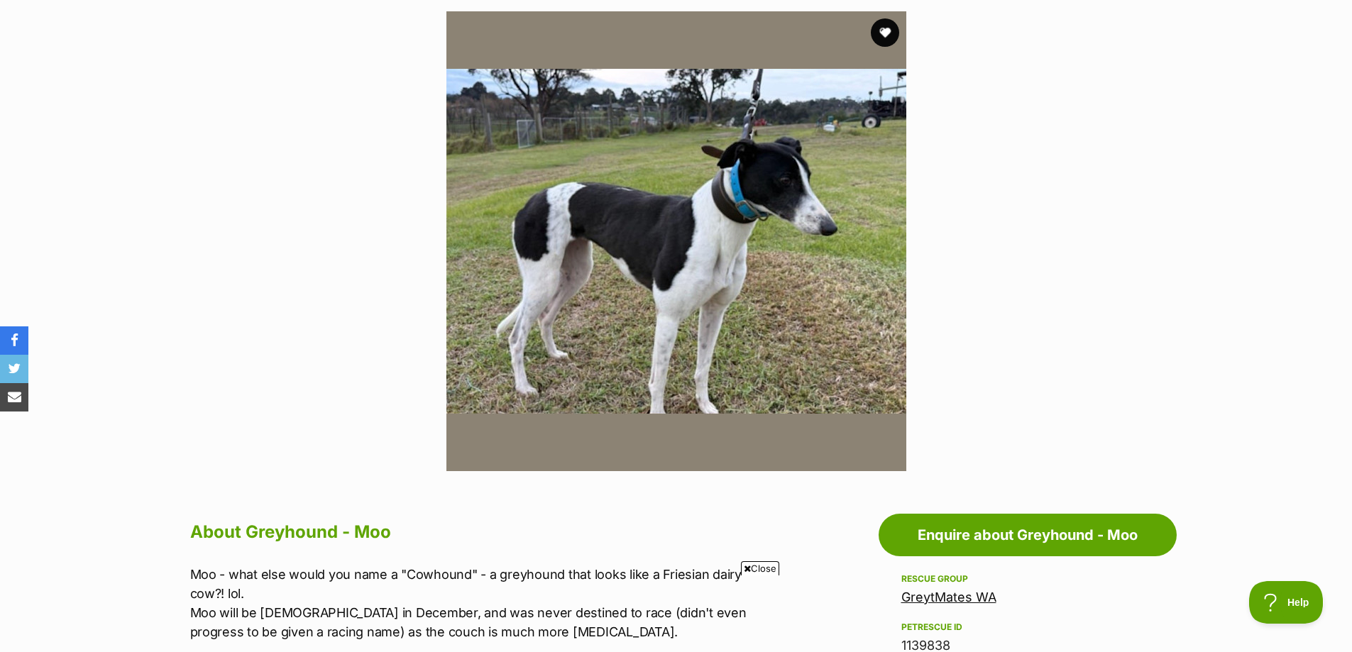
scroll to position [0, 0]
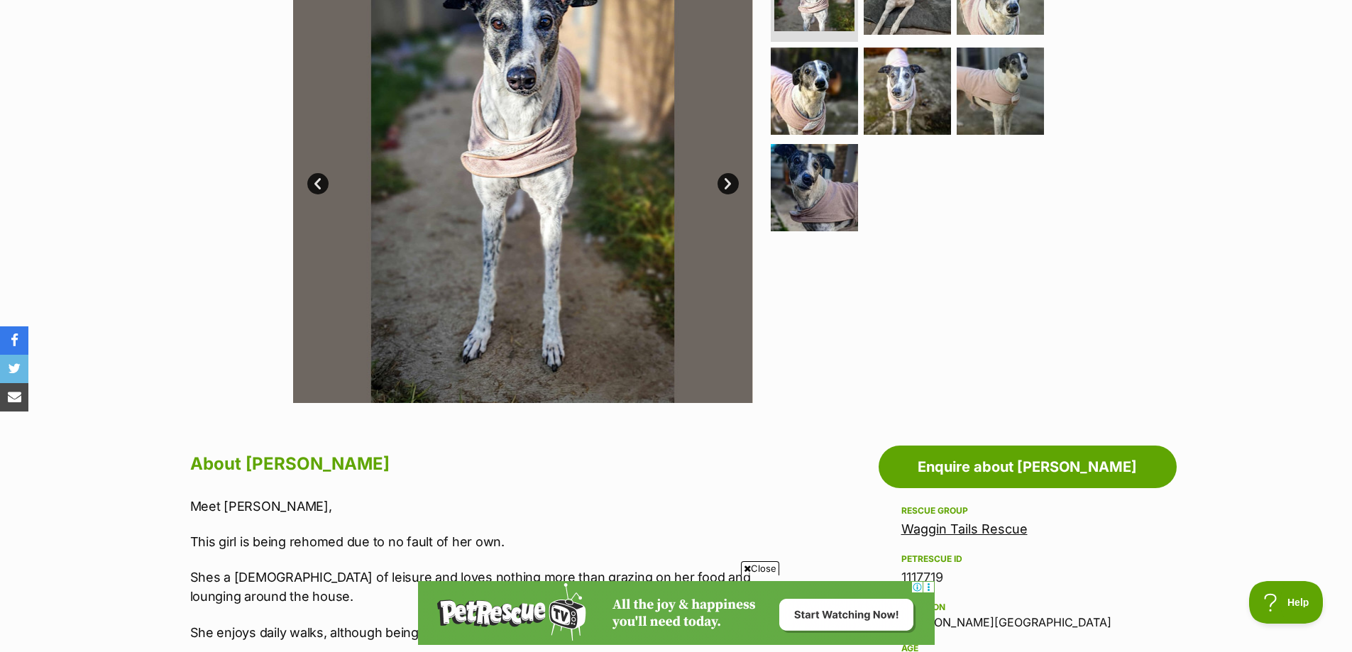
scroll to position [213, 0]
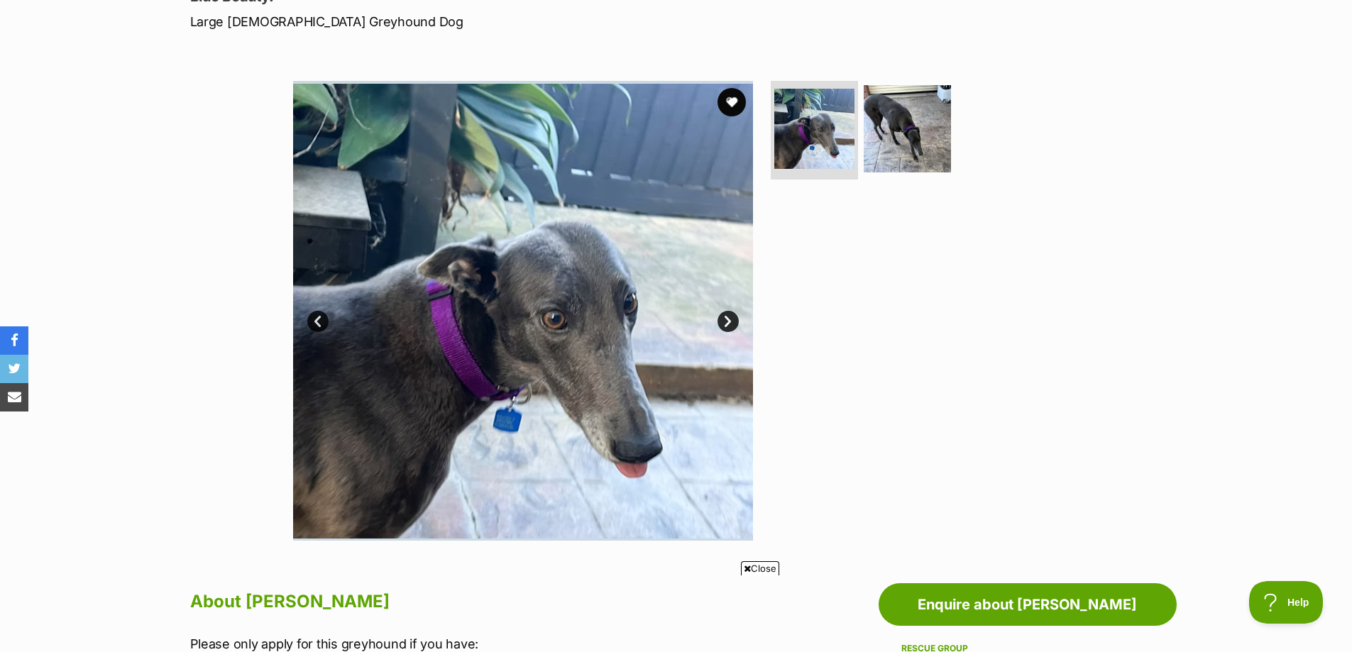
scroll to position [213, 0]
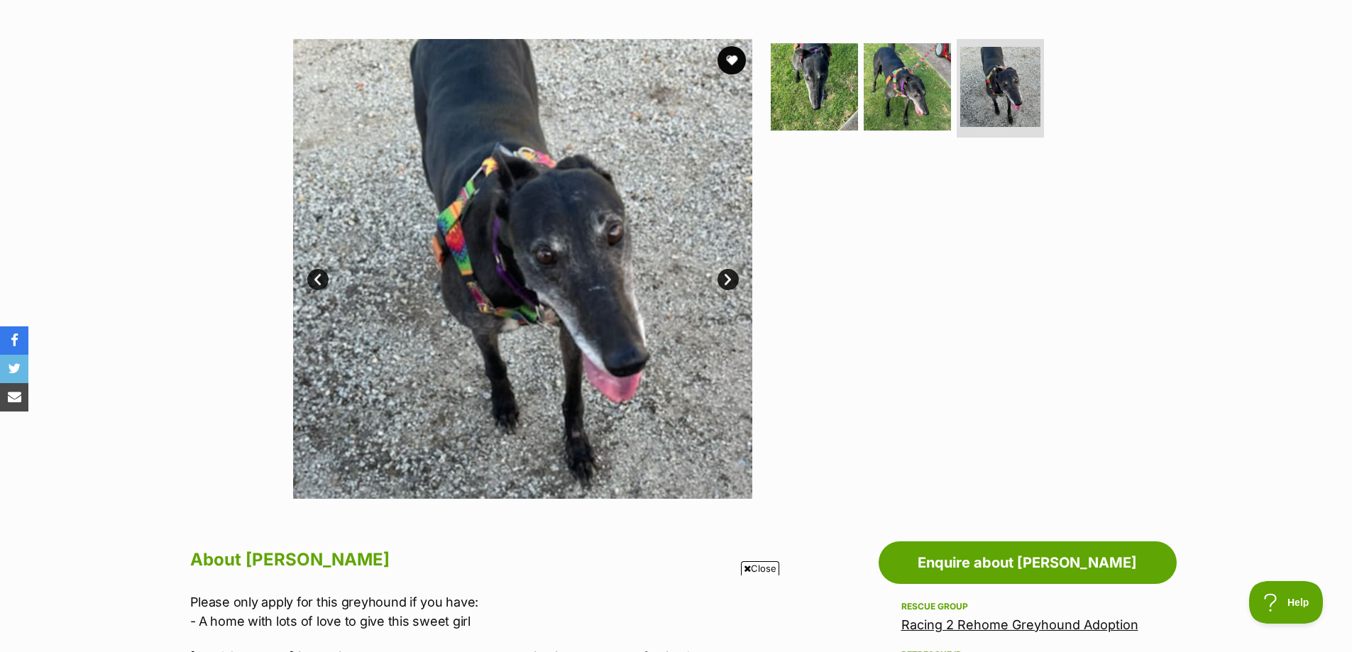
scroll to position [213, 0]
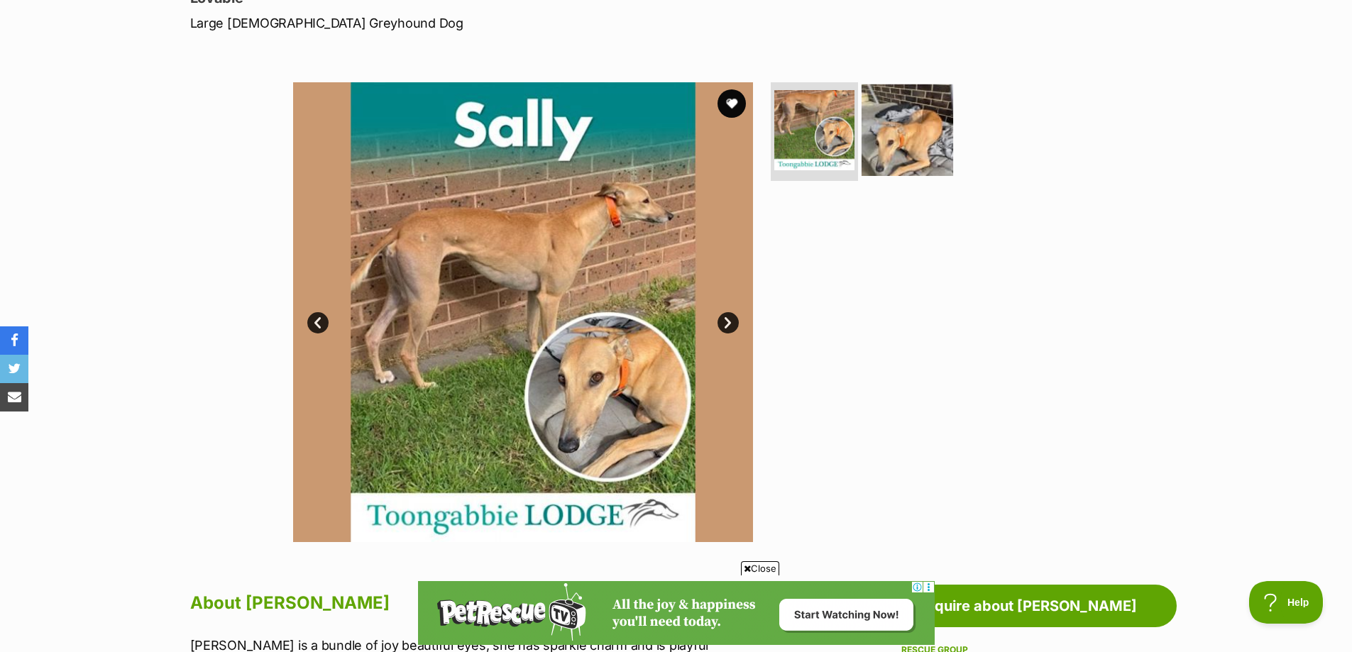
click at [911, 133] on img at bounding box center [907, 130] width 92 height 92
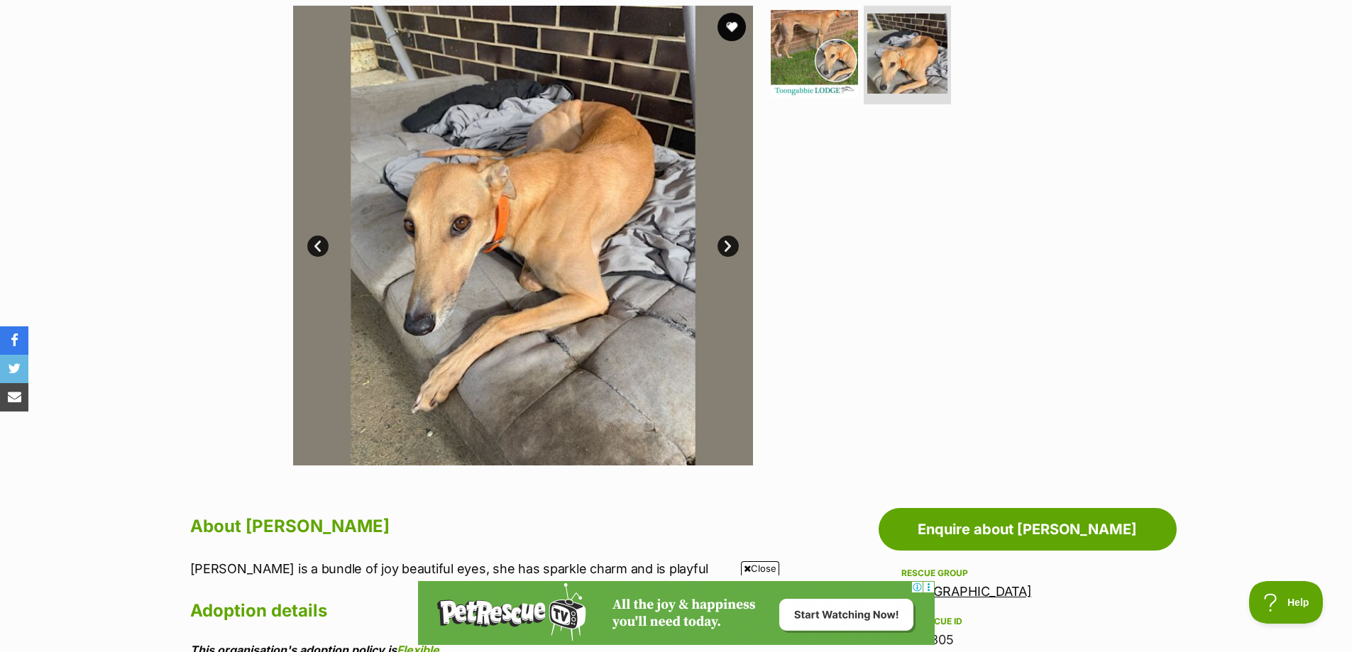
scroll to position [284, 0]
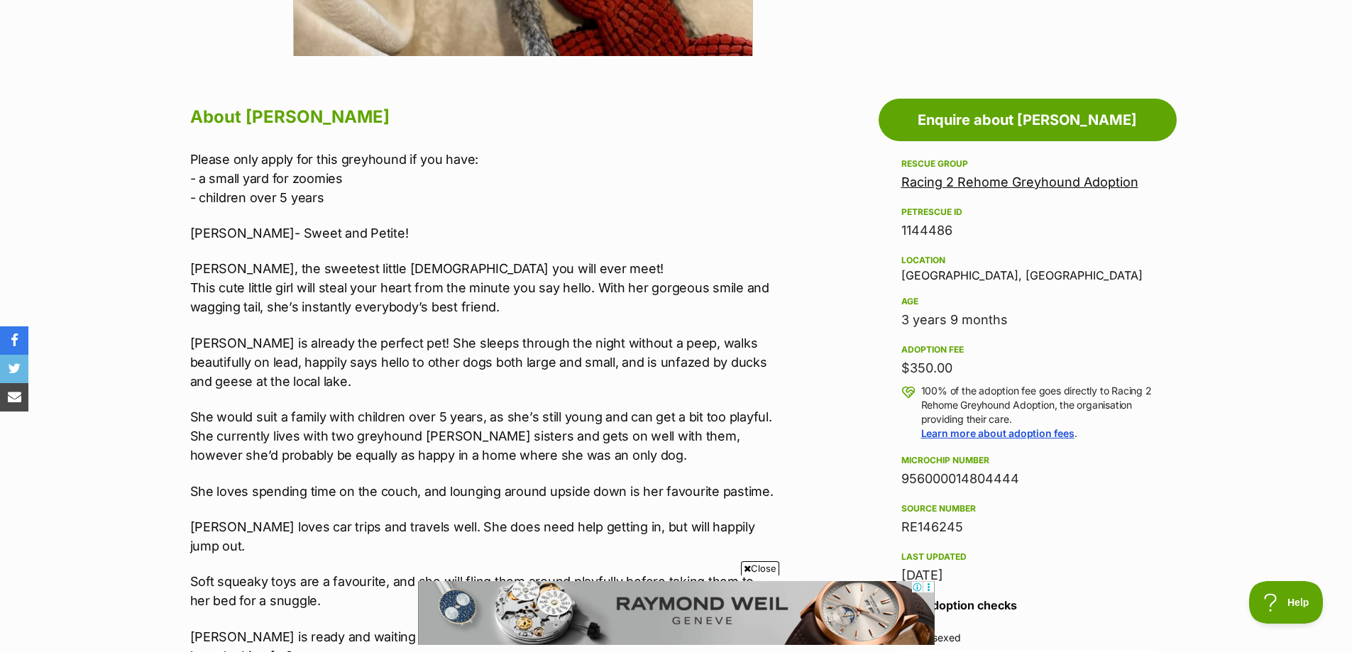
scroll to position [780, 0]
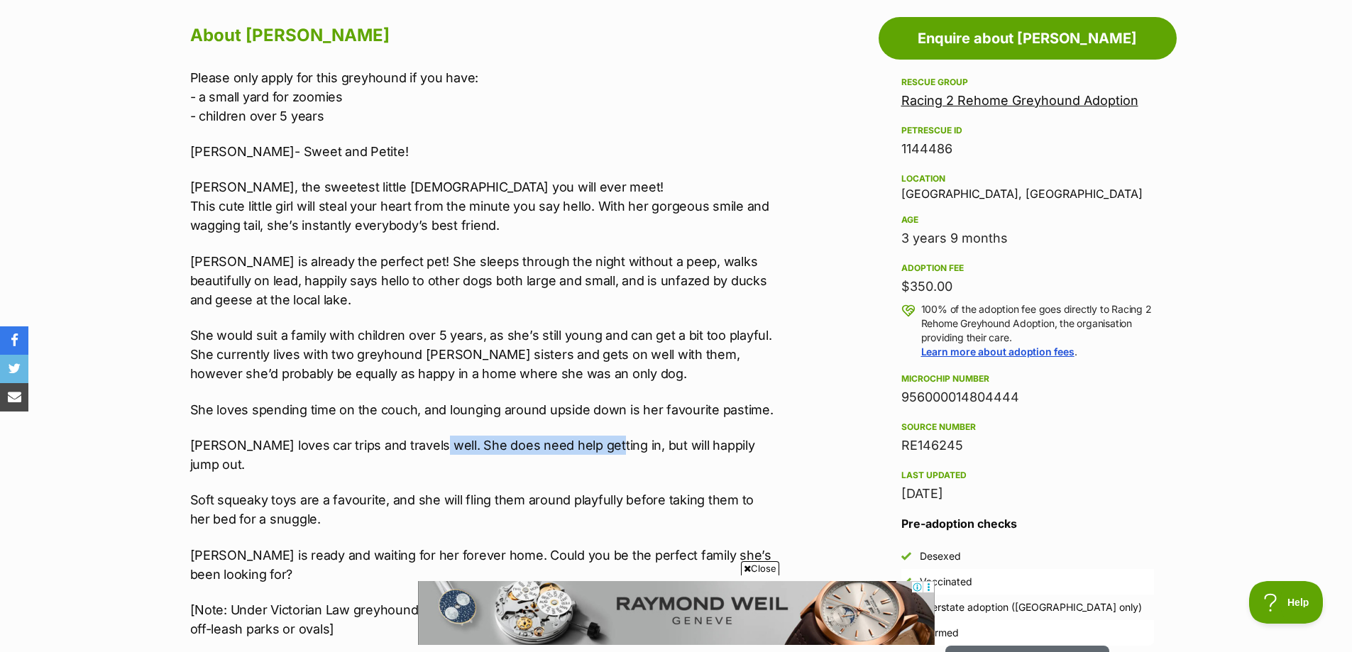
drag, startPoint x: 408, startPoint y: 443, endPoint x: 578, endPoint y: 448, distance: 170.3
click at [578, 448] on p "Millie loves car trips and travels well. She does need help getting in, but wil…" at bounding box center [483, 455] width 586 height 38
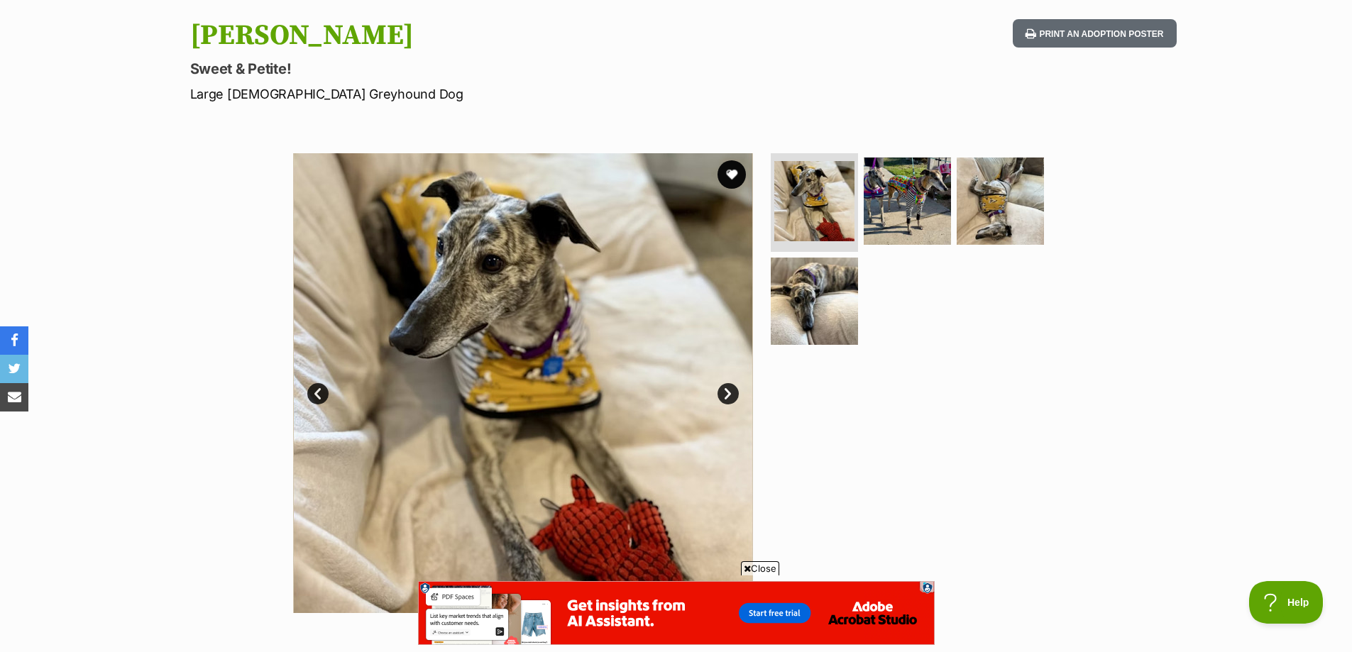
scroll to position [0, 0]
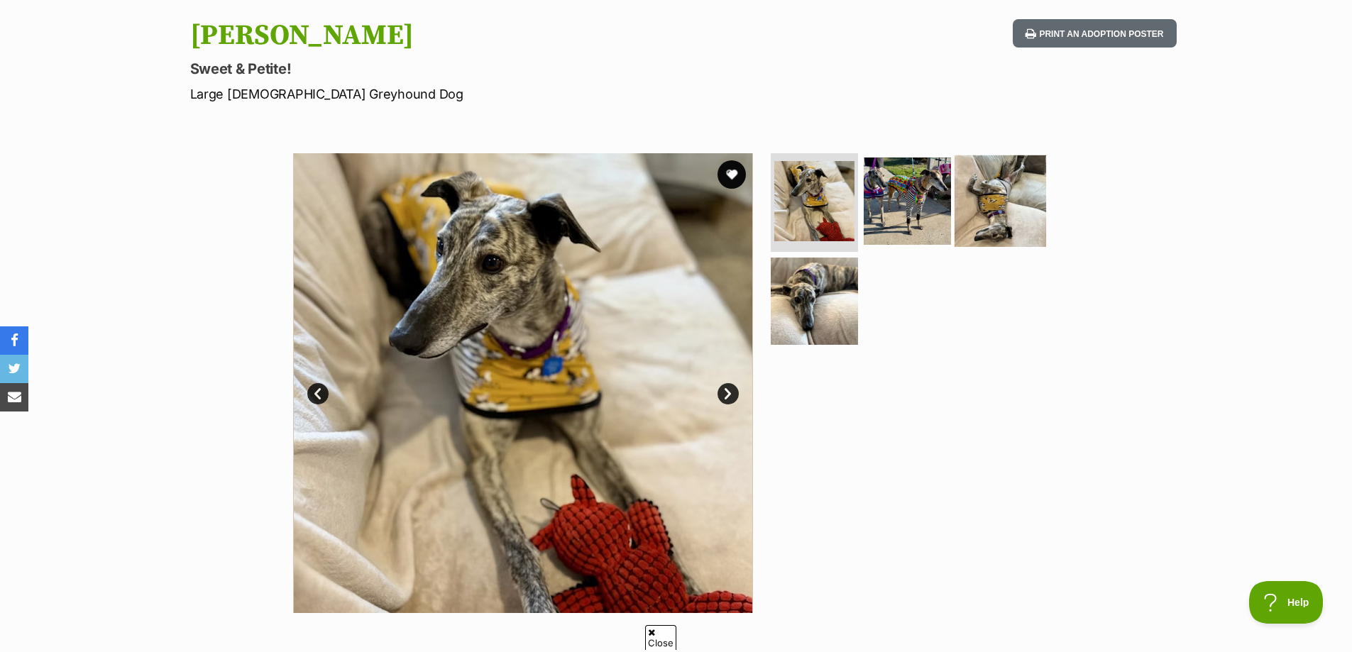
click img
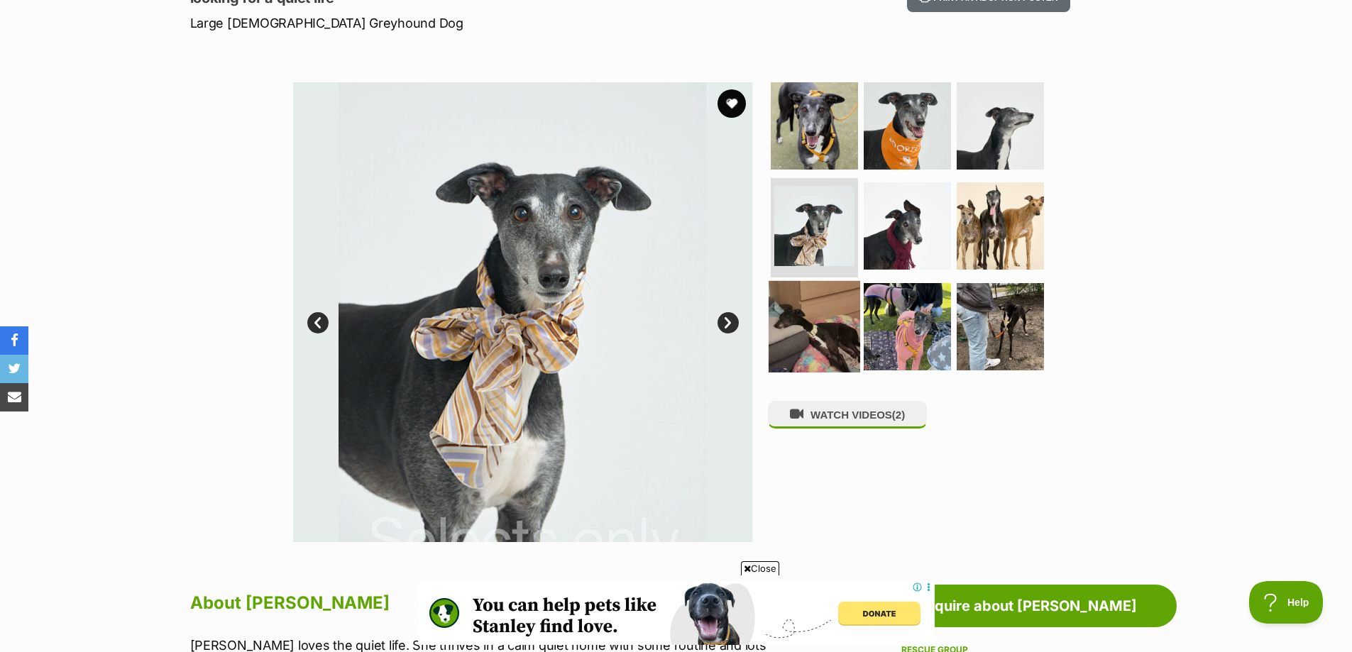
click at [818, 320] on img at bounding box center [814, 327] width 92 height 92
